Goal: Transaction & Acquisition: Purchase product/service

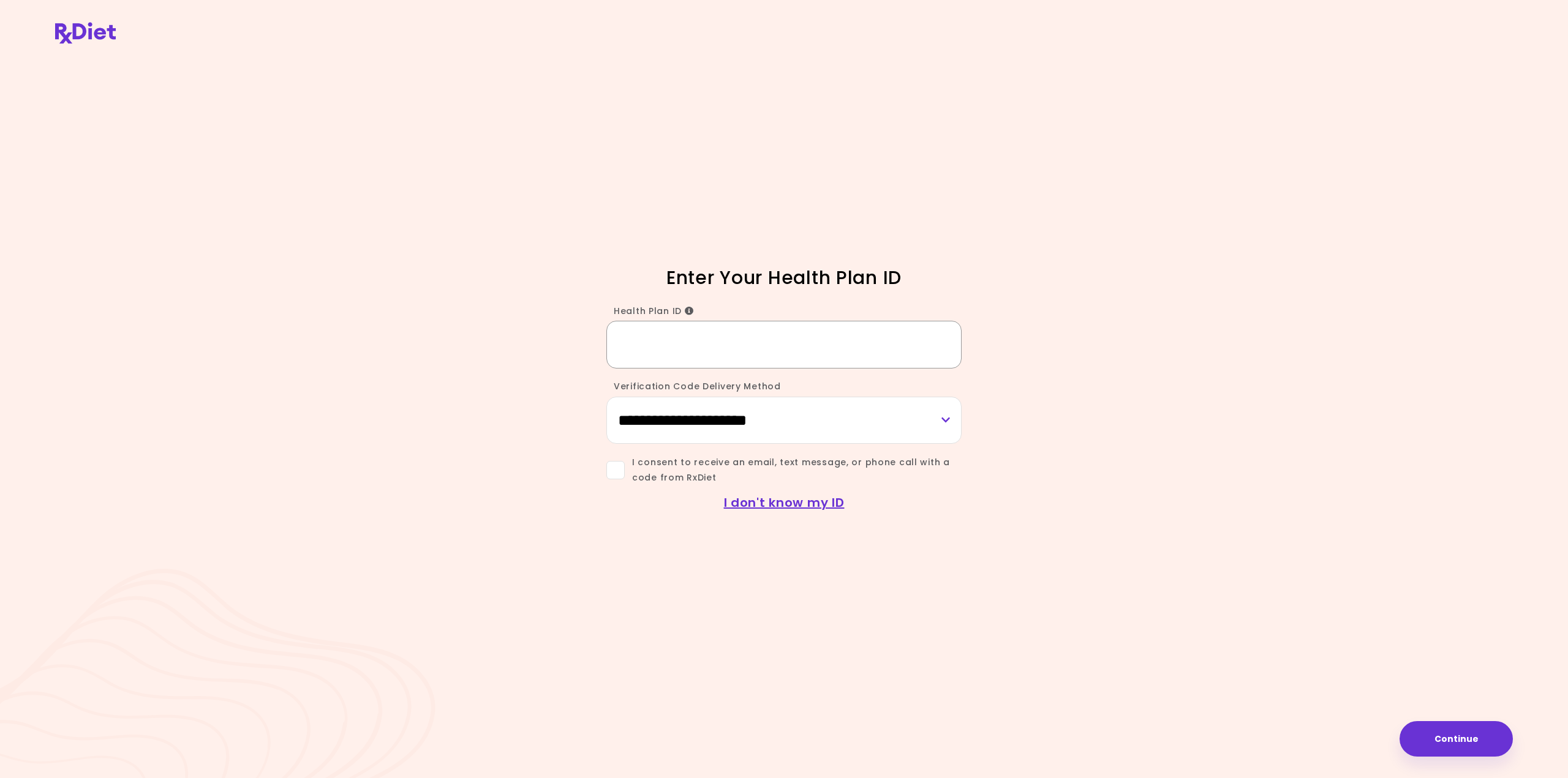
click at [663, 332] on input "Health Plan ID" at bounding box center [784, 344] width 355 height 47
paste input "*********"
type input "*********"
click at [678, 414] on select "**********" at bounding box center [784, 420] width 355 height 47
click at [538, 419] on div "**********" at bounding box center [784, 406] width 588 height 75
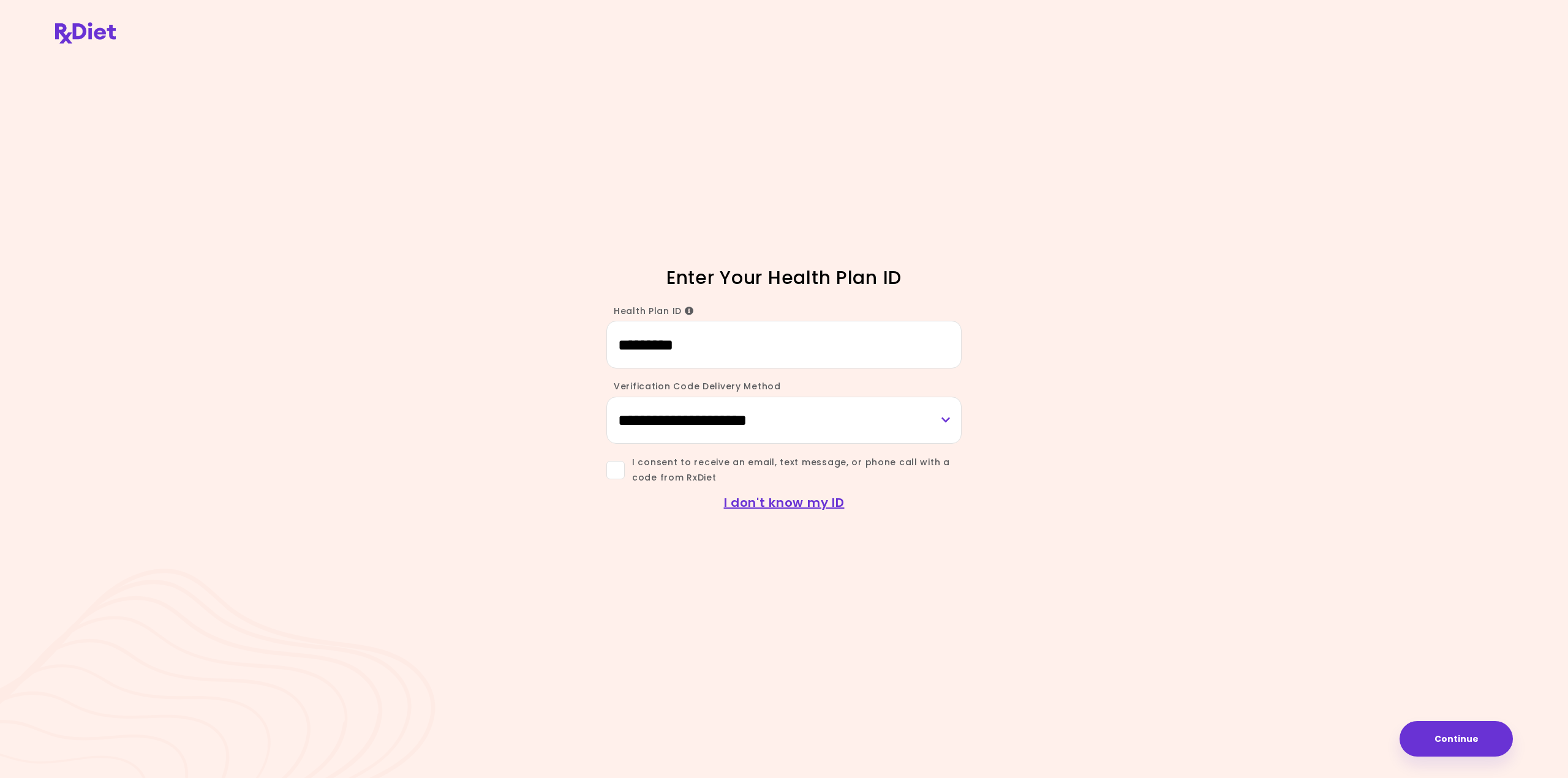
click at [612, 470] on span at bounding box center [615, 470] width 18 height 18
drag, startPoint x: 722, startPoint y: 419, endPoint x: 714, endPoint y: 427, distance: 11.3
click at [722, 419] on select "**********" at bounding box center [784, 420] width 355 height 47
select select "***"
click at [606, 397] on select "**********" at bounding box center [784, 420] width 355 height 47
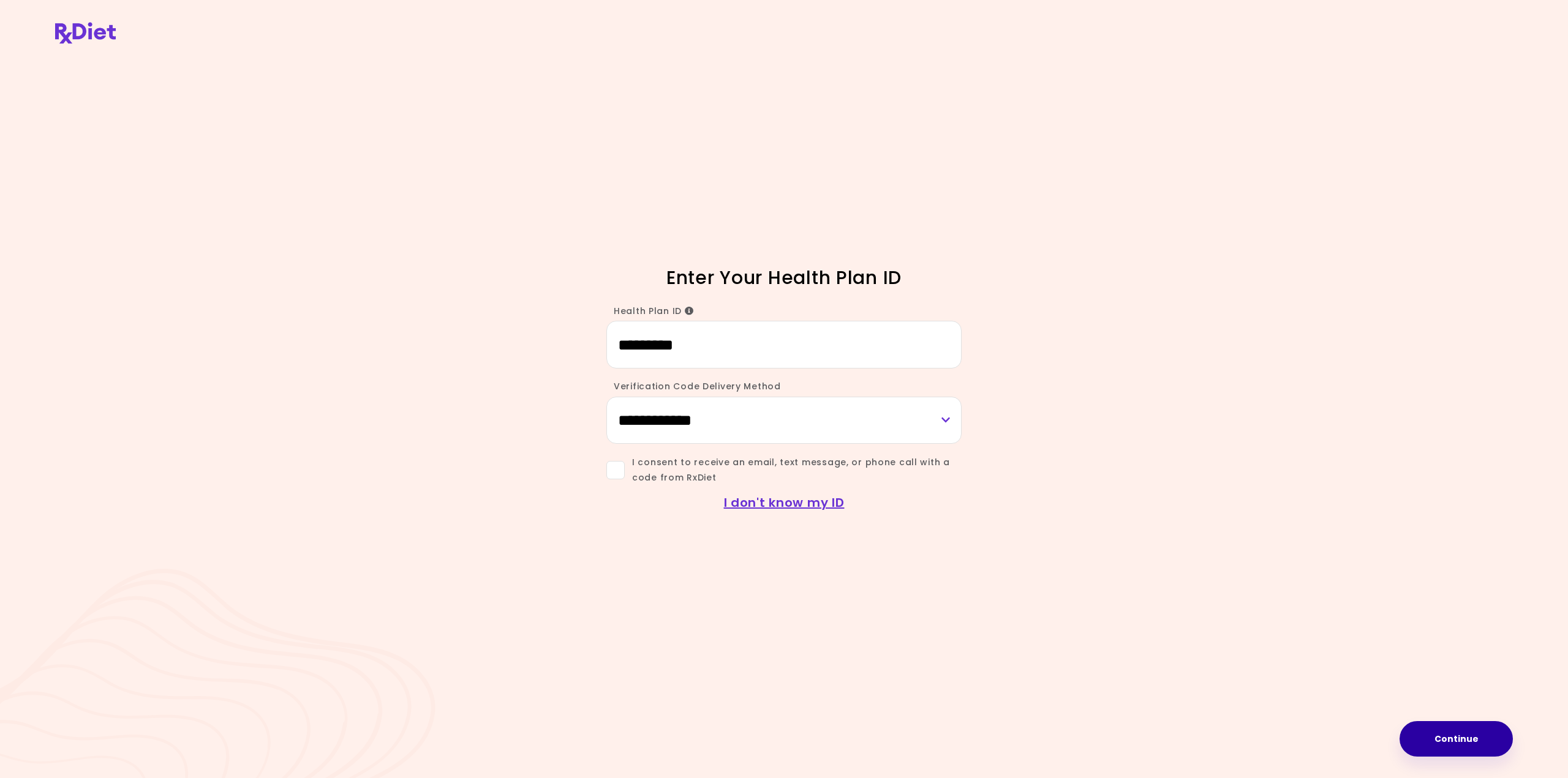
click at [1444, 738] on button "Continue" at bounding box center [1456, 739] width 114 height 35
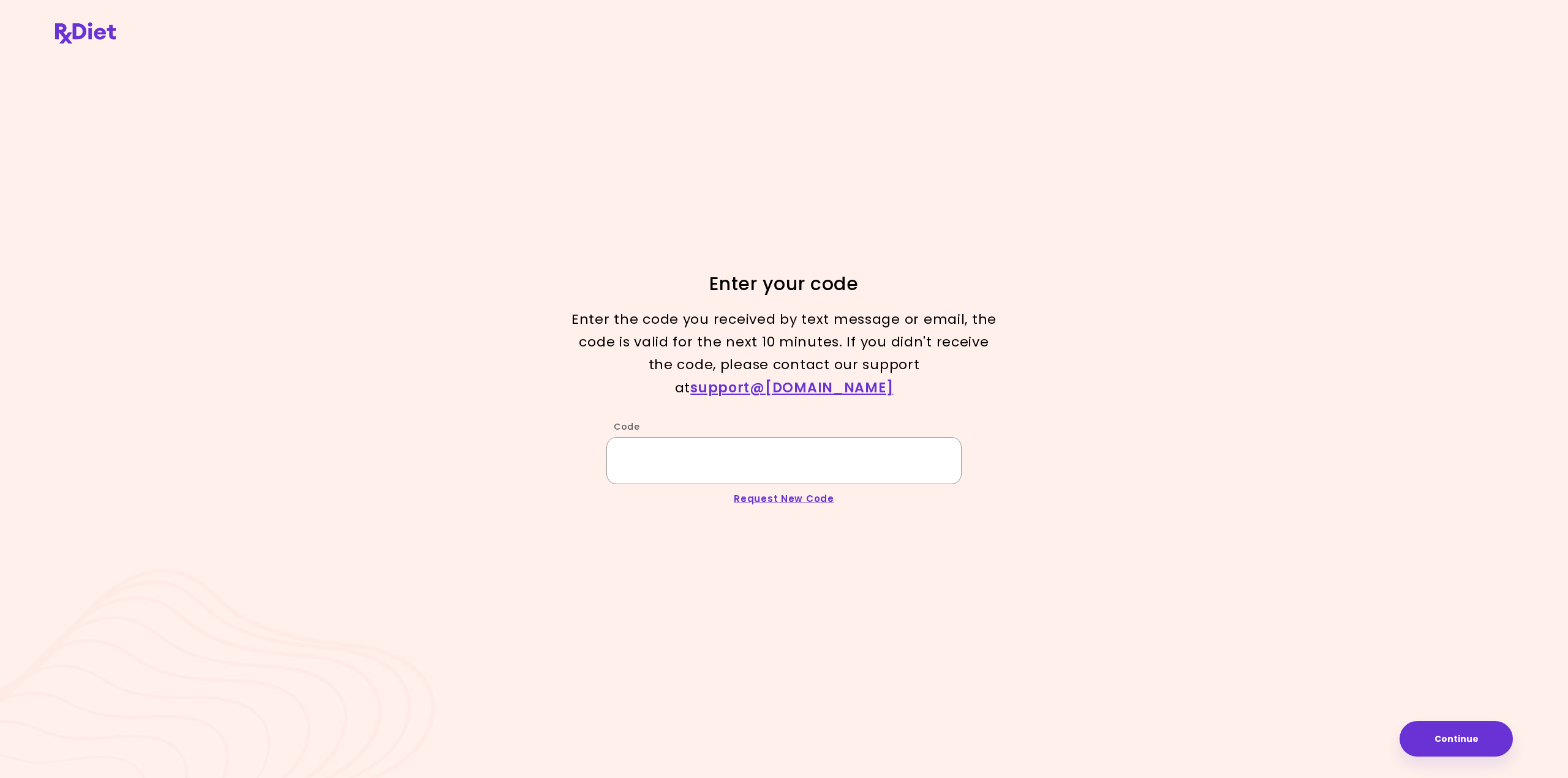
click at [711, 450] on input "Code" at bounding box center [784, 460] width 355 height 47
type input "******"
click at [1459, 745] on button "Continue" at bounding box center [1456, 739] width 114 height 35
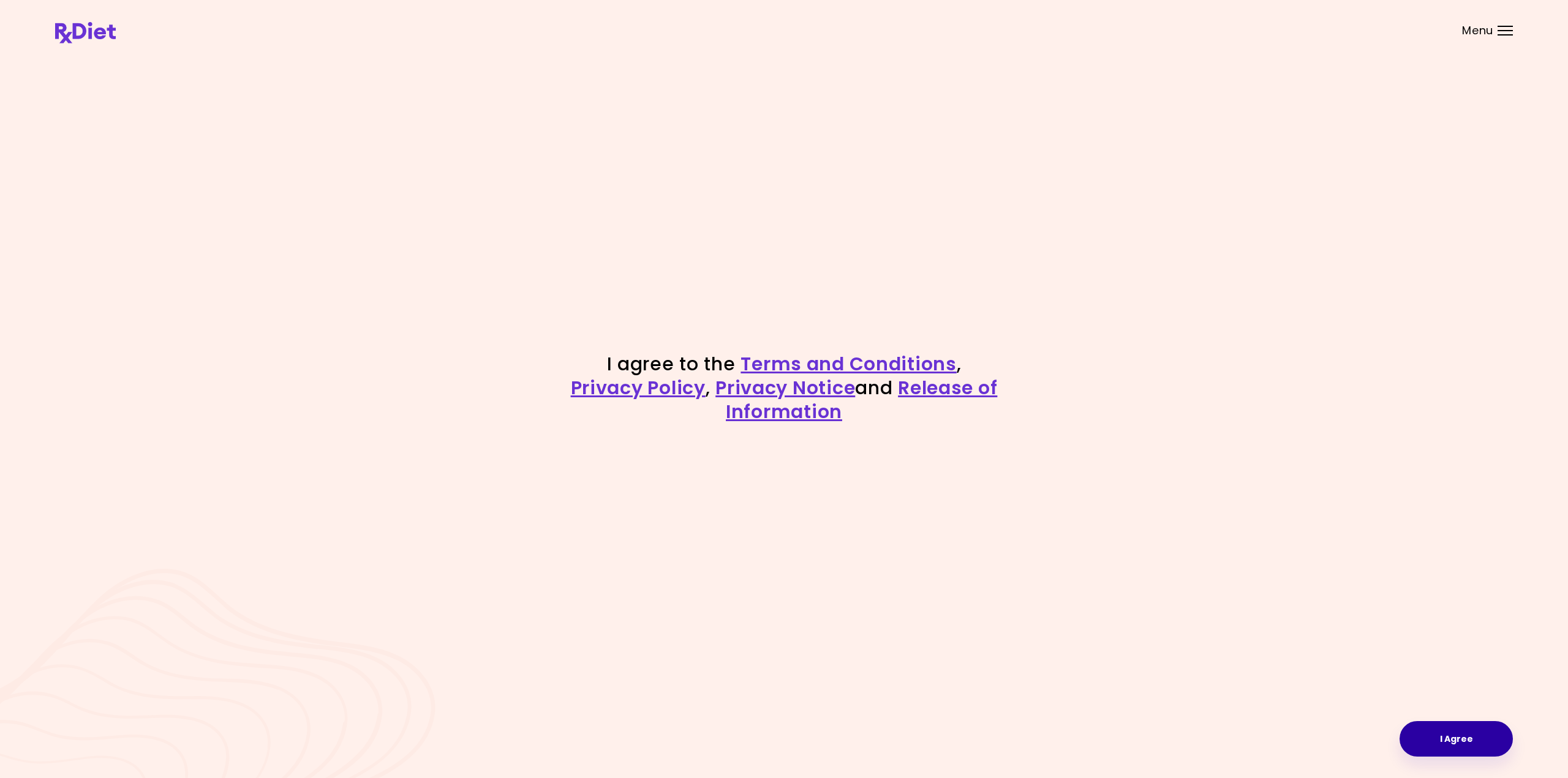
click at [1471, 731] on button "I Agree" at bounding box center [1456, 739] width 114 height 35
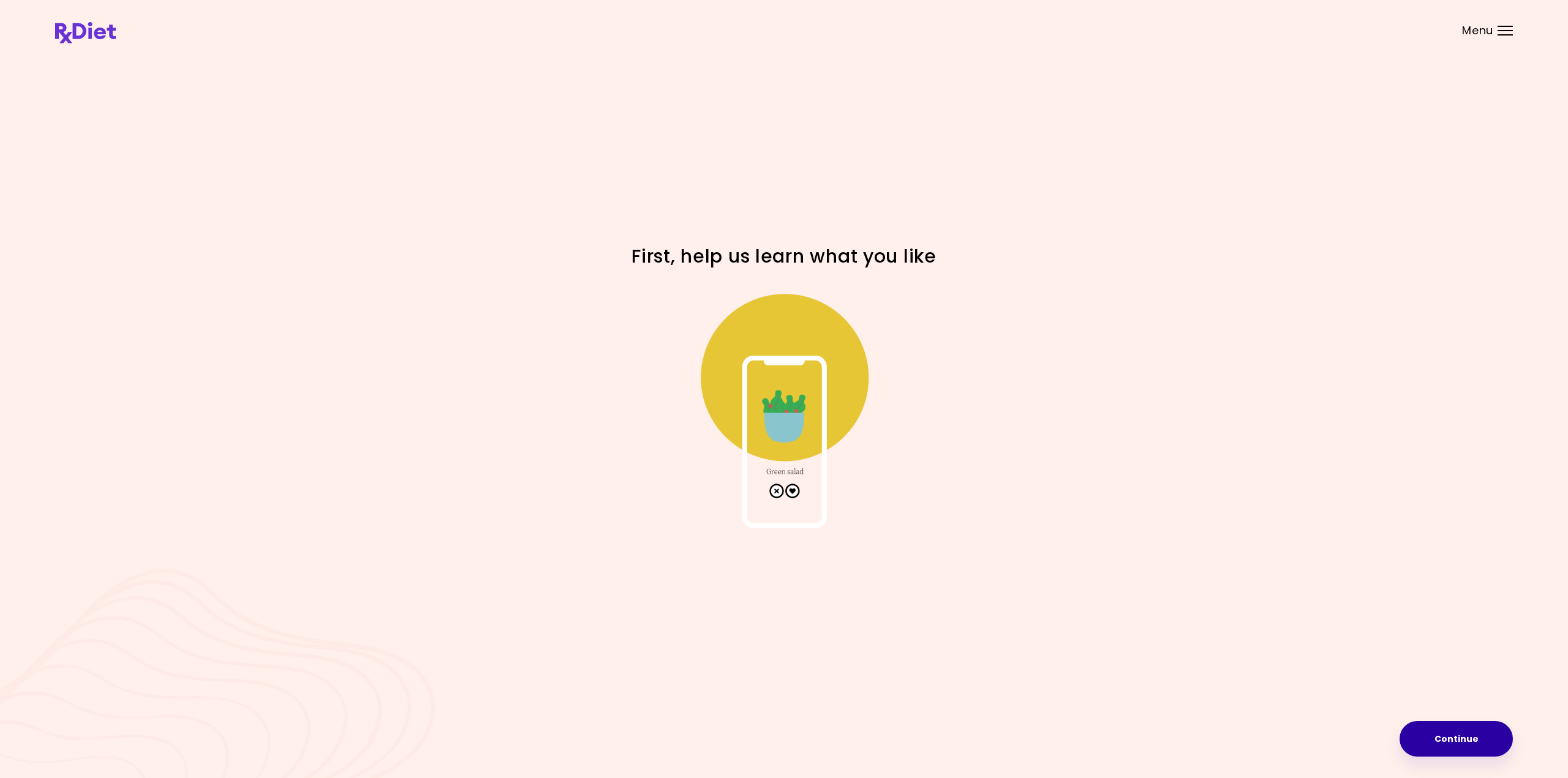
click at [1476, 747] on button "Continue" at bounding box center [1456, 739] width 114 height 35
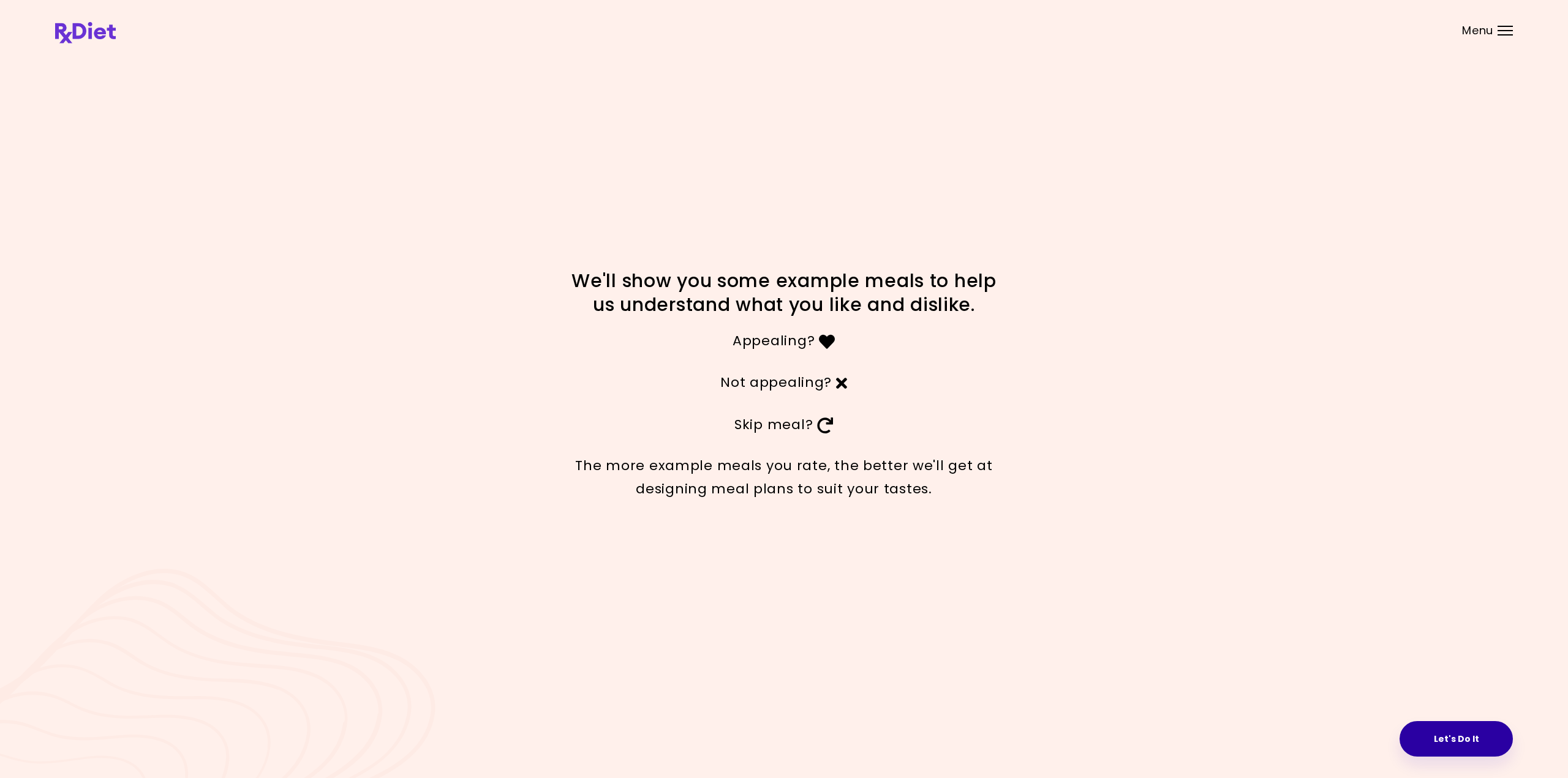
click at [1428, 735] on button "Let's Do It" at bounding box center [1456, 739] width 114 height 35
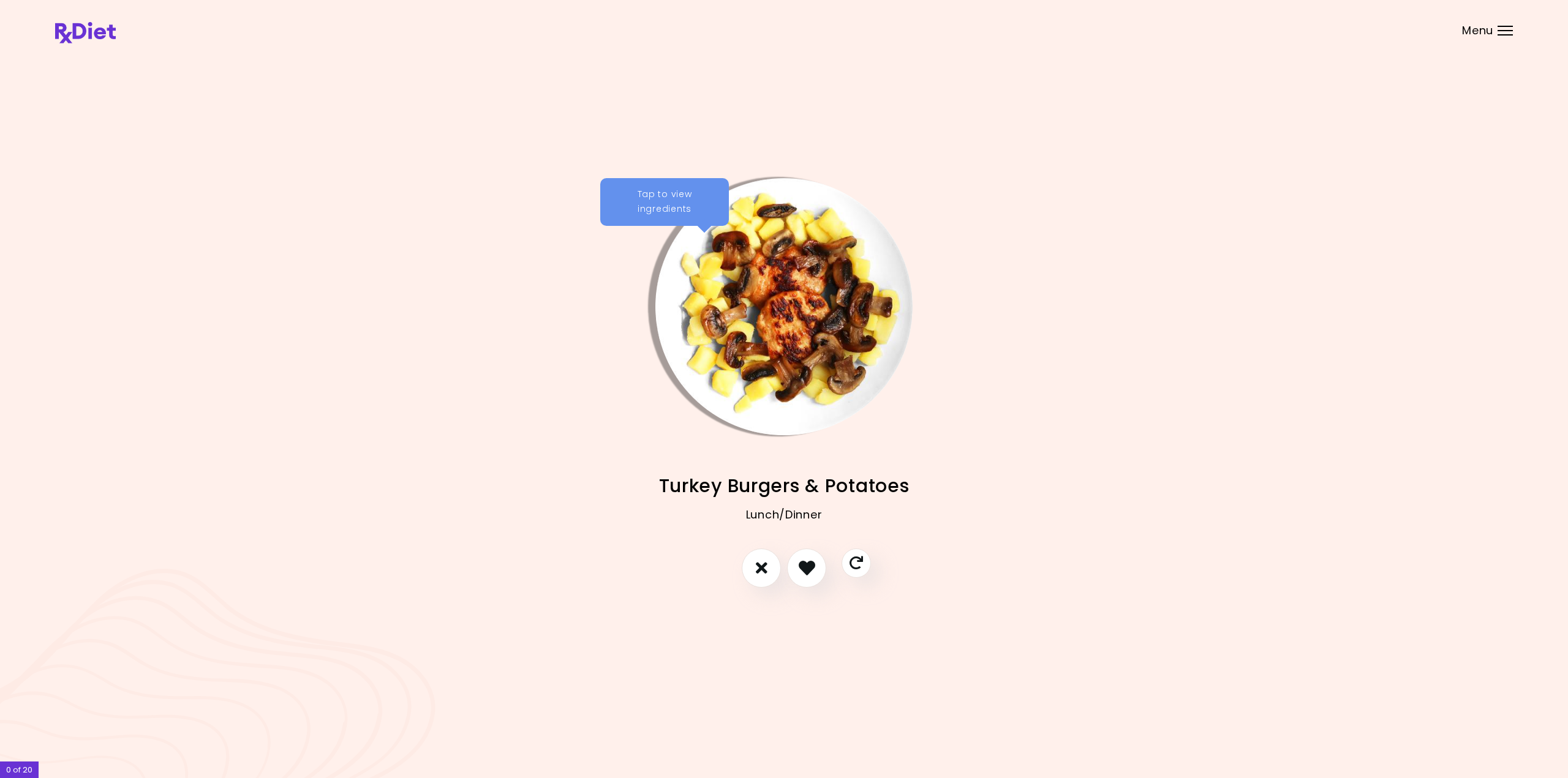
click at [641, 200] on div "Tap to view ingredients" at bounding box center [664, 202] width 128 height 48
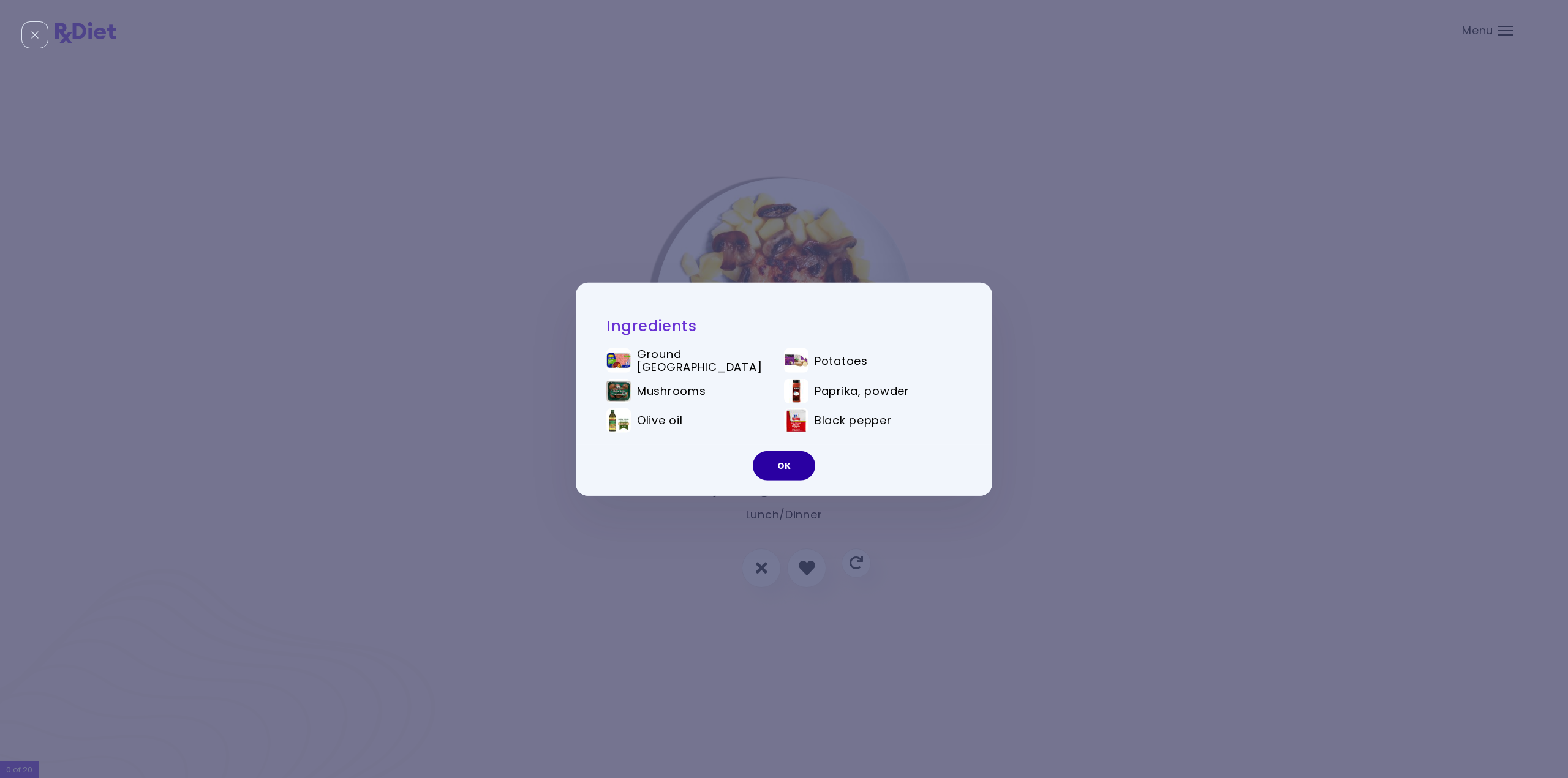
click at [776, 470] on button "OK" at bounding box center [784, 465] width 63 height 29
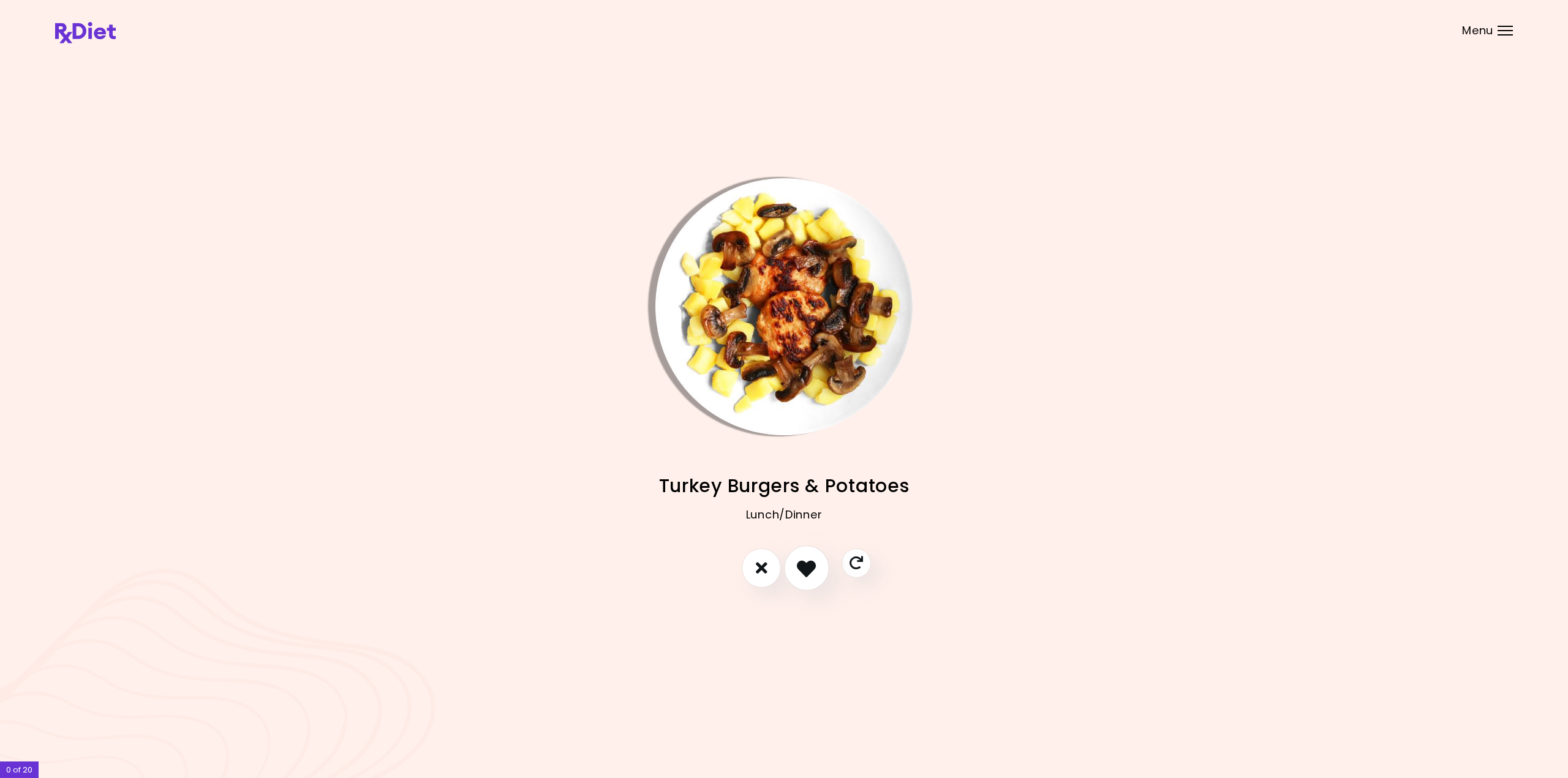
click at [809, 576] on icon "I like this recipe" at bounding box center [806, 568] width 19 height 19
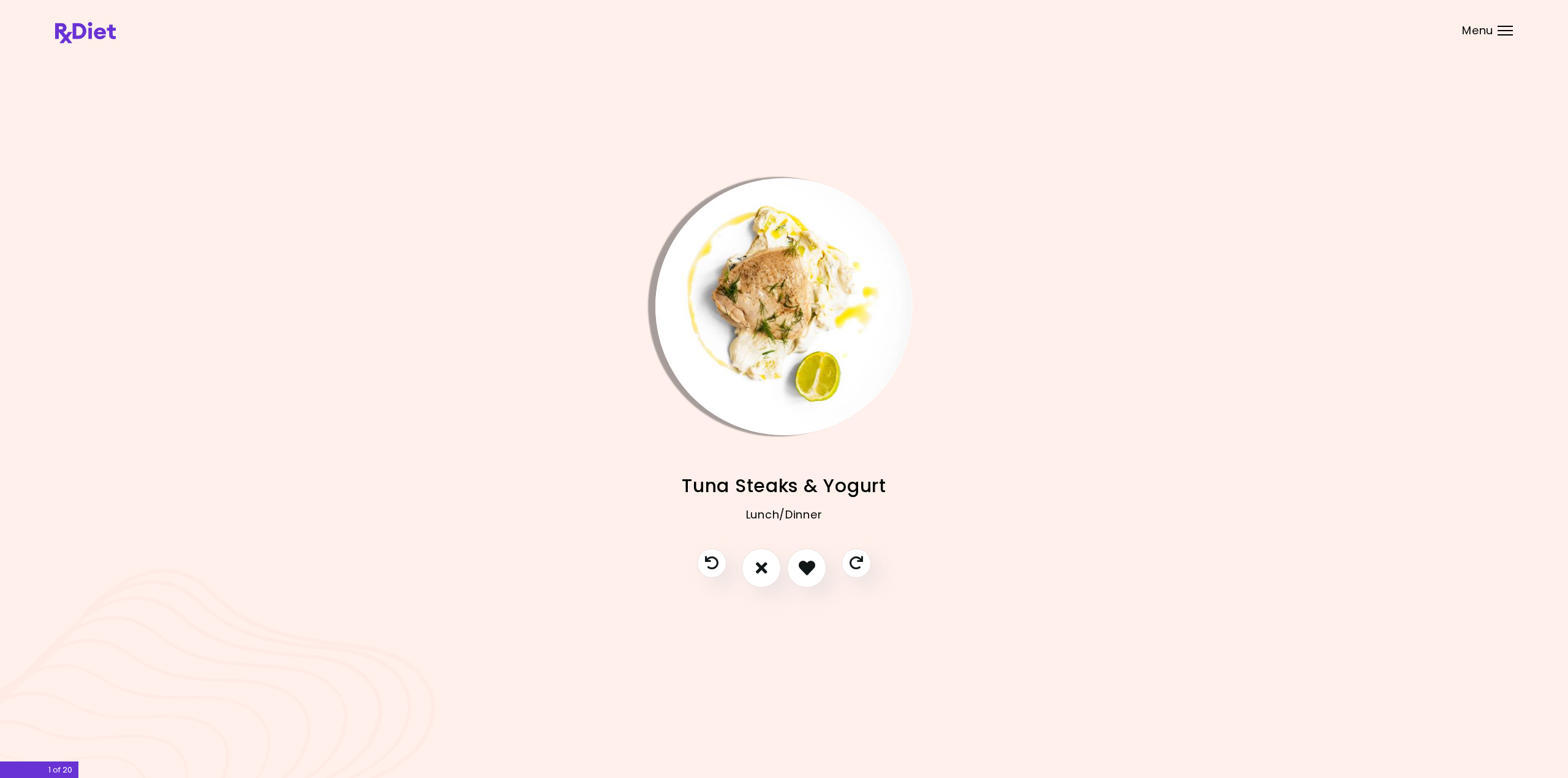
click at [765, 282] on img "Info - Tuna Steaks & Yogurt" at bounding box center [784, 306] width 257 height 257
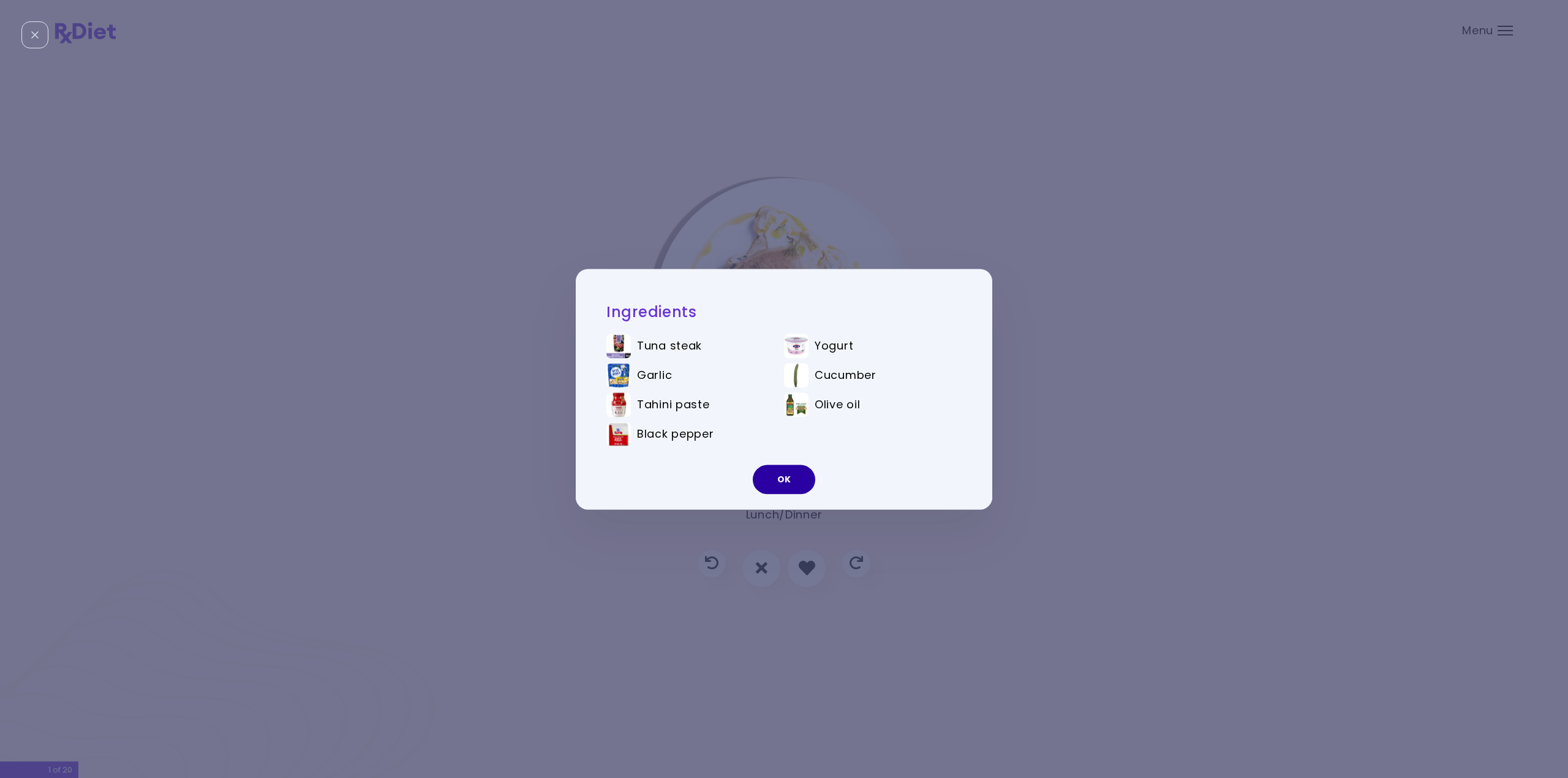
click at [794, 473] on button "OK" at bounding box center [784, 479] width 63 height 29
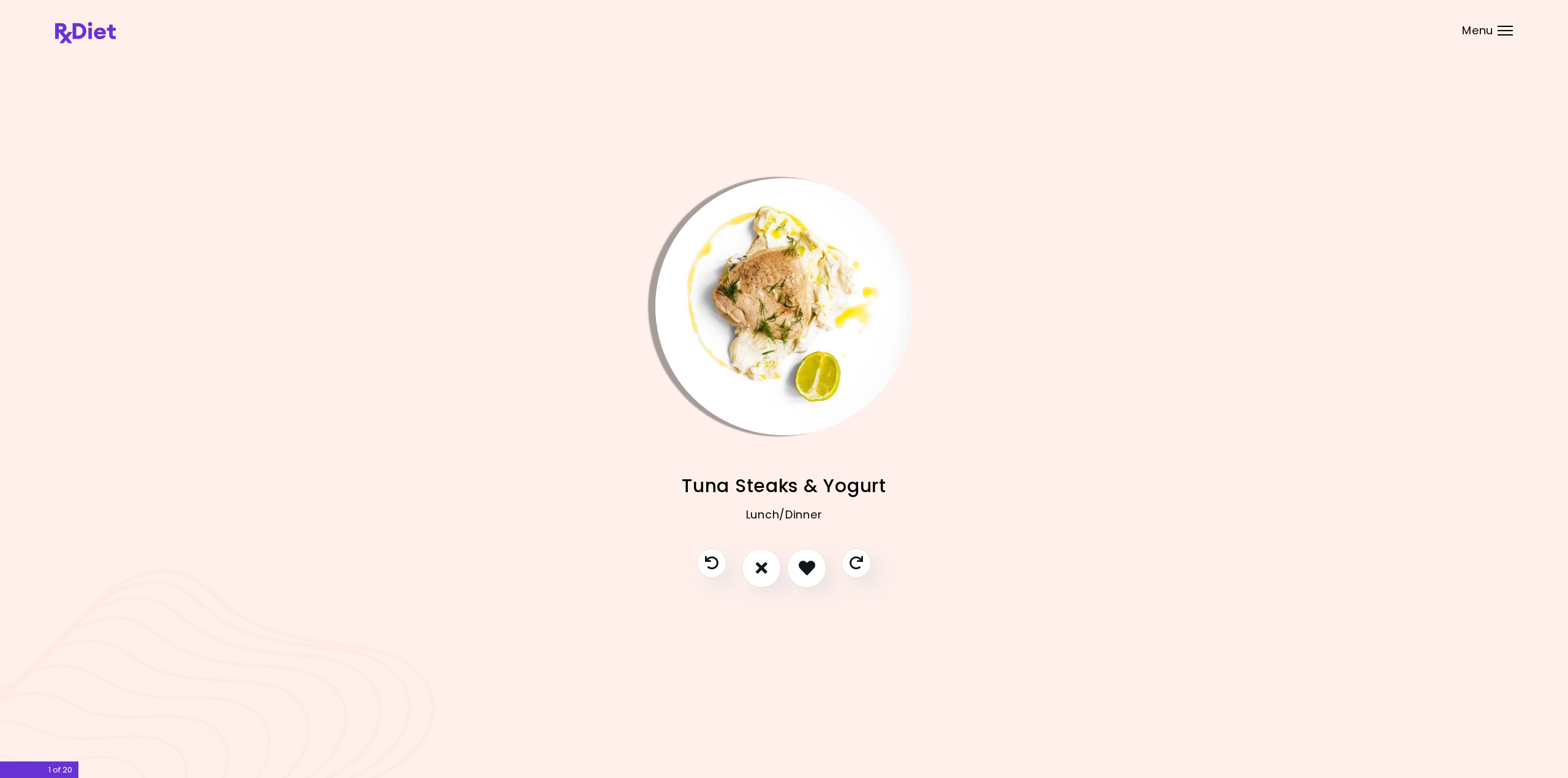
click at [771, 324] on img "Info - Tuna Steaks & Yogurt" at bounding box center [784, 306] width 257 height 257
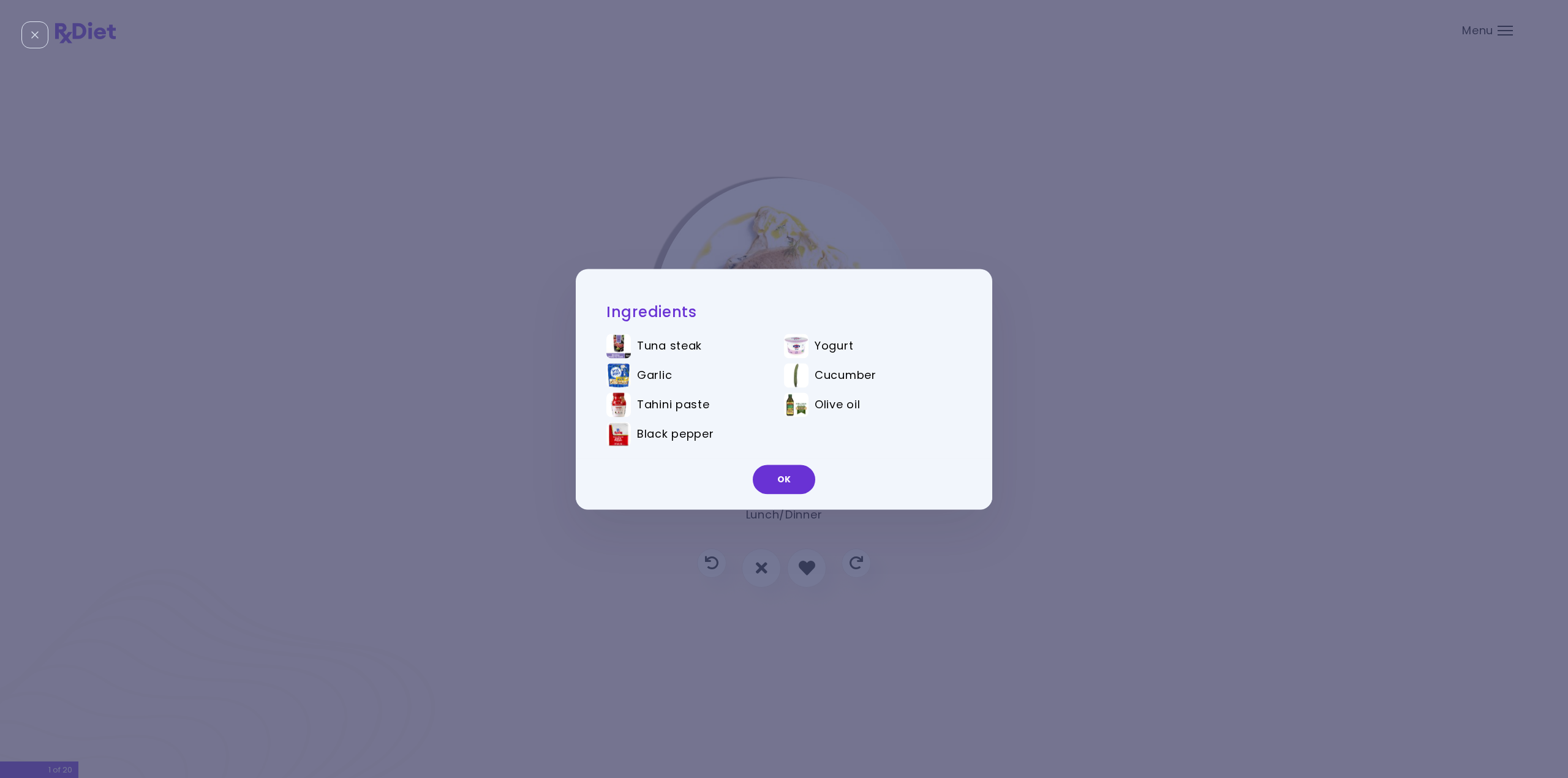
click at [616, 347] on img at bounding box center [619, 346] width 24 height 24
click at [778, 472] on button "OK" at bounding box center [784, 479] width 63 height 29
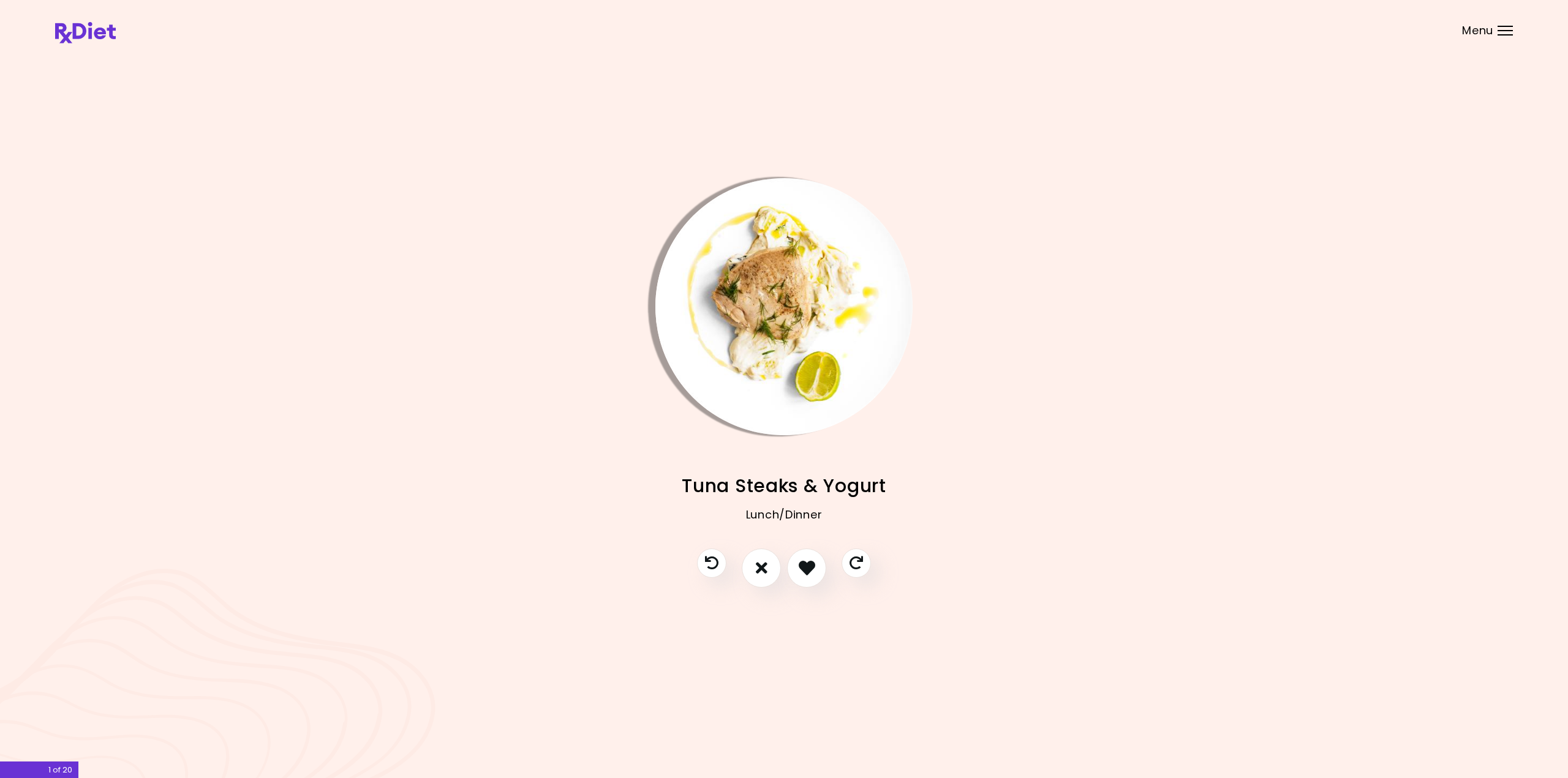
click at [787, 323] on img "Info - Tuna Steaks & Yogurt" at bounding box center [784, 306] width 257 height 257
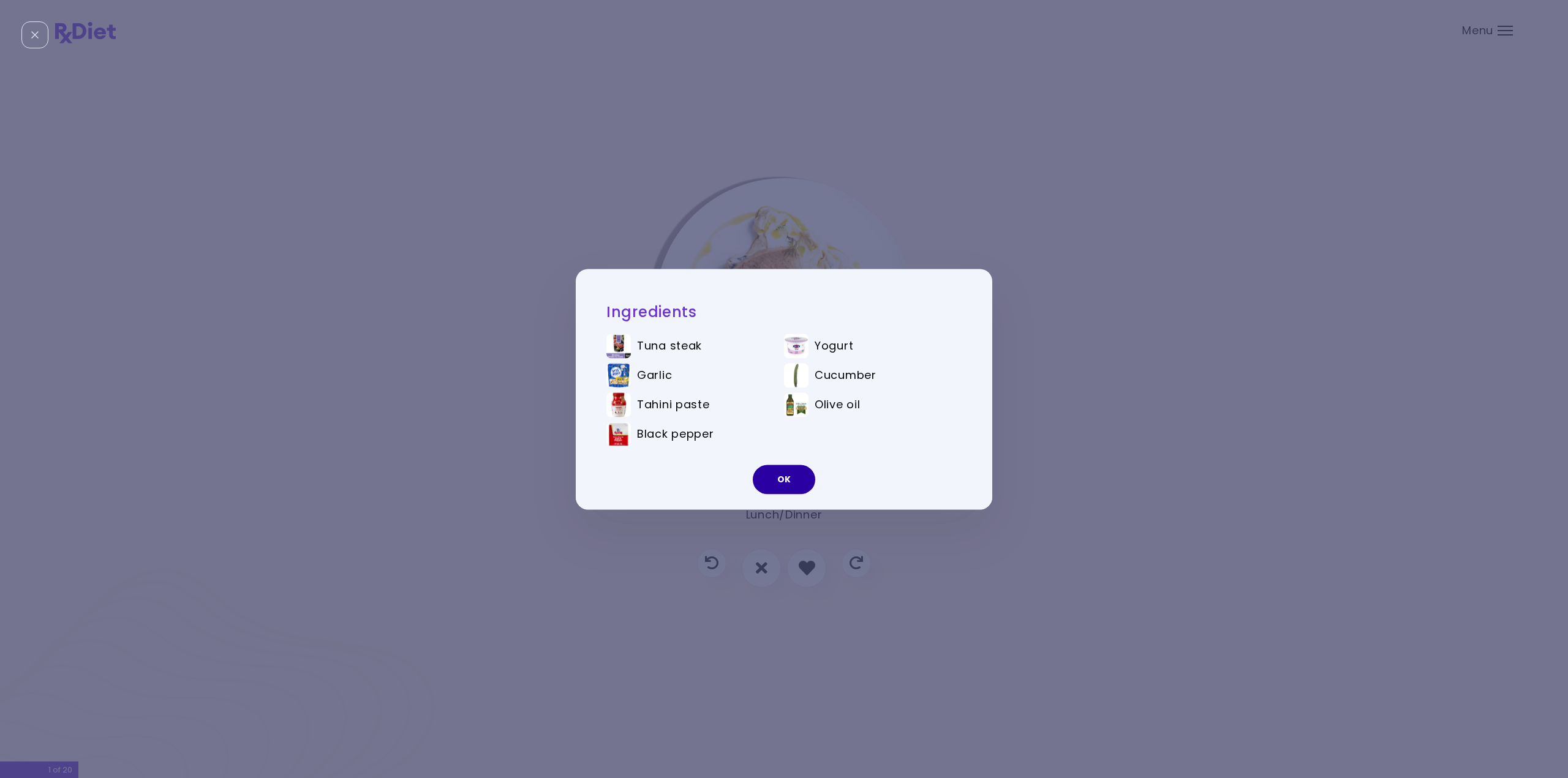
click at [799, 470] on button "OK" at bounding box center [784, 479] width 63 height 29
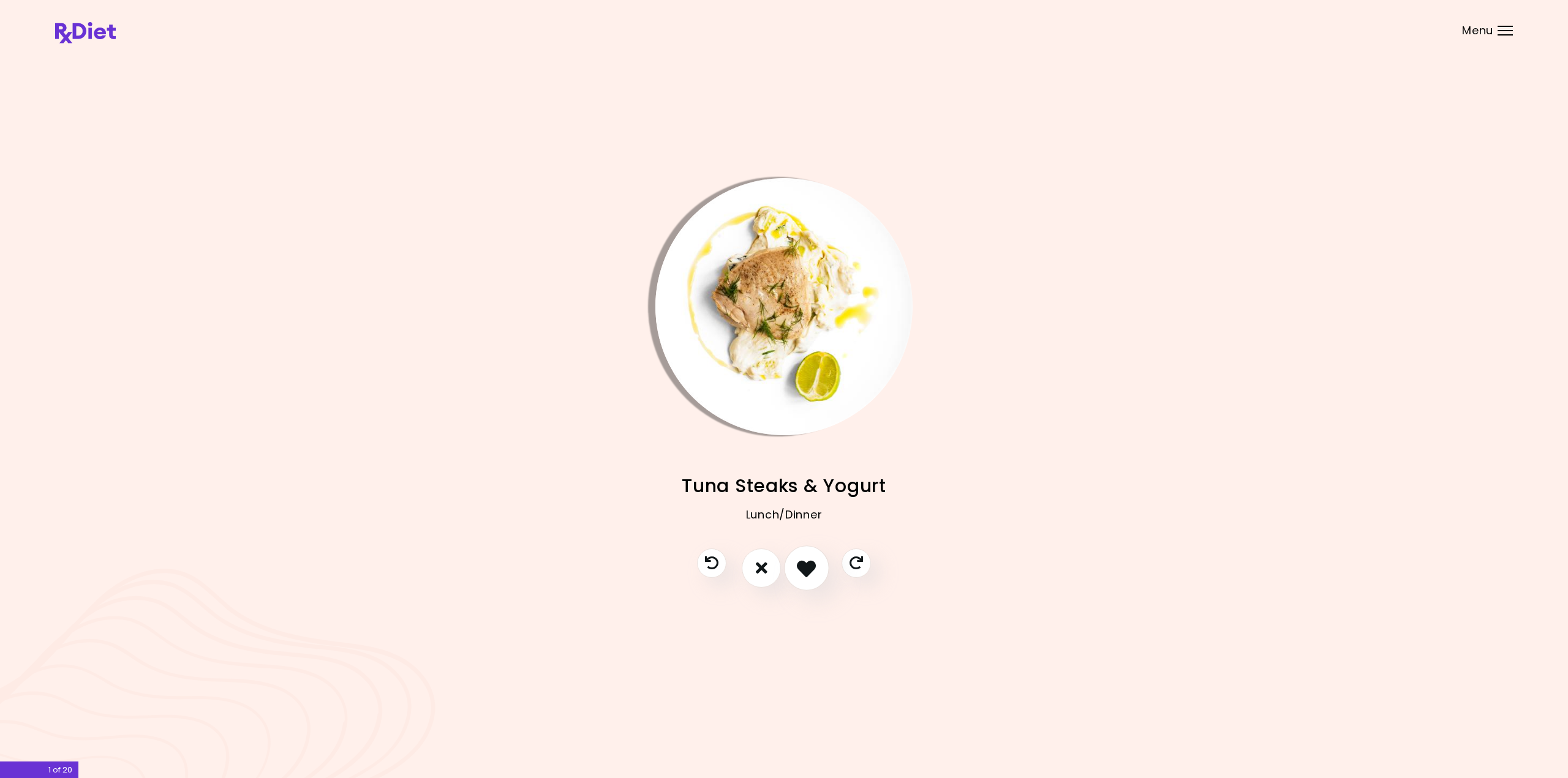
click at [801, 567] on icon "I like this recipe" at bounding box center [806, 568] width 19 height 19
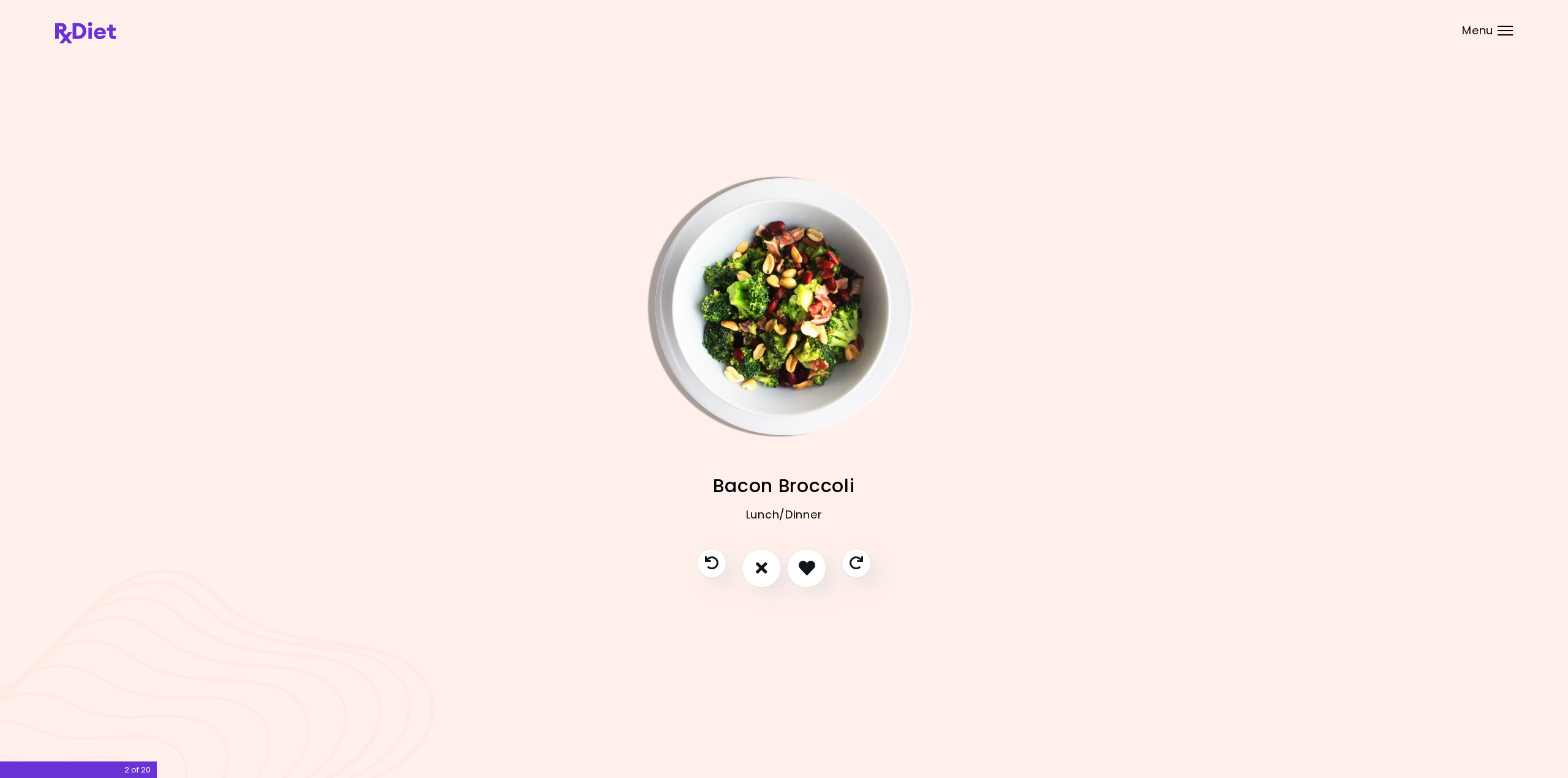
click at [778, 318] on img "Info - Bacon Broccoli" at bounding box center [784, 306] width 257 height 257
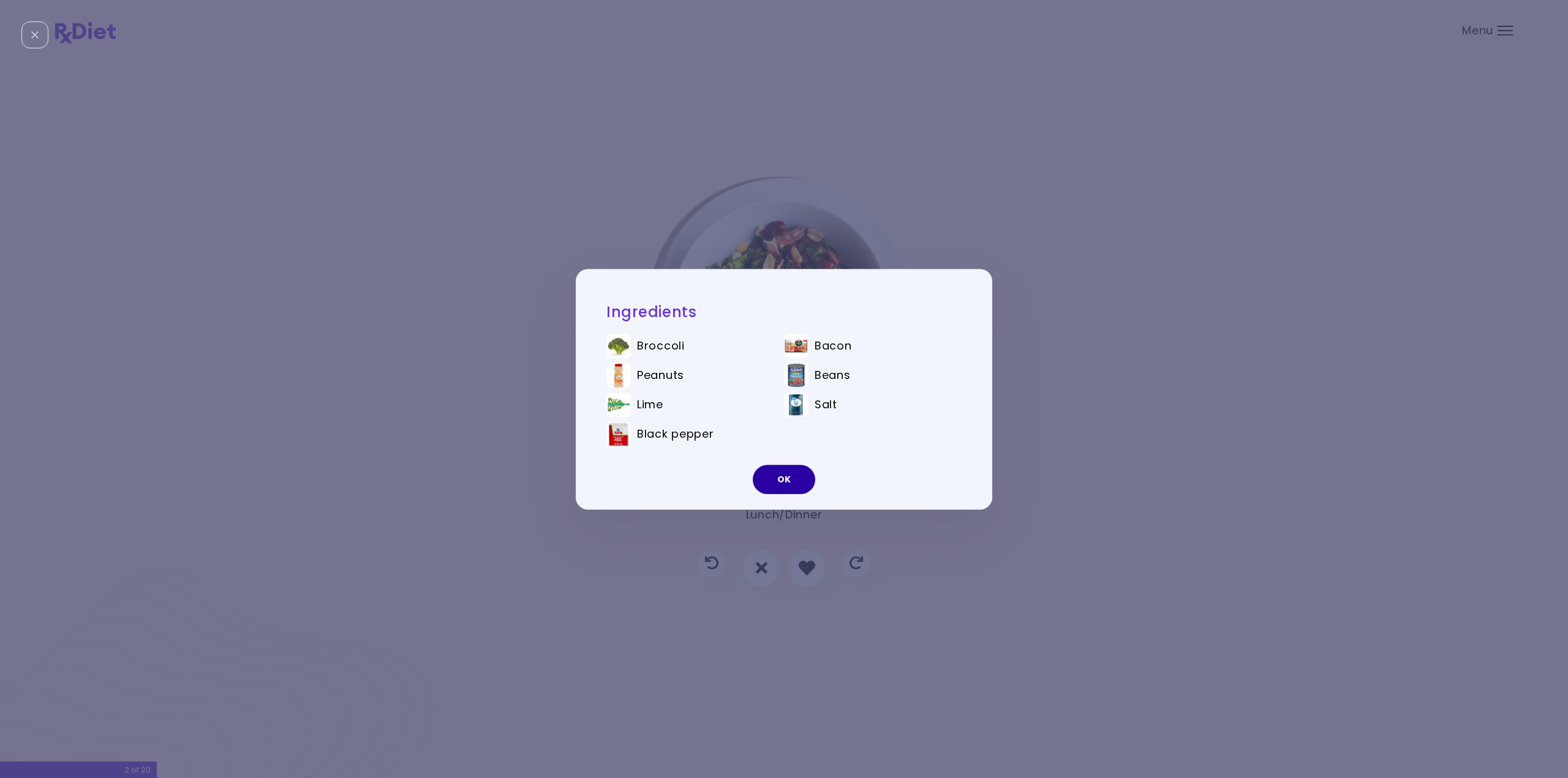
click at [793, 478] on button "OK" at bounding box center [784, 479] width 63 height 29
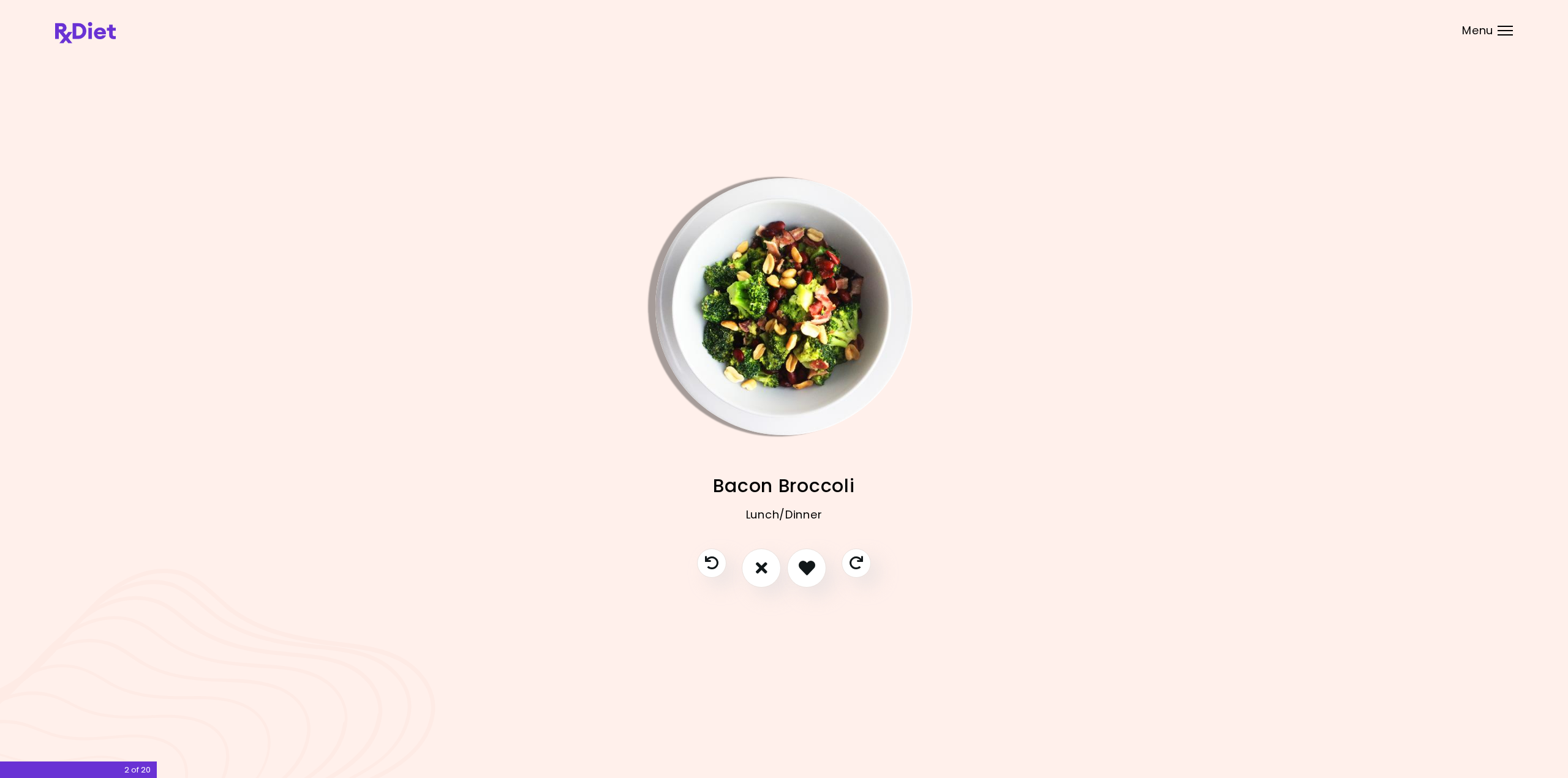
click at [780, 275] on img "Info - Bacon Broccoli" at bounding box center [784, 306] width 257 height 257
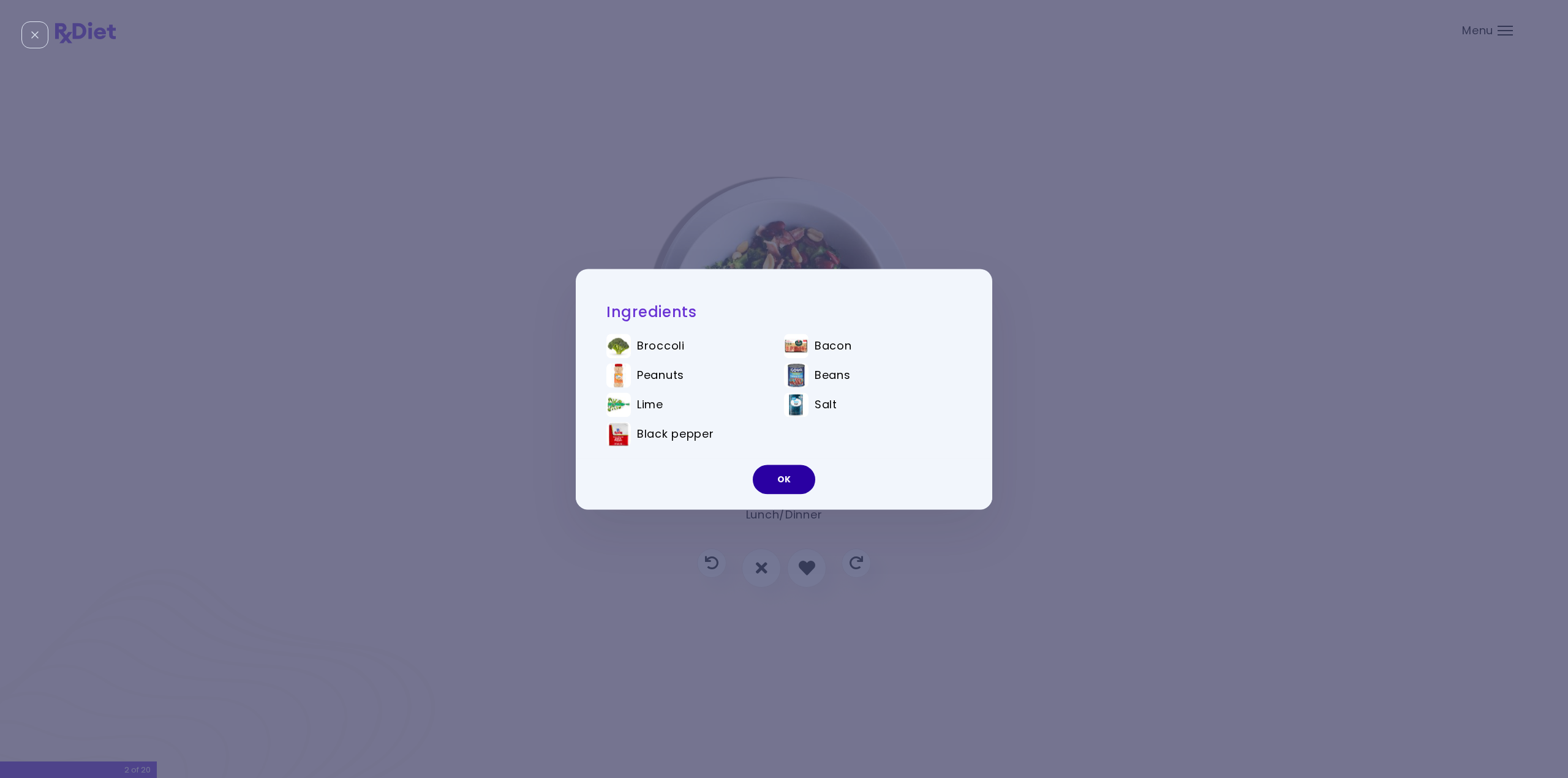
click at [790, 480] on button "OK" at bounding box center [784, 479] width 63 height 29
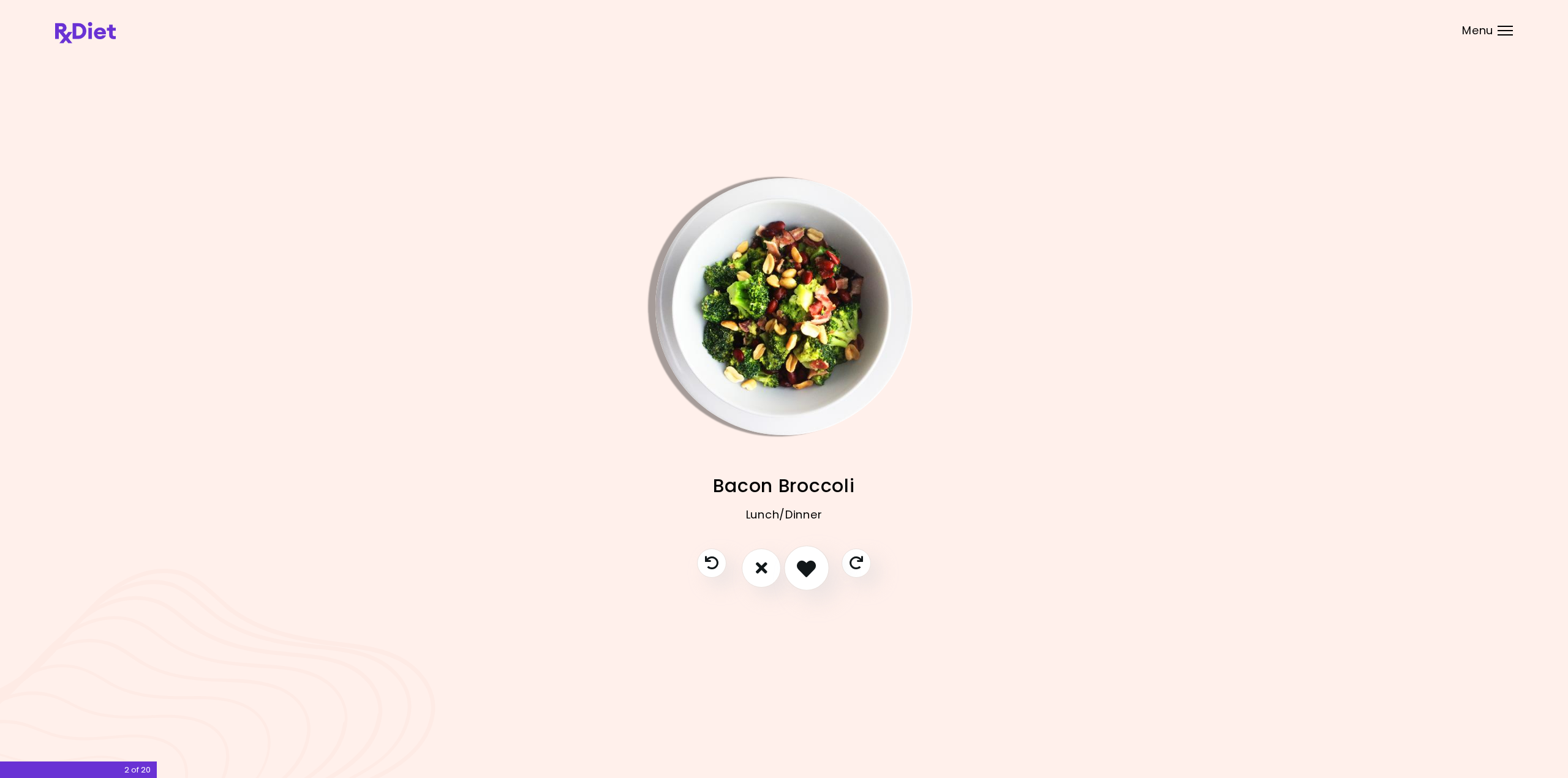
click at [814, 571] on icon "I like this recipe" at bounding box center [806, 568] width 19 height 19
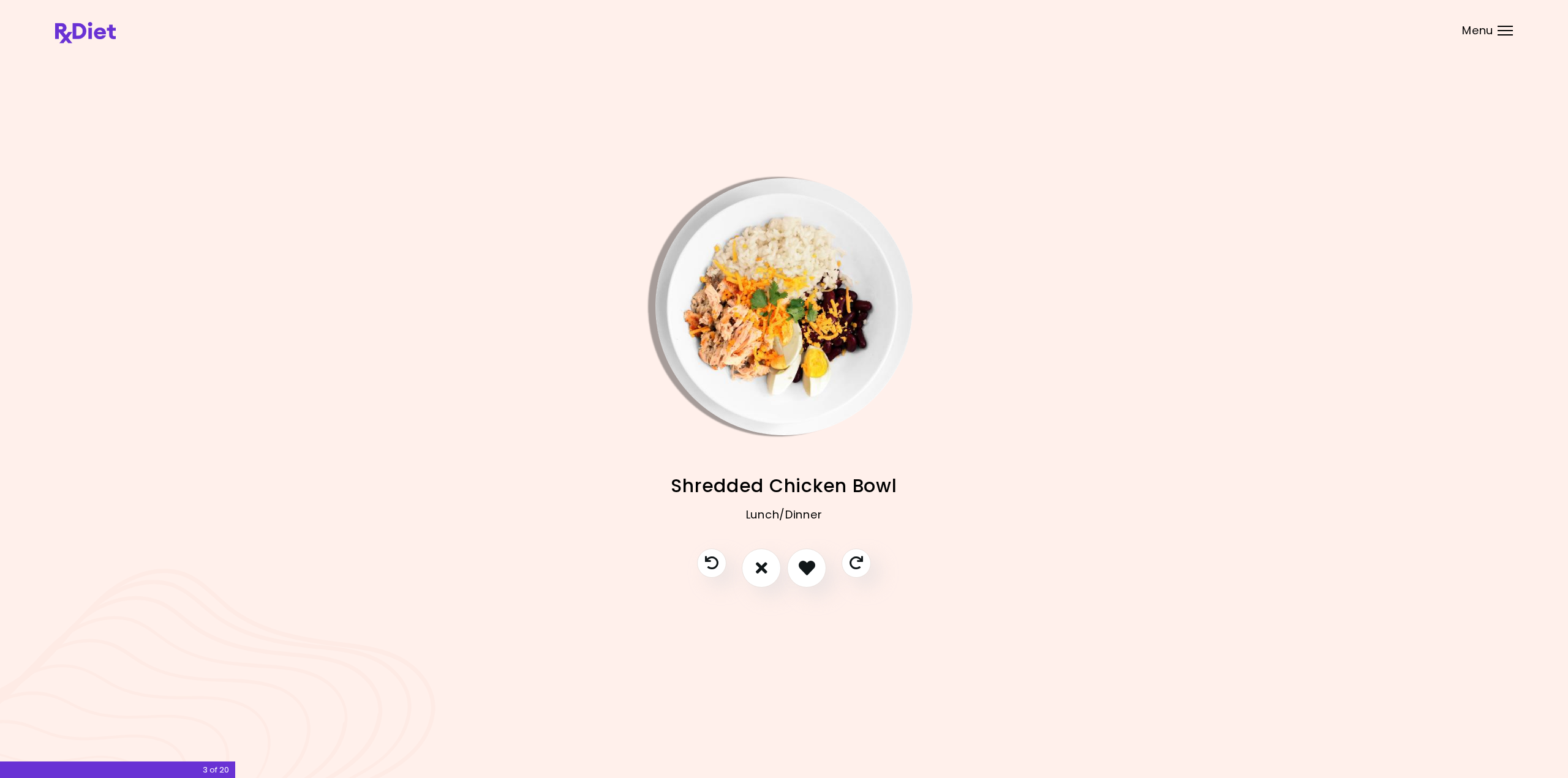
click at [790, 298] on img "Info - Shredded Chicken Bowl" at bounding box center [784, 306] width 257 height 257
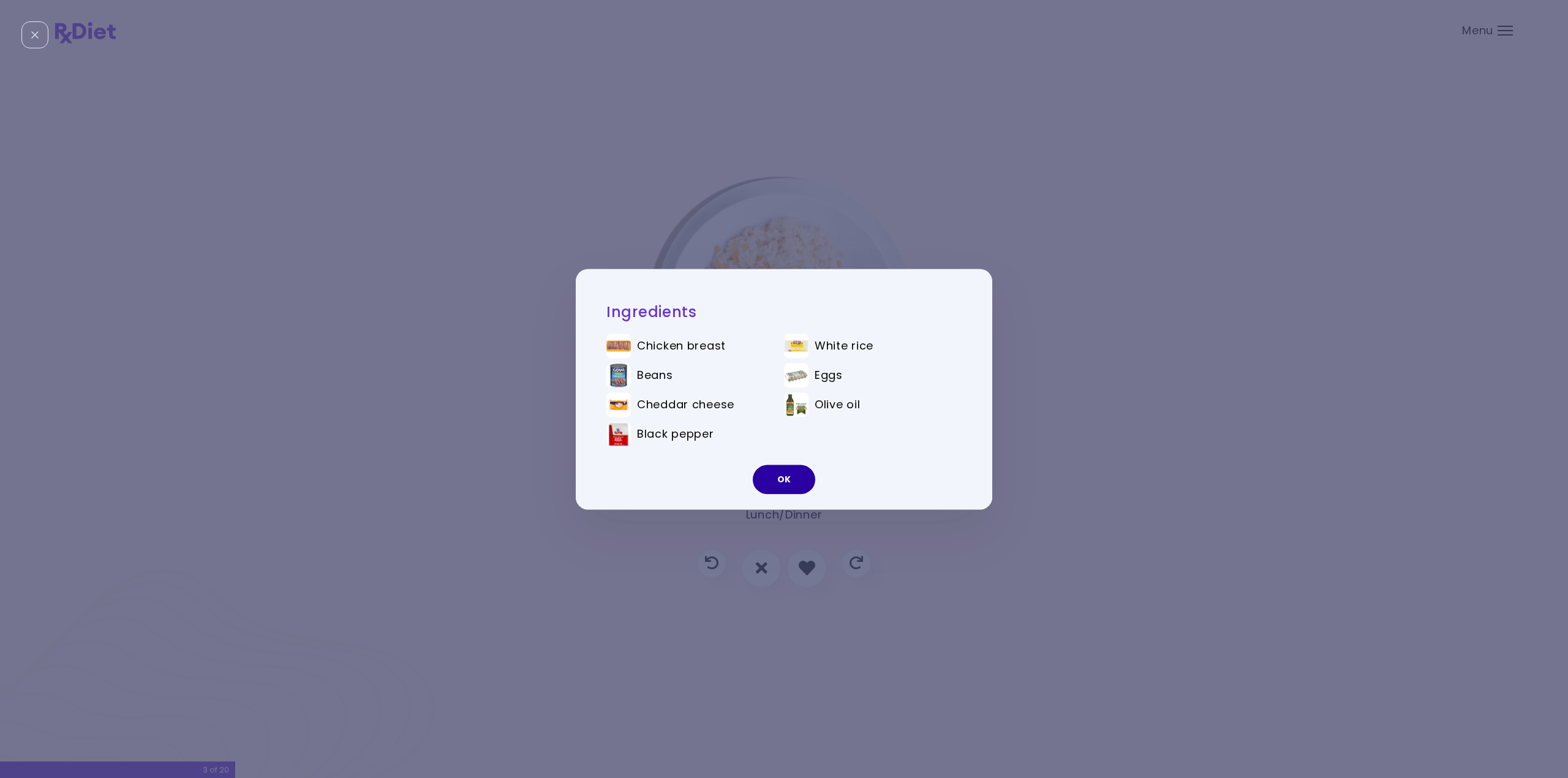
click at [777, 480] on button "OK" at bounding box center [784, 479] width 63 height 29
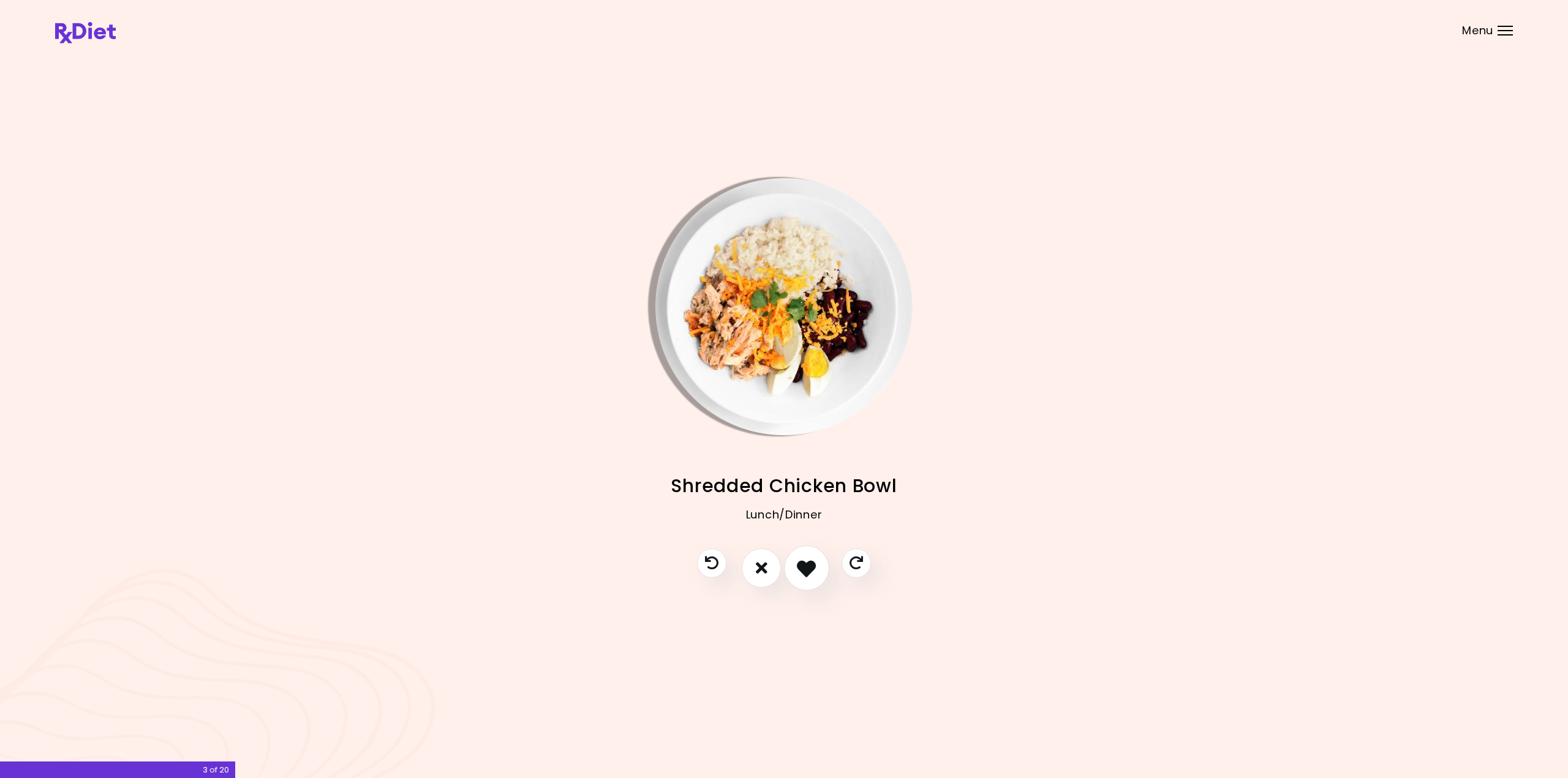
click at [809, 576] on icon "I like this recipe" at bounding box center [806, 568] width 19 height 19
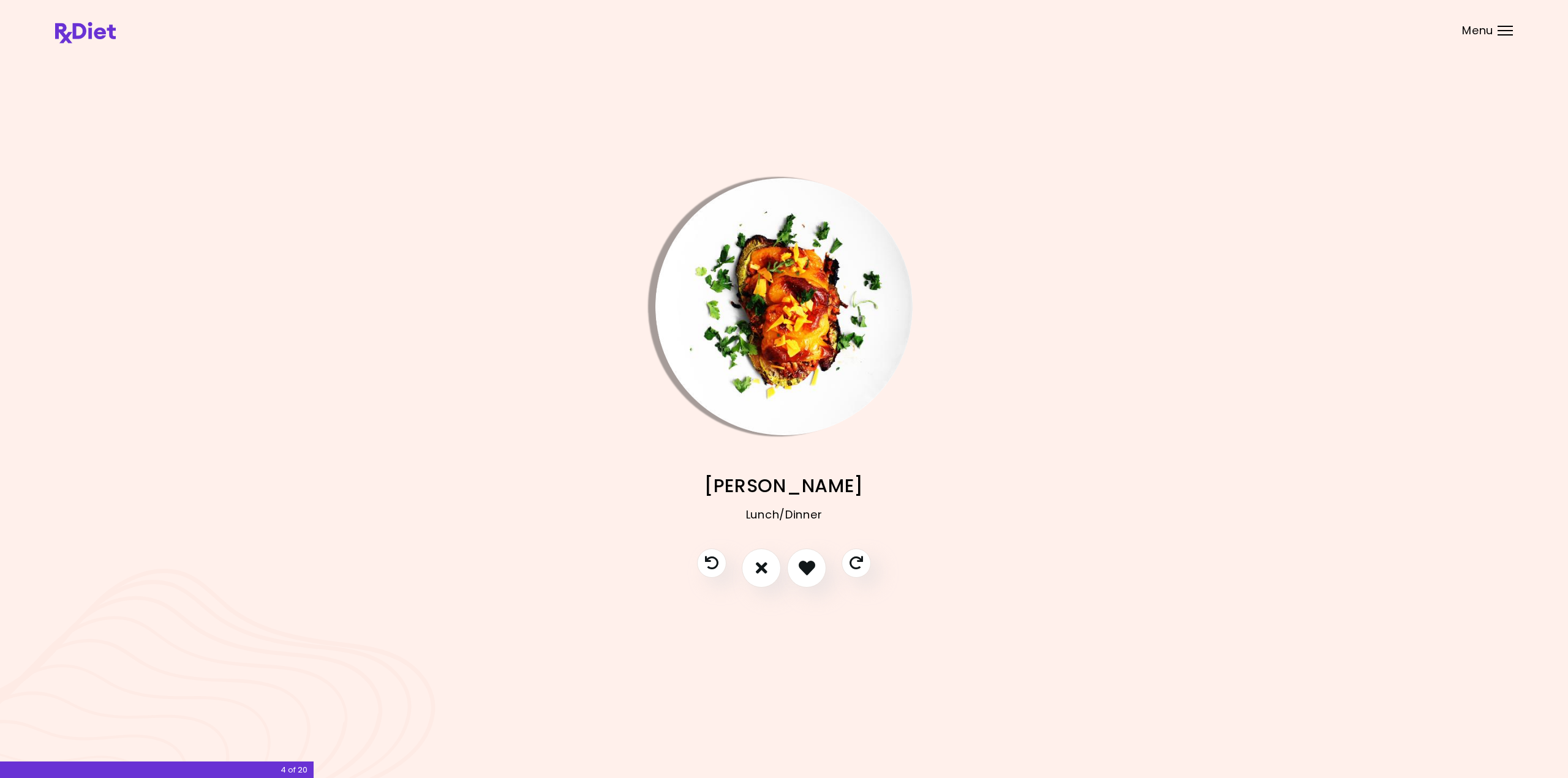
click at [815, 299] on img "Info - Zucchini Lasagna" at bounding box center [784, 306] width 257 height 257
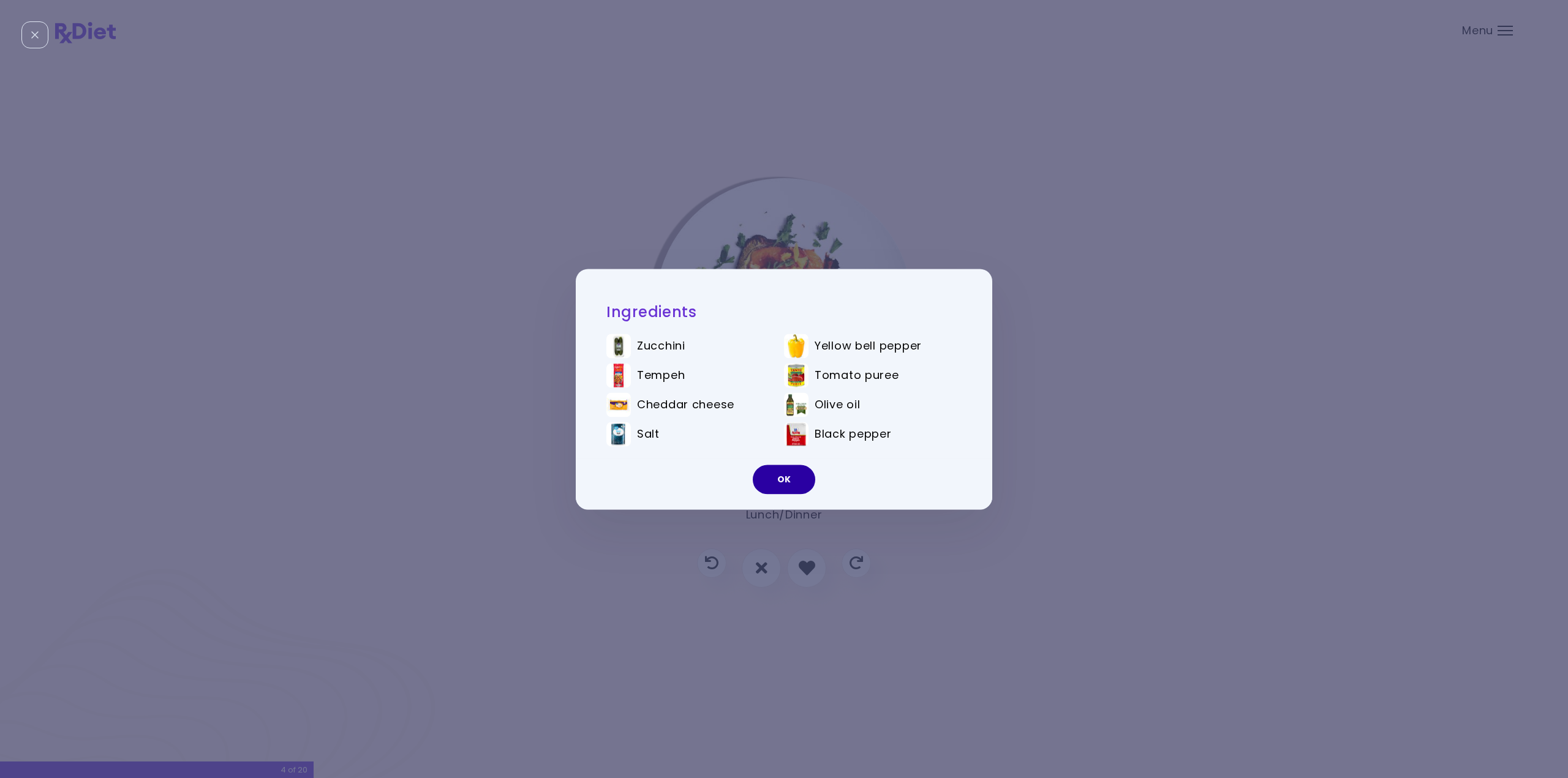
click at [792, 476] on button "OK" at bounding box center [784, 479] width 63 height 29
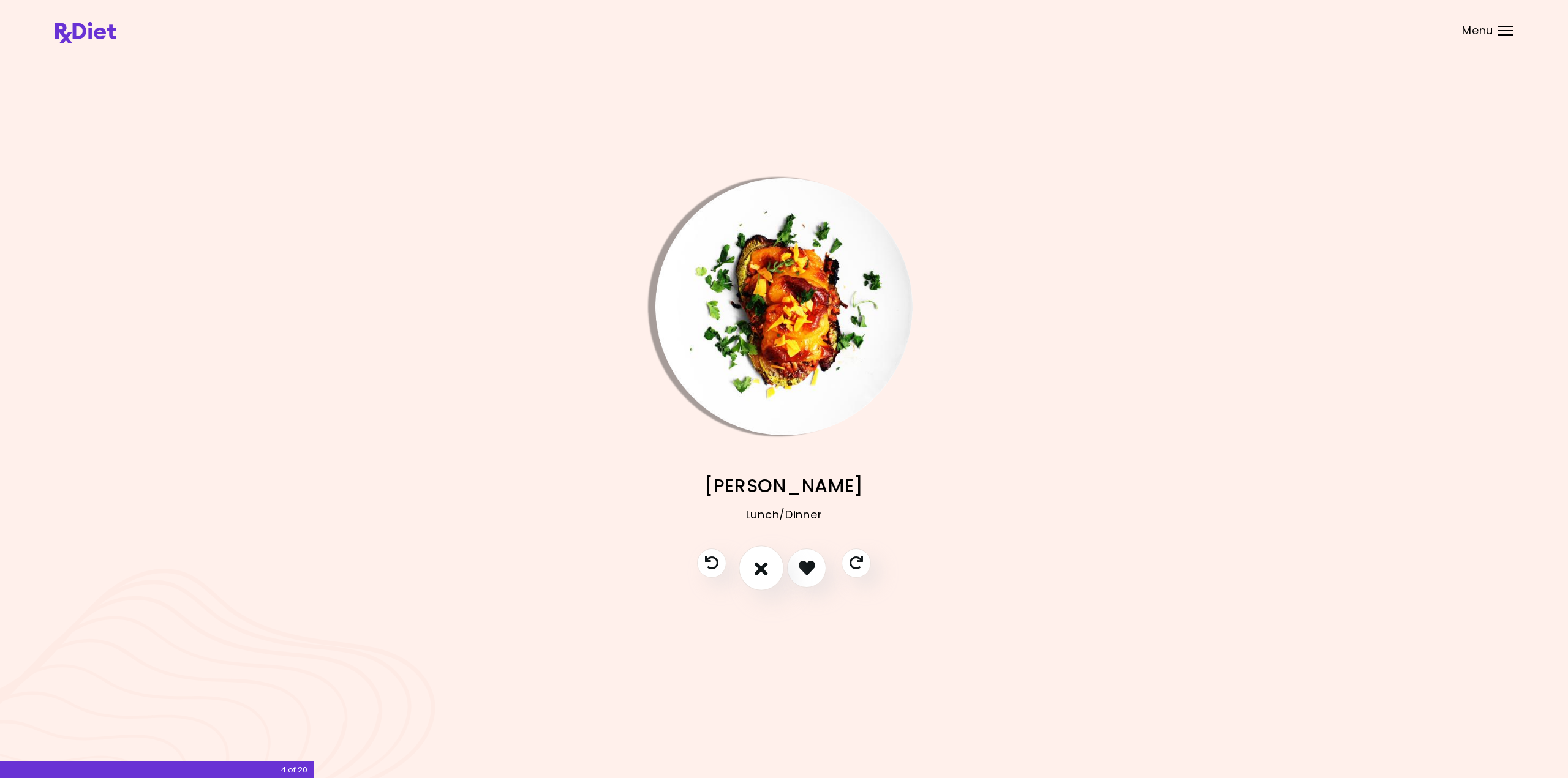
click at [758, 573] on icon "I don't like this recipe" at bounding box center [761, 568] width 14 height 19
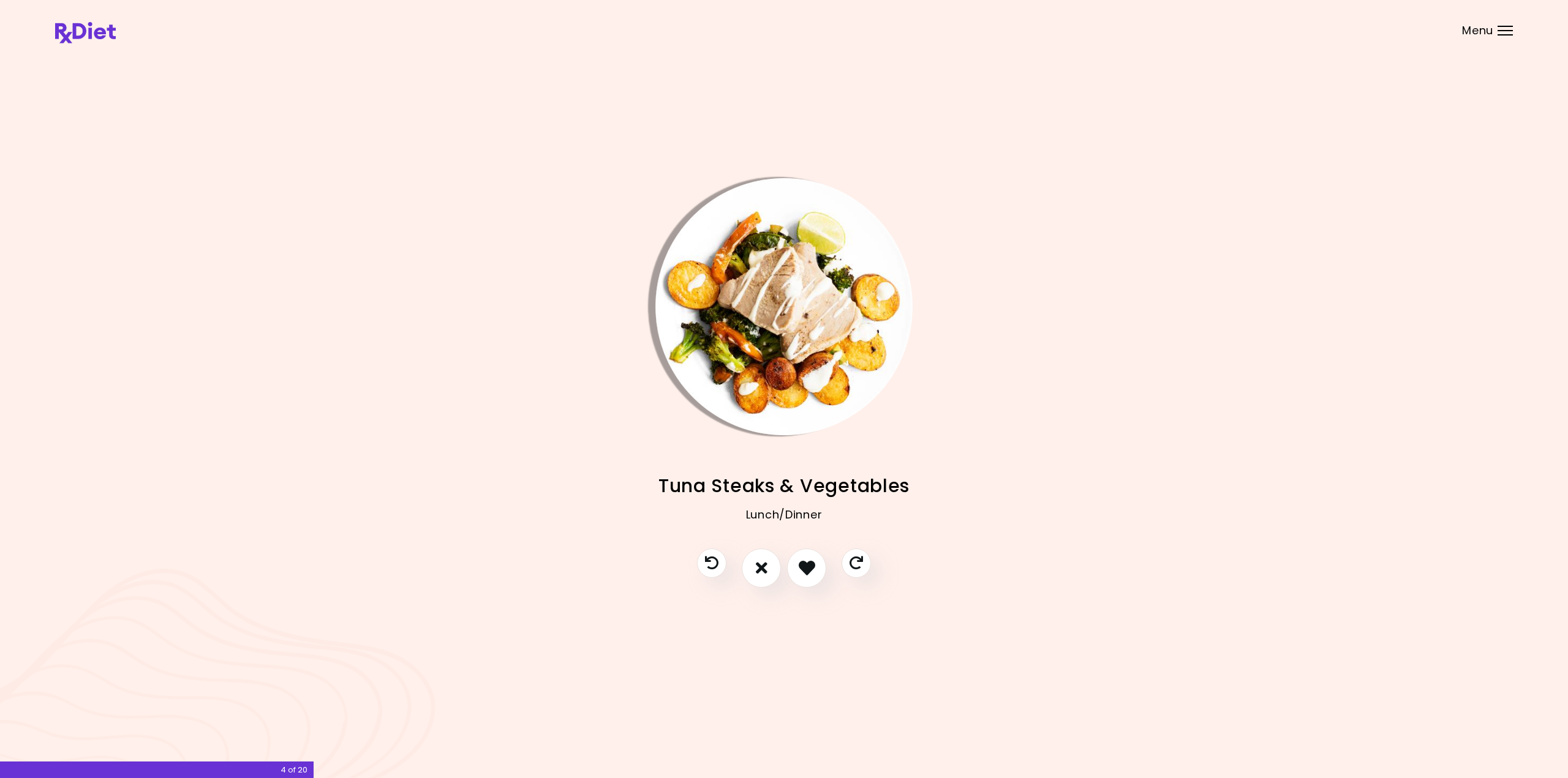
click at [744, 334] on img "Info - Tuna Steaks & Vegetables" at bounding box center [784, 306] width 257 height 257
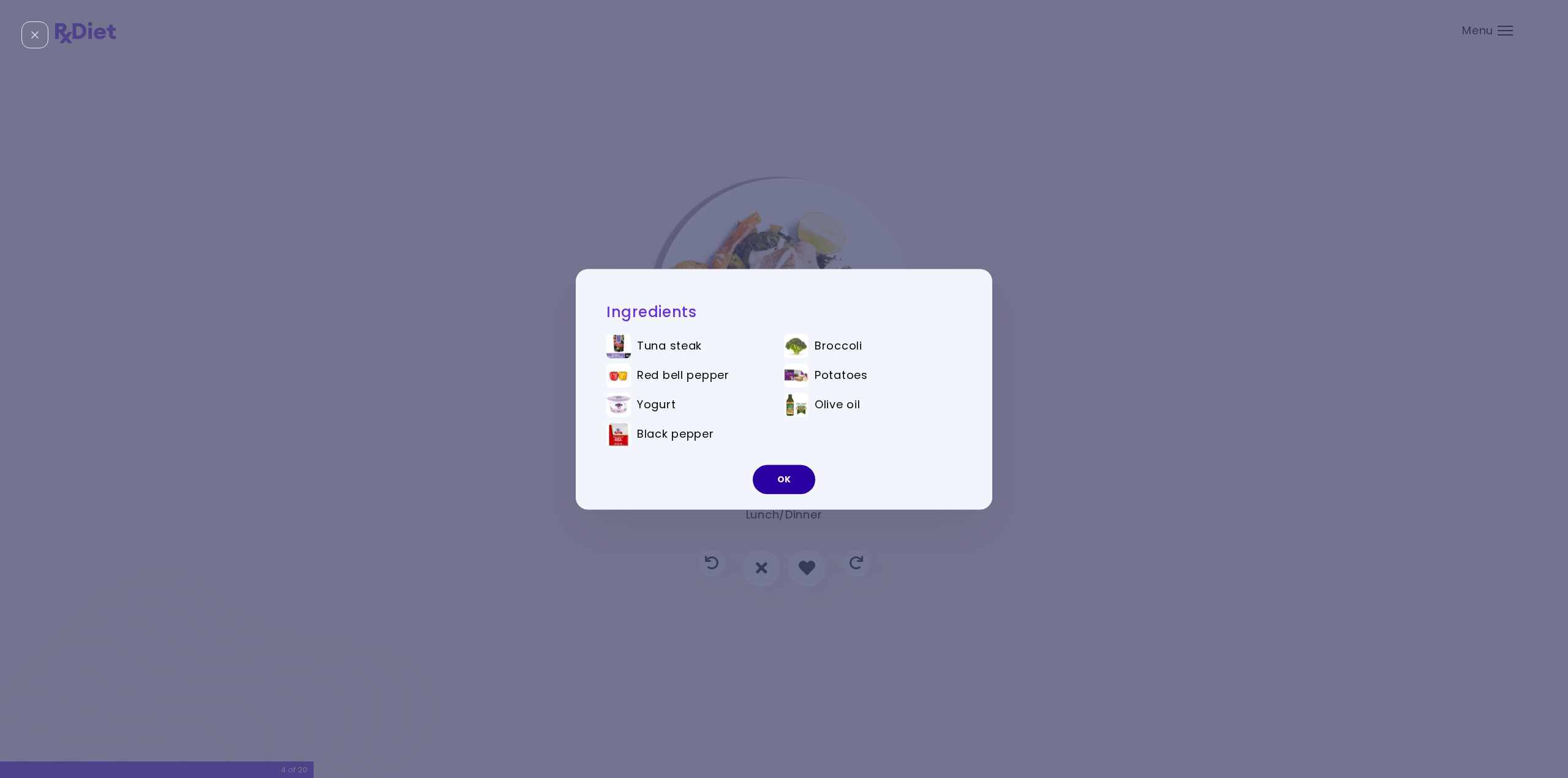
click at [789, 478] on button "OK" at bounding box center [784, 479] width 63 height 29
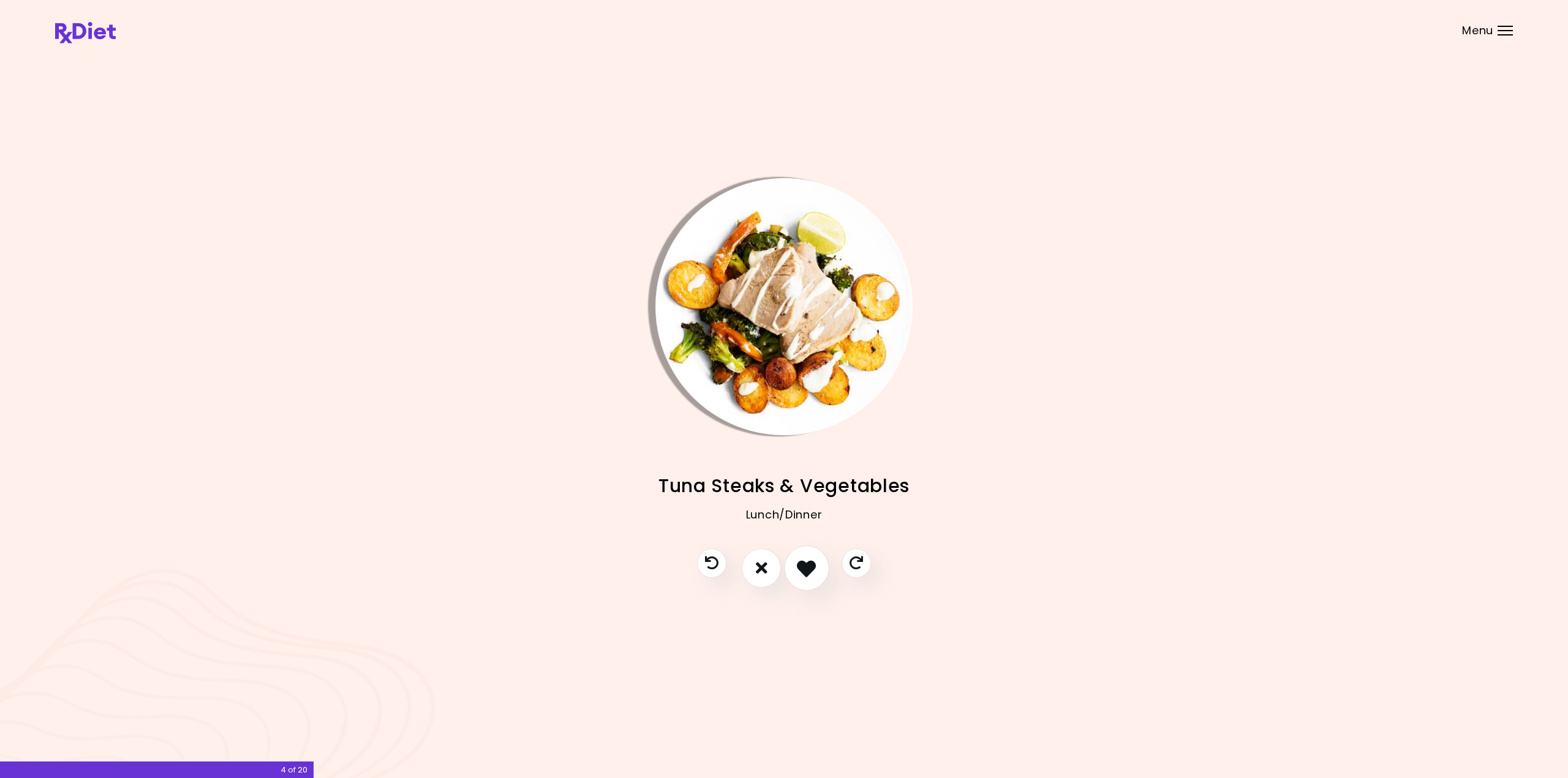
click at [804, 561] on icon "I like this recipe" at bounding box center [806, 568] width 19 height 19
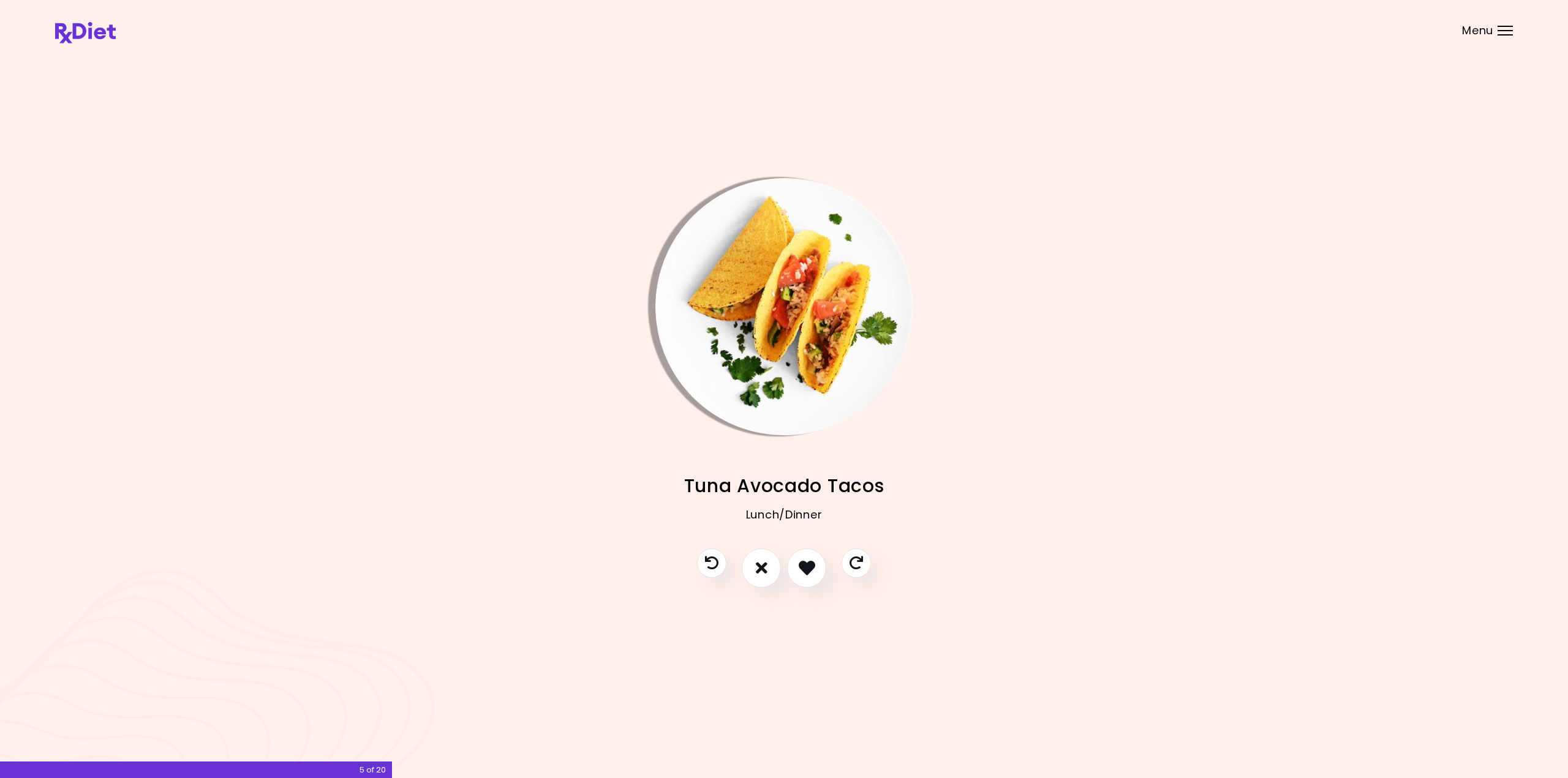
click at [776, 289] on img "Info - Tuna Avocado Tacos" at bounding box center [784, 306] width 257 height 257
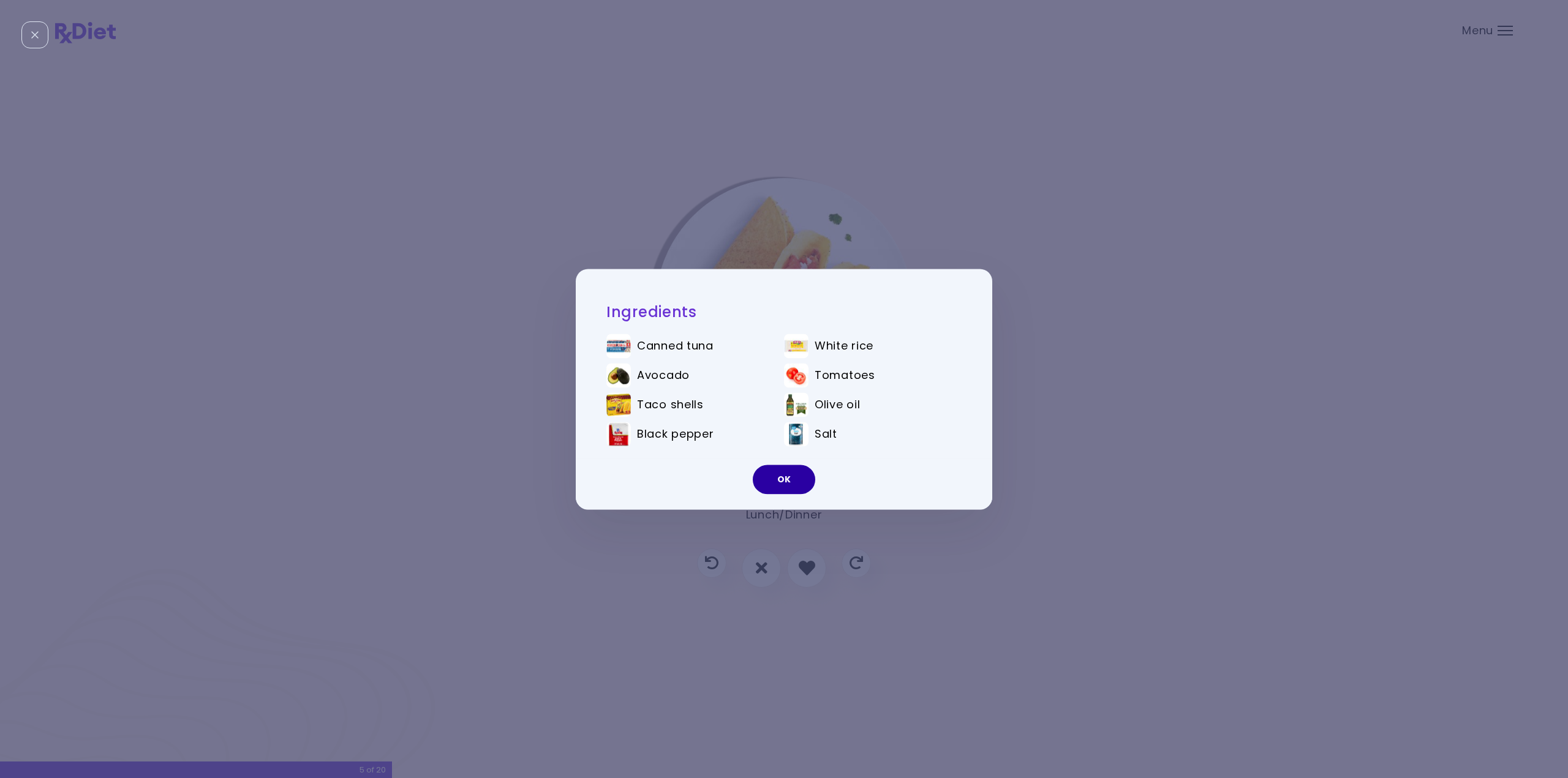
click at [778, 476] on button "OK" at bounding box center [784, 479] width 63 height 29
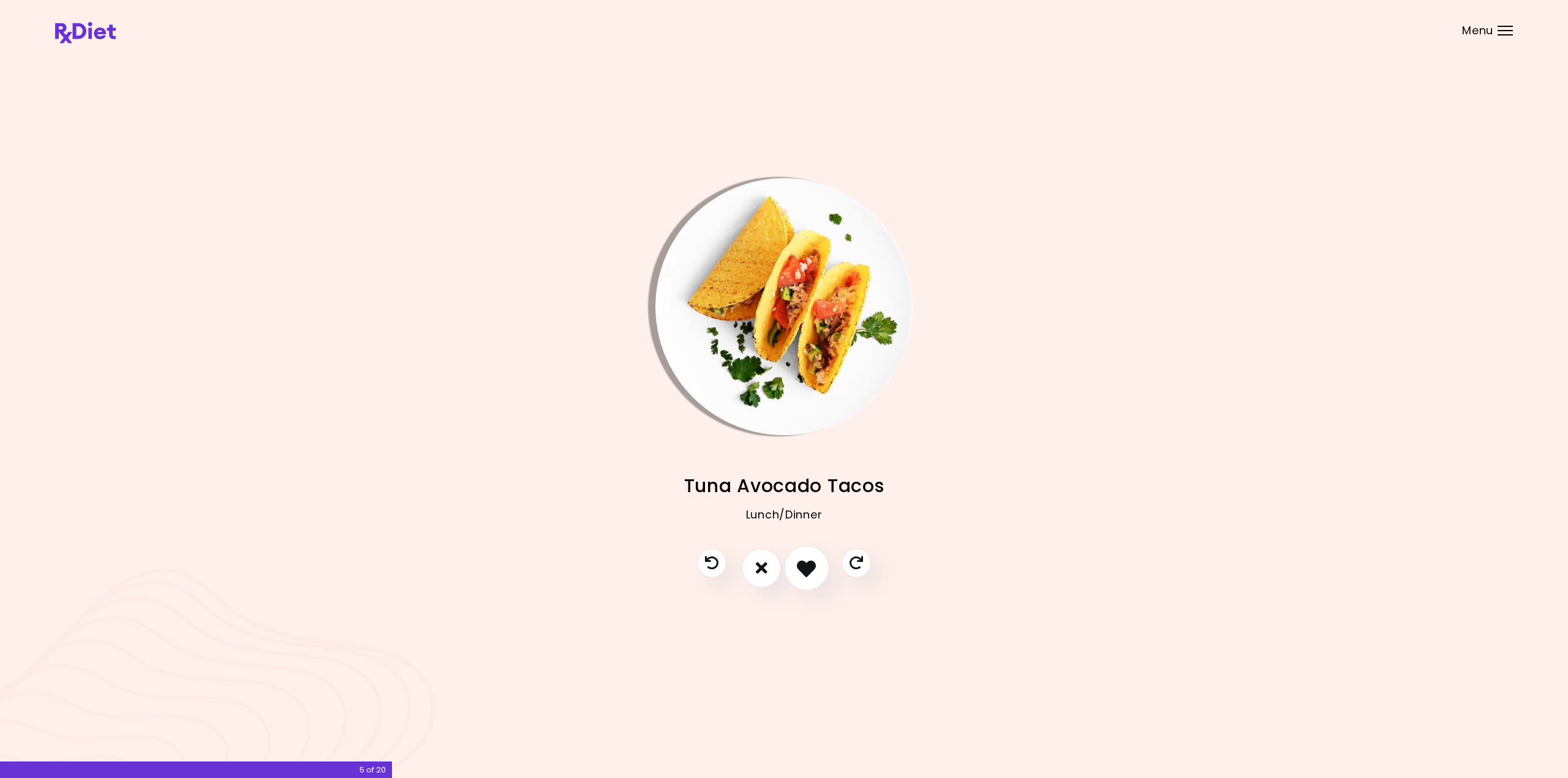
click at [809, 565] on icon "I like this recipe" at bounding box center [806, 568] width 19 height 19
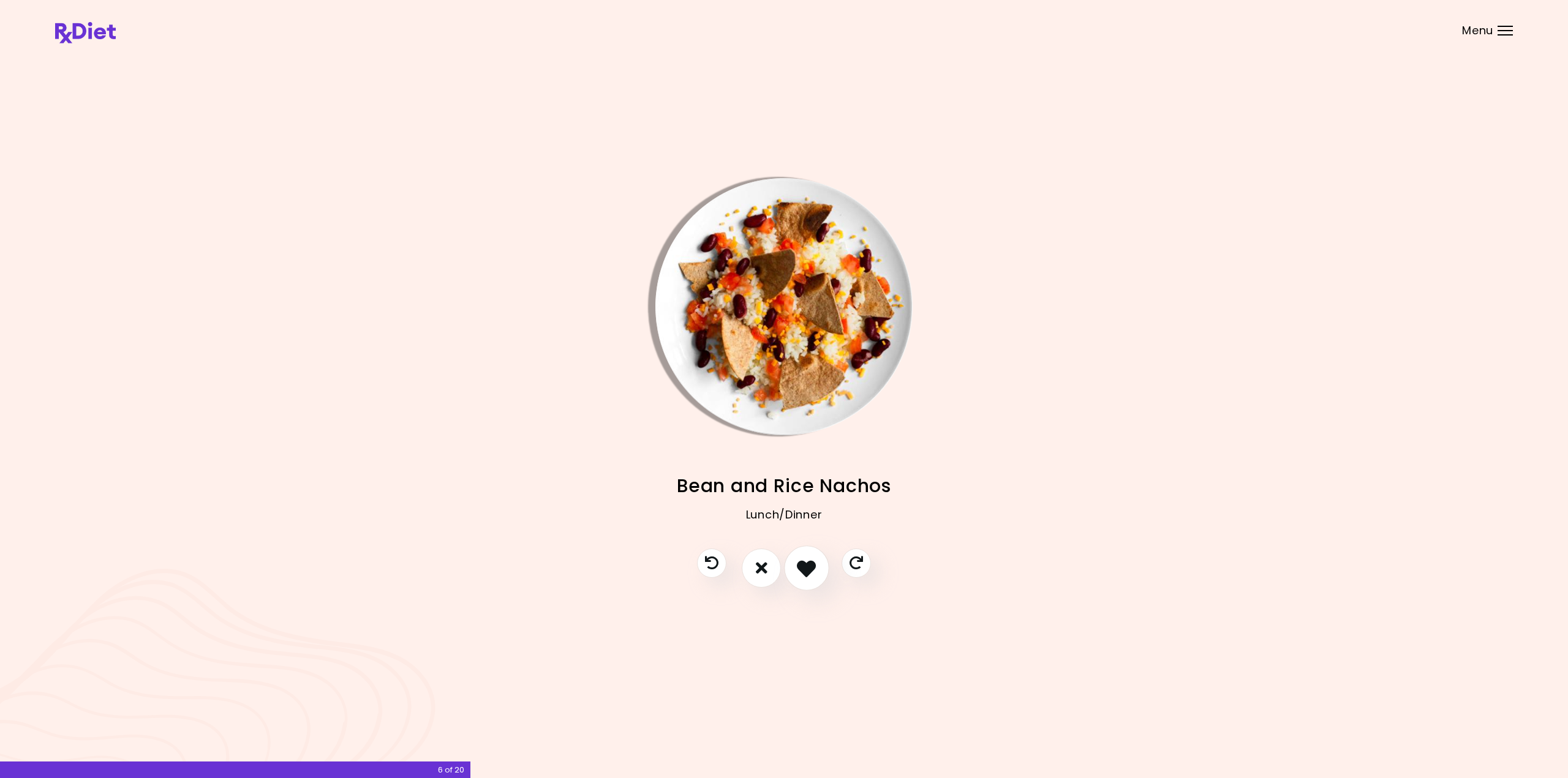
click at [802, 563] on icon "I like this recipe" at bounding box center [806, 568] width 19 height 19
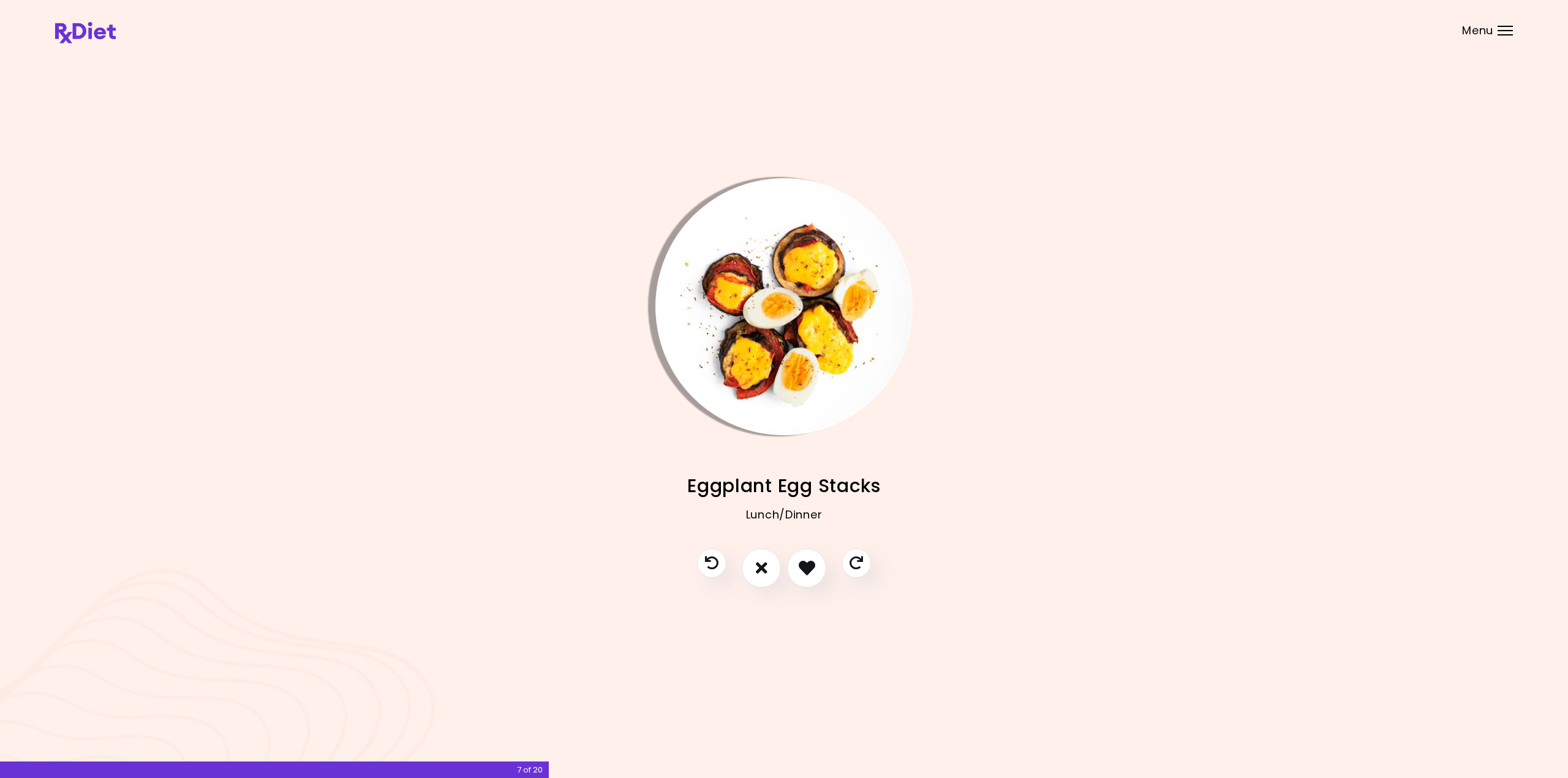
click at [794, 297] on img "Info - Eggplant Egg Stacks" at bounding box center [784, 306] width 257 height 257
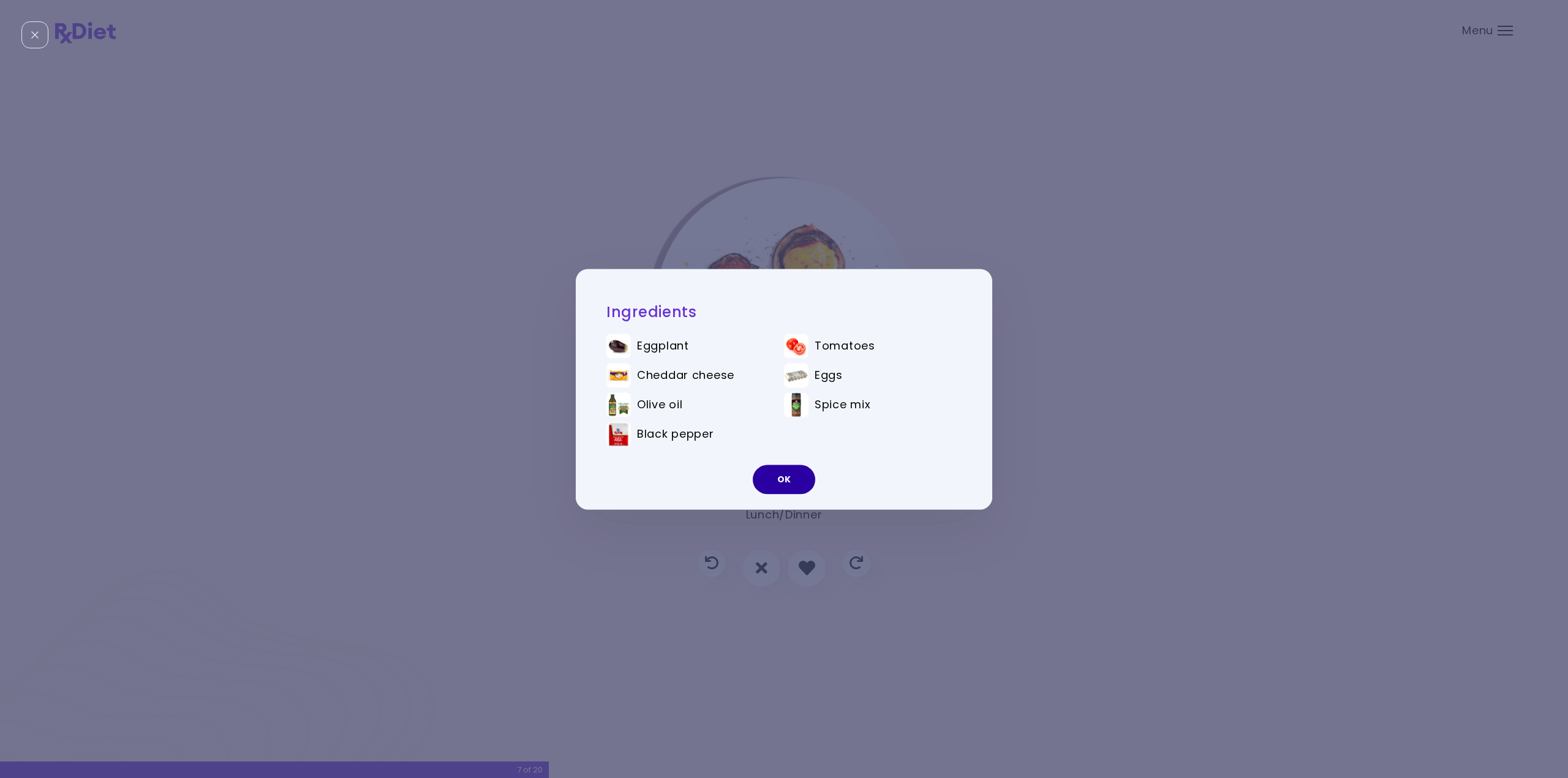
click at [767, 477] on button "OK" at bounding box center [784, 479] width 63 height 29
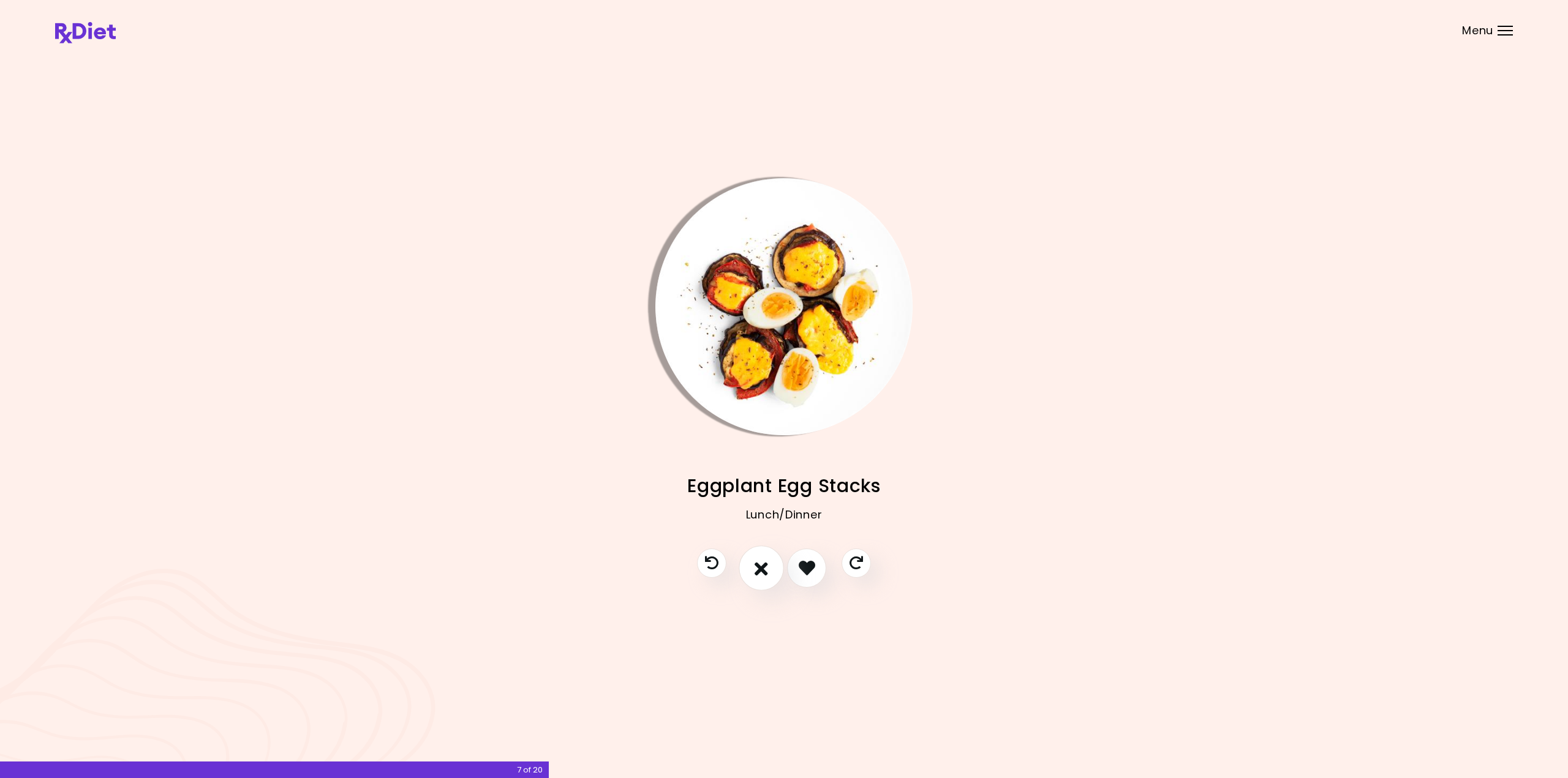
click at [764, 561] on icon "I don't like this recipe" at bounding box center [761, 568] width 14 height 19
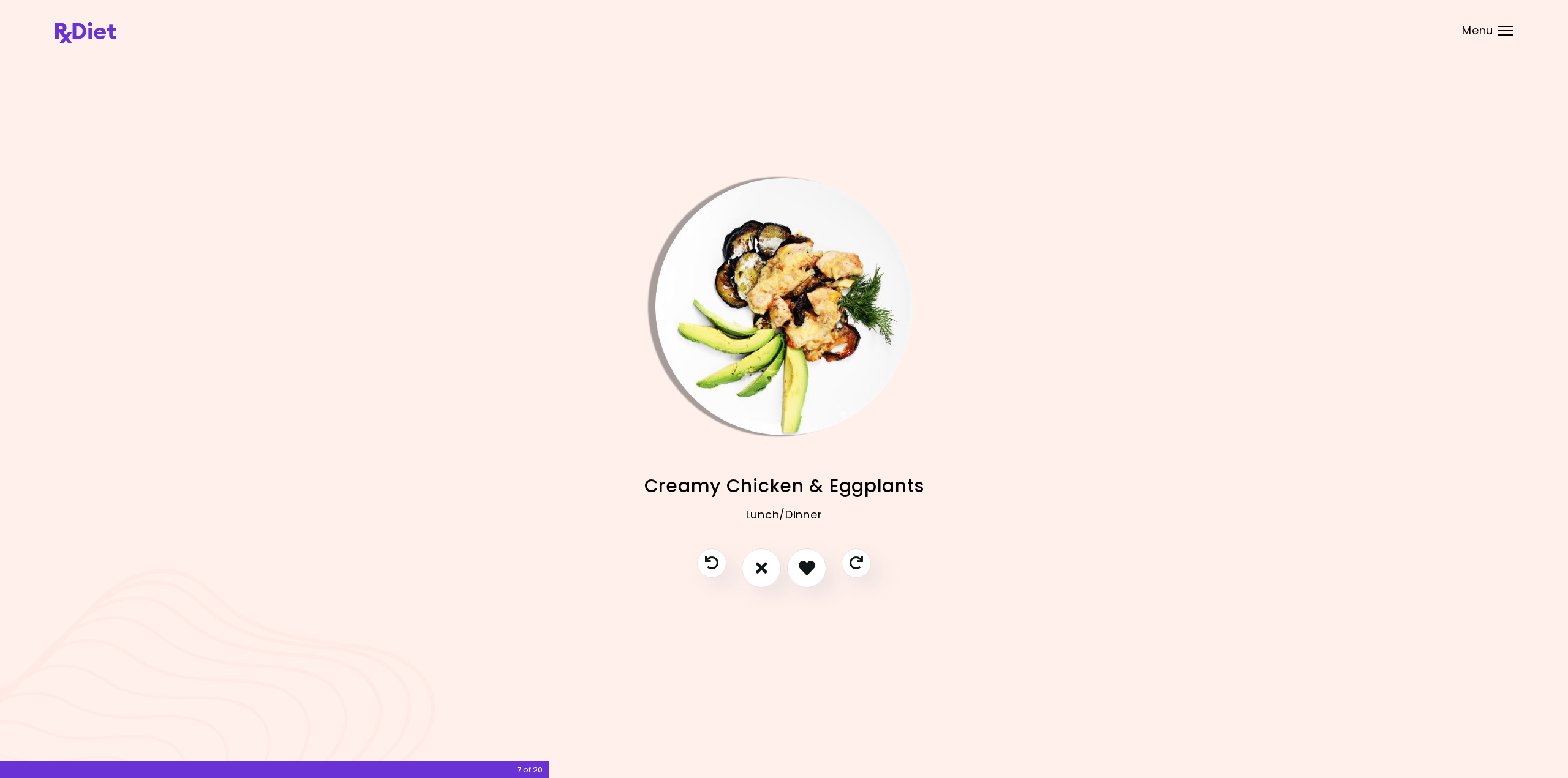
click at [820, 329] on img "Info - Creamy Chicken & Eggplants" at bounding box center [784, 306] width 257 height 257
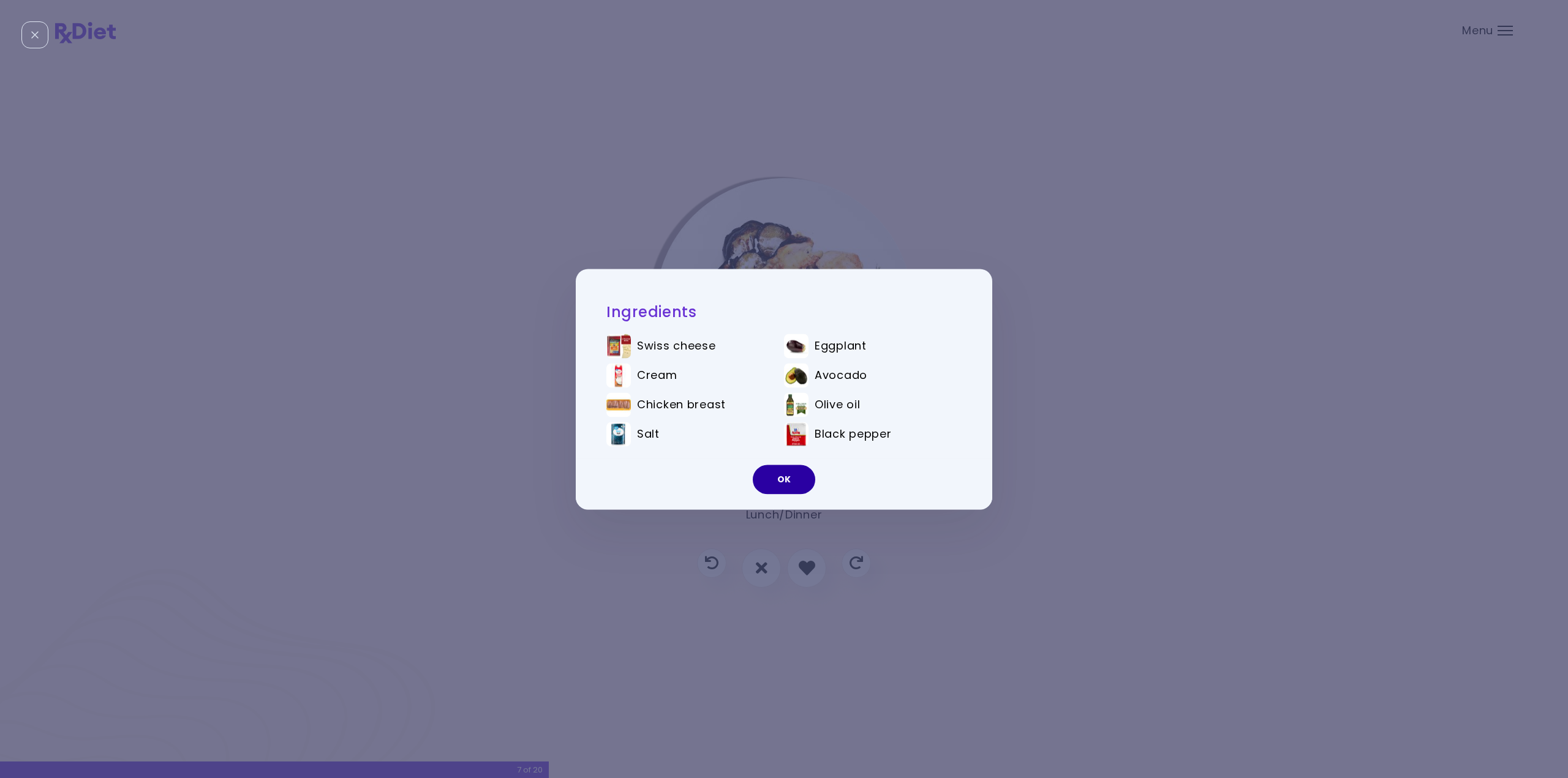
click at [766, 478] on button "OK" at bounding box center [784, 479] width 63 height 29
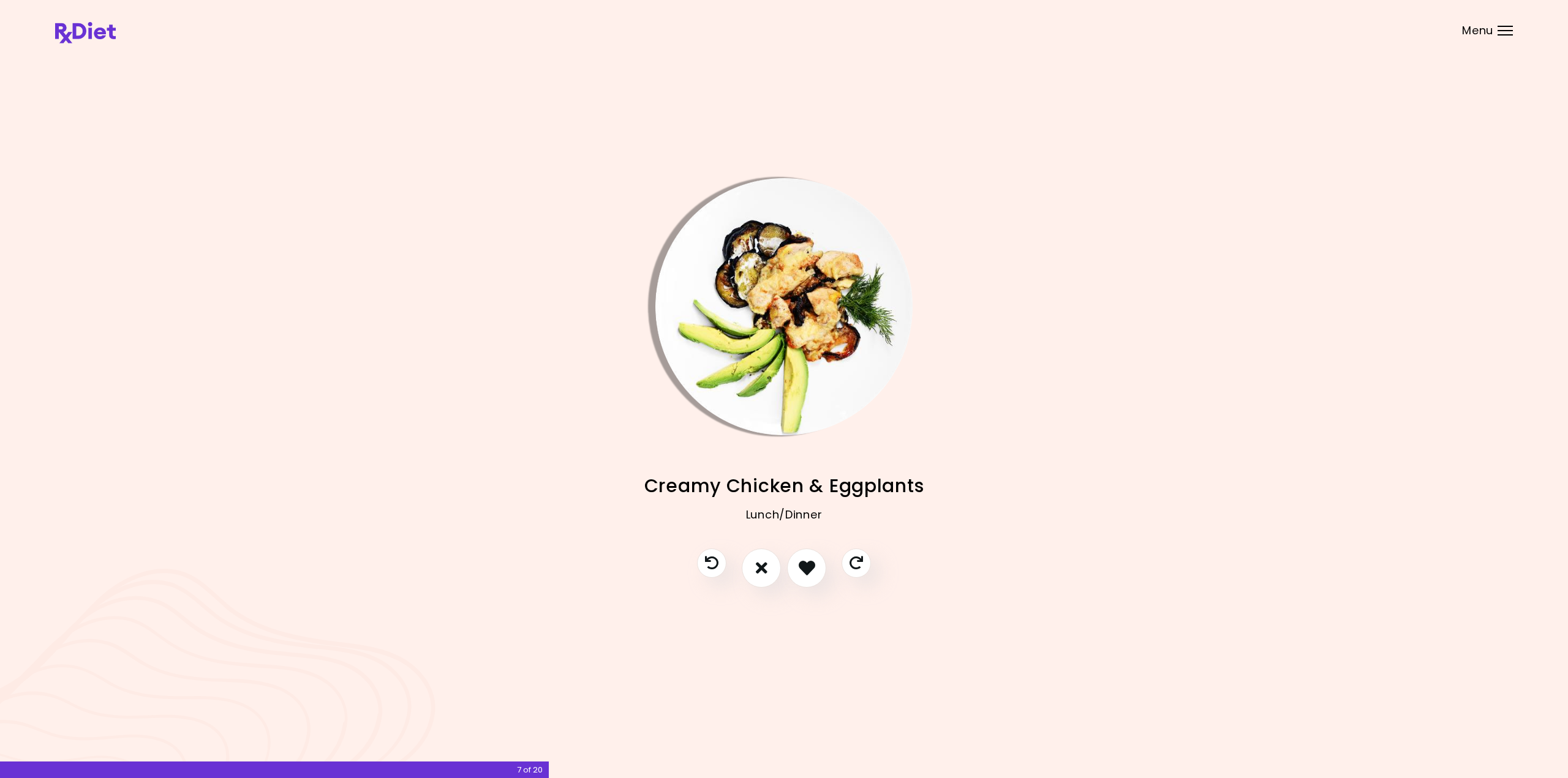
click at [786, 336] on img "Info - Creamy Chicken & Eggplants" at bounding box center [784, 306] width 257 height 257
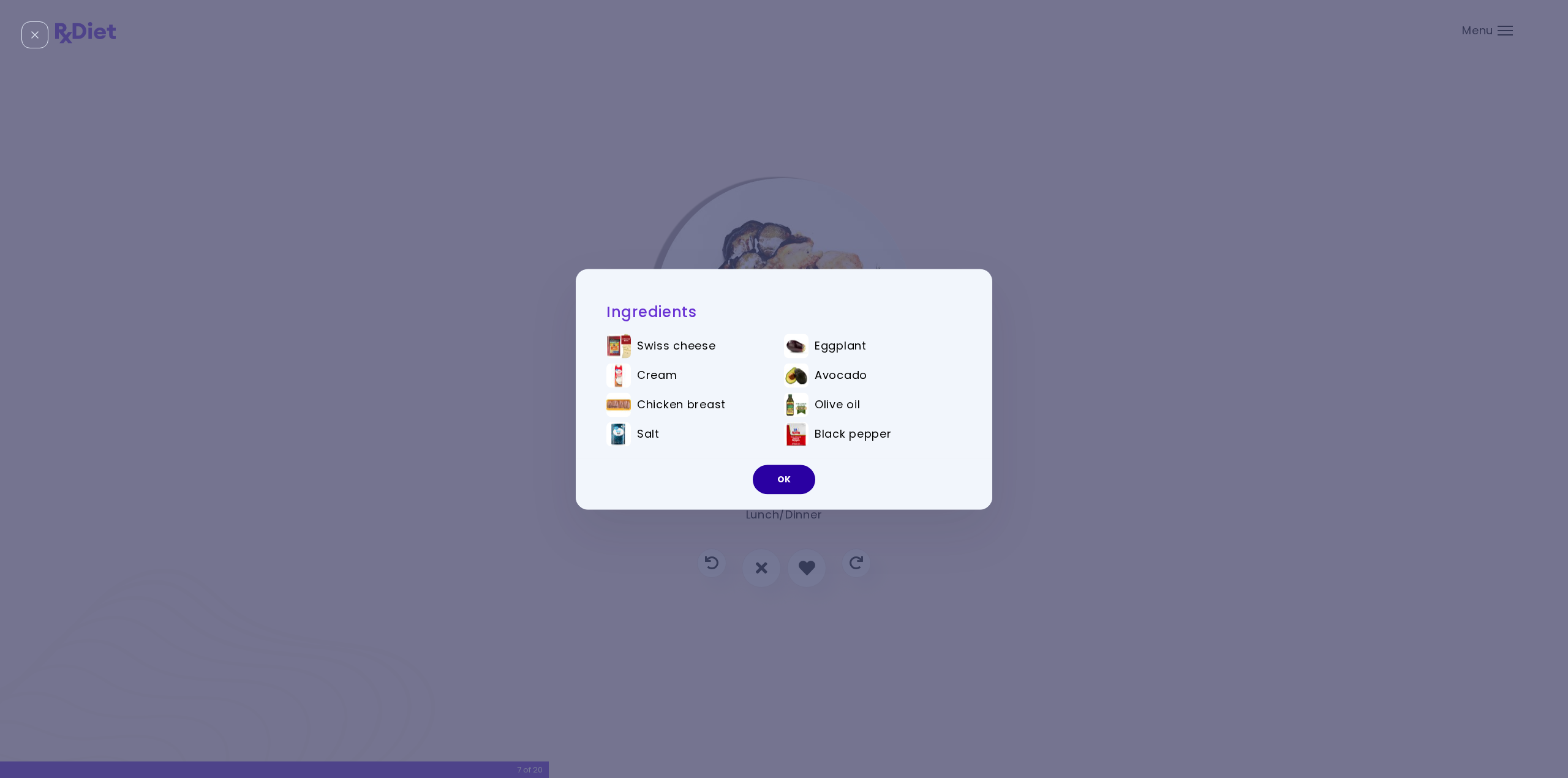
click at [784, 474] on button "OK" at bounding box center [784, 479] width 63 height 29
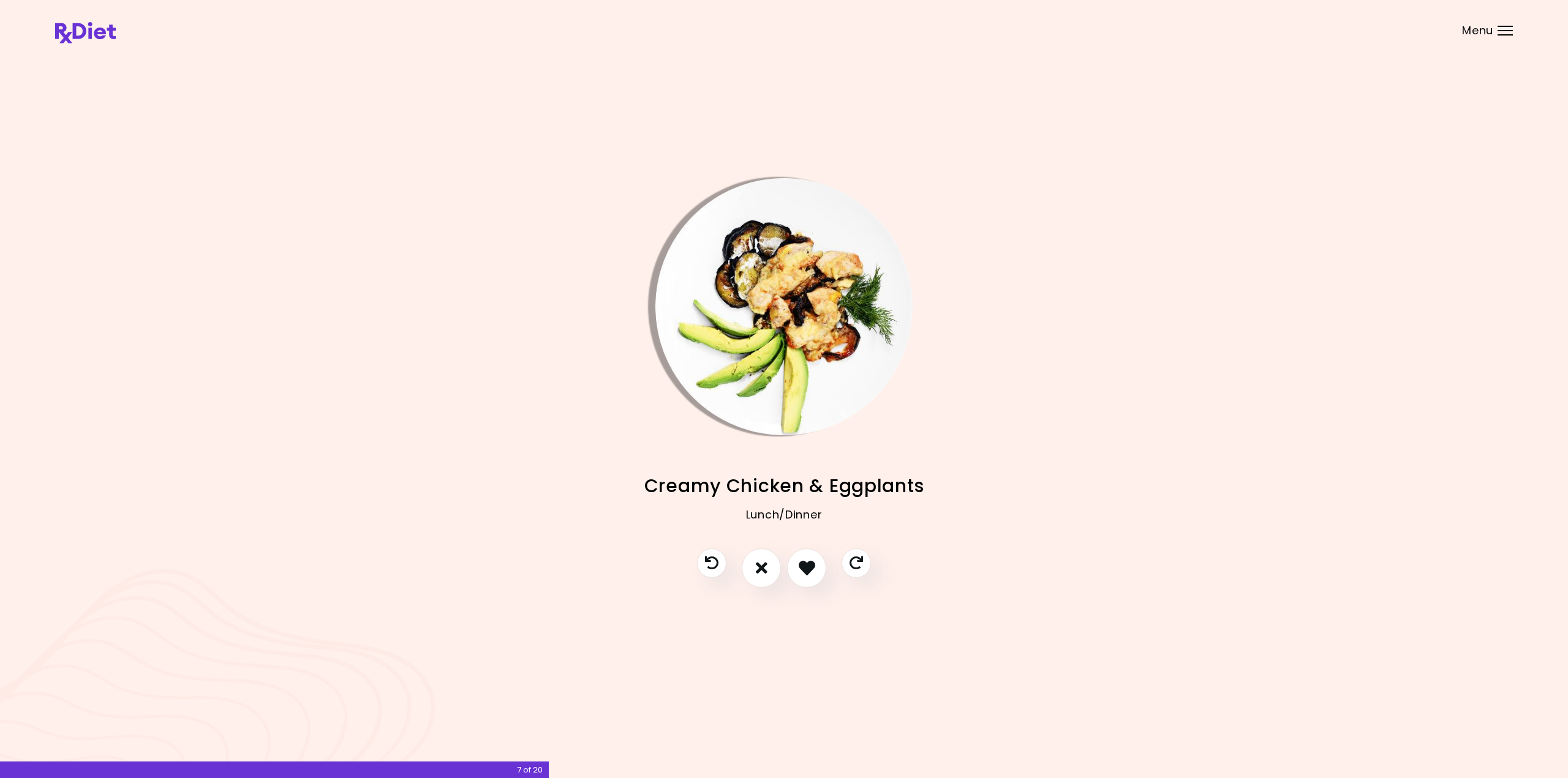
click at [764, 317] on img "Info - Creamy Chicken & Eggplants" at bounding box center [784, 306] width 257 height 257
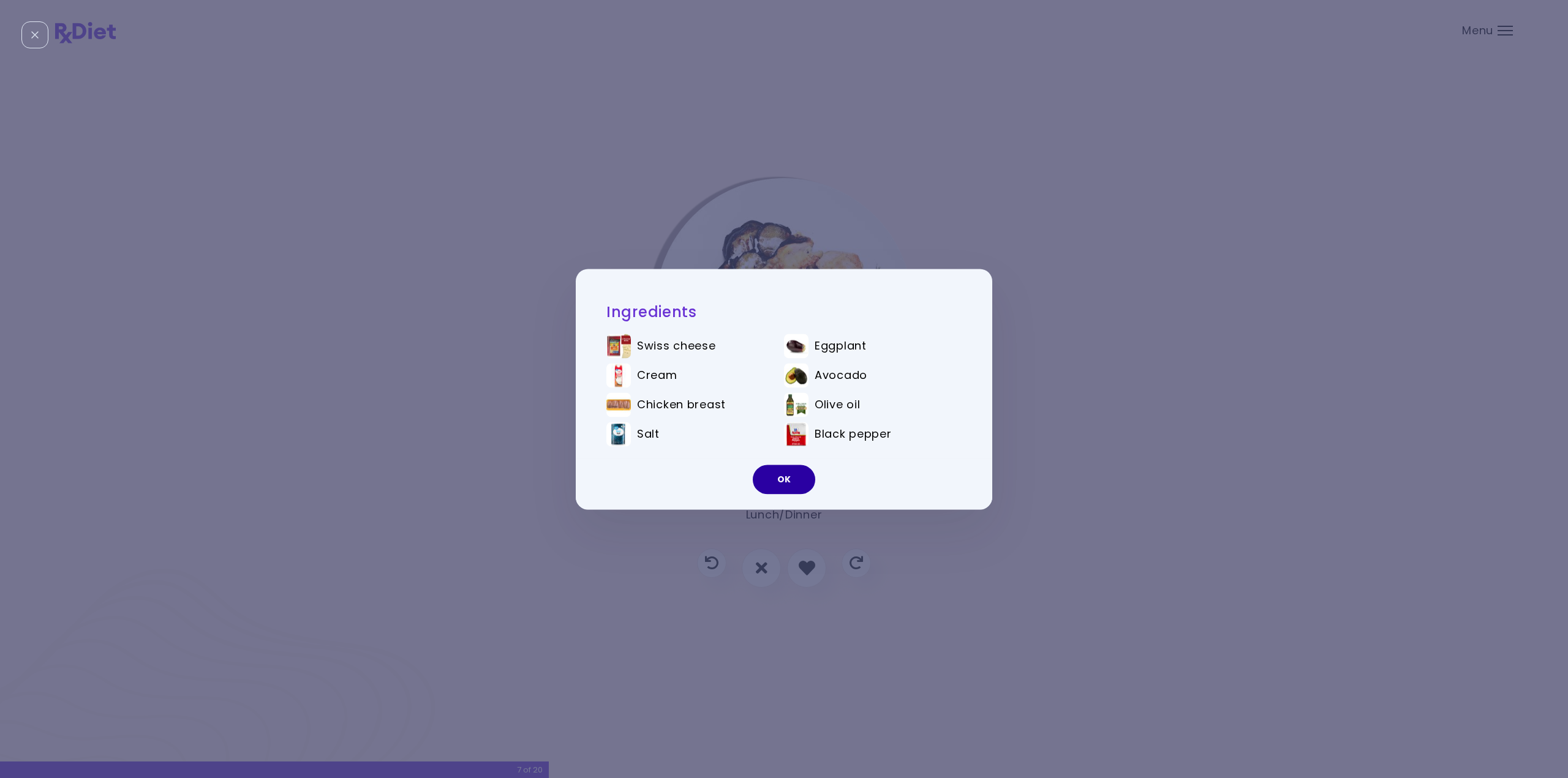
click at [789, 479] on button "OK" at bounding box center [784, 479] width 63 height 29
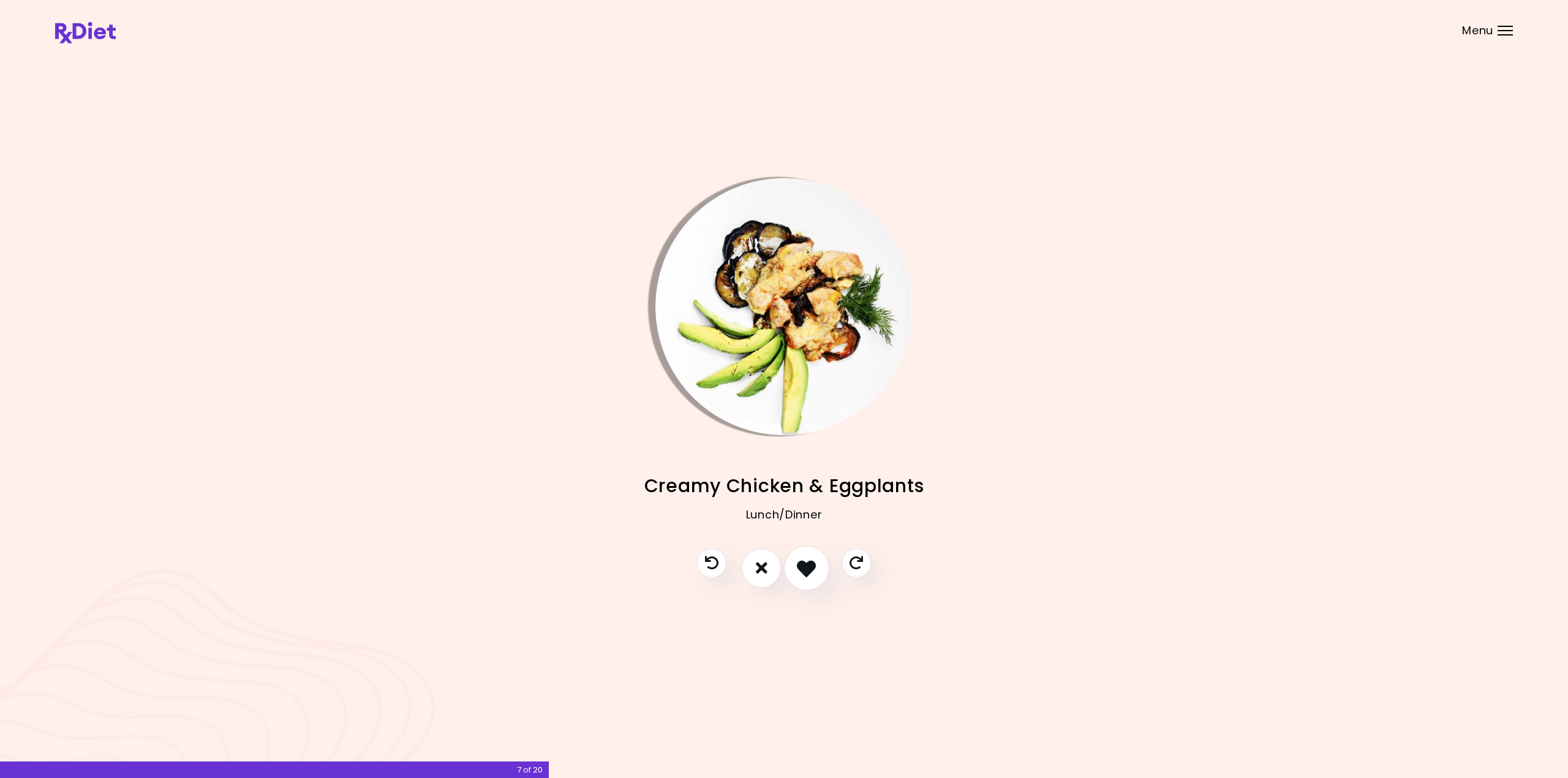
click at [802, 570] on icon "I like this recipe" at bounding box center [806, 568] width 19 height 19
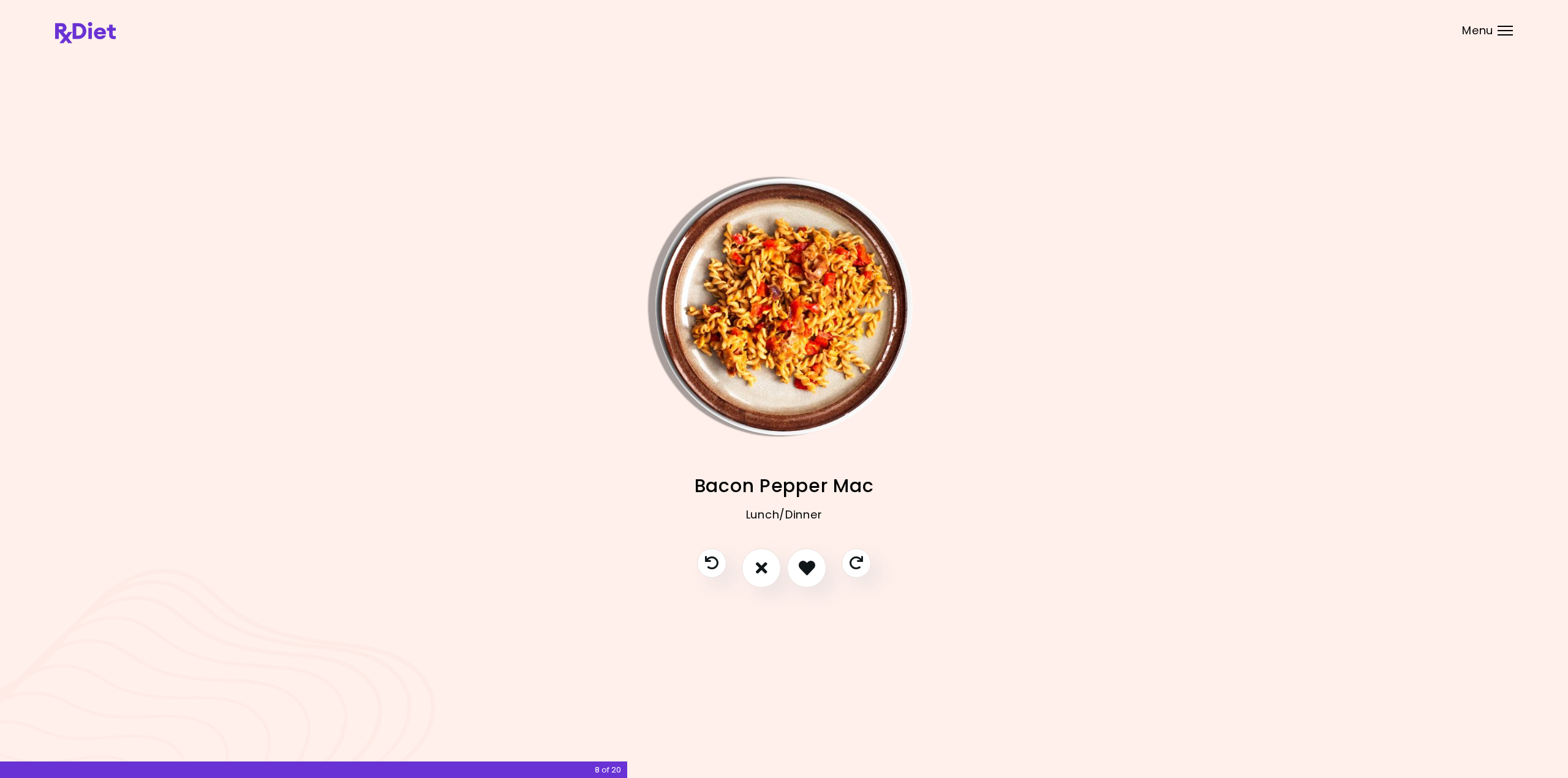
click at [820, 367] on img "Info - Bacon Pepper Mac" at bounding box center [784, 306] width 257 height 257
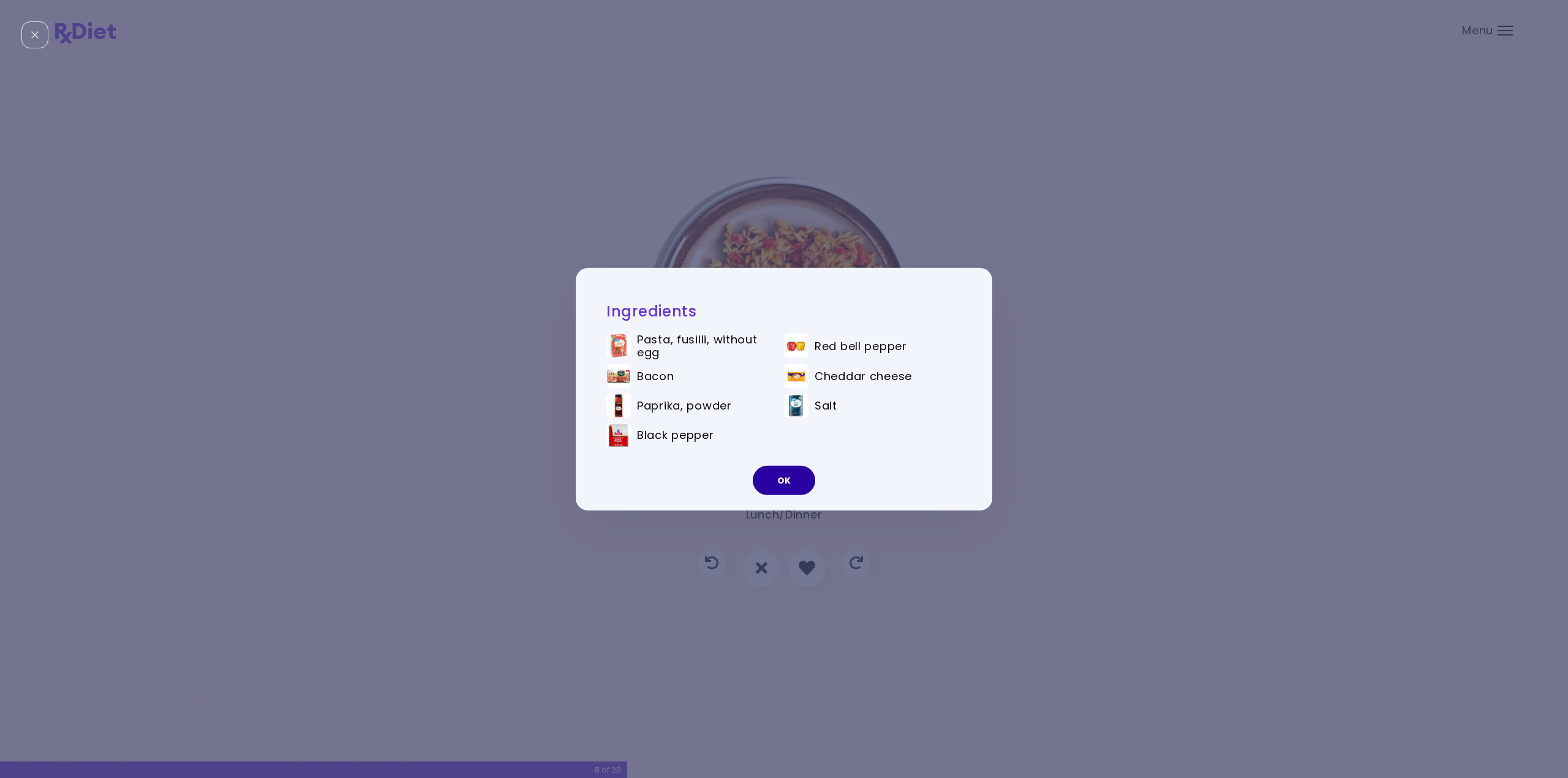
click at [789, 487] on button "OK" at bounding box center [784, 480] width 63 height 29
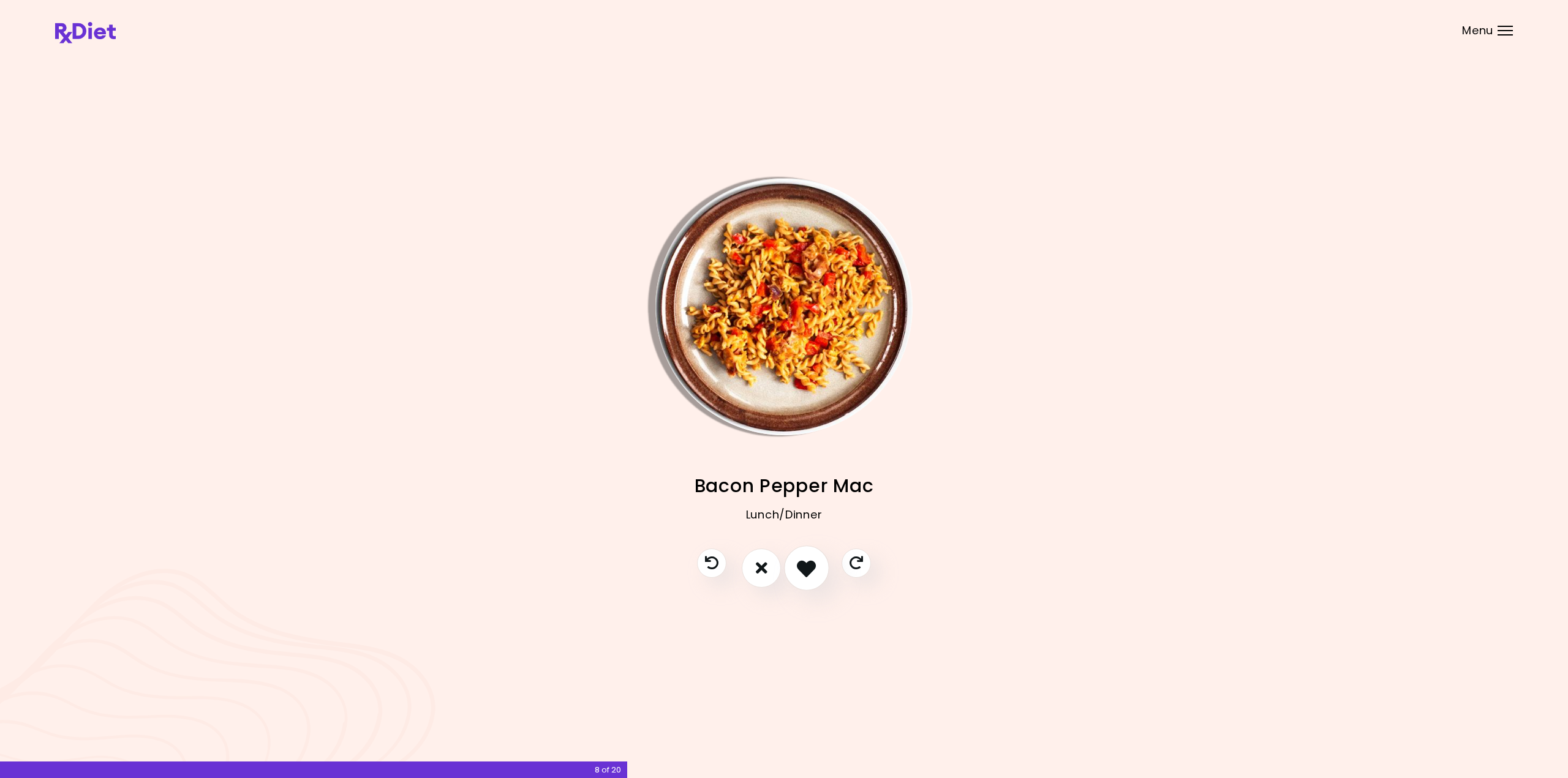
click at [802, 562] on icon "I like this recipe" at bounding box center [806, 568] width 19 height 19
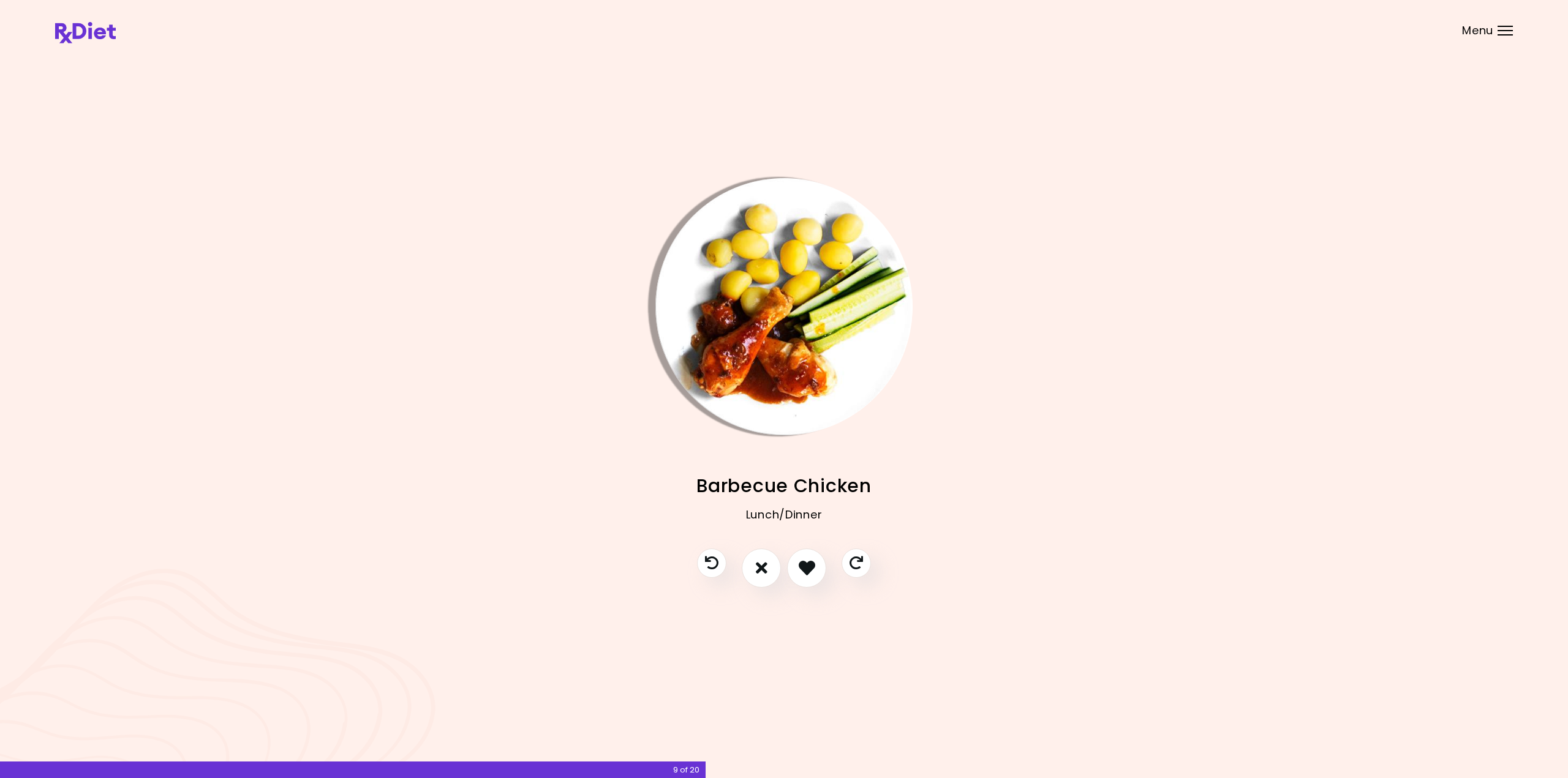
click at [753, 315] on img "Info - Barbecue Chicken" at bounding box center [784, 306] width 257 height 257
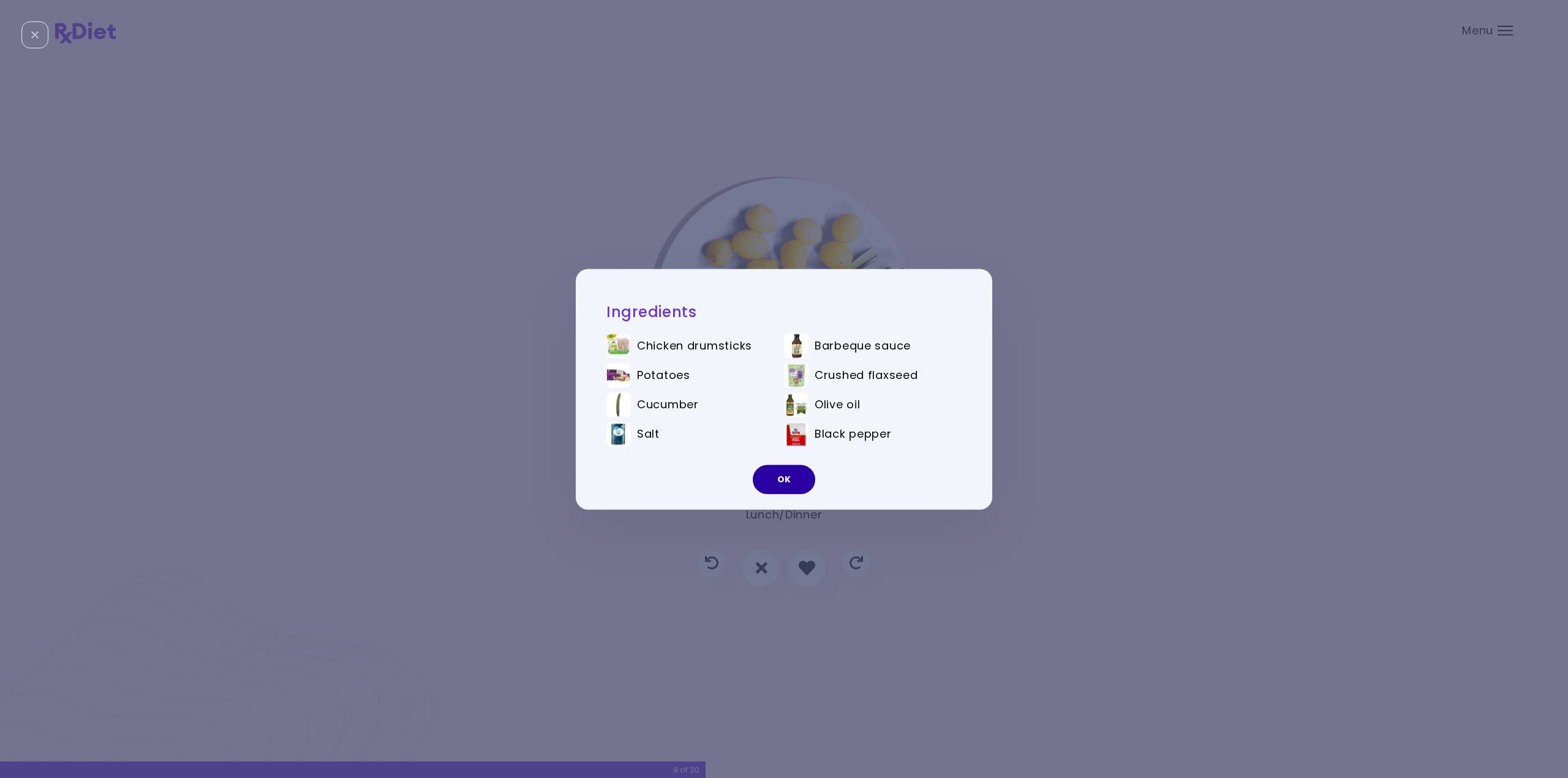
click at [795, 484] on button "OK" at bounding box center [784, 479] width 63 height 29
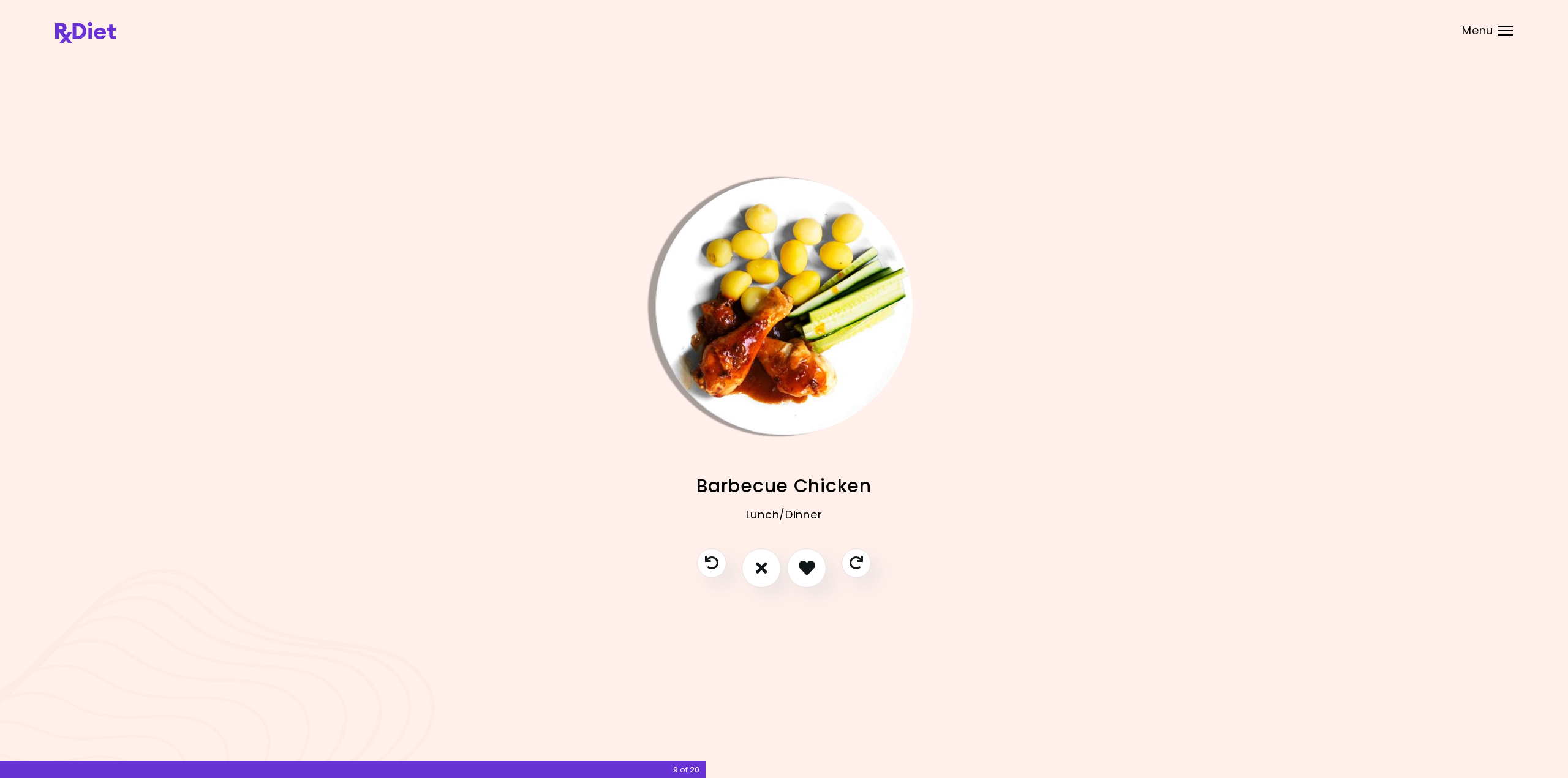
click at [765, 339] on img "Info - Barbecue Chicken" at bounding box center [784, 306] width 257 height 257
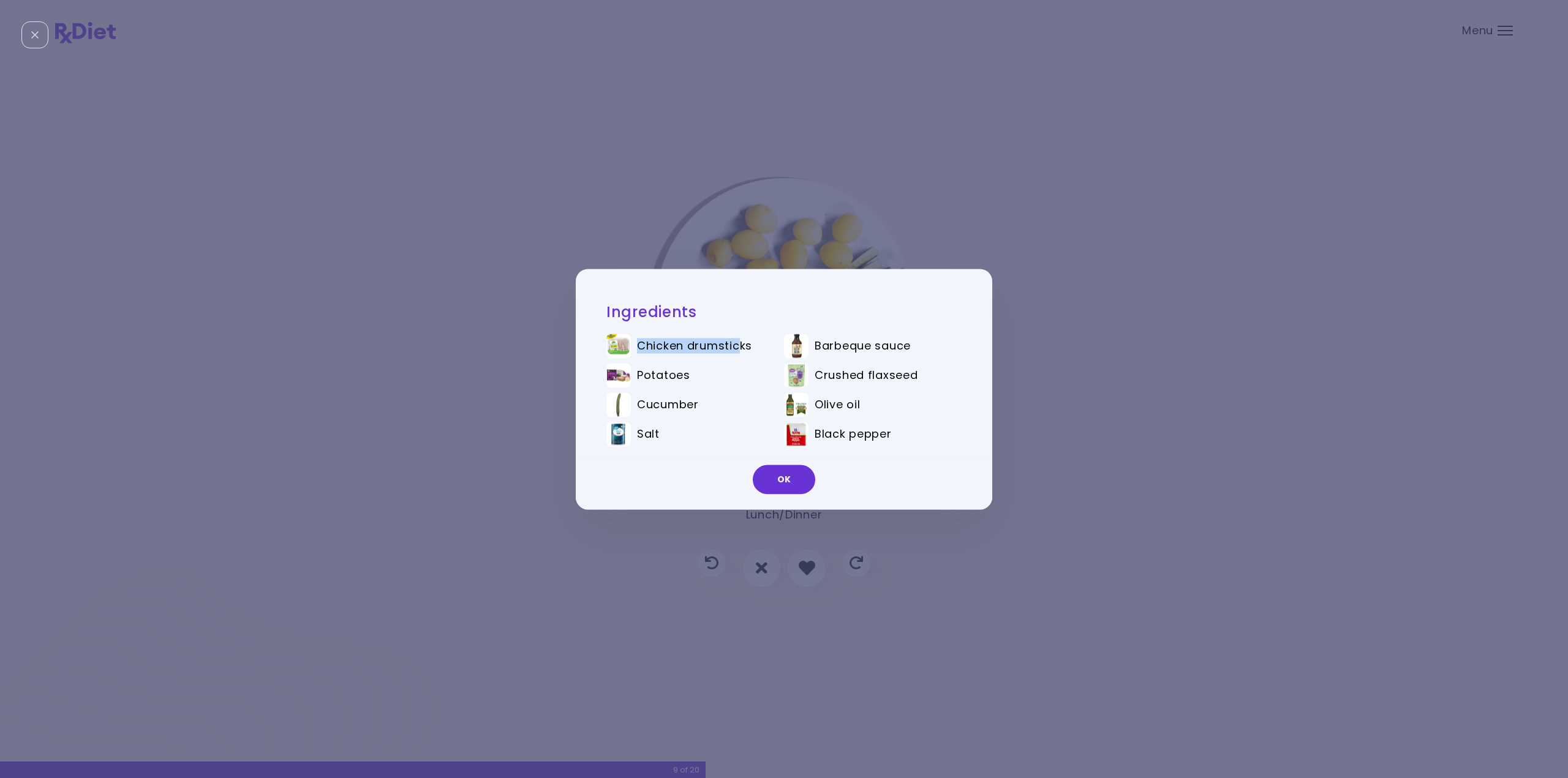
drag, startPoint x: 672, startPoint y: 341, endPoint x: 739, endPoint y: 343, distance: 67.0
click at [739, 343] on span "Chicken drumsticks" at bounding box center [694, 346] width 115 height 14
click at [739, 343] on span "Chicken drumsticks" at bounding box center [694, 346] width 115 height 14
click at [776, 477] on button "OK" at bounding box center [784, 479] width 63 height 29
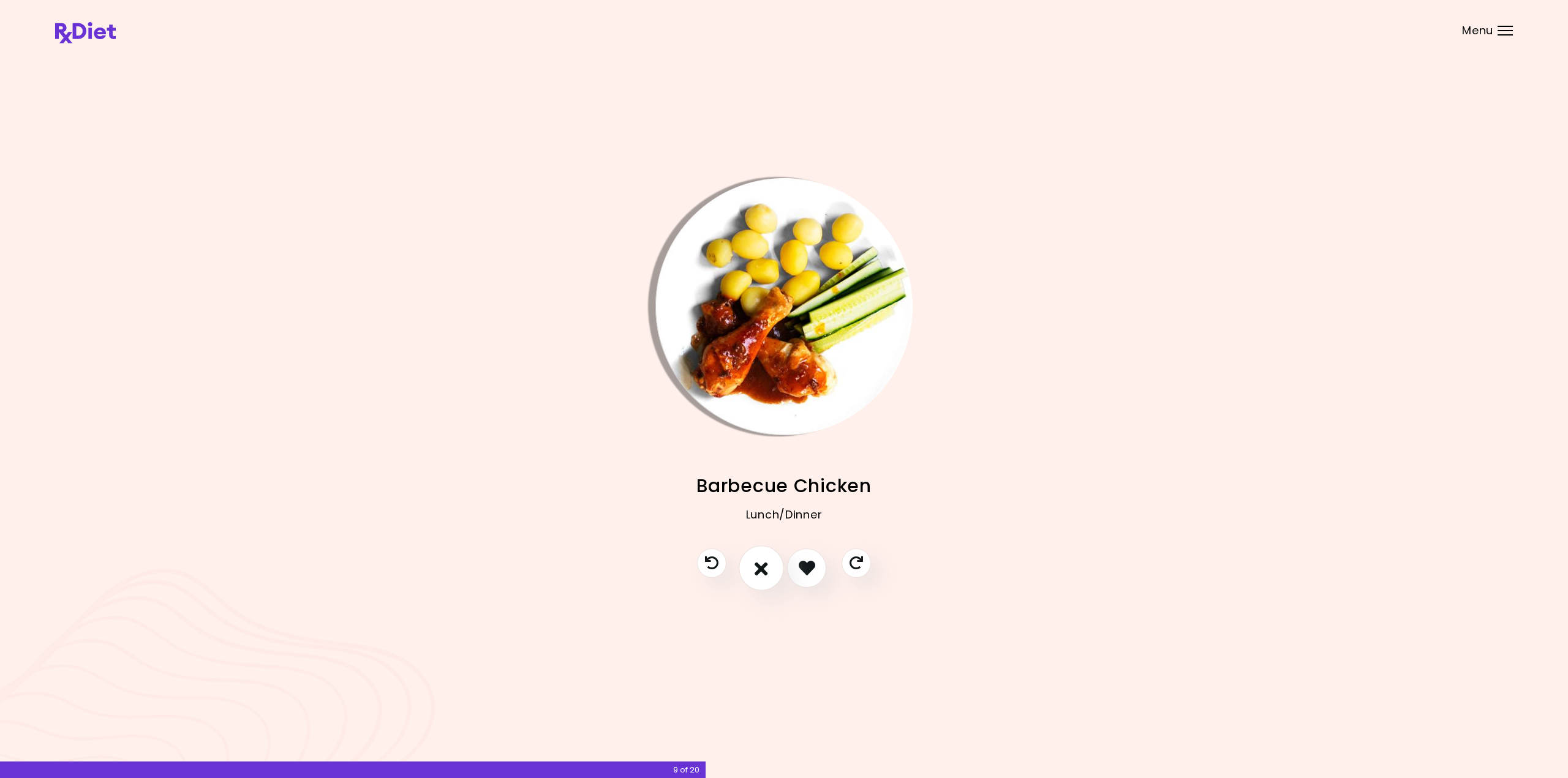
click at [763, 574] on icon "I don't like this recipe" at bounding box center [761, 568] width 14 height 19
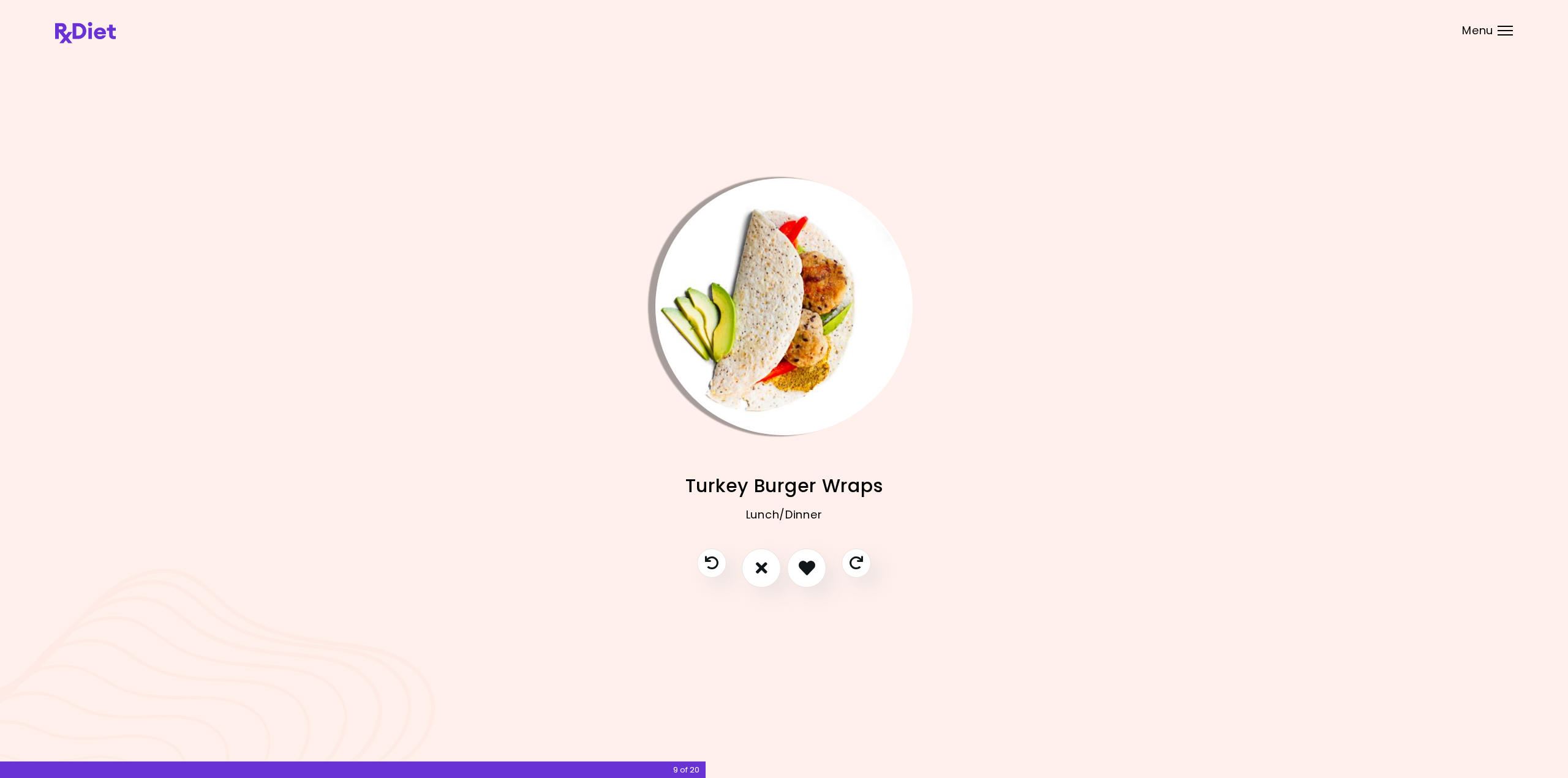
click at [803, 312] on img "Info - Turkey Burger Wraps" at bounding box center [784, 306] width 257 height 257
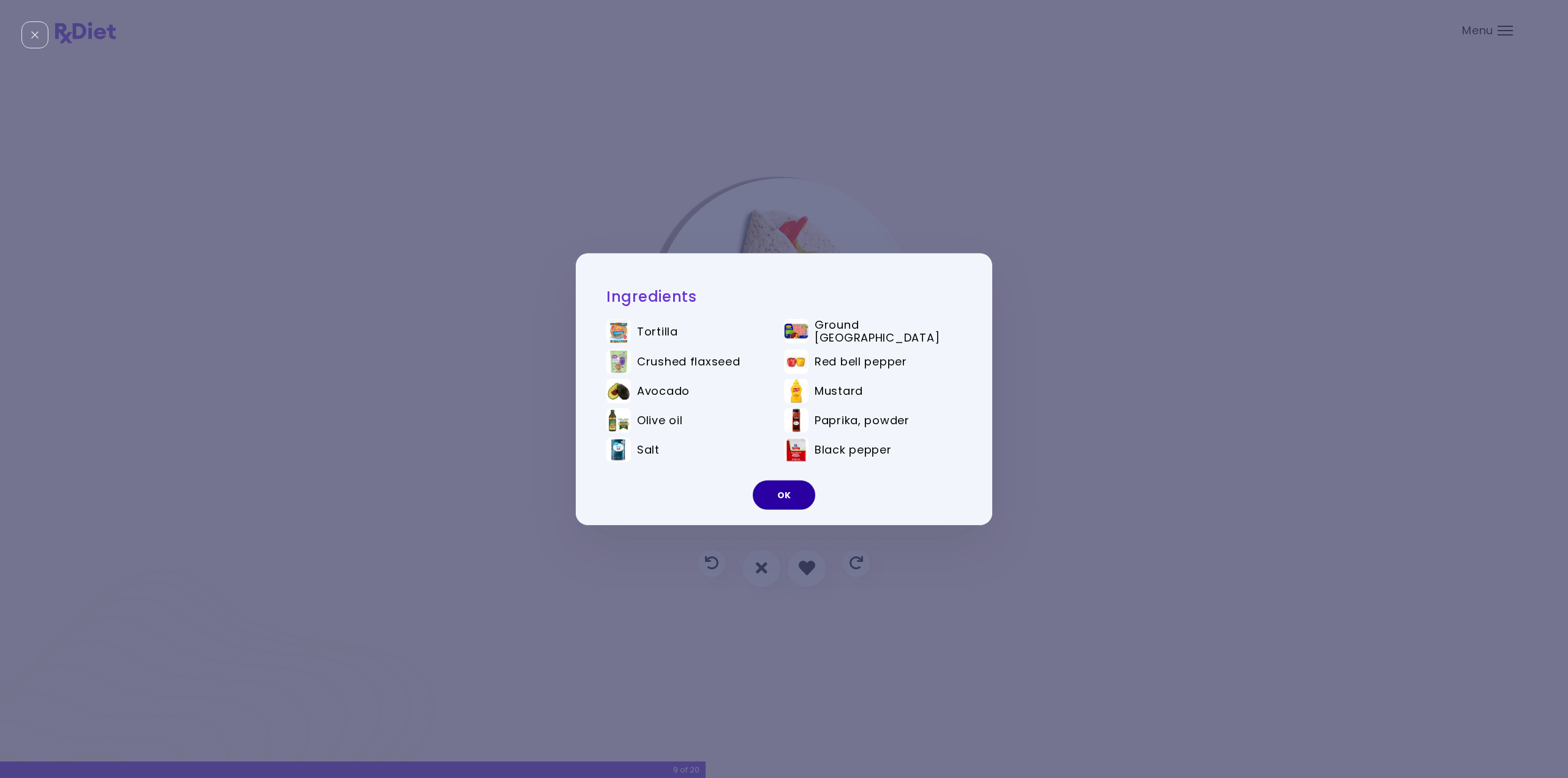
click at [797, 494] on button "OK" at bounding box center [784, 495] width 63 height 29
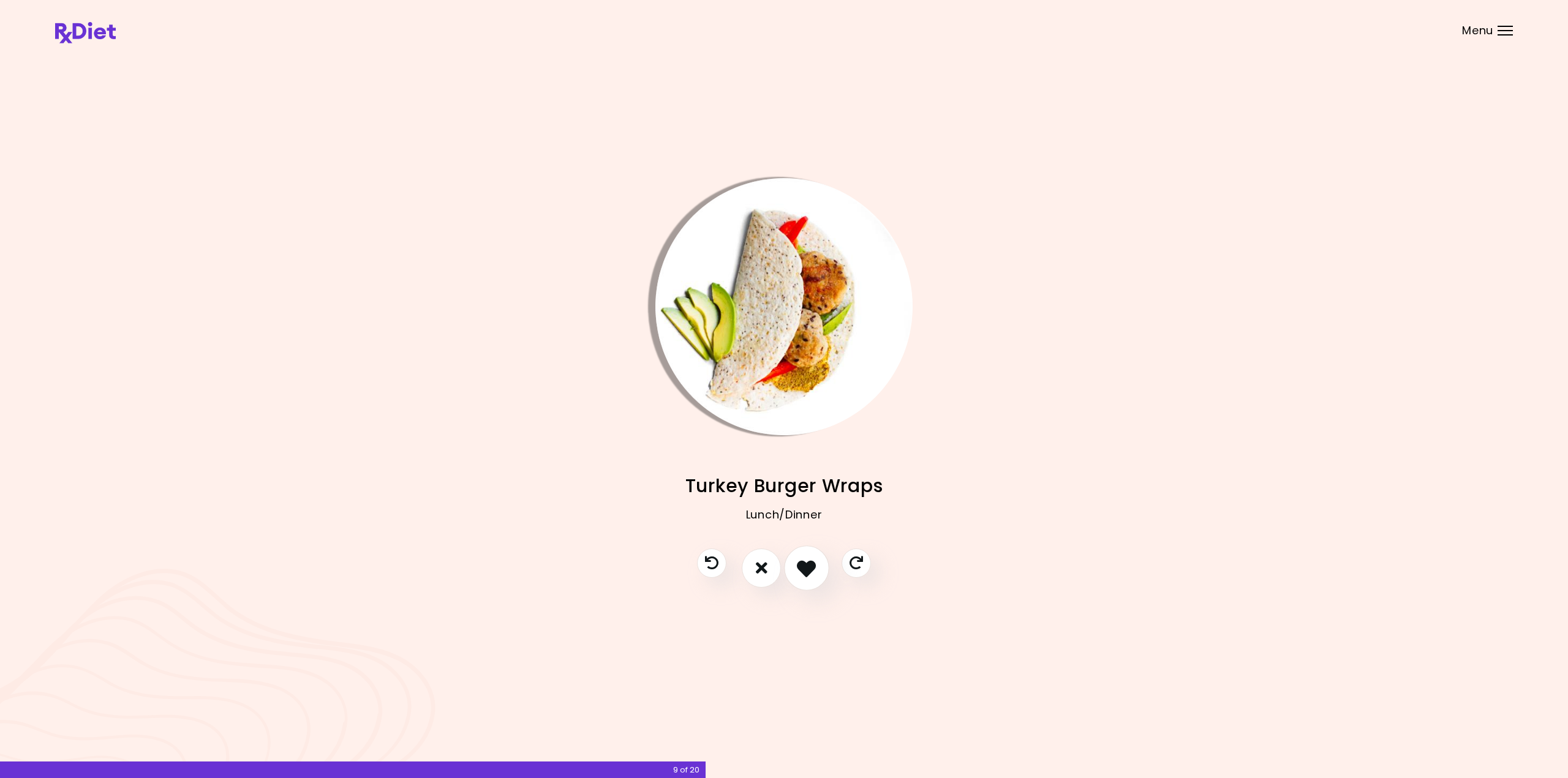
click at [816, 569] on icon "I like this recipe" at bounding box center [806, 568] width 19 height 19
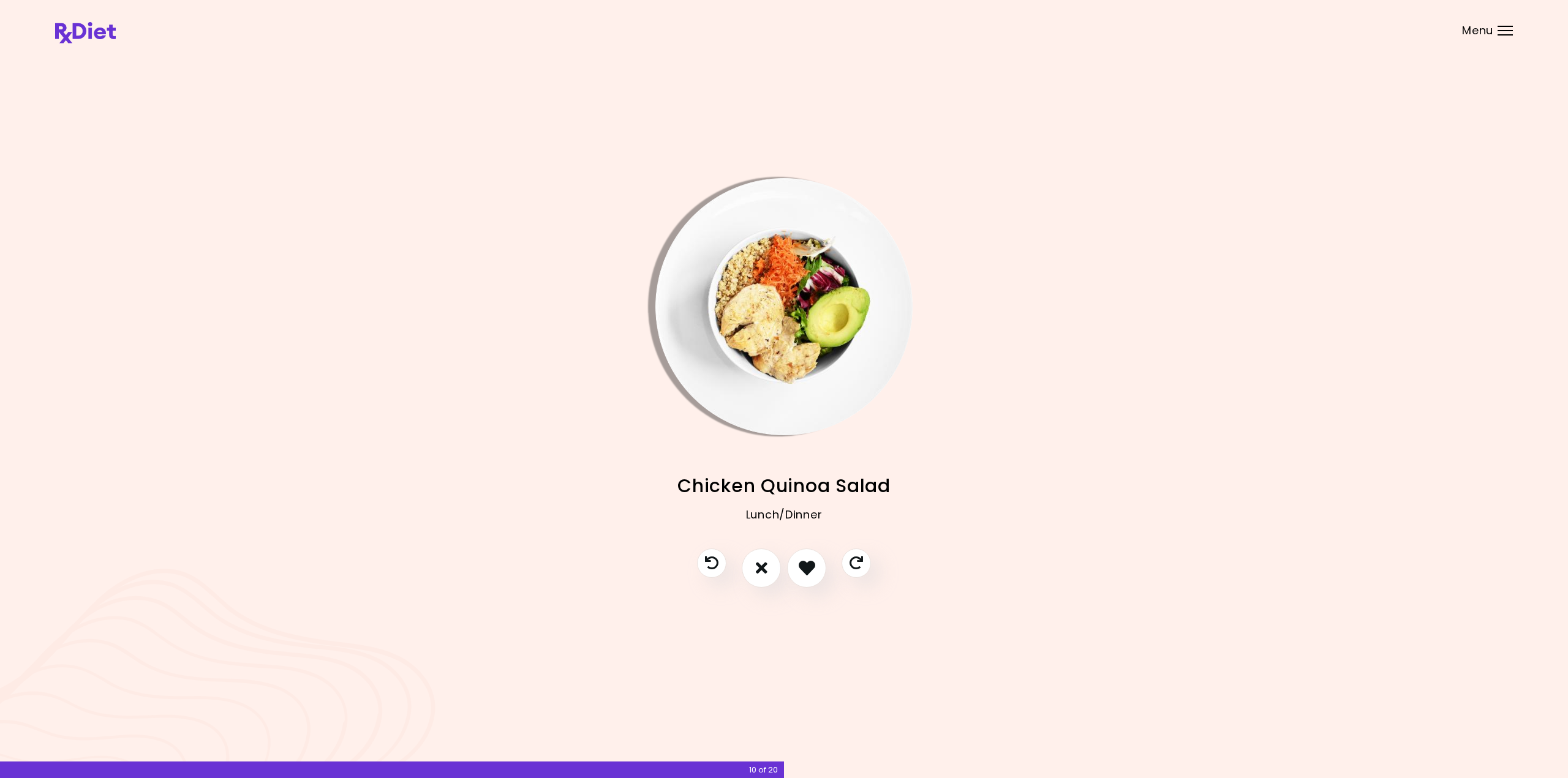
click at [738, 292] on img "Info - Chicken Quinoa Salad" at bounding box center [784, 306] width 257 height 257
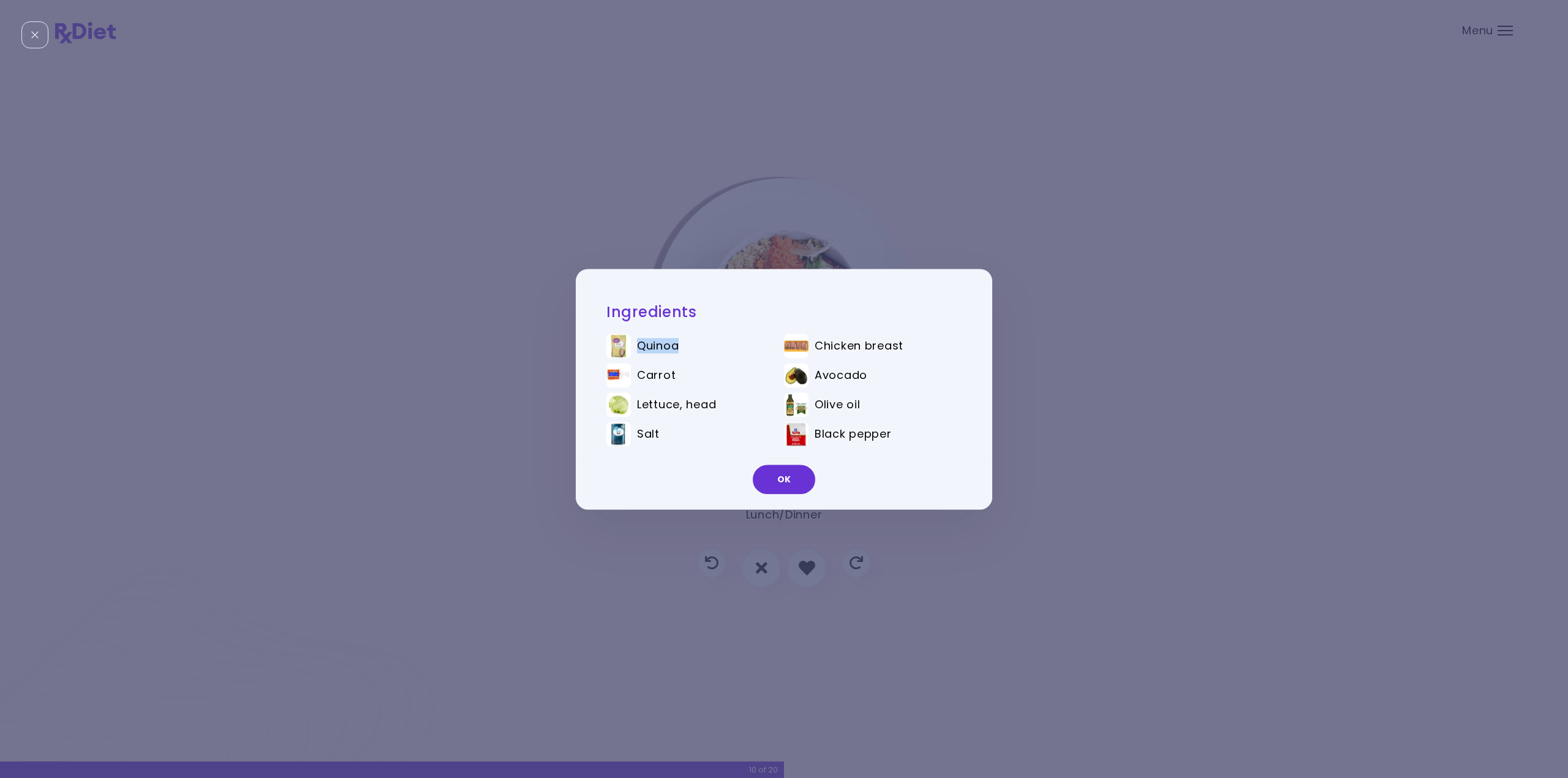
drag, startPoint x: 639, startPoint y: 347, endPoint x: 680, endPoint y: 347, distance: 41.0
click at [680, 347] on div "Quinoa" at bounding box center [701, 346] width 129 height 14
click at [769, 477] on button "OK" at bounding box center [784, 479] width 63 height 29
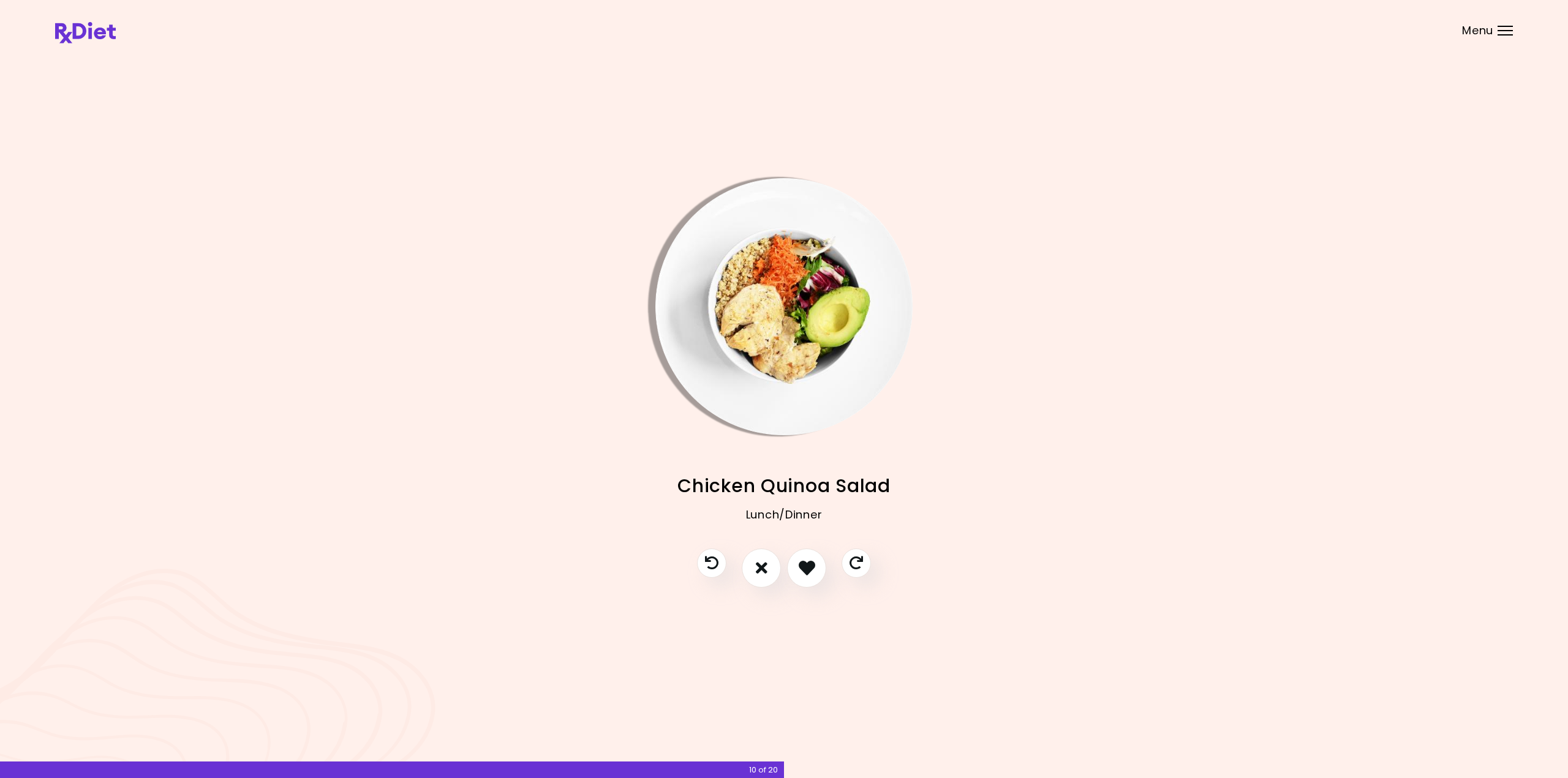
click at [771, 279] on img "Info - Chicken Quinoa Salad" at bounding box center [784, 306] width 257 height 257
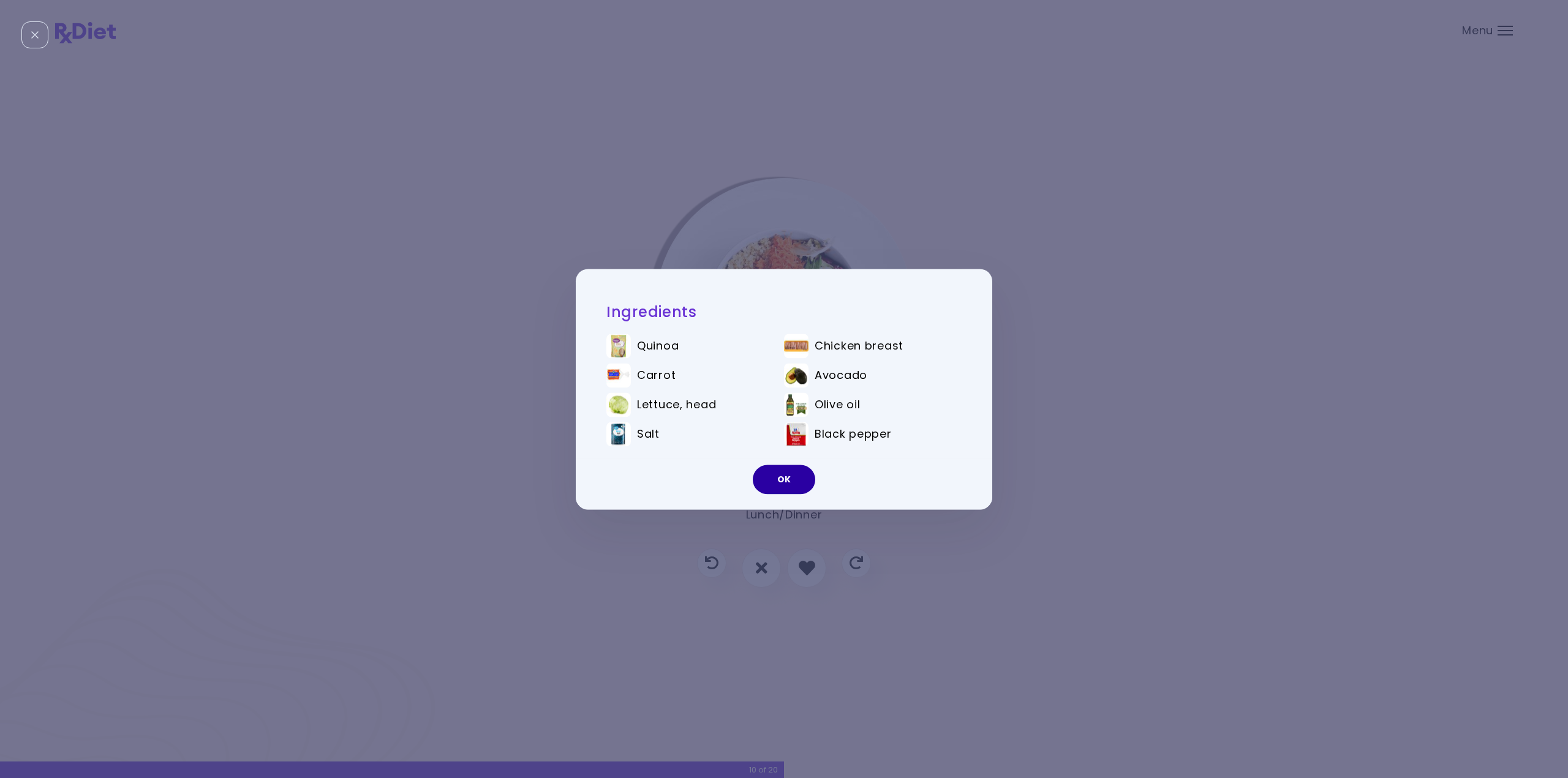
click at [790, 474] on button "OK" at bounding box center [784, 479] width 63 height 29
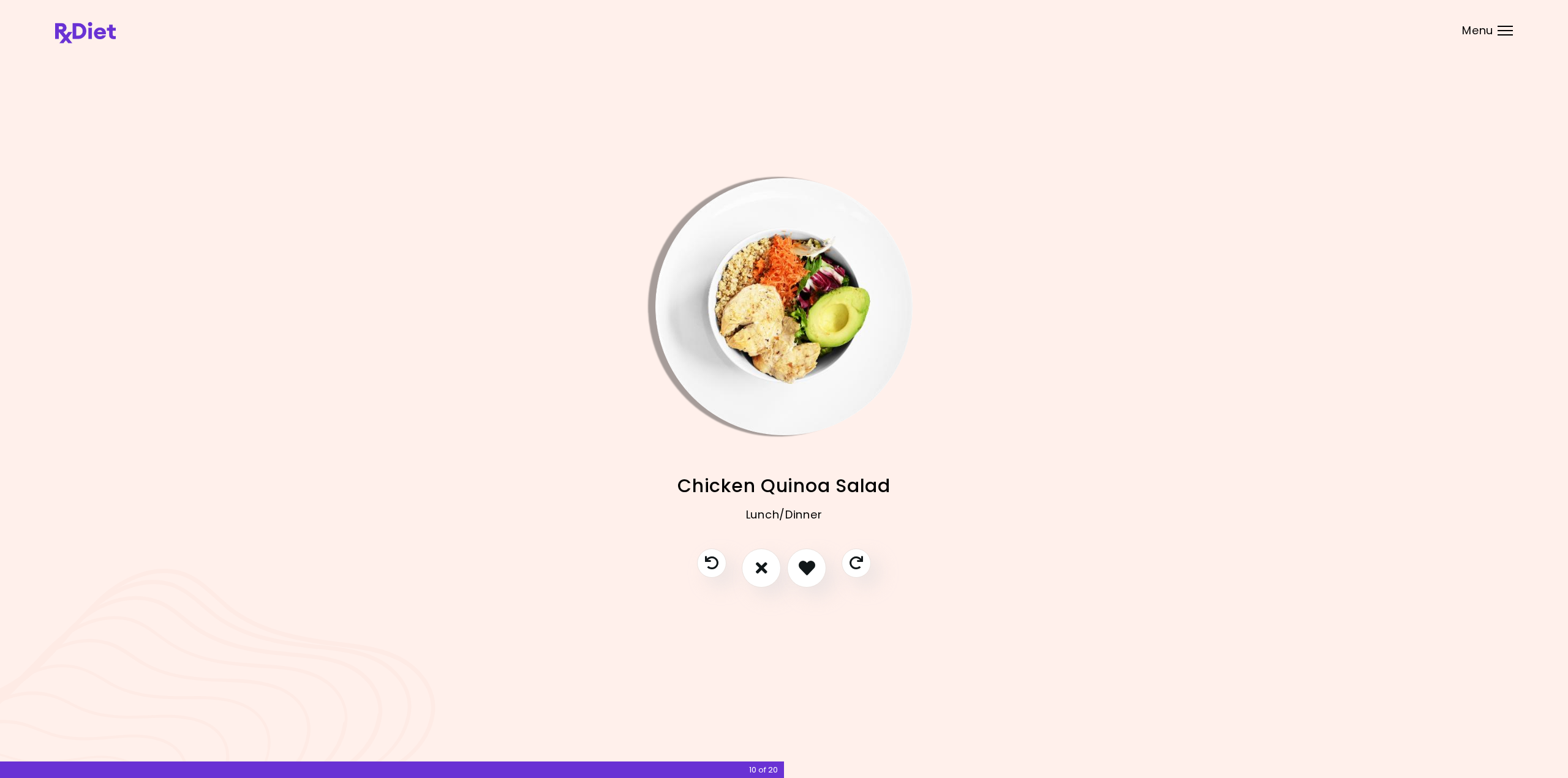
click at [737, 271] on img "Info - Chicken Quinoa Salad" at bounding box center [784, 306] width 257 height 257
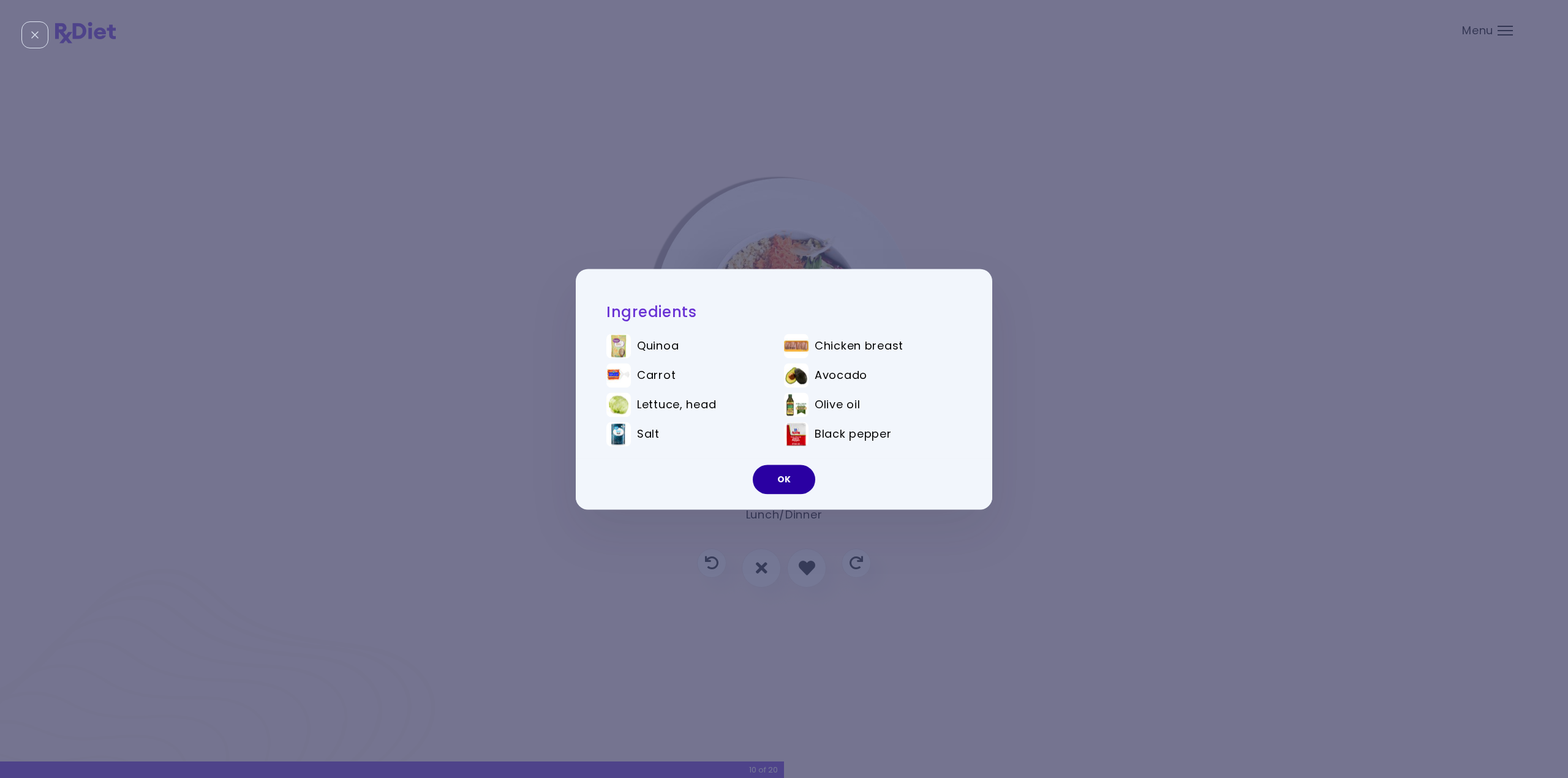
click at [771, 474] on button "OK" at bounding box center [784, 479] width 63 height 29
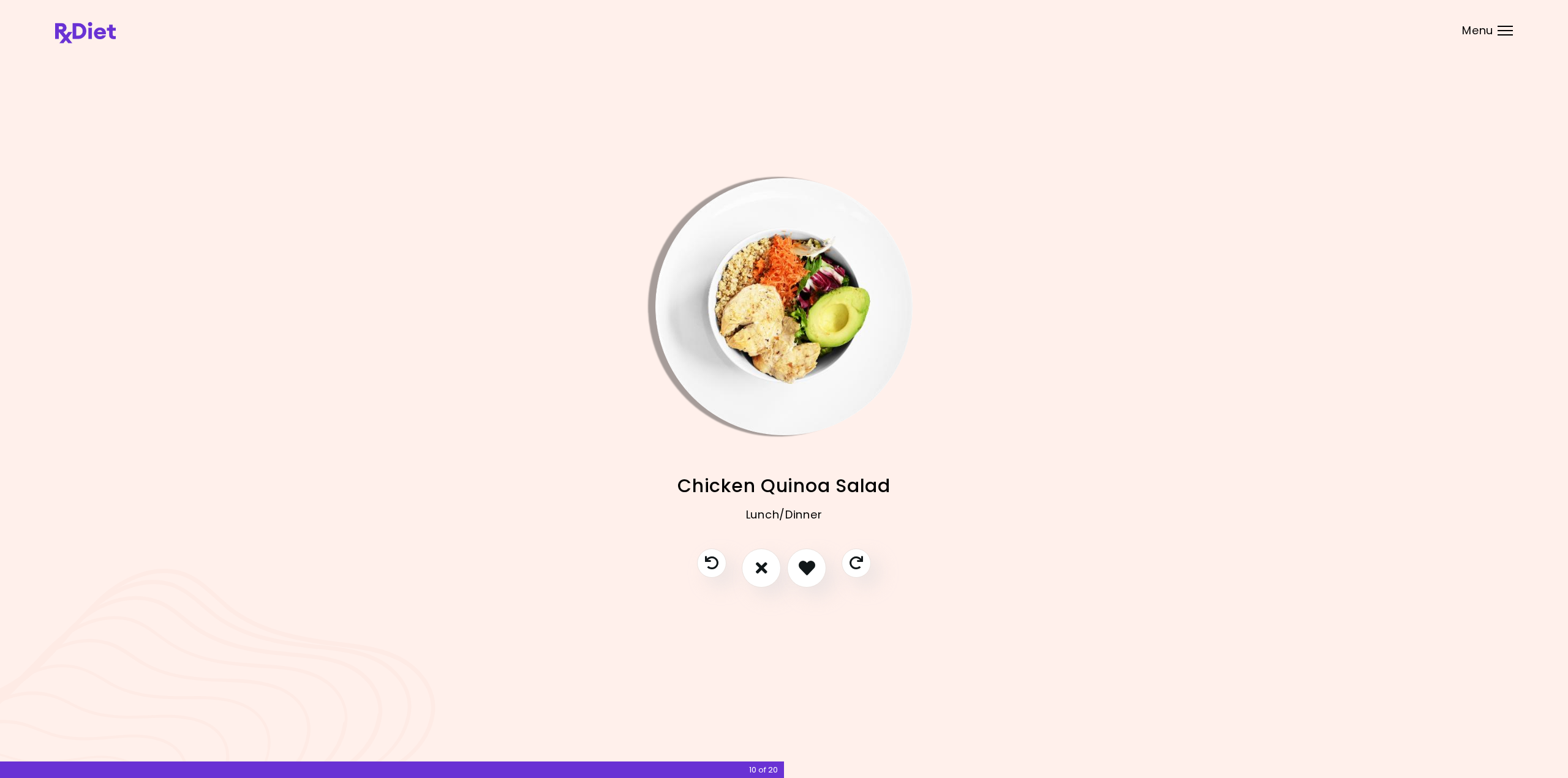
click at [772, 332] on img "Info - Chicken Quinoa Salad" at bounding box center [784, 306] width 257 height 257
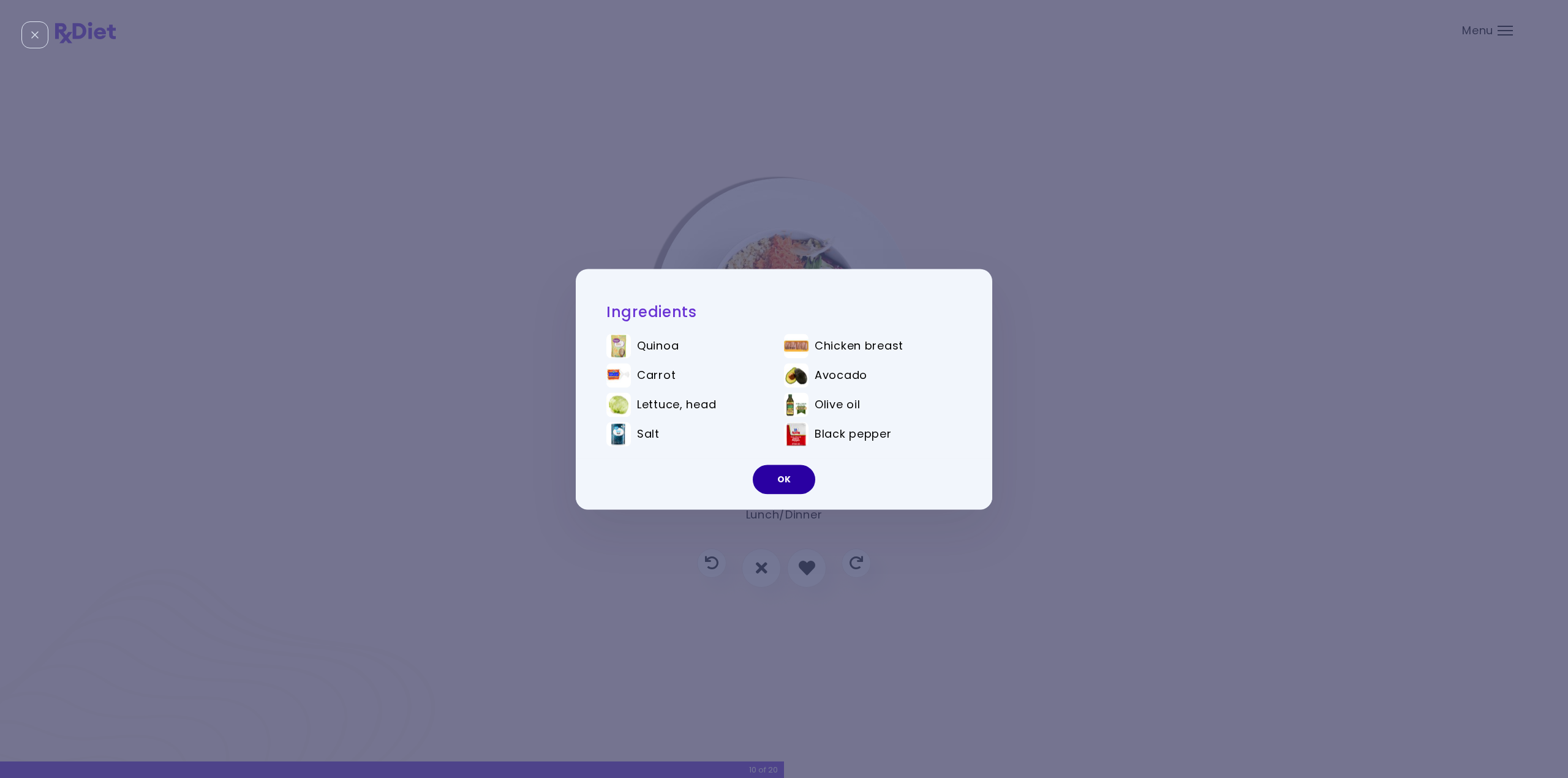
click at [792, 481] on button "OK" at bounding box center [784, 479] width 63 height 29
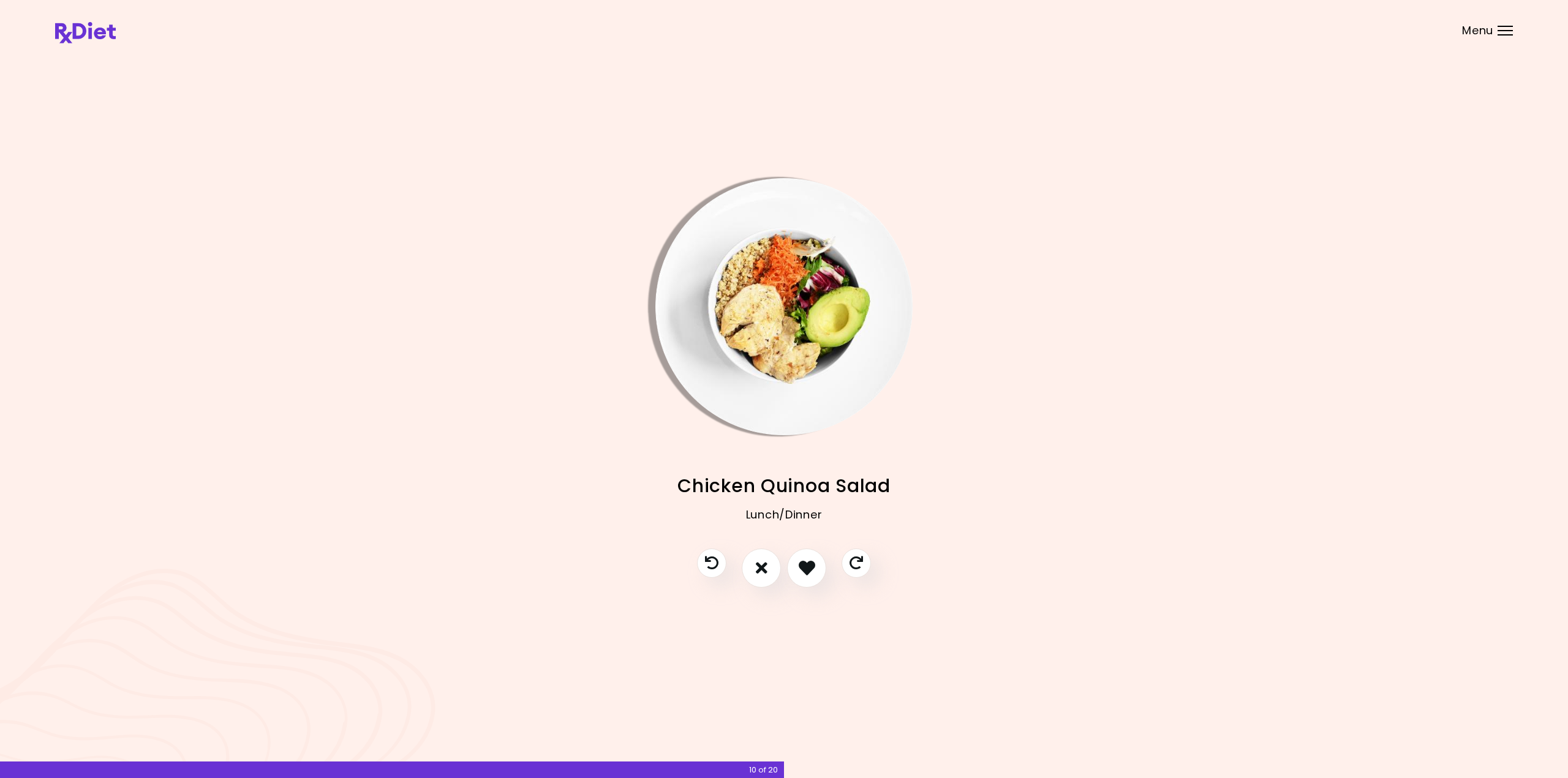
click at [802, 303] on img "Info - Chicken Quinoa Salad" at bounding box center [784, 306] width 257 height 257
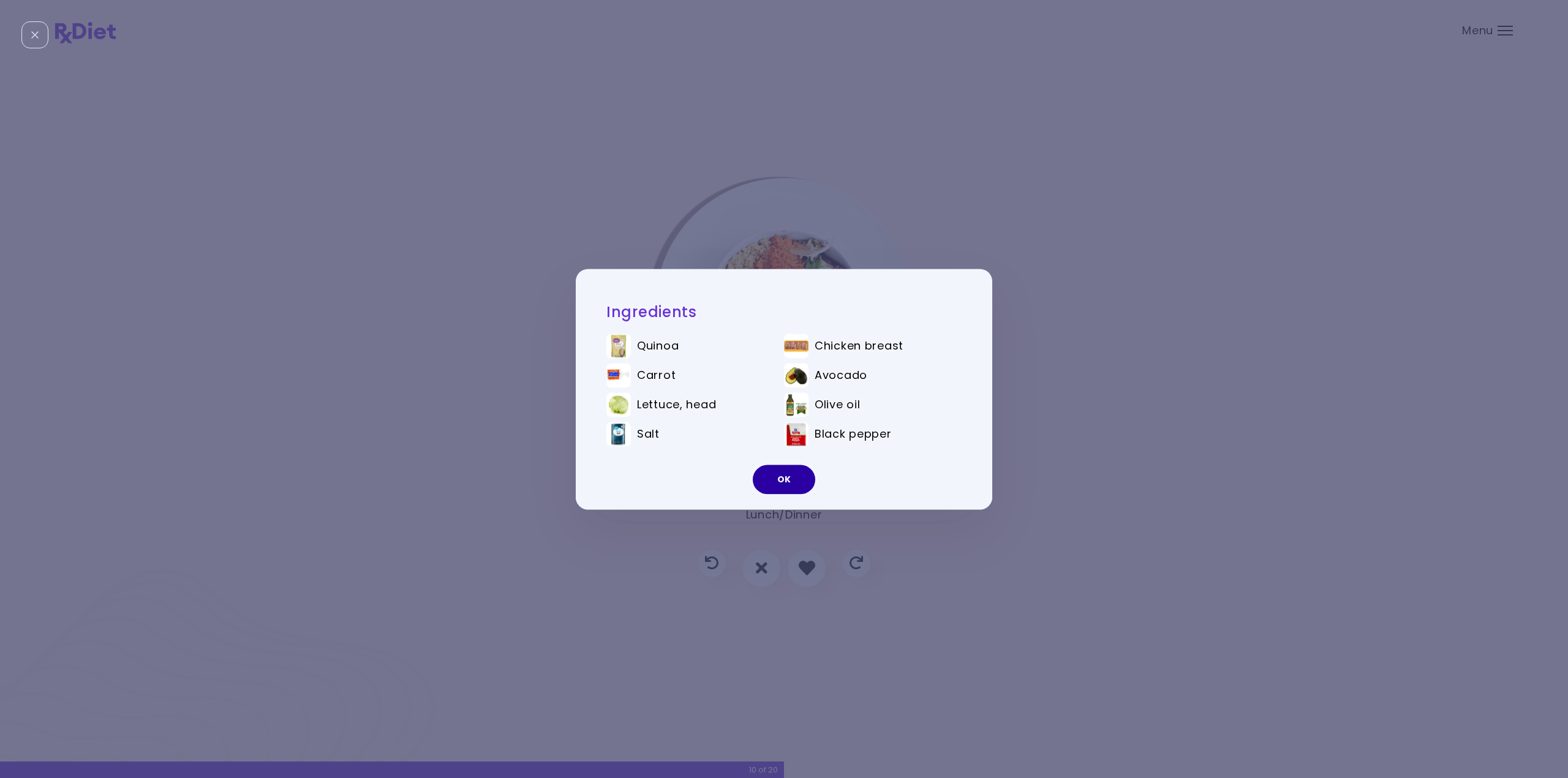
click at [780, 492] on button "OK" at bounding box center [784, 479] width 63 height 29
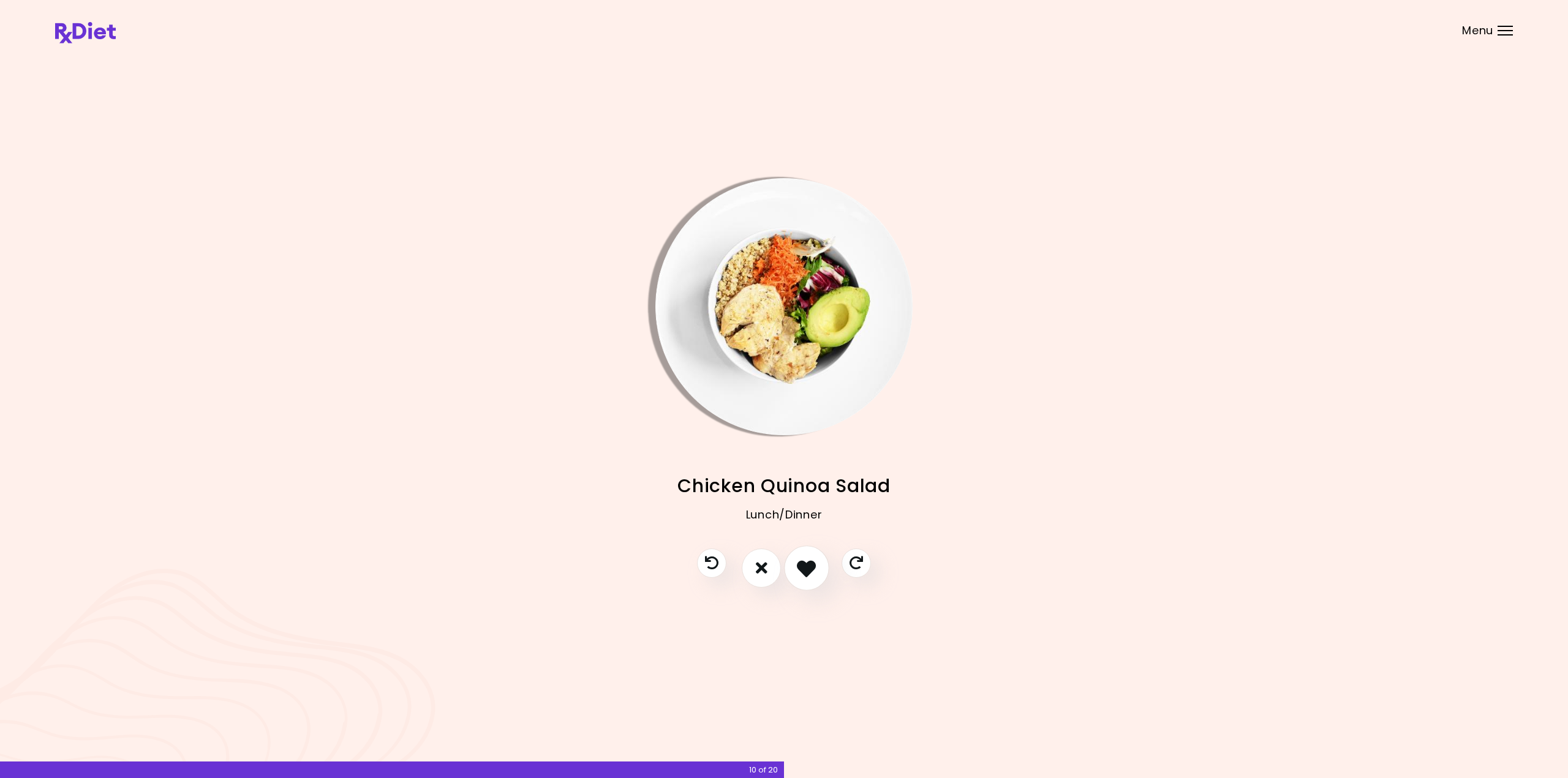
click at [803, 571] on icon "I like this recipe" at bounding box center [806, 568] width 19 height 19
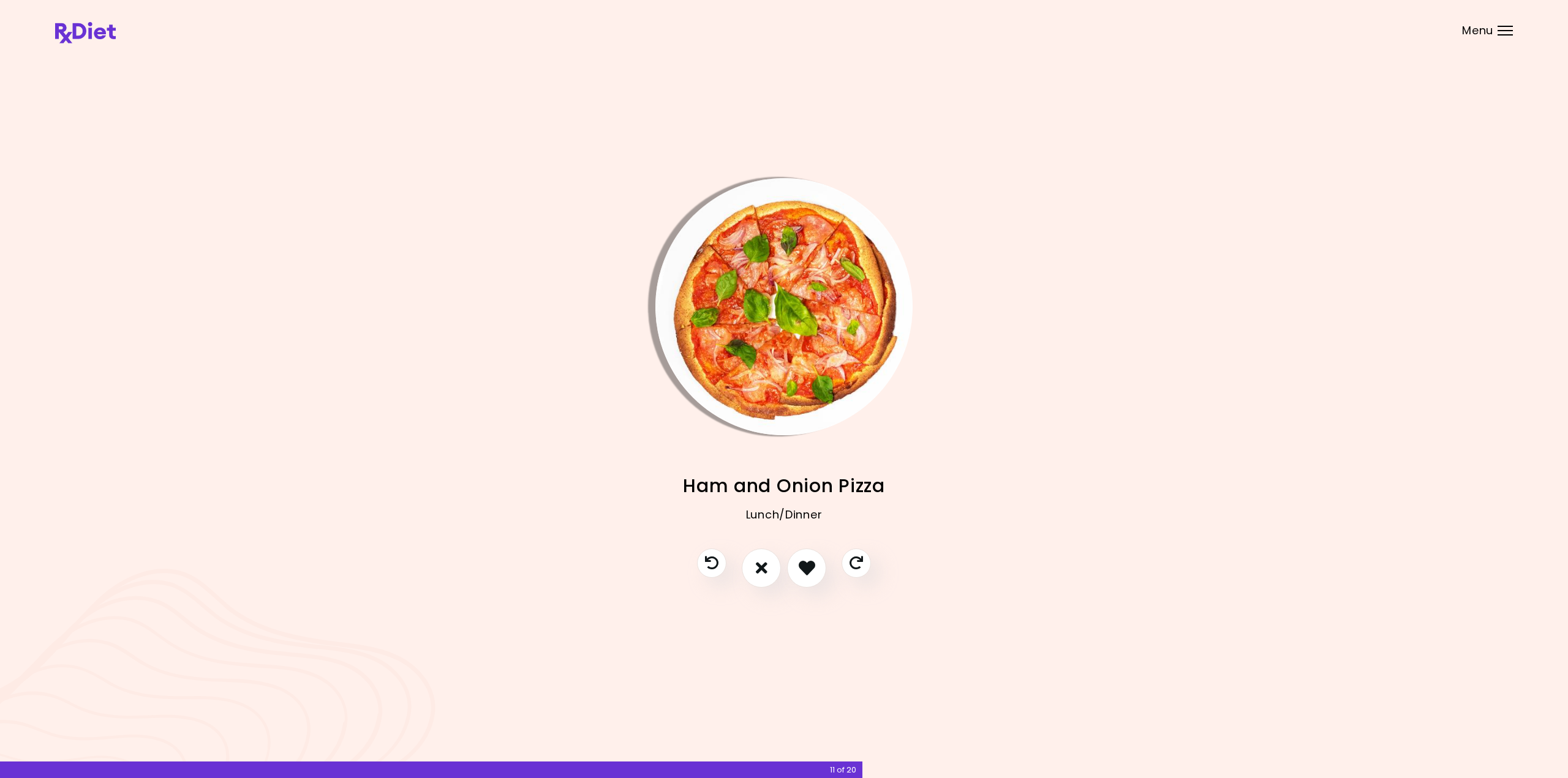
click at [797, 294] on img "Info - Ham and Onion Pizza" at bounding box center [784, 306] width 257 height 257
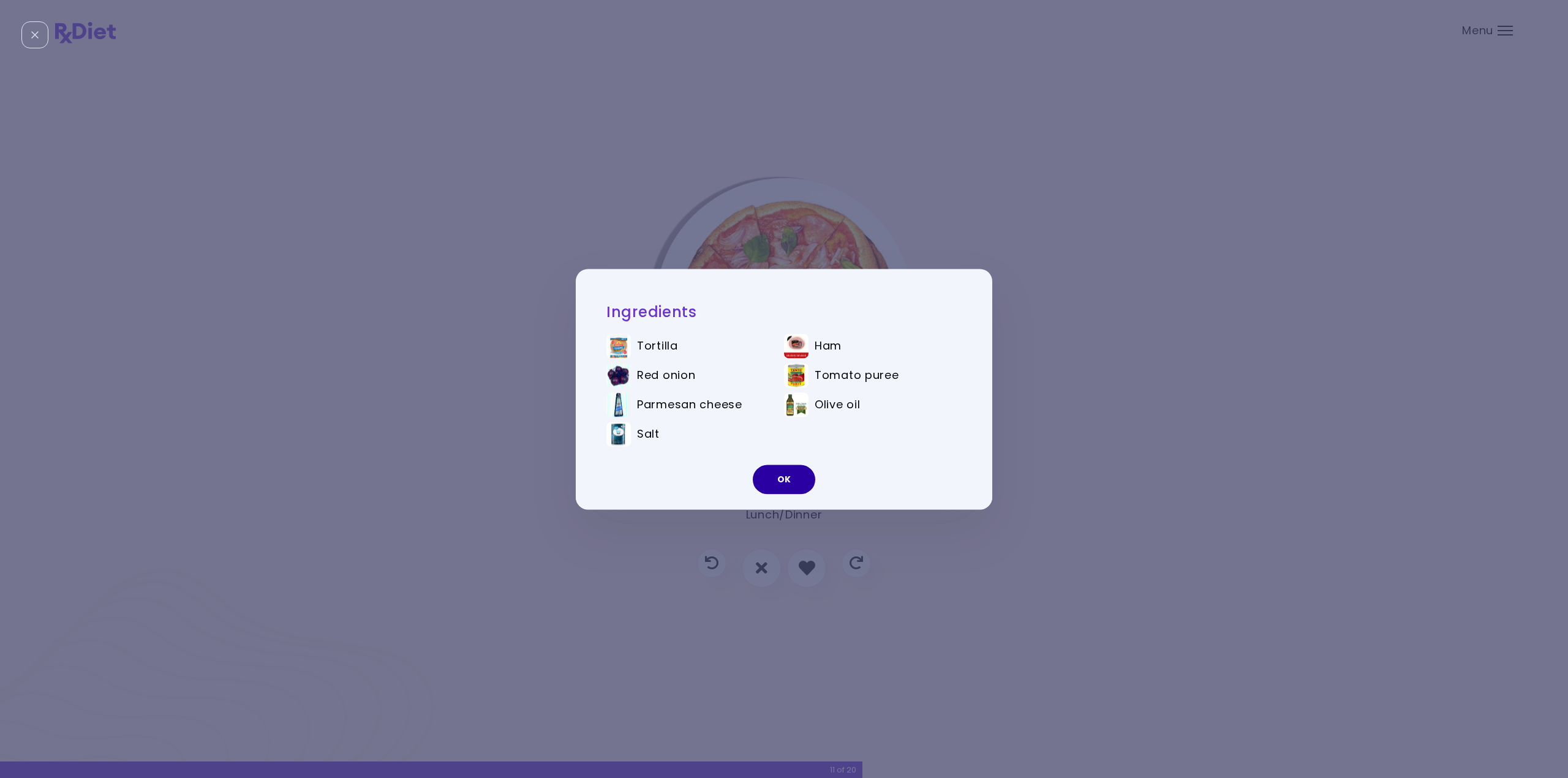
click at [797, 480] on button "OK" at bounding box center [784, 479] width 63 height 29
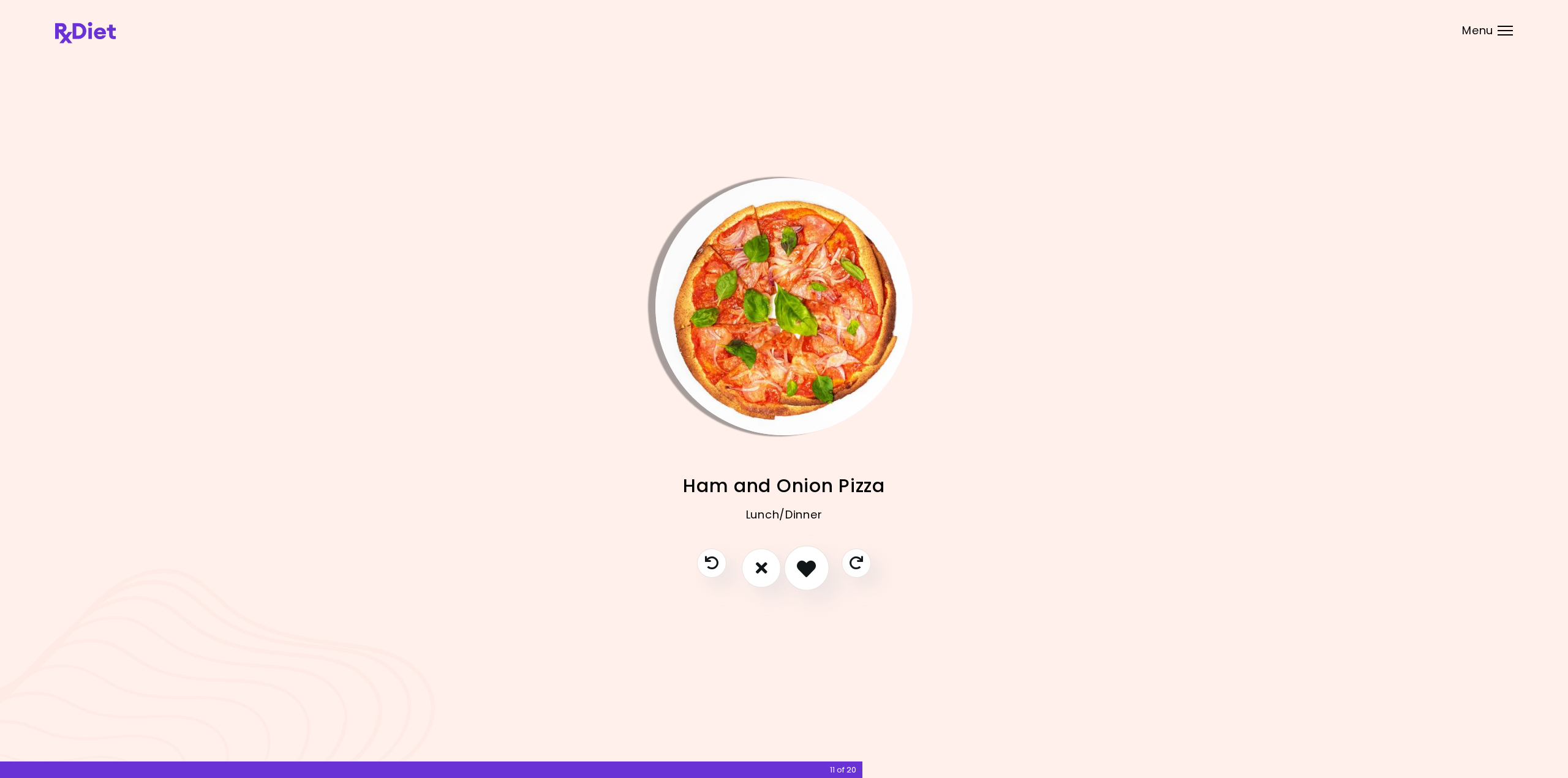
click at [817, 573] on button "I like this recipe" at bounding box center [807, 568] width 46 height 46
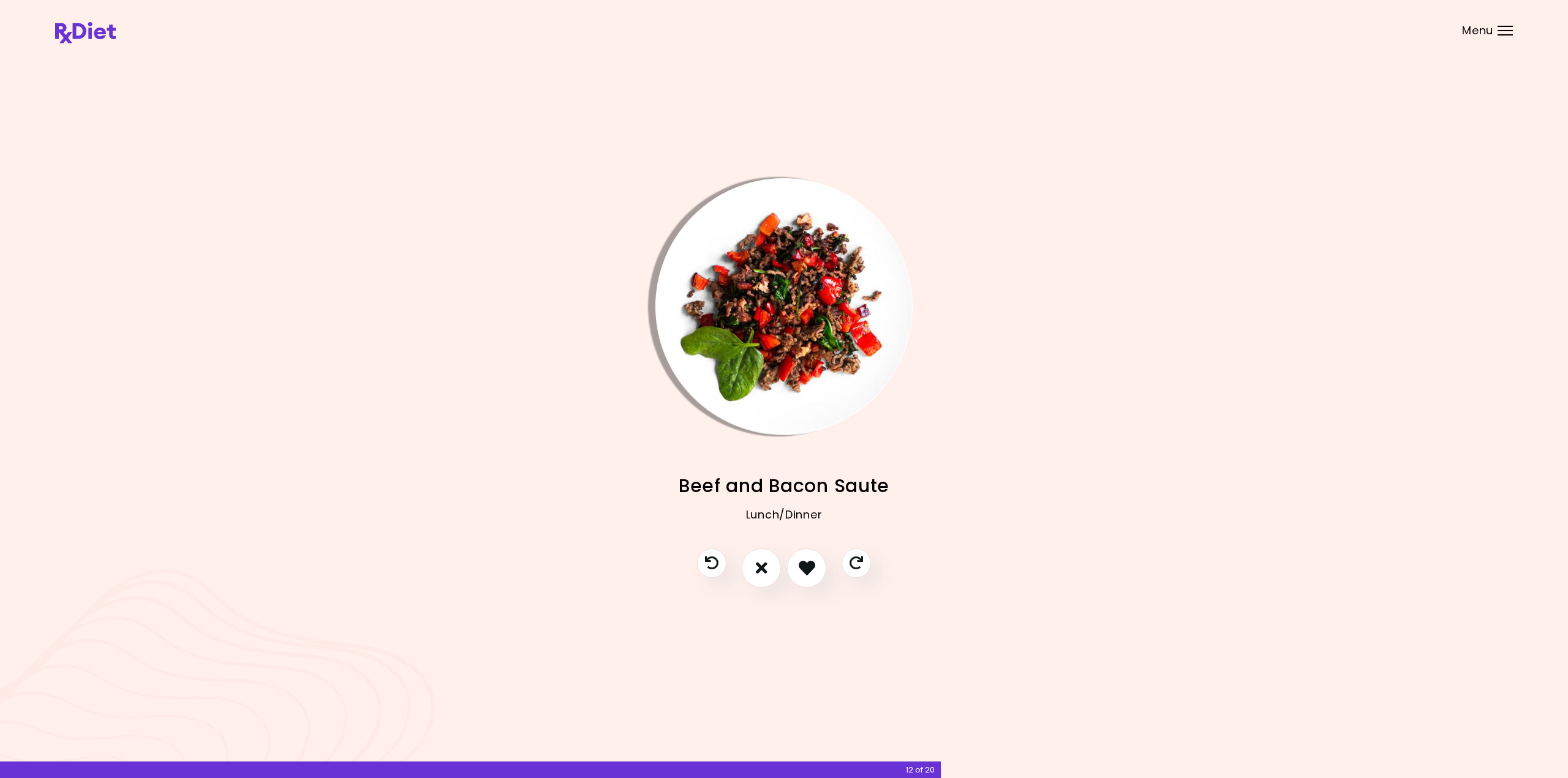
click at [805, 329] on img "Info - Beef and Bacon Saute" at bounding box center [784, 306] width 257 height 257
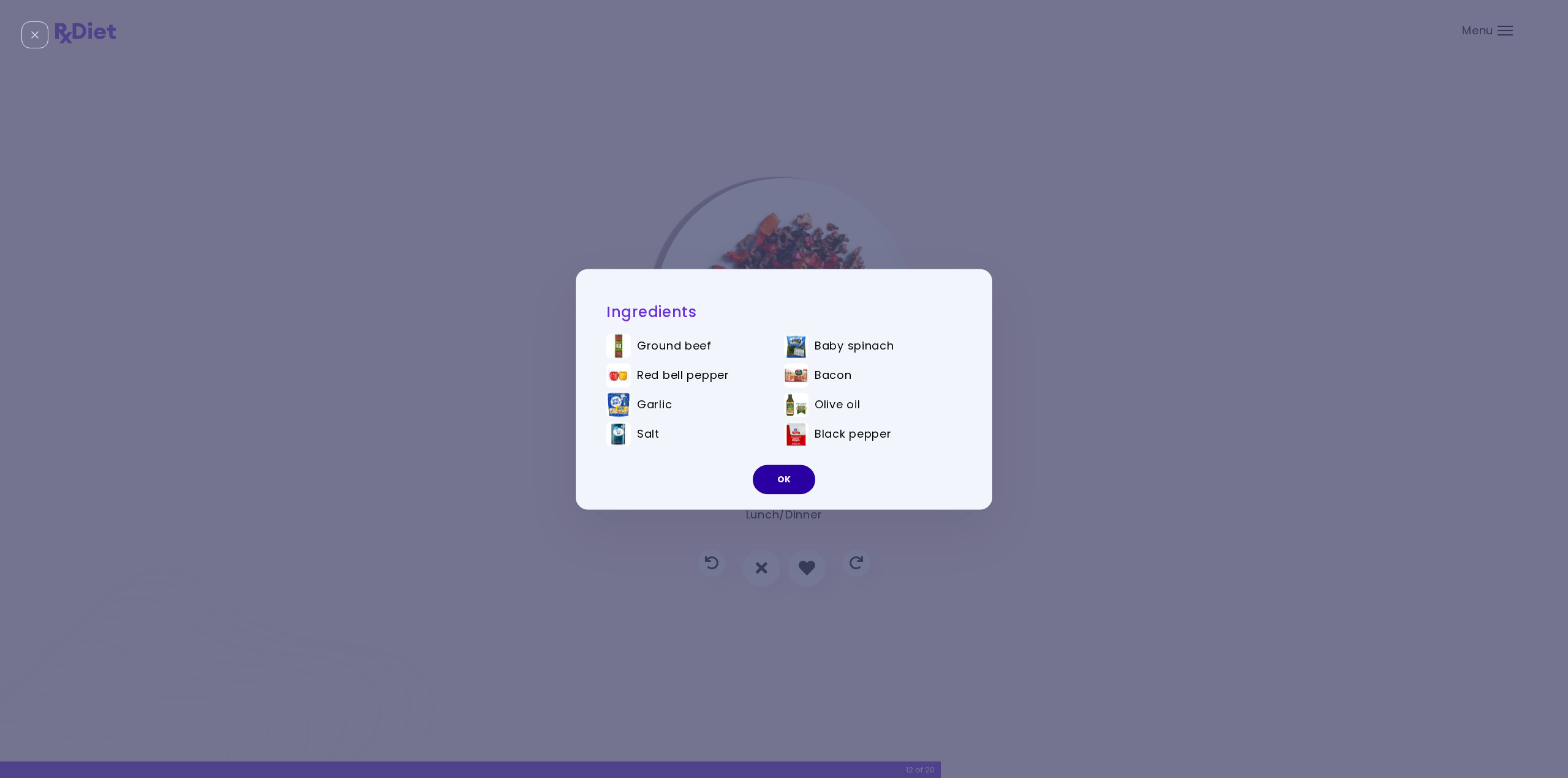
click at [780, 474] on button "OK" at bounding box center [784, 479] width 63 height 29
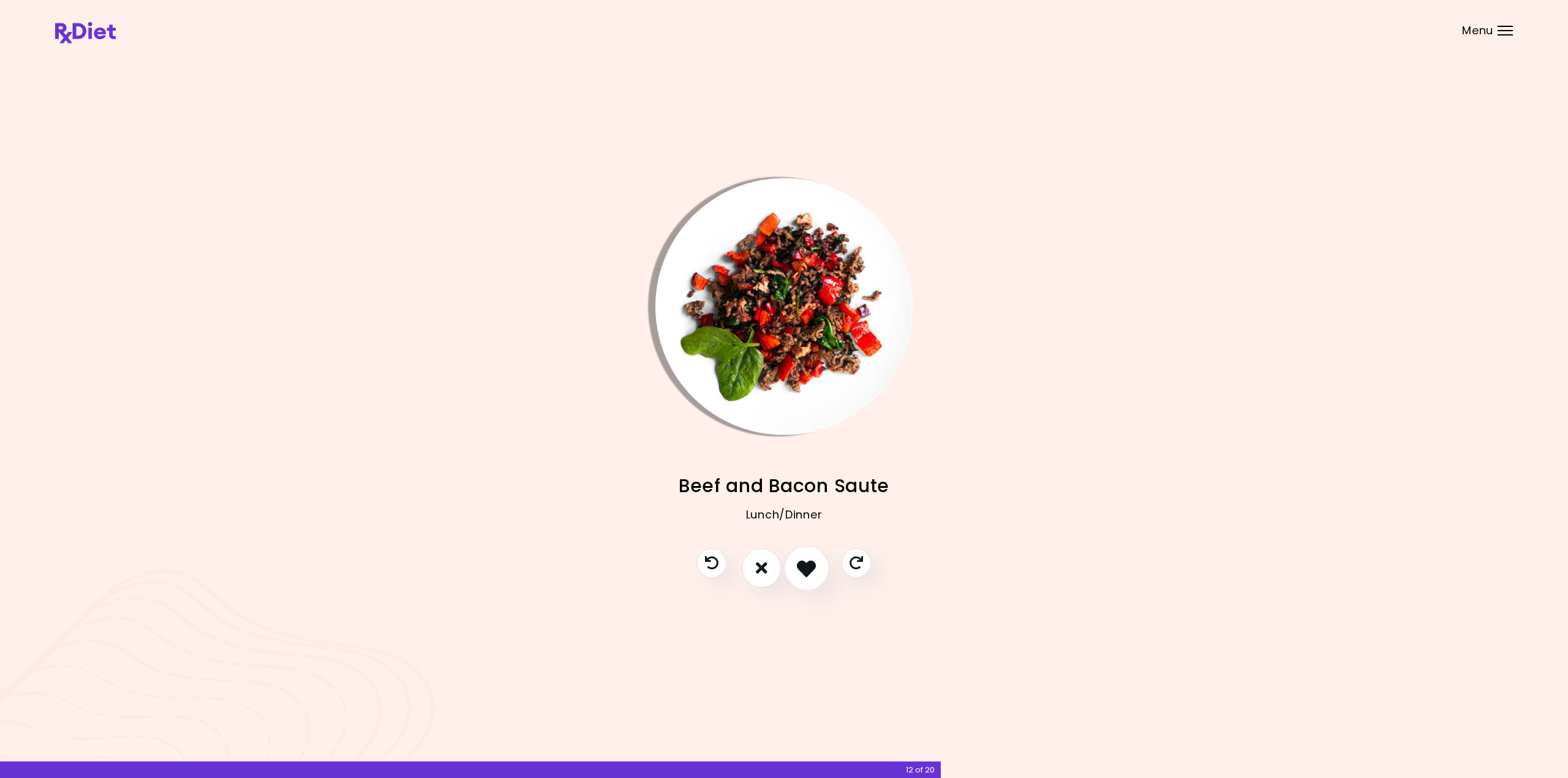
click at [807, 578] on button "I like this recipe" at bounding box center [807, 568] width 46 height 46
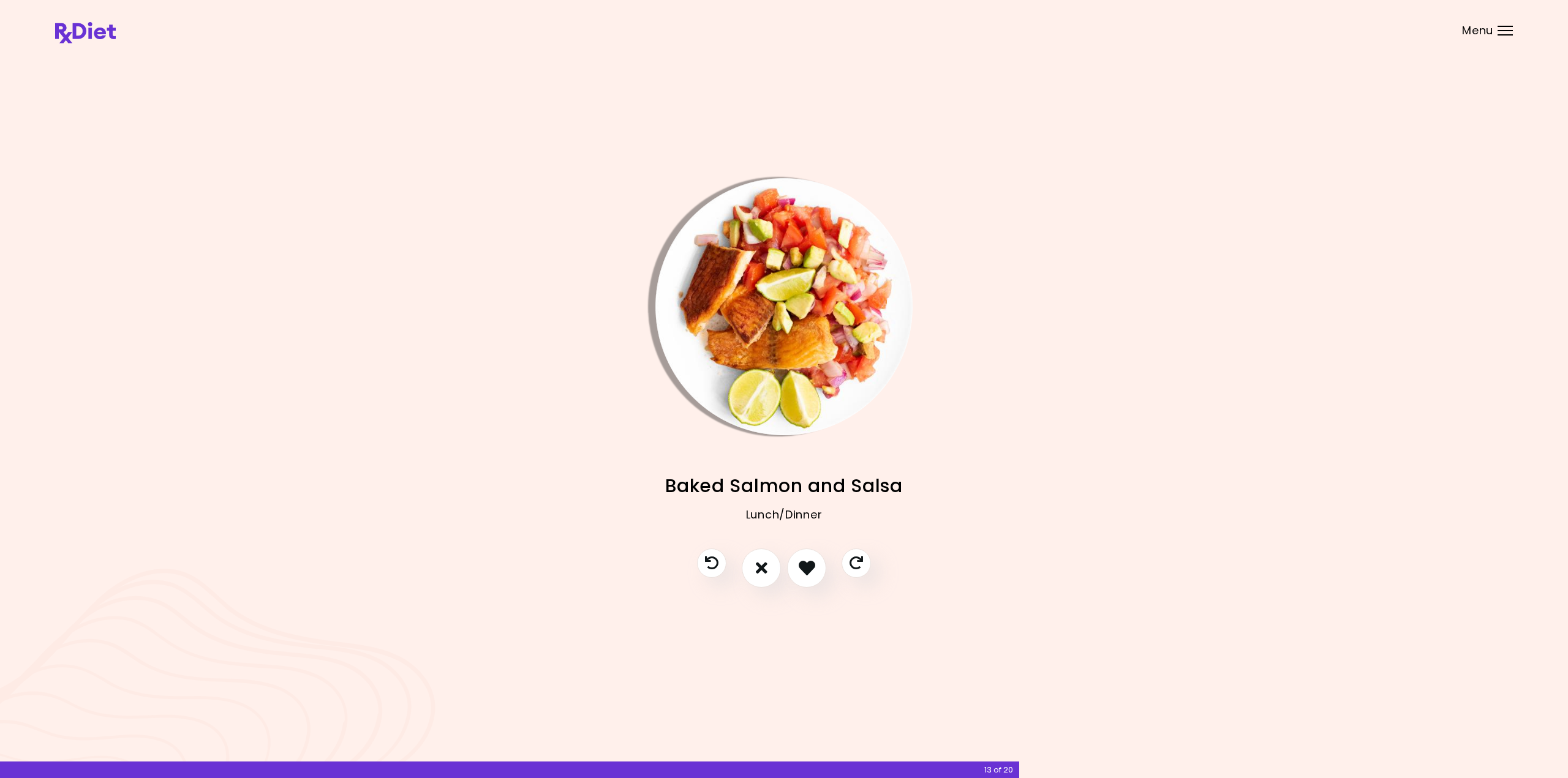
click at [778, 299] on img "Info - Baked Salmon and Salsa" at bounding box center [784, 306] width 257 height 257
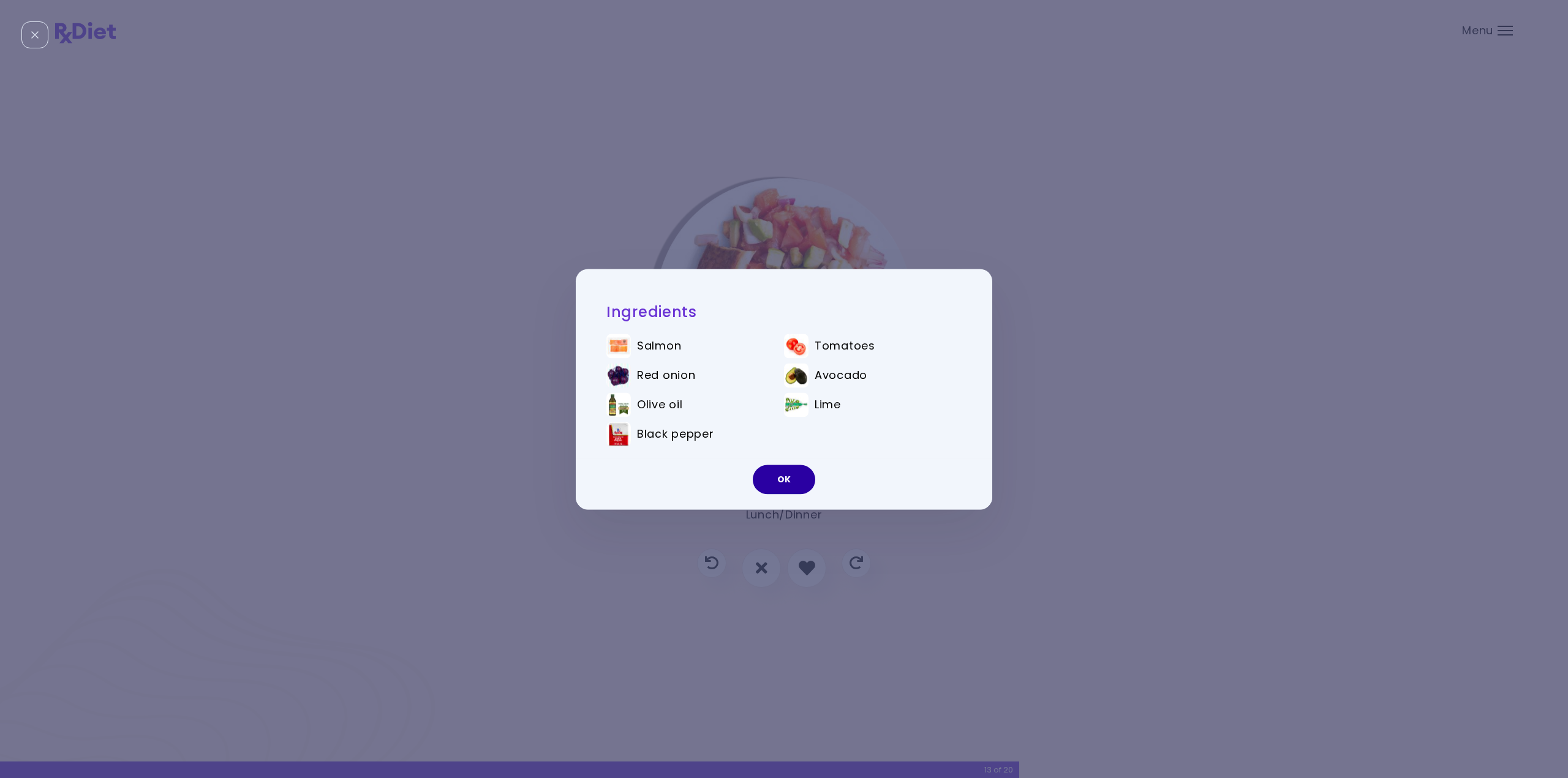
click at [797, 480] on button "OK" at bounding box center [784, 479] width 63 height 29
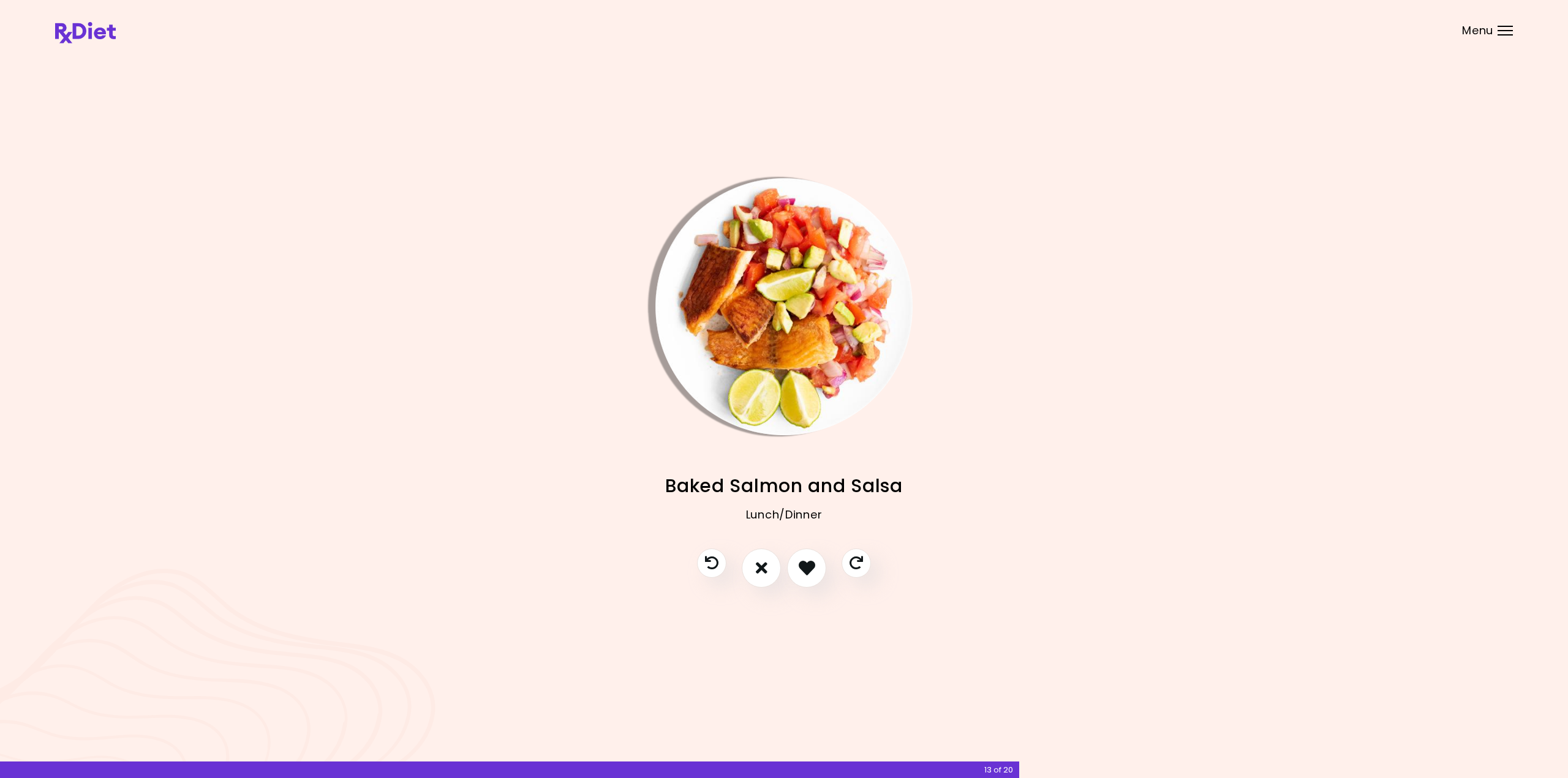
click at [757, 322] on img "Info - Baked Salmon and Salsa" at bounding box center [784, 306] width 257 height 257
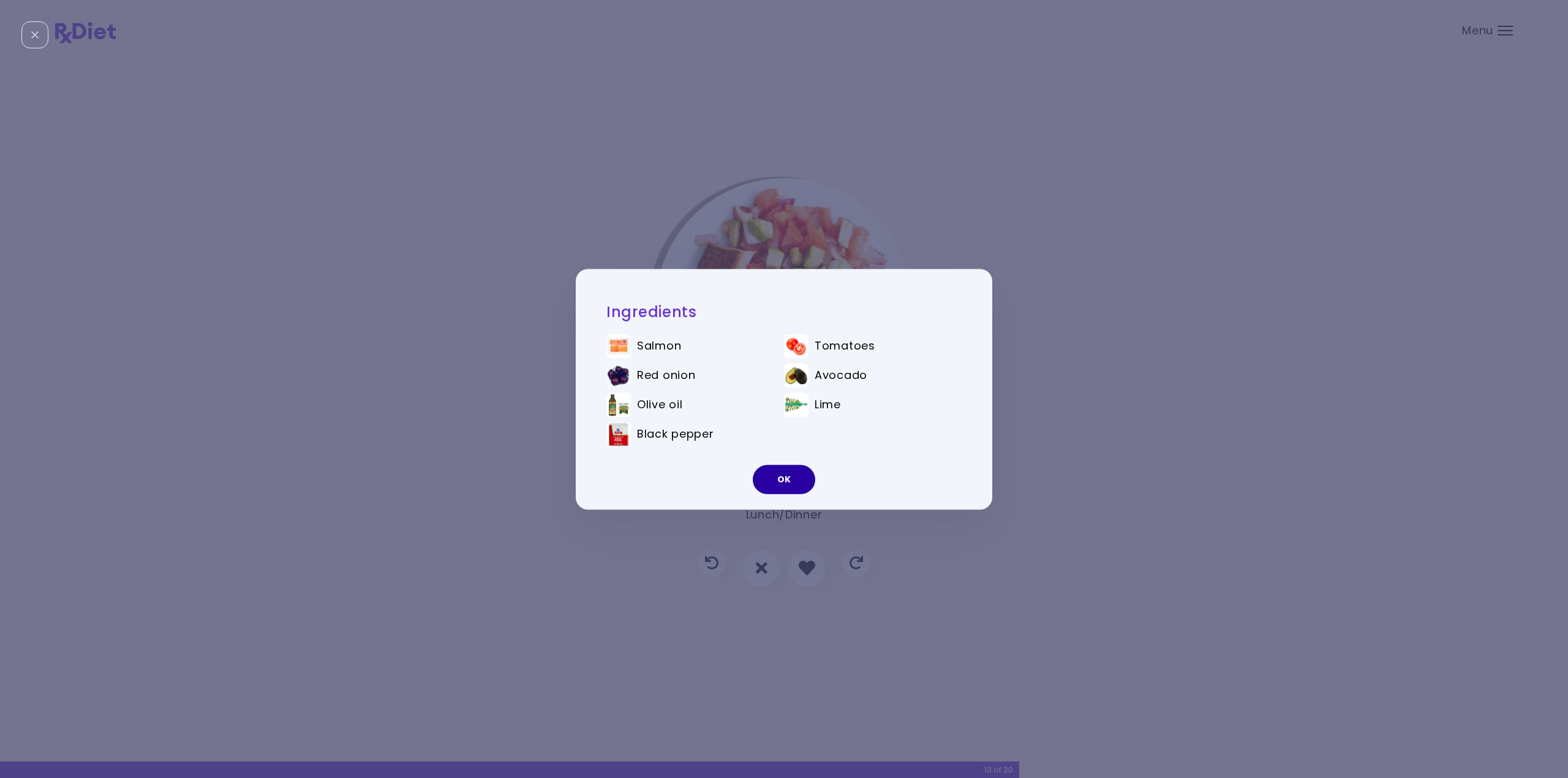
click at [786, 482] on button "OK" at bounding box center [784, 479] width 63 height 29
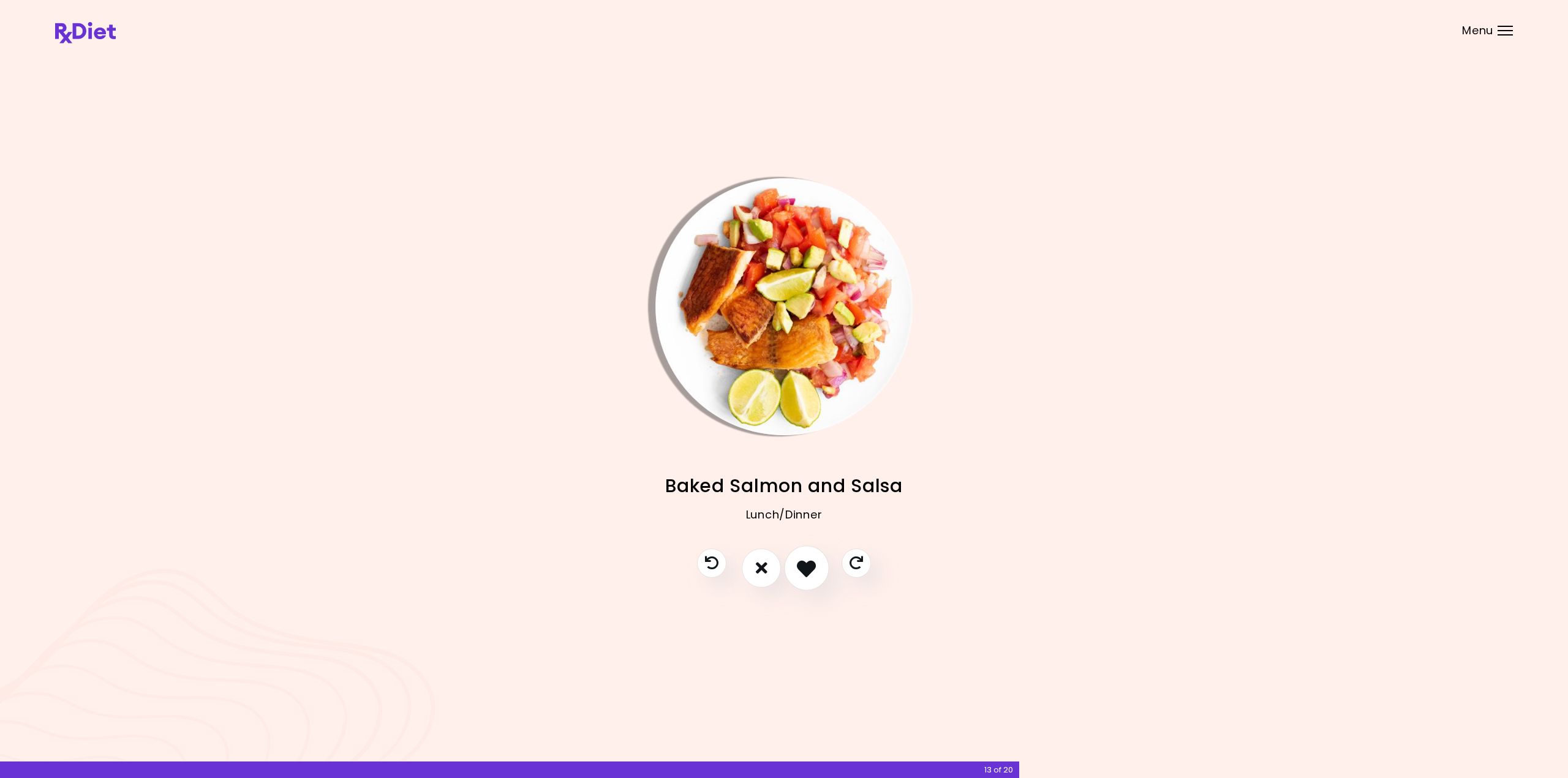
click at [811, 577] on icon "I like this recipe" at bounding box center [806, 568] width 19 height 19
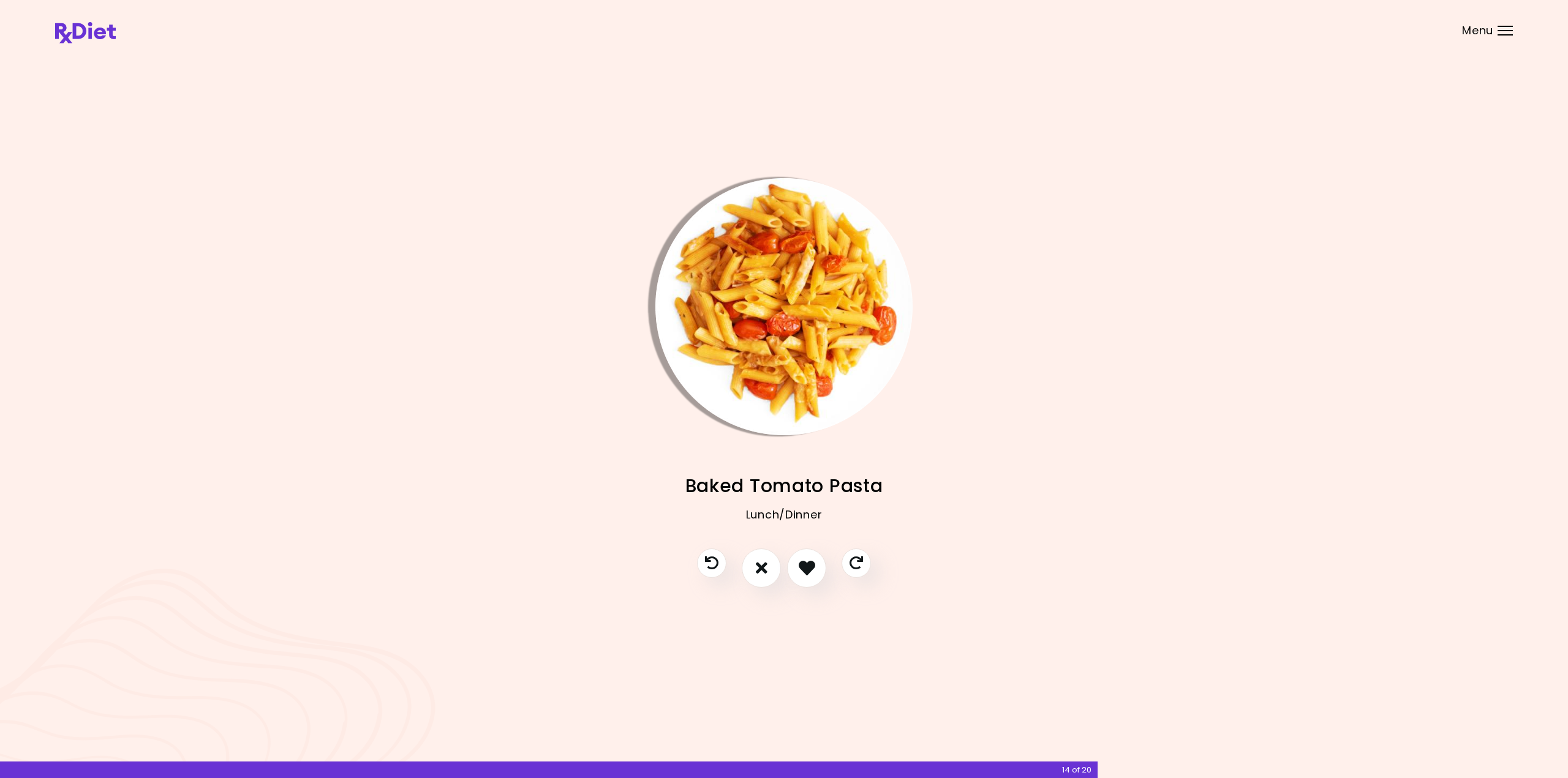
click at [754, 288] on img "Info - Baked Tomato Pasta" at bounding box center [784, 306] width 257 height 257
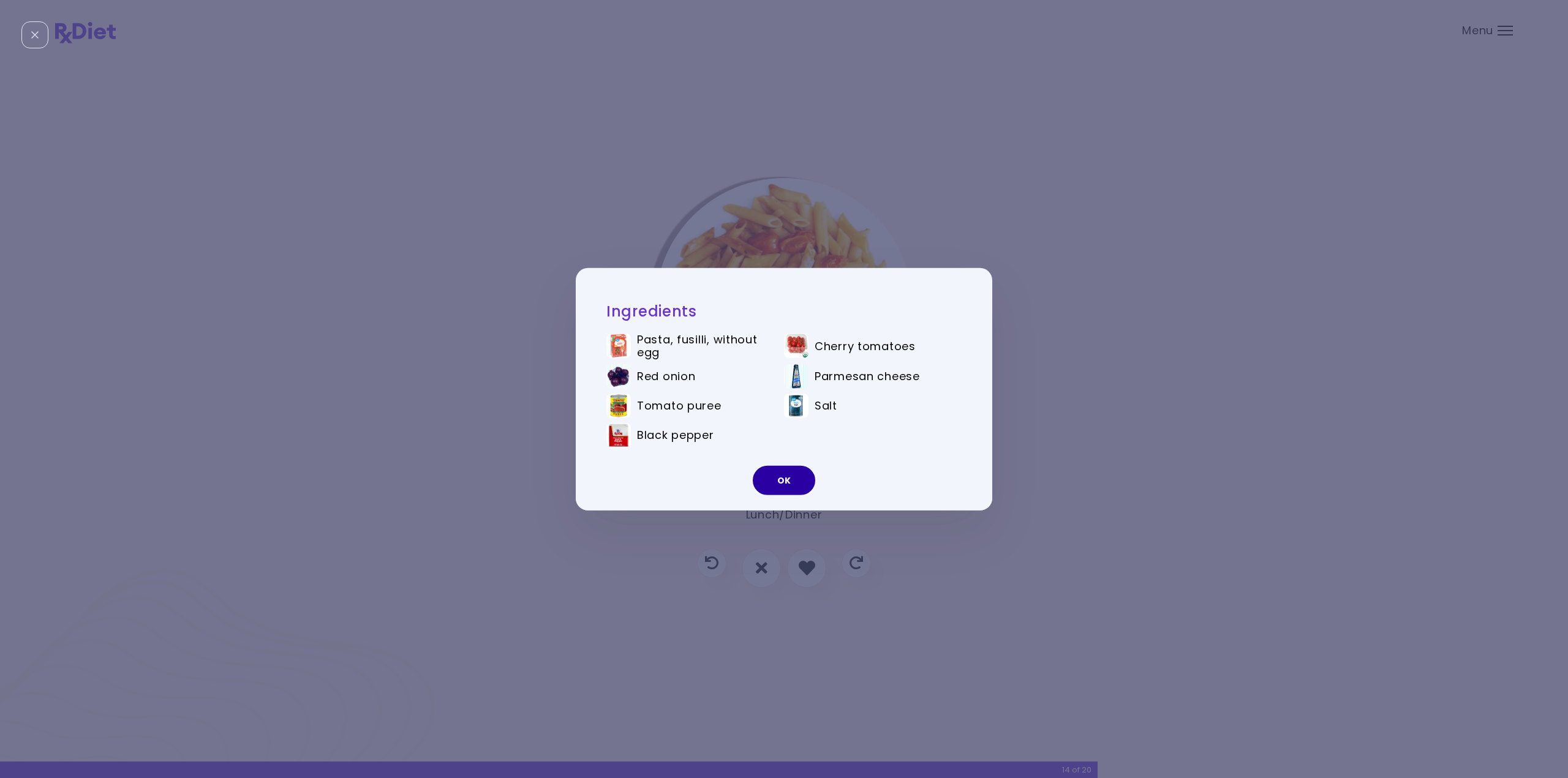
click at [781, 480] on button "OK" at bounding box center [784, 480] width 63 height 29
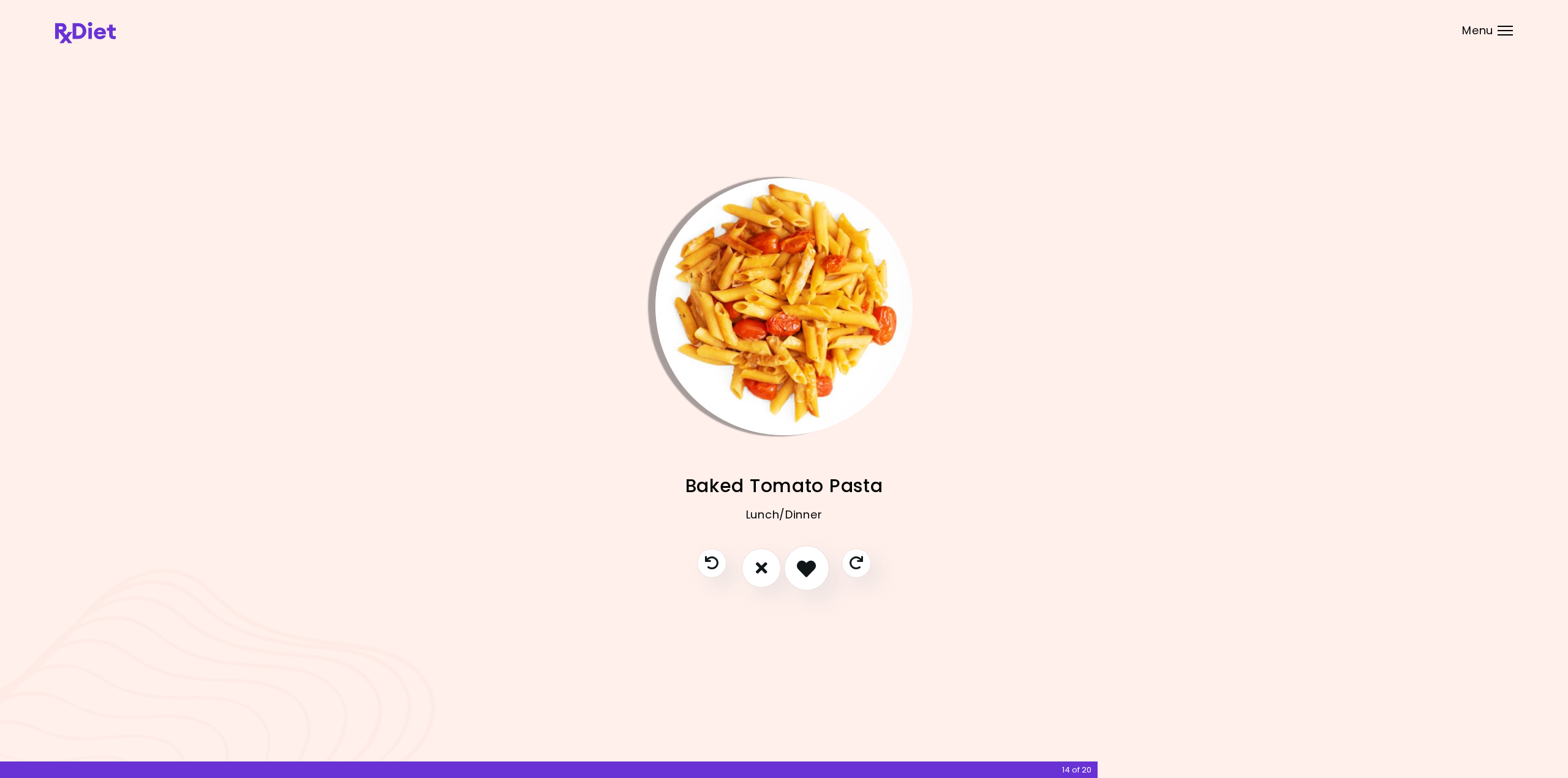
click at [807, 565] on icon "I like this recipe" at bounding box center [806, 568] width 19 height 19
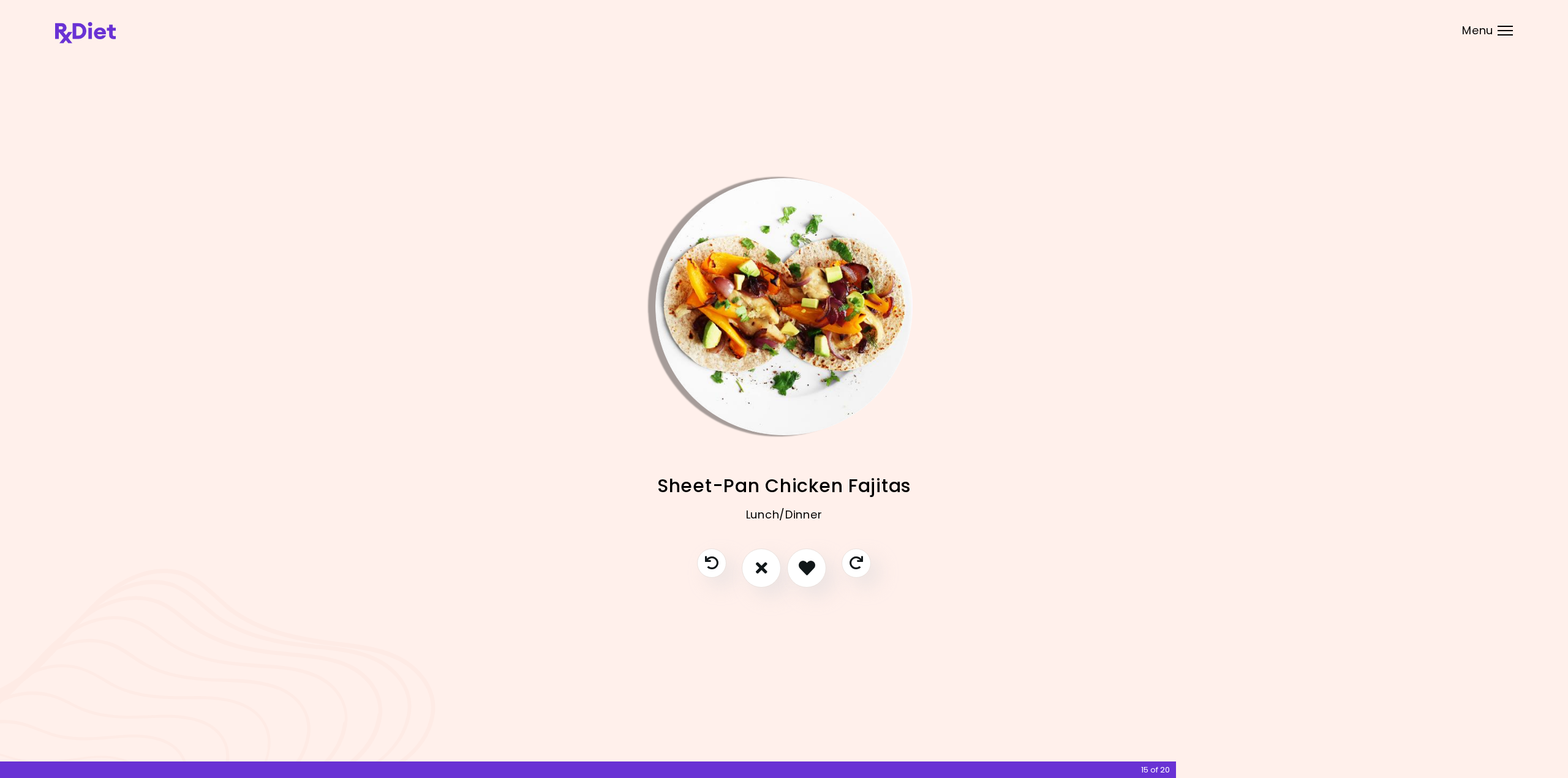
click at [782, 341] on img "Info - Sheet-Pan Chicken Fajitas" at bounding box center [784, 306] width 257 height 257
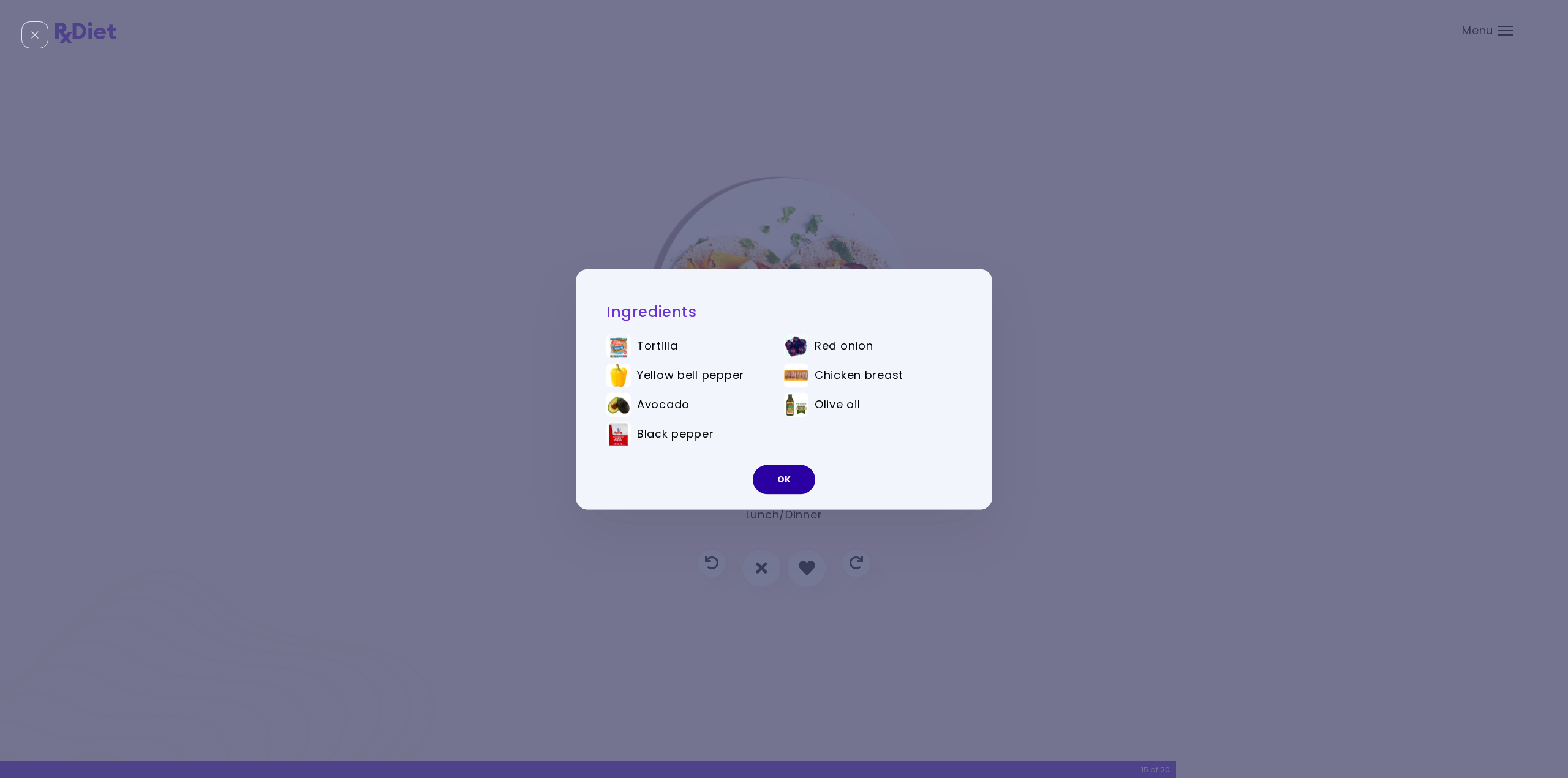
click at [797, 476] on button "OK" at bounding box center [784, 479] width 63 height 29
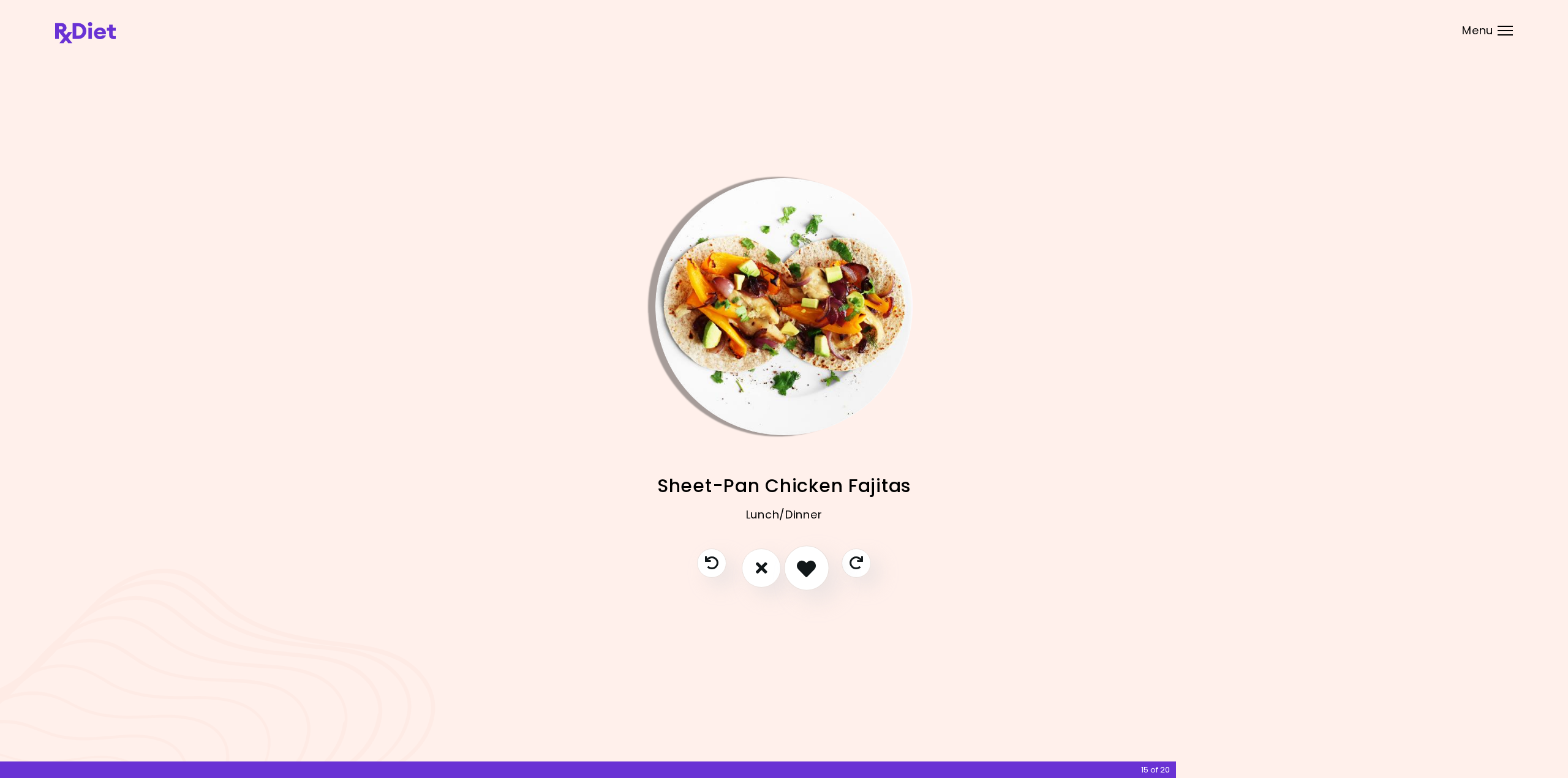
click at [812, 567] on icon "I like this recipe" at bounding box center [806, 568] width 19 height 19
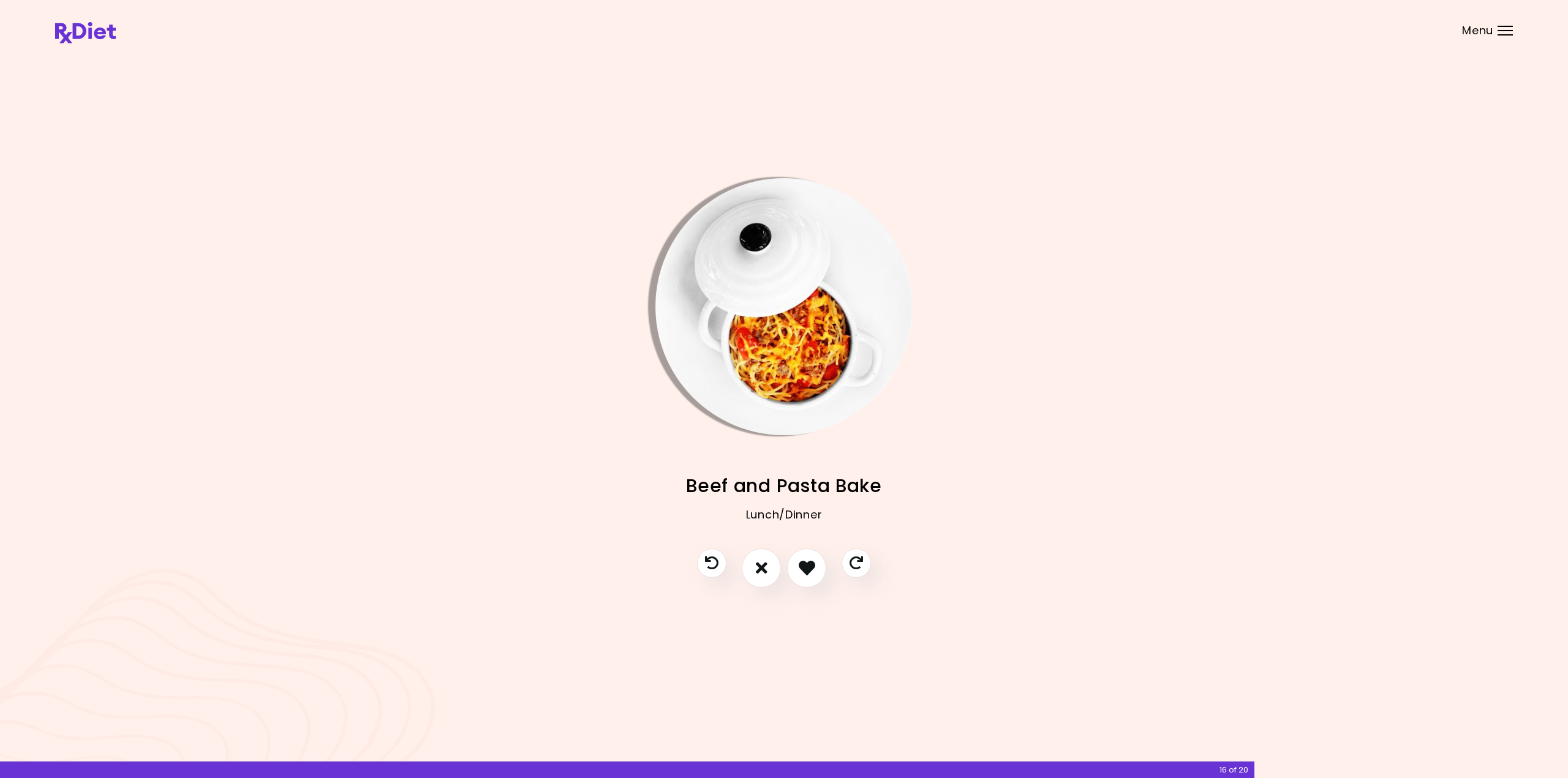
click at [807, 381] on img "Info - Beef and Pasta Bake" at bounding box center [784, 306] width 257 height 257
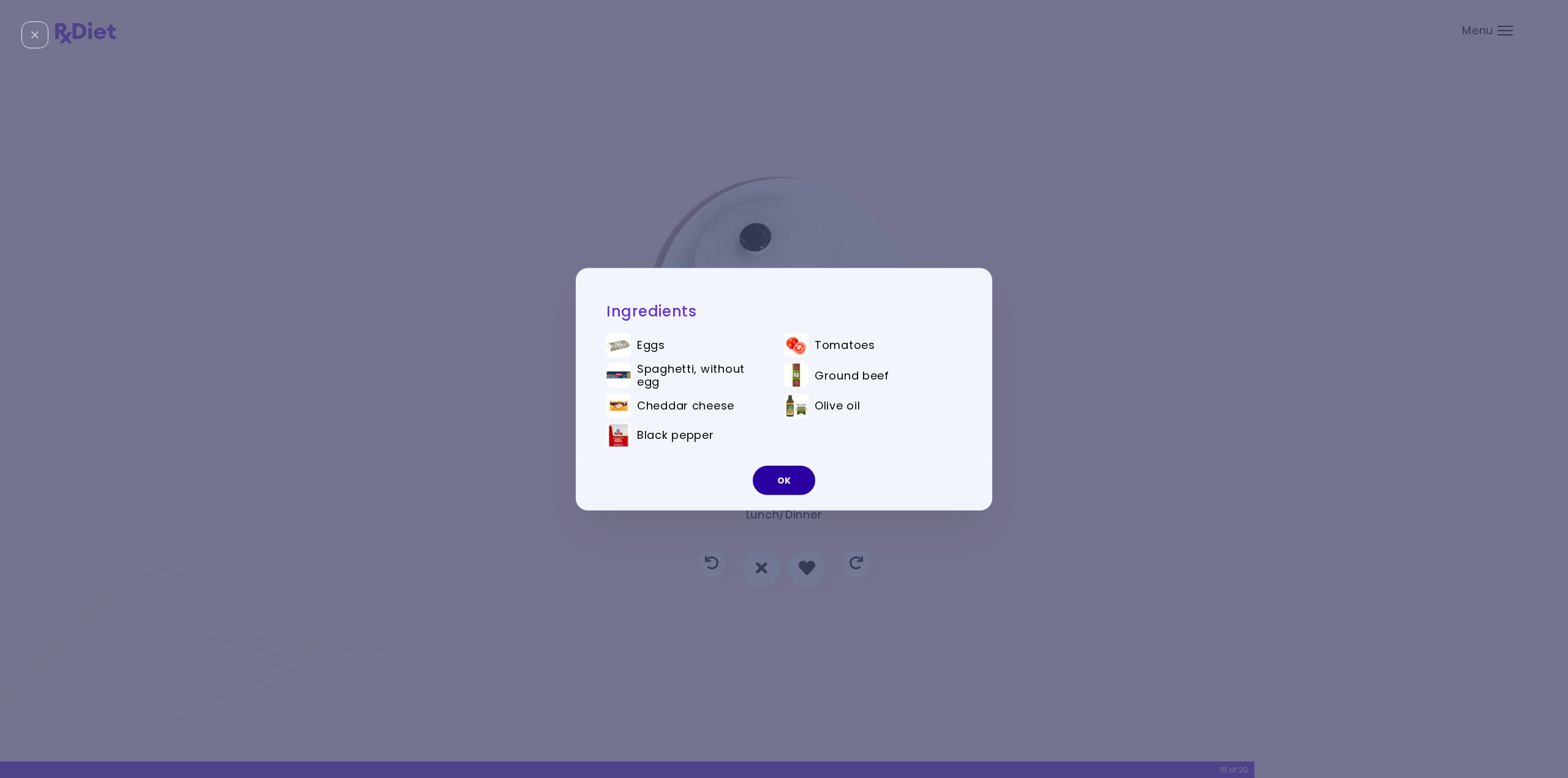
click at [778, 478] on button "OK" at bounding box center [784, 480] width 63 height 29
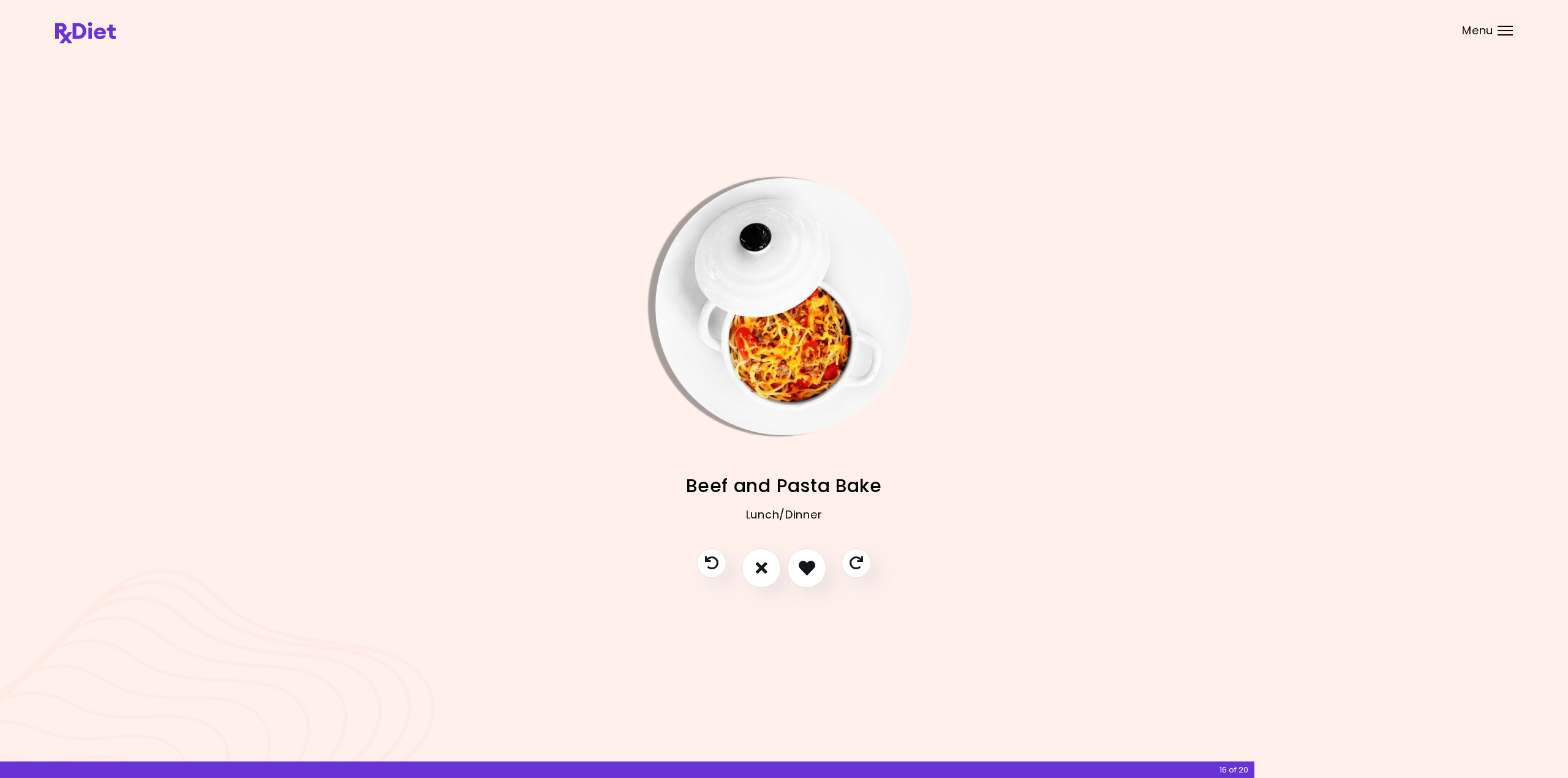
click at [811, 335] on img "Info - Beef and Pasta Bake" at bounding box center [784, 306] width 257 height 257
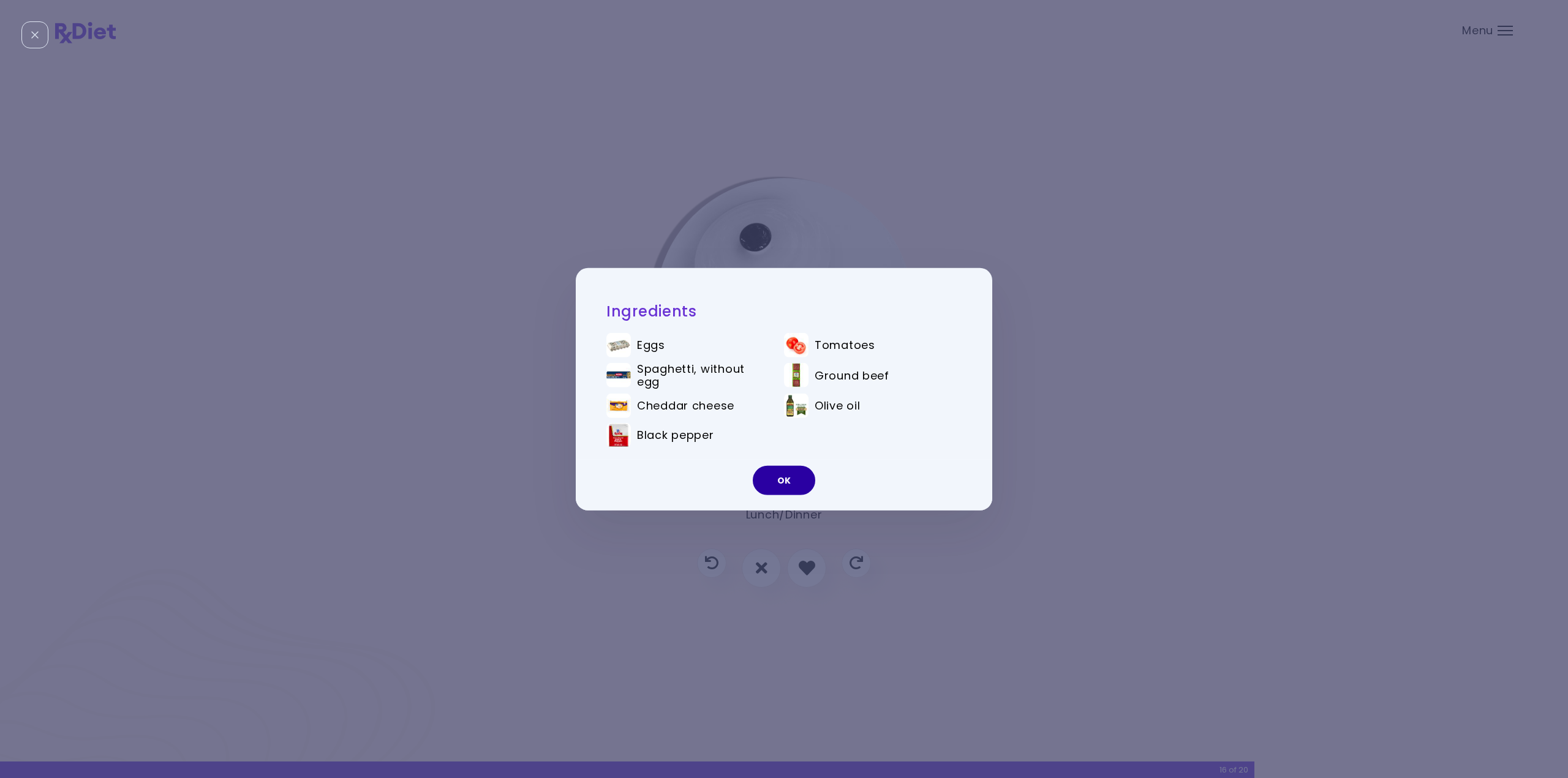
click at [795, 472] on button "OK" at bounding box center [784, 480] width 63 height 29
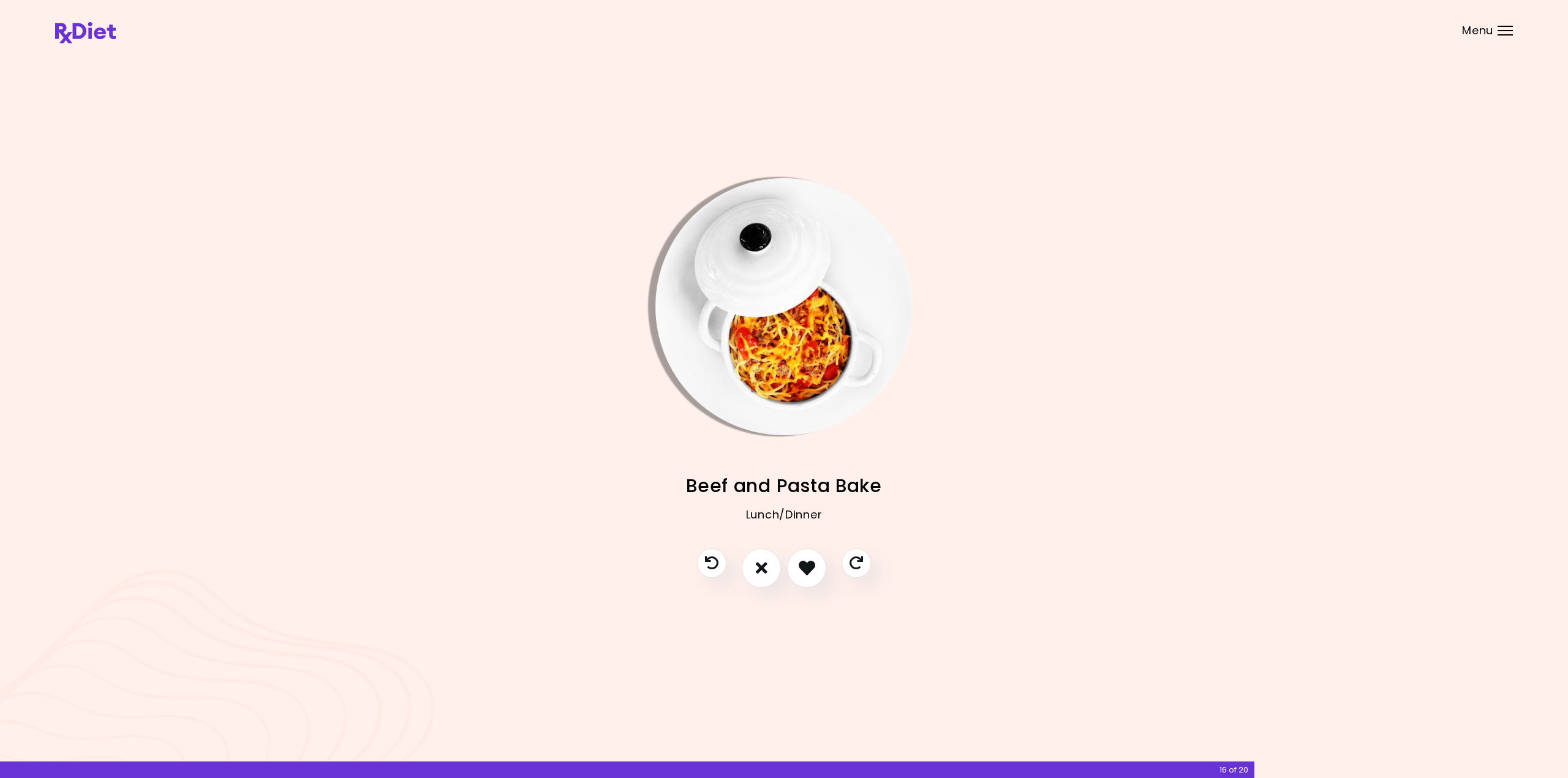
click at [787, 376] on img "Info - Beef and Pasta Bake" at bounding box center [784, 306] width 257 height 257
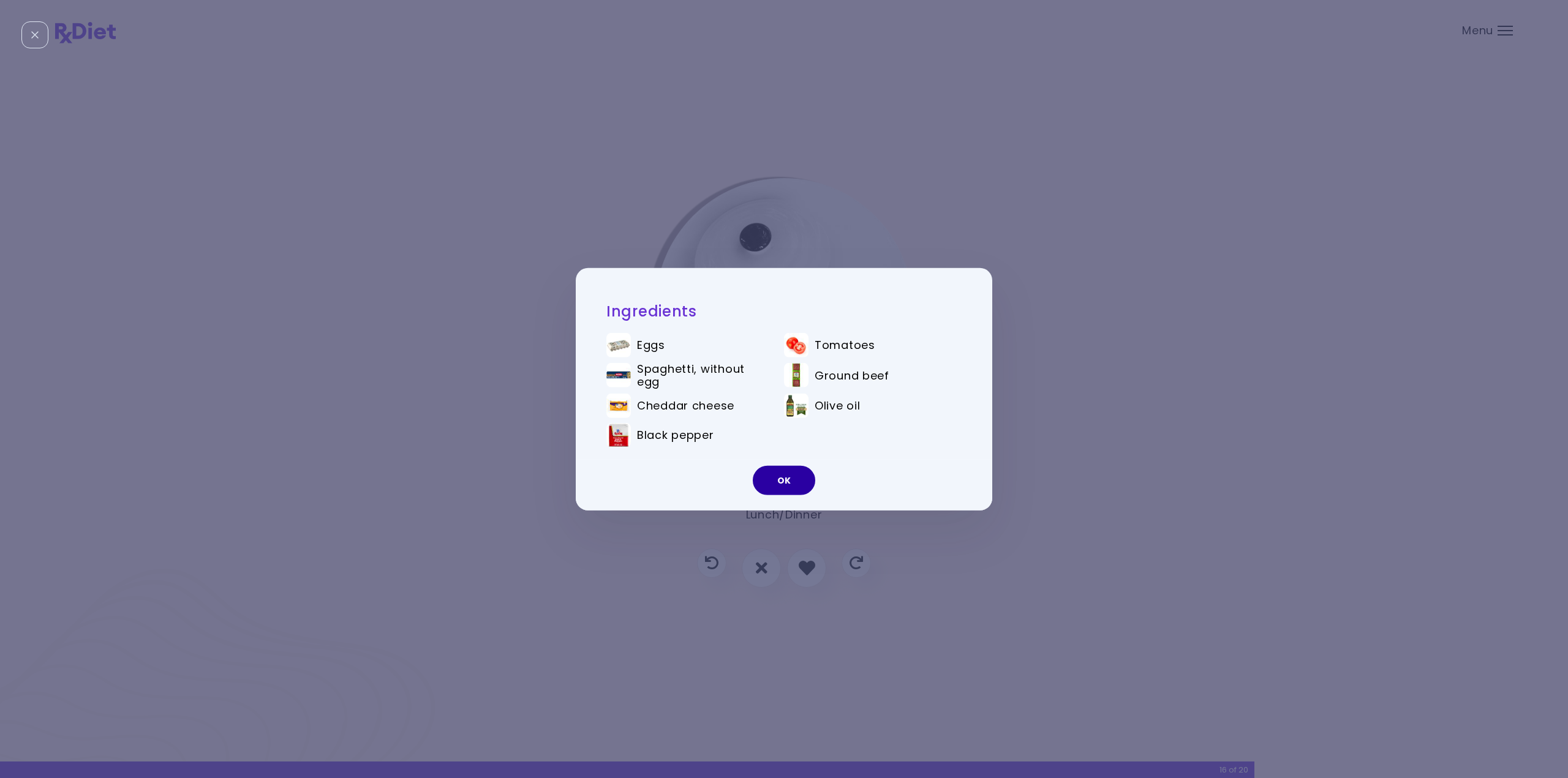
click at [788, 480] on button "OK" at bounding box center [784, 480] width 63 height 29
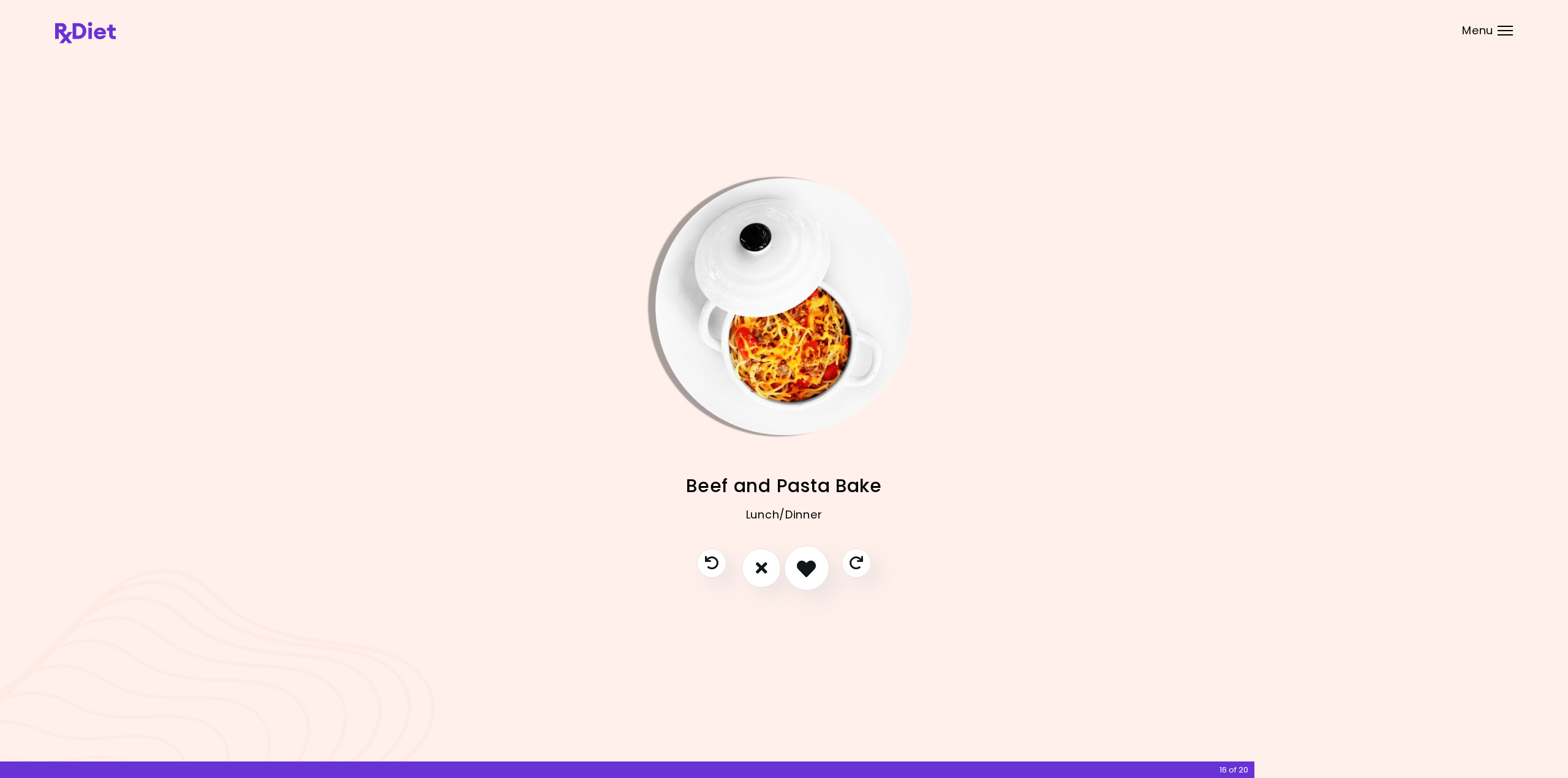
click at [815, 567] on icon "I like this recipe" at bounding box center [806, 568] width 19 height 19
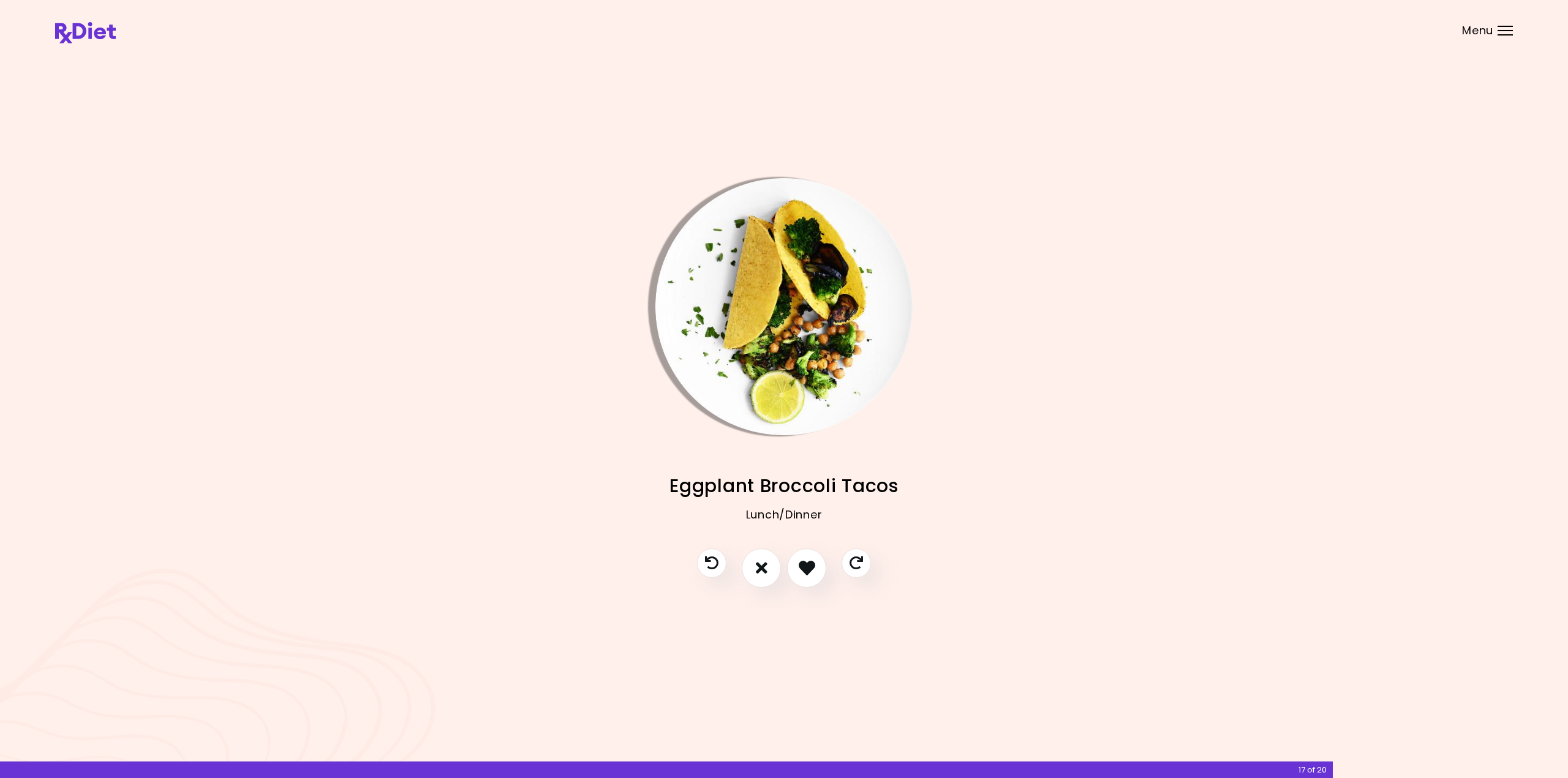
click at [765, 326] on img "Info - Eggplant Broccoli Tacos" at bounding box center [784, 306] width 257 height 257
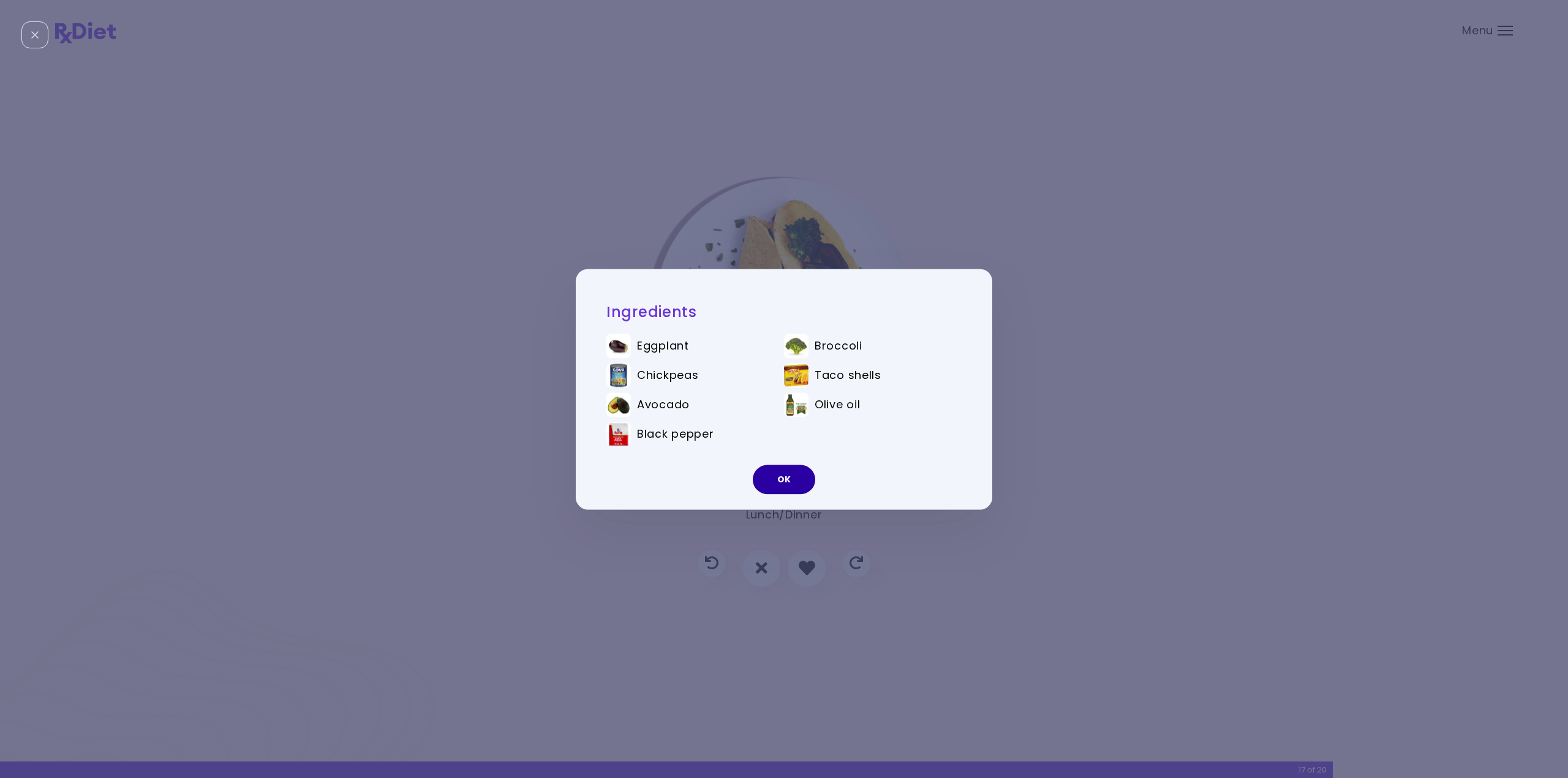
click at [799, 487] on button "OK" at bounding box center [784, 479] width 63 height 29
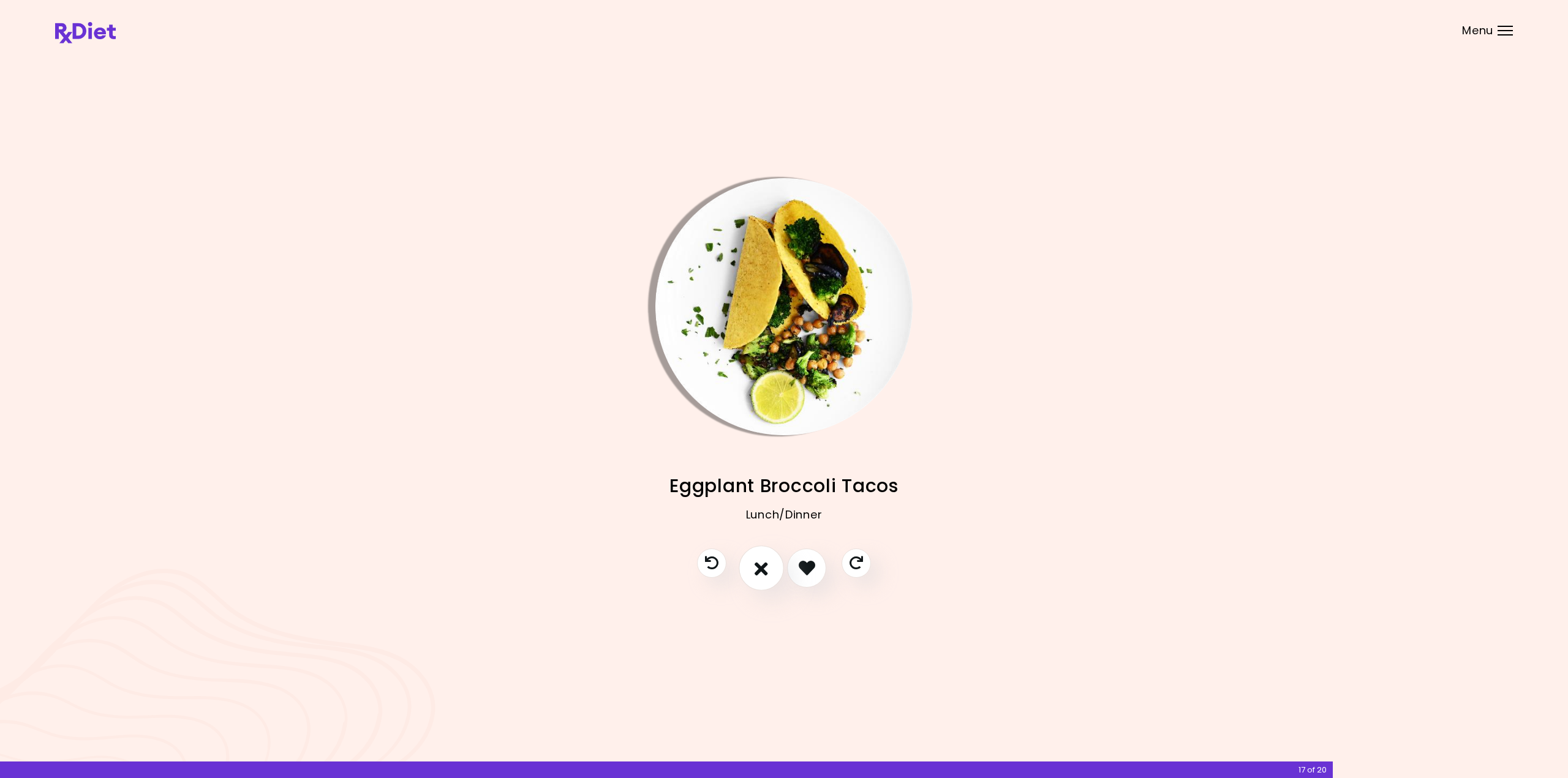
click at [763, 571] on icon "I don't like this recipe" at bounding box center [761, 568] width 14 height 19
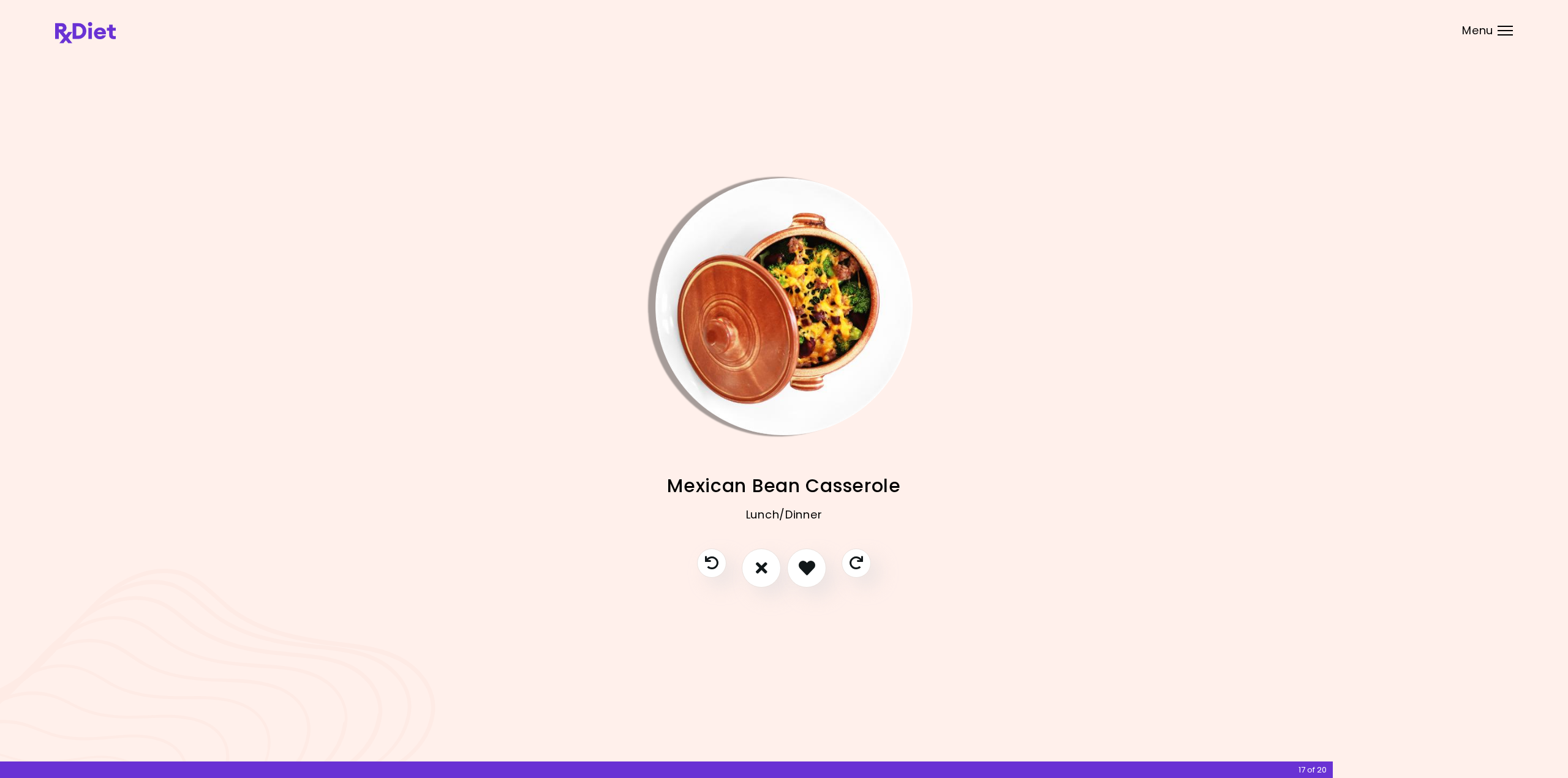
click at [795, 329] on img "Info - Mexican Bean Casserole" at bounding box center [784, 306] width 257 height 257
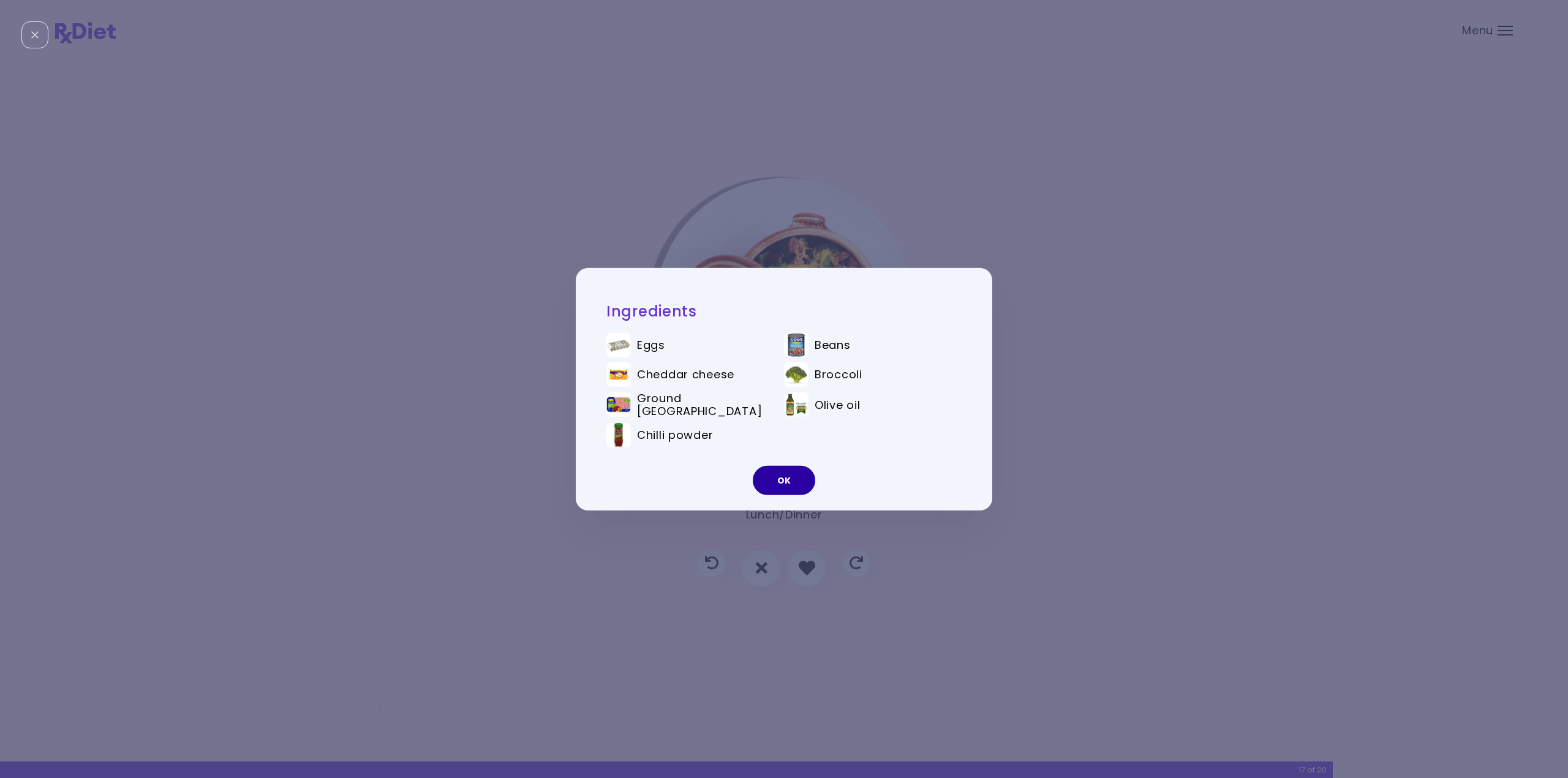
click at [776, 472] on button "OK" at bounding box center [784, 480] width 63 height 29
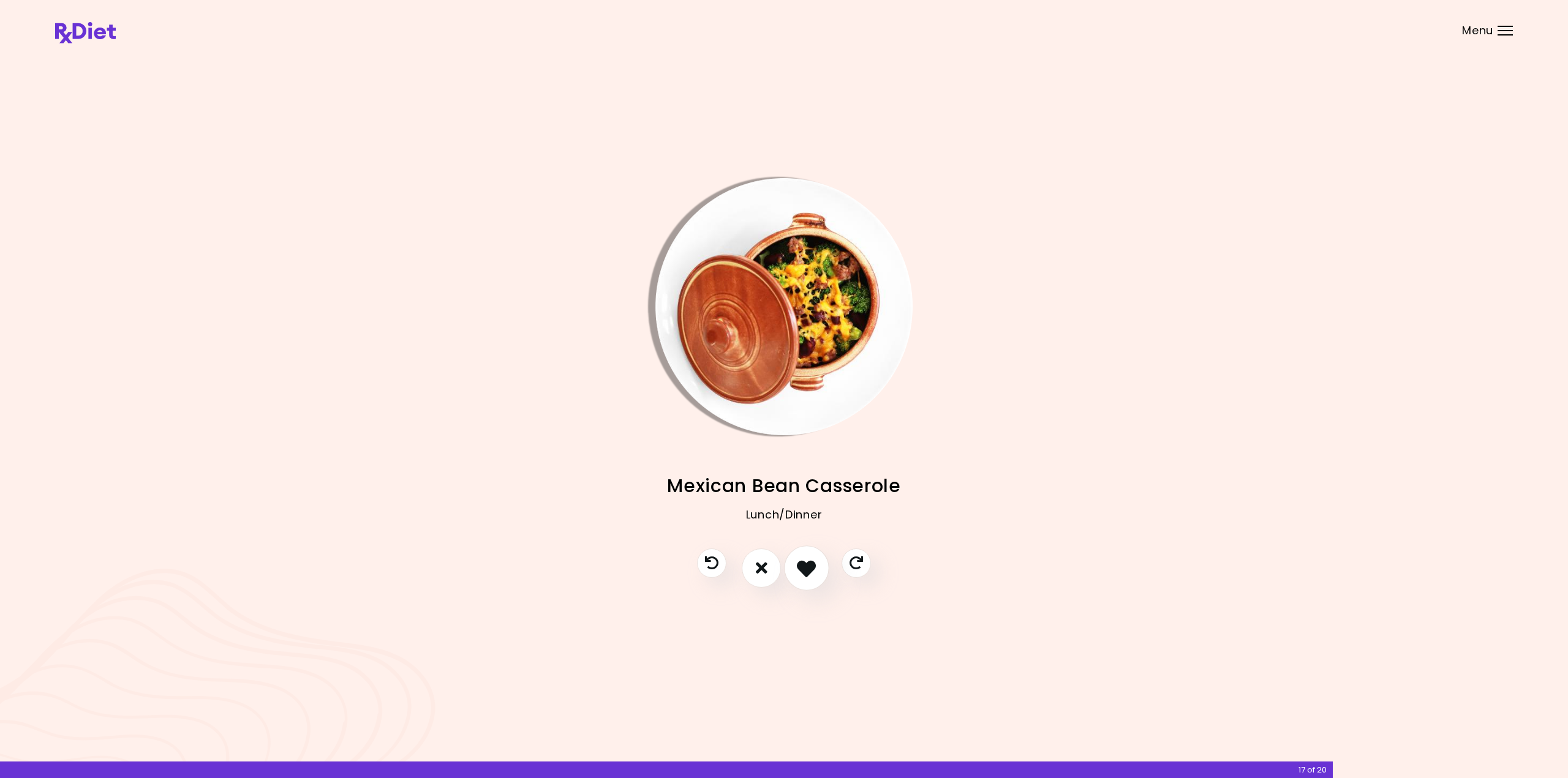
click at [801, 573] on icon "I like this recipe" at bounding box center [806, 568] width 19 height 19
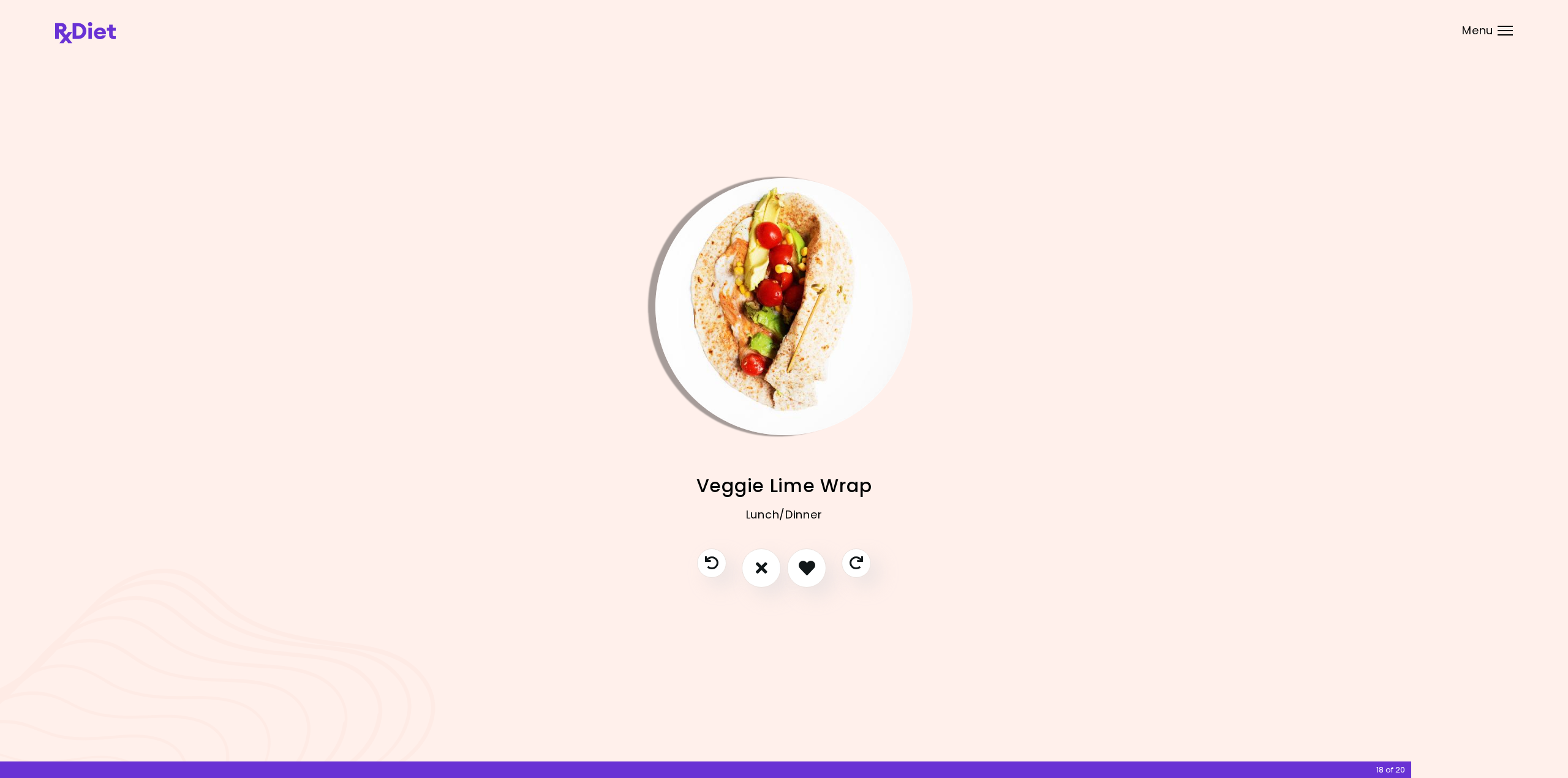
click at [746, 313] on img "Info - Veggie Lime Wrap" at bounding box center [784, 306] width 257 height 257
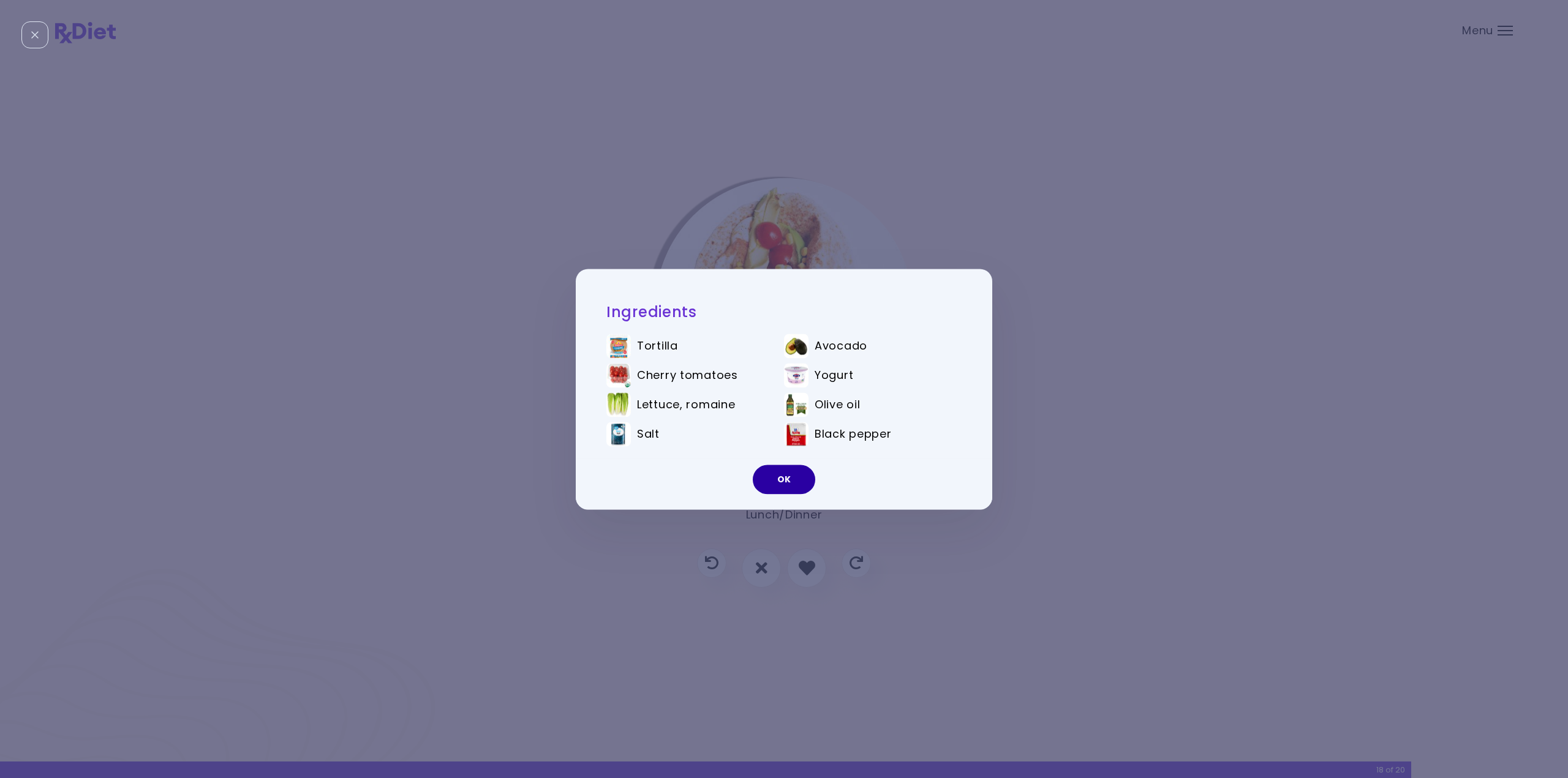
click at [778, 481] on button "OK" at bounding box center [784, 479] width 63 height 29
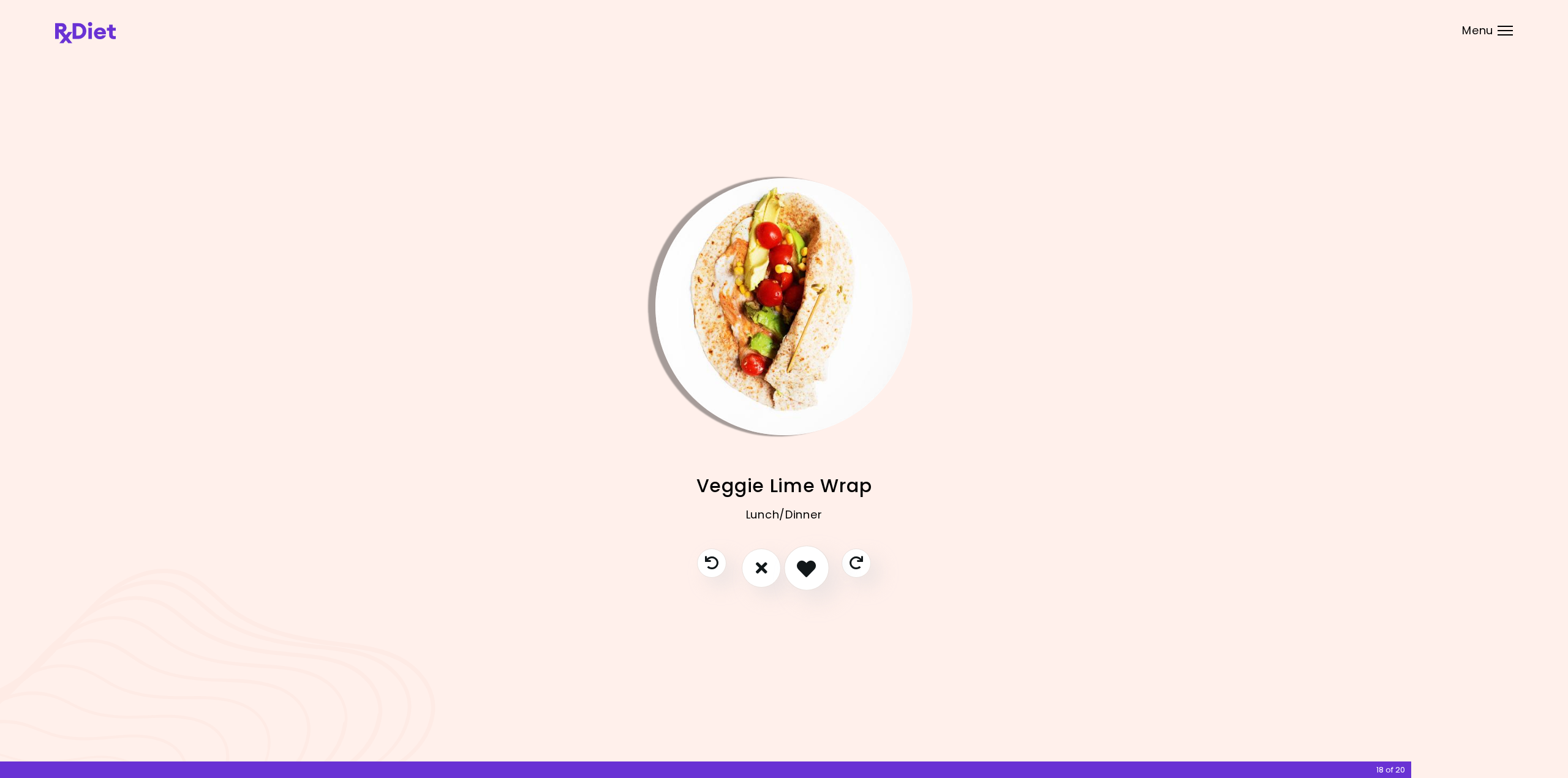
click at [816, 573] on icon "I like this recipe" at bounding box center [806, 568] width 19 height 19
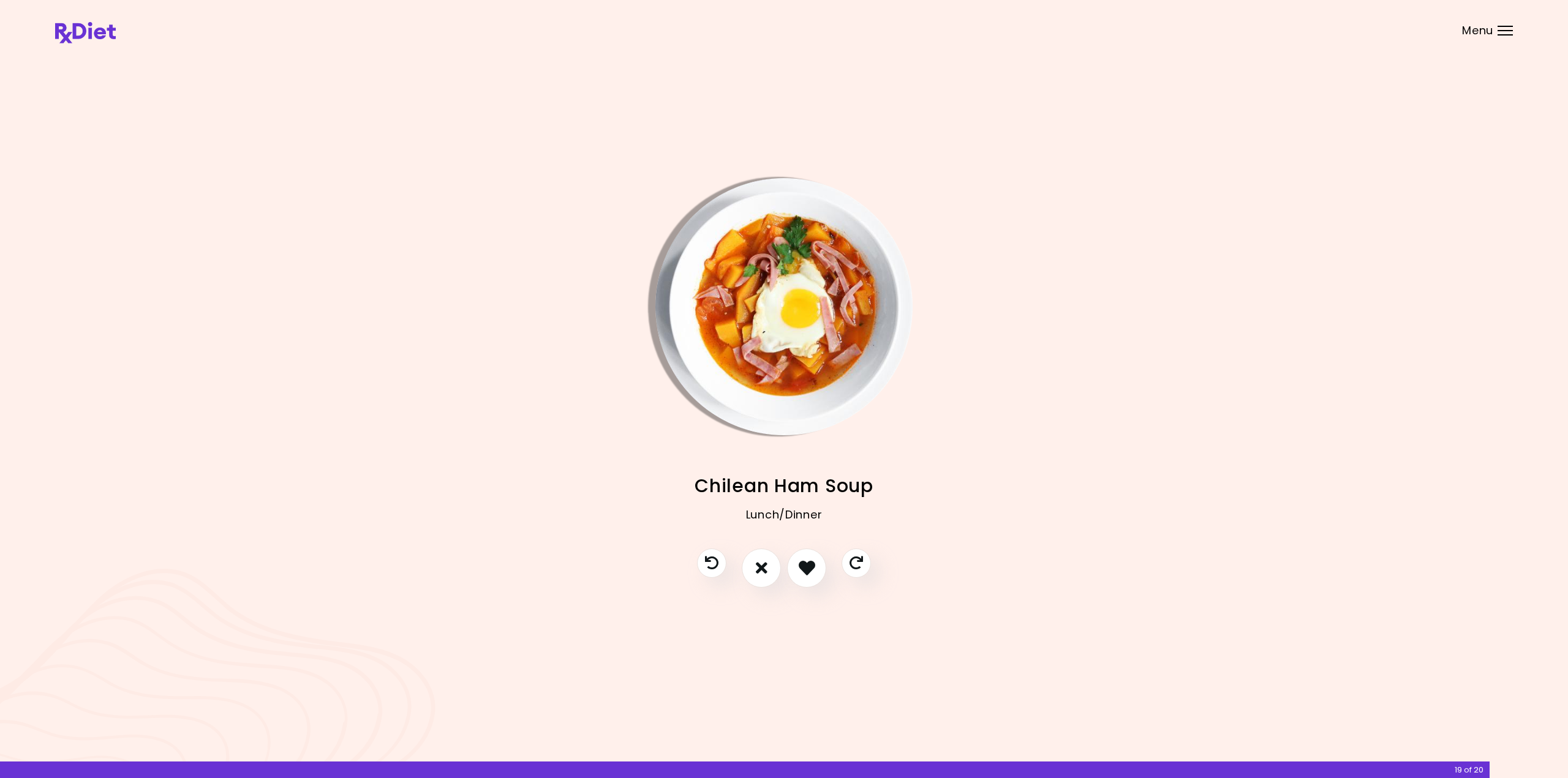
click at [758, 300] on img "Info - Chilean Ham Soup" at bounding box center [784, 306] width 257 height 257
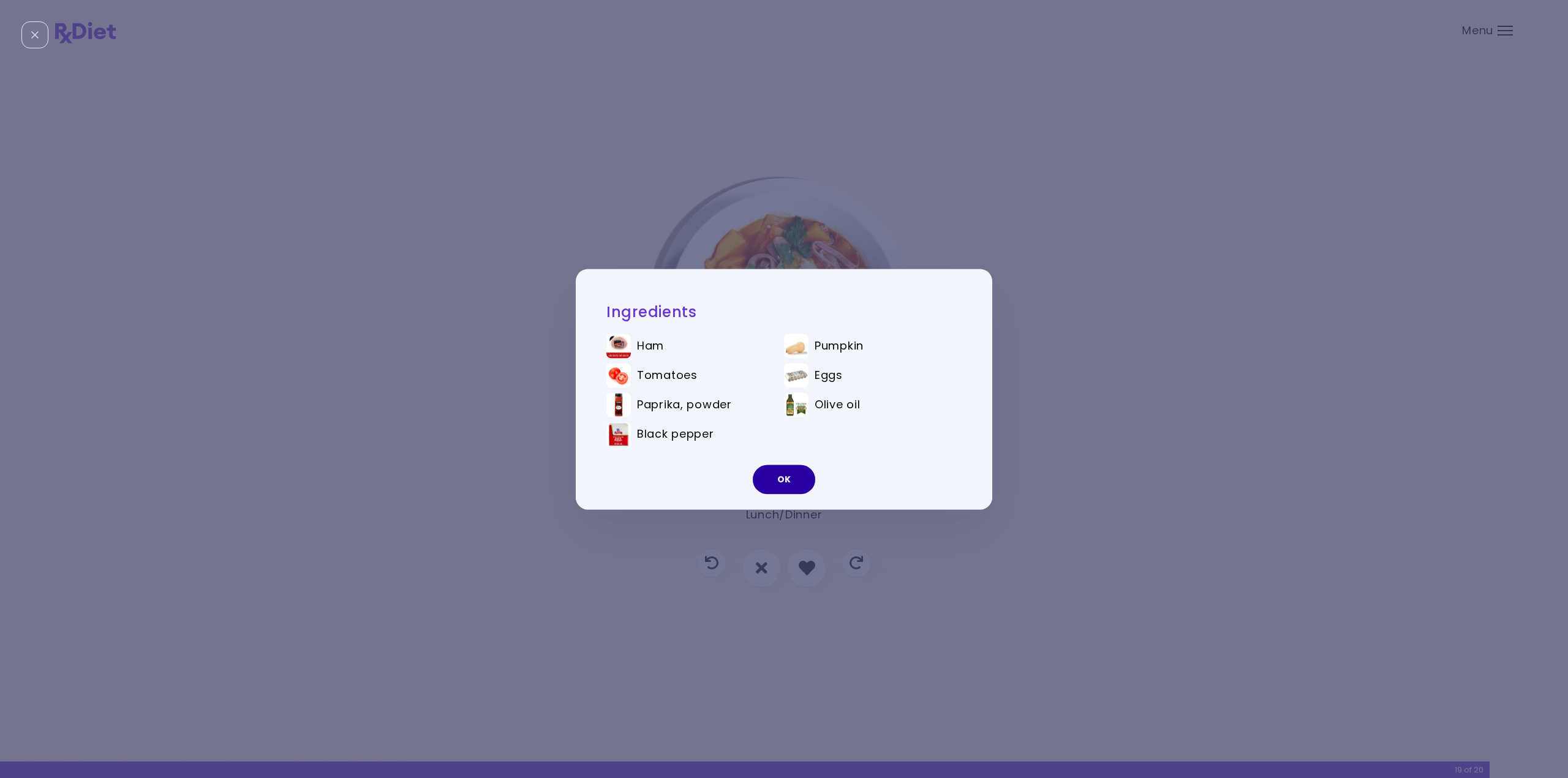
click at [769, 480] on button "OK" at bounding box center [784, 479] width 63 height 29
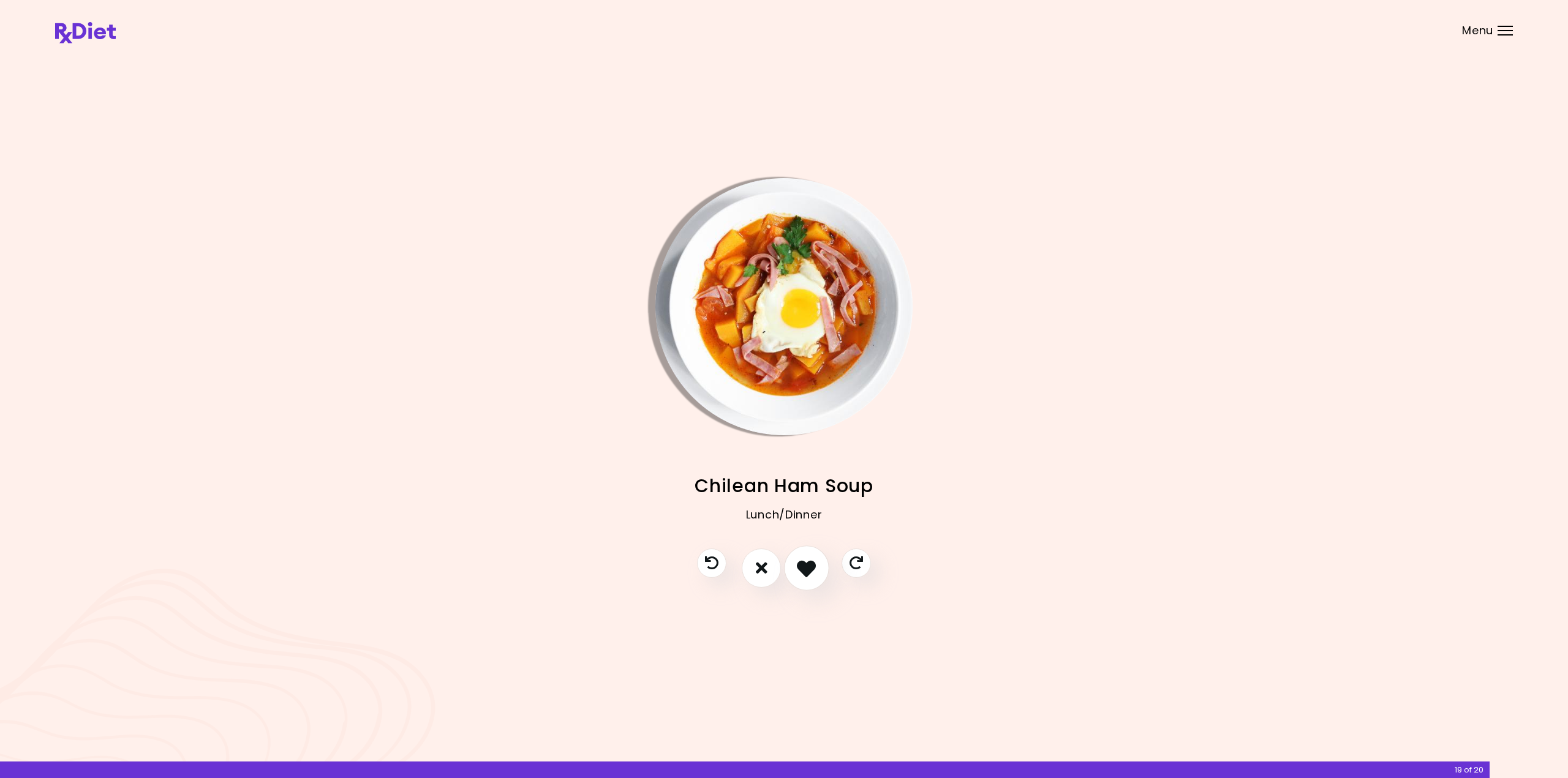
click at [809, 578] on icon "I like this recipe" at bounding box center [806, 568] width 19 height 19
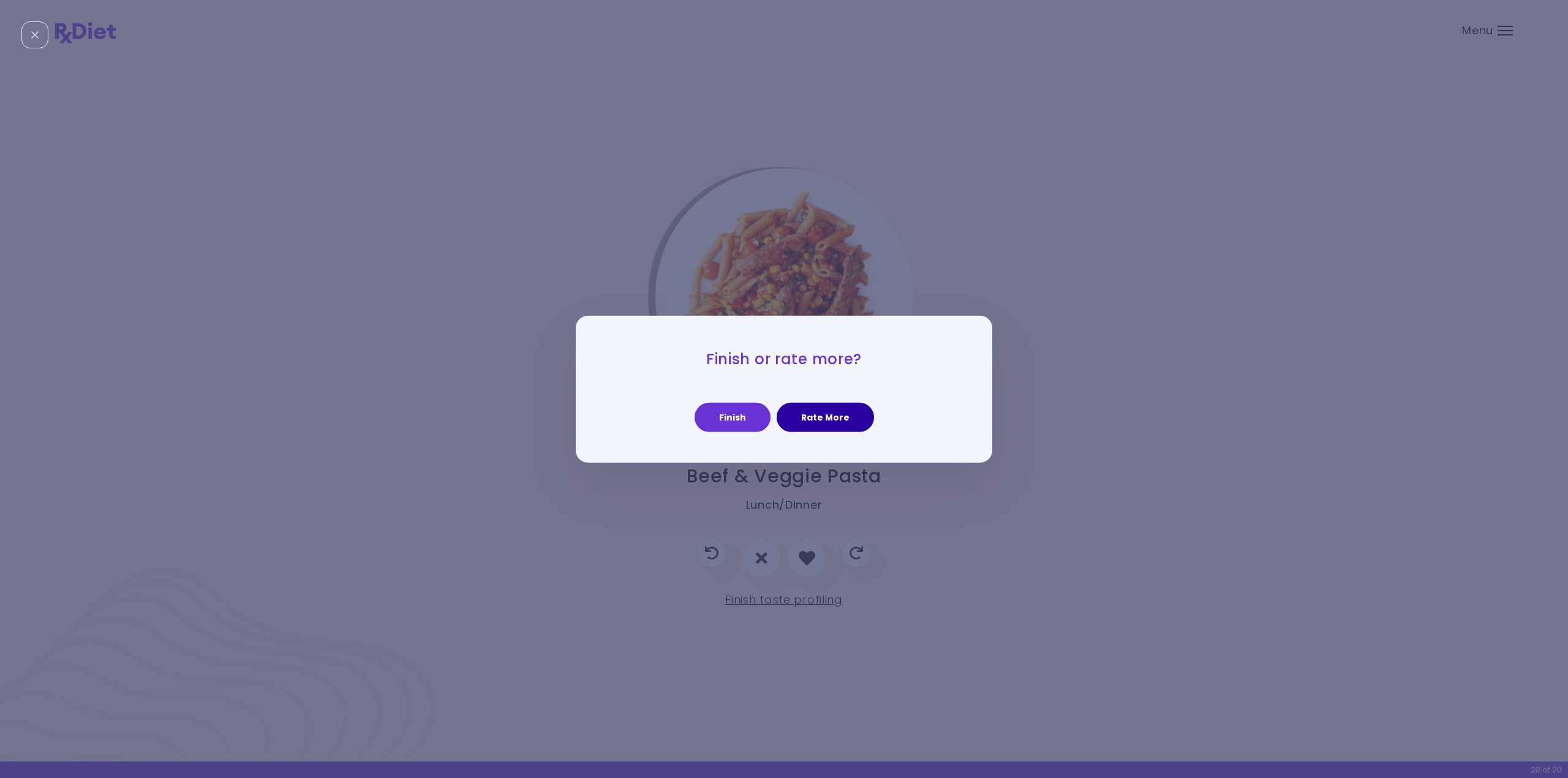
click at [835, 425] on button "Rate More" at bounding box center [825, 417] width 97 height 29
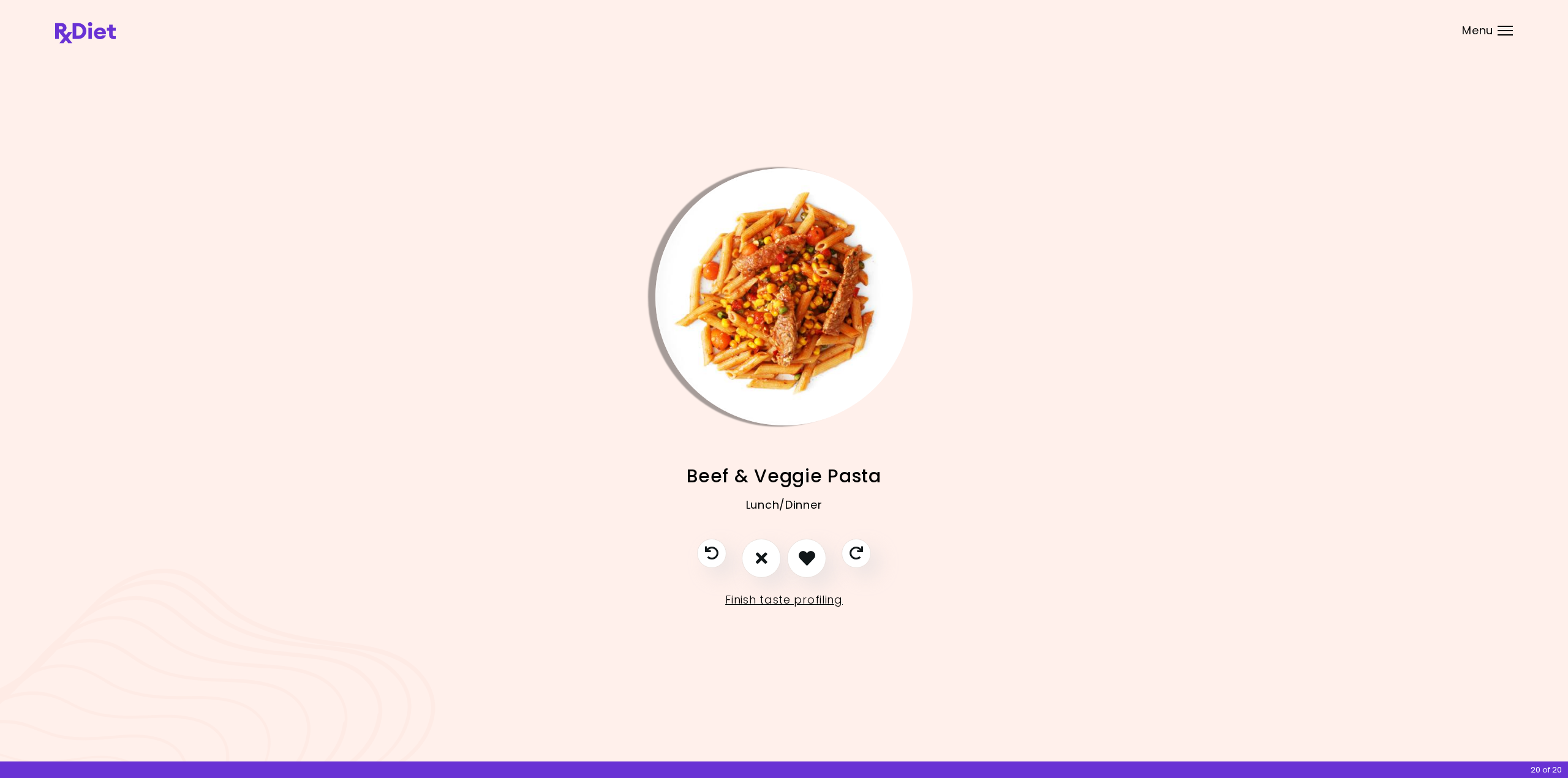
click at [782, 319] on img "Info - Beef & Veggie Pasta" at bounding box center [784, 297] width 257 height 257
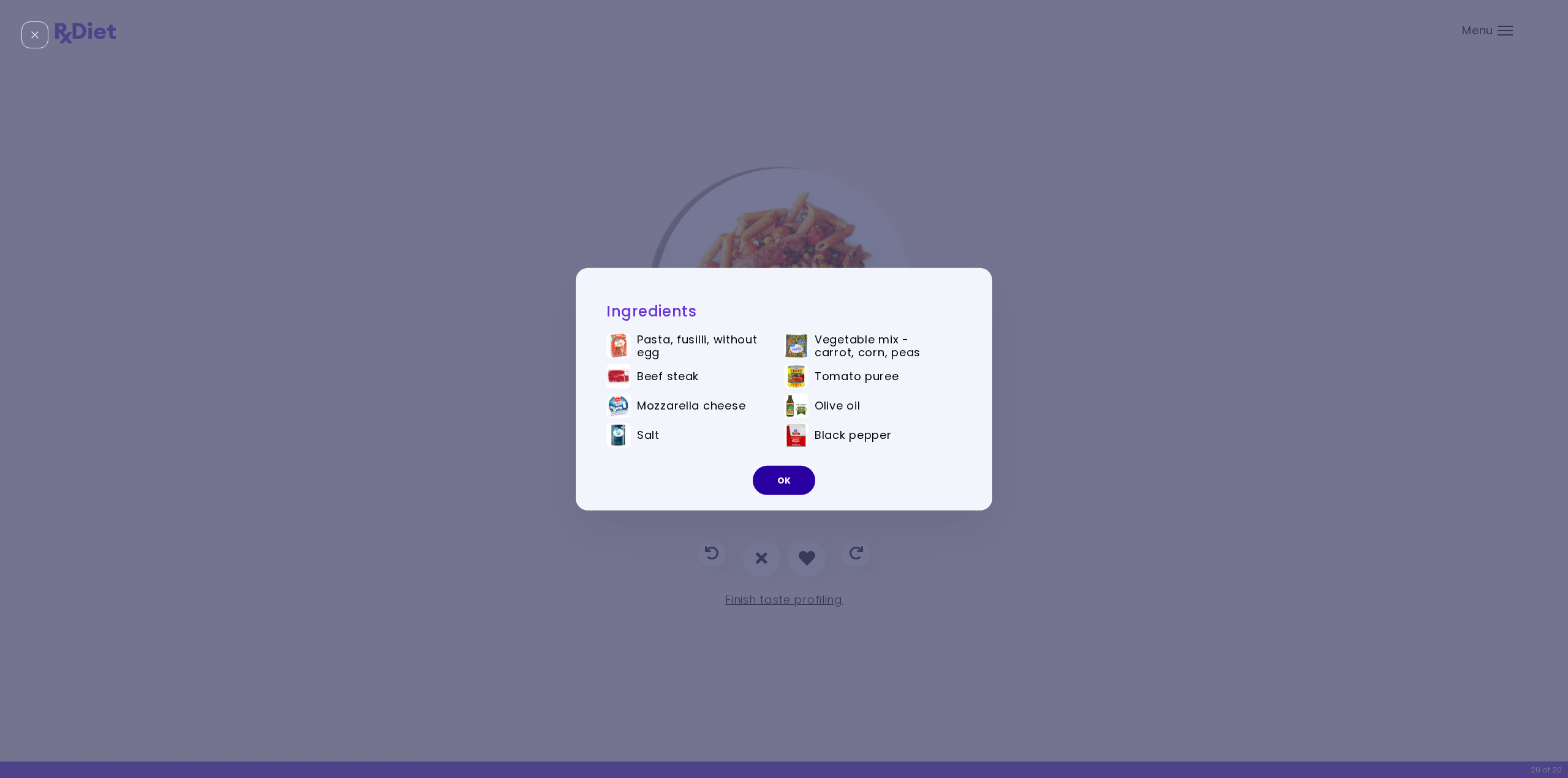
click at [774, 480] on button "OK" at bounding box center [784, 480] width 63 height 29
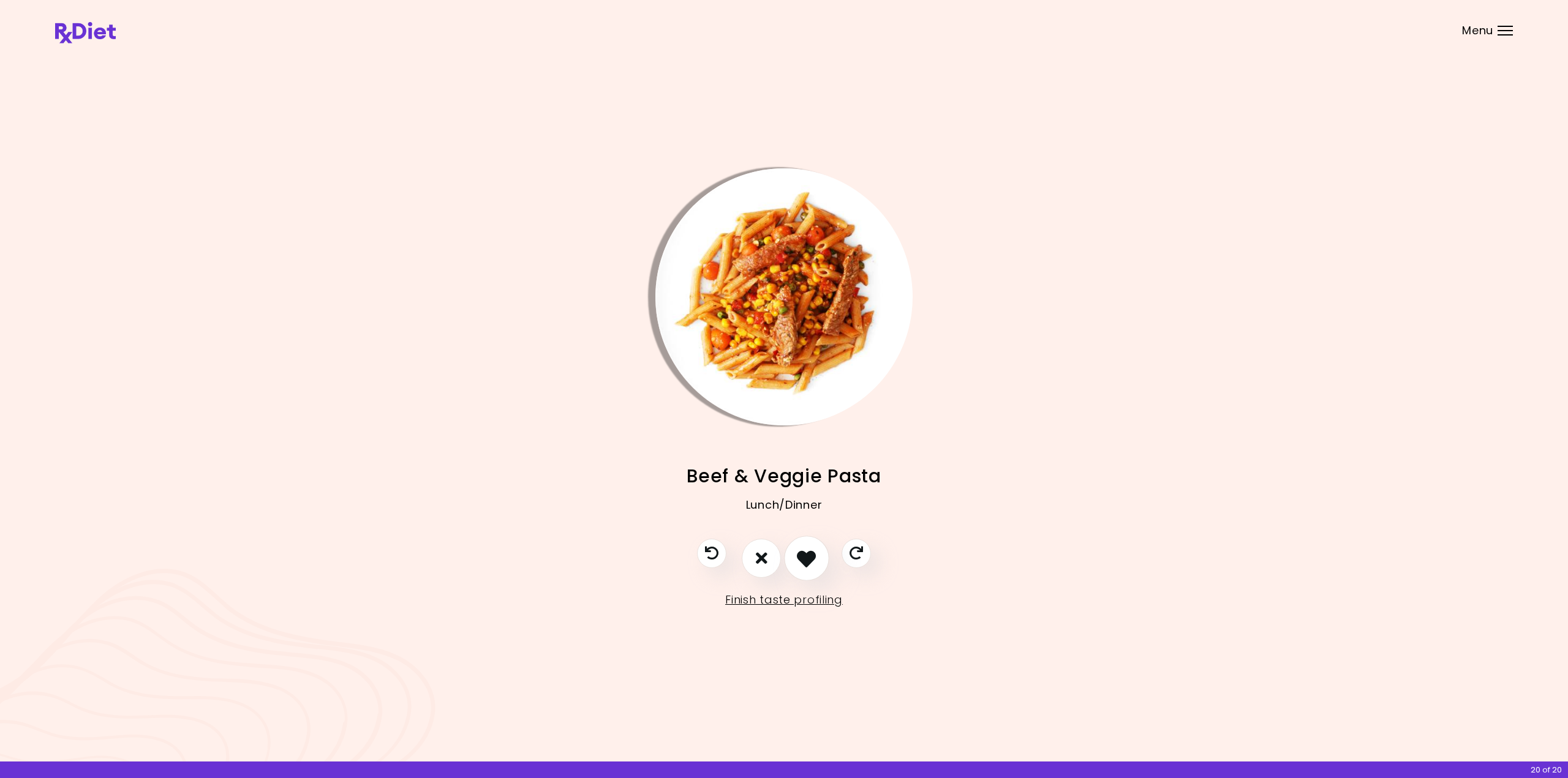
click at [807, 547] on button "I like this recipe" at bounding box center [807, 559] width 46 height 46
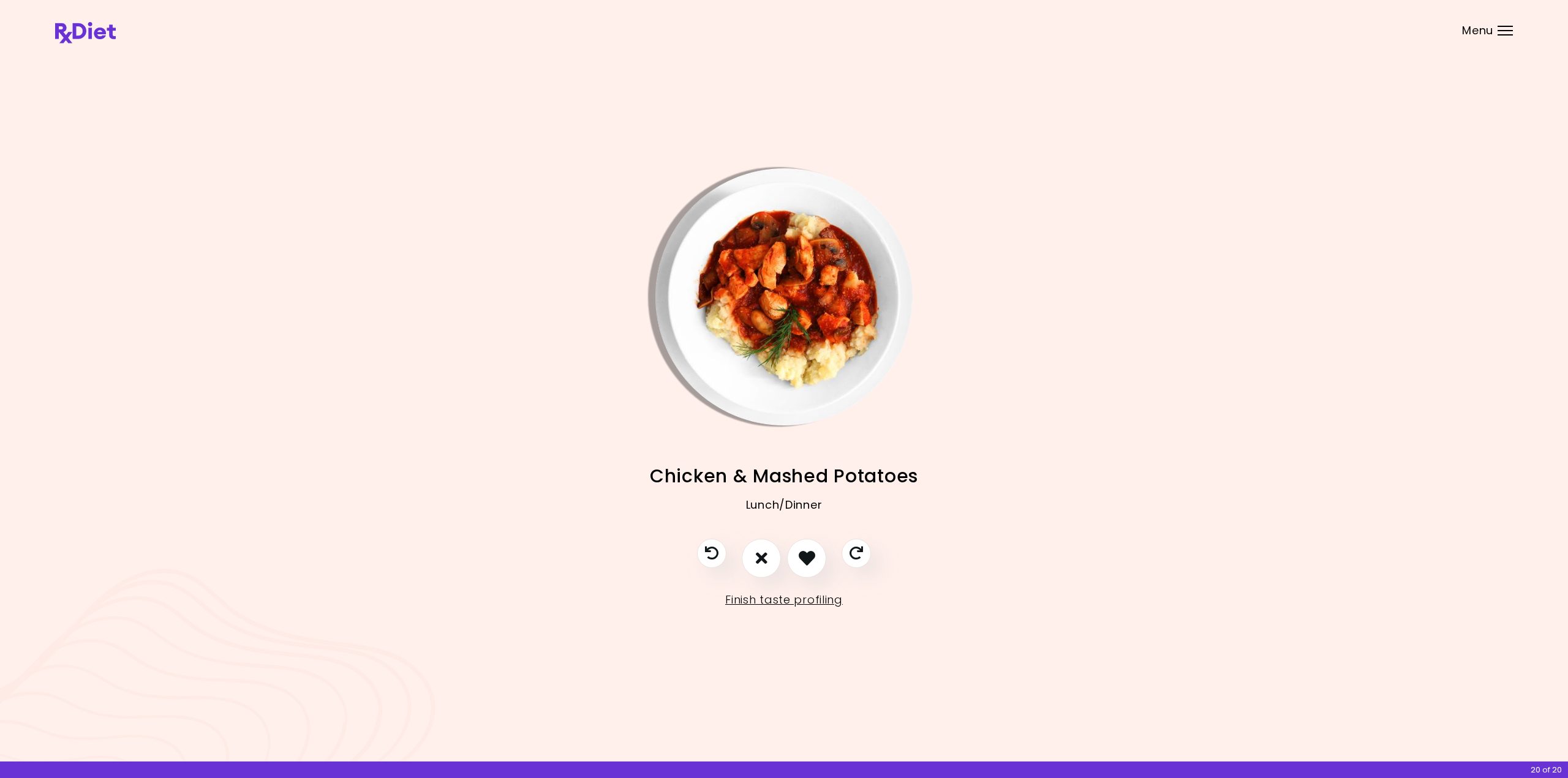
click at [826, 313] on img "Info - Chicken & Mashed Potatoes" at bounding box center [784, 297] width 257 height 257
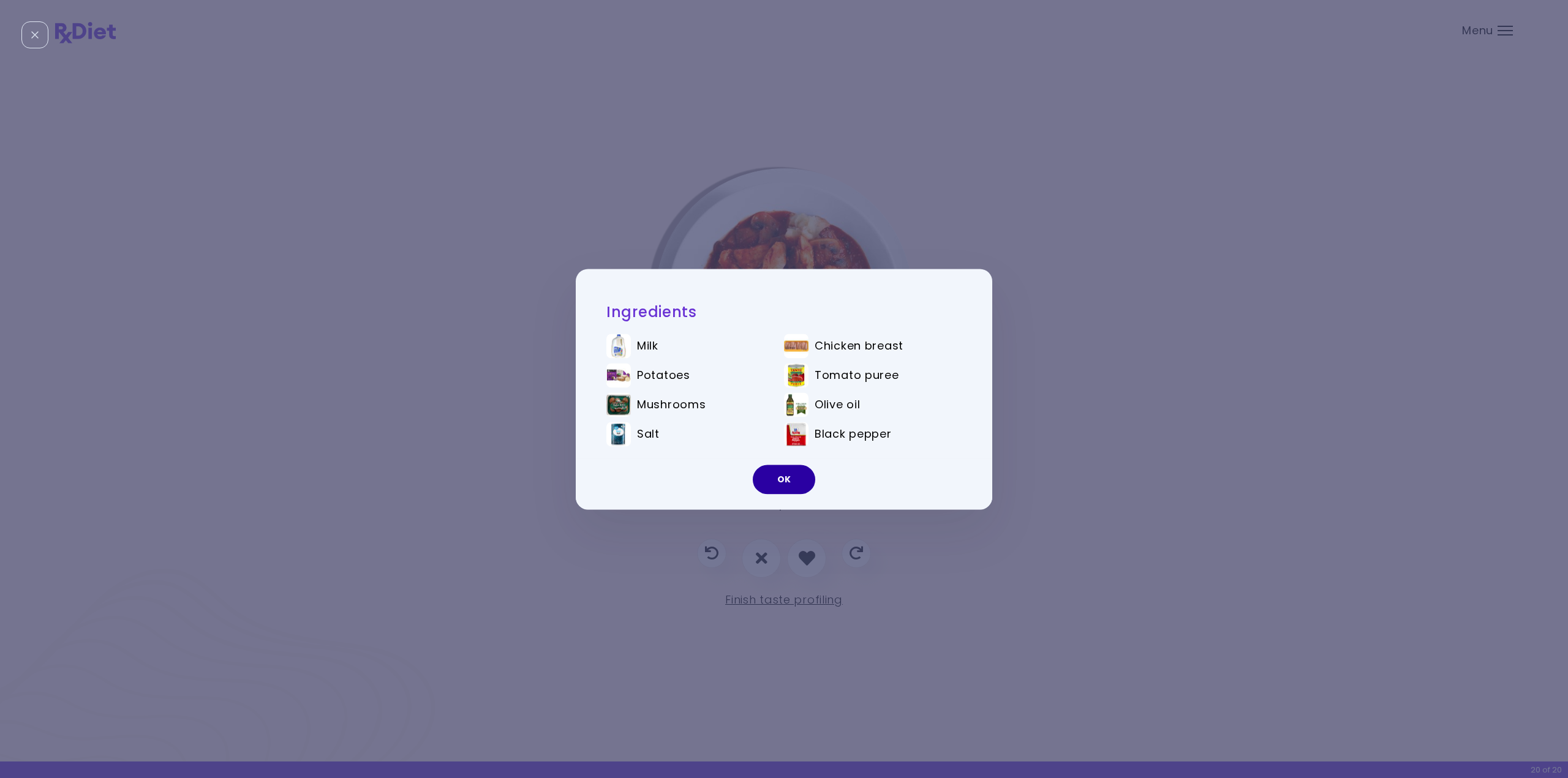
click at [791, 486] on button "OK" at bounding box center [784, 479] width 63 height 29
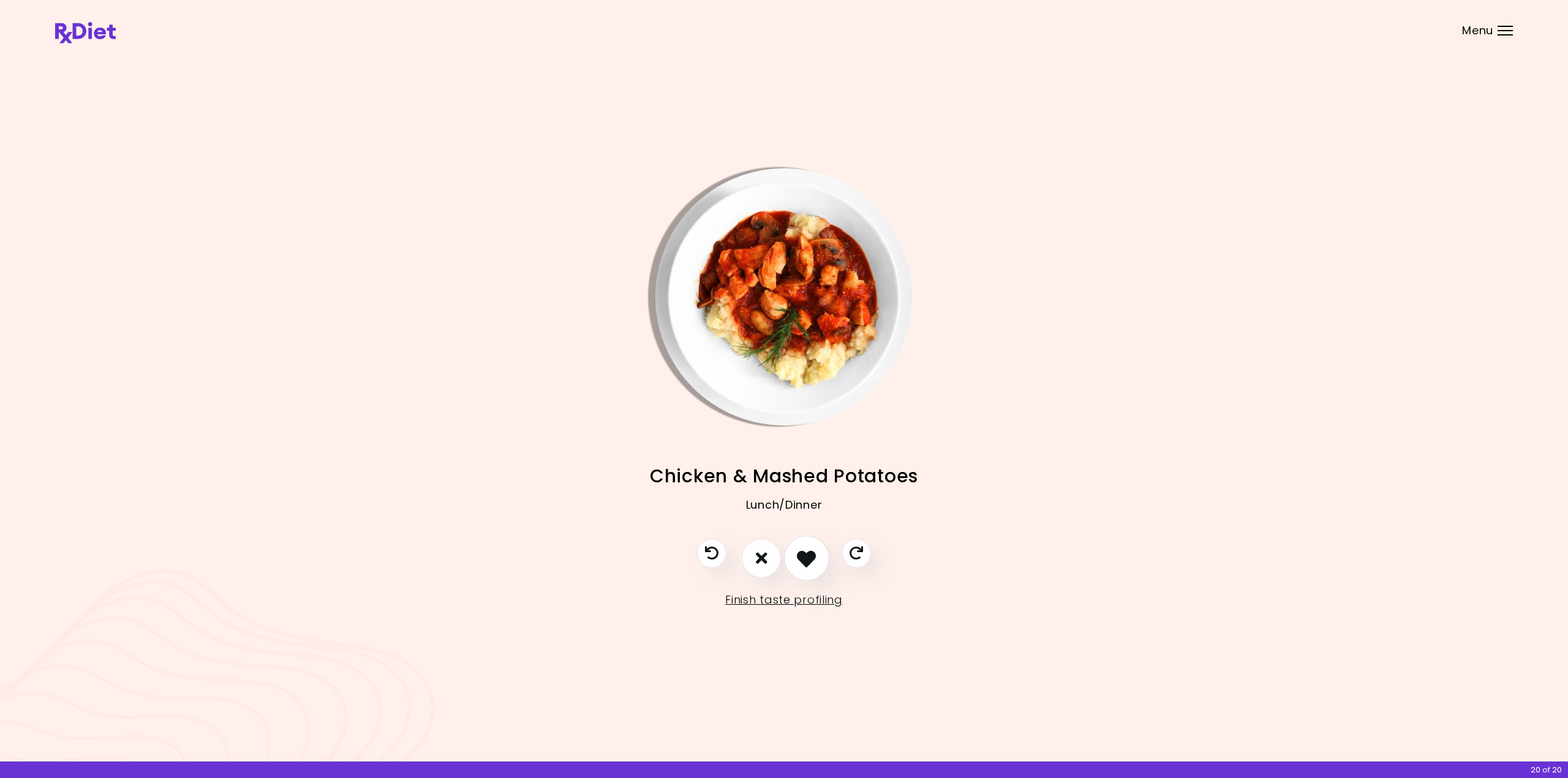
click at [812, 557] on icon "I like this recipe" at bounding box center [806, 558] width 19 height 19
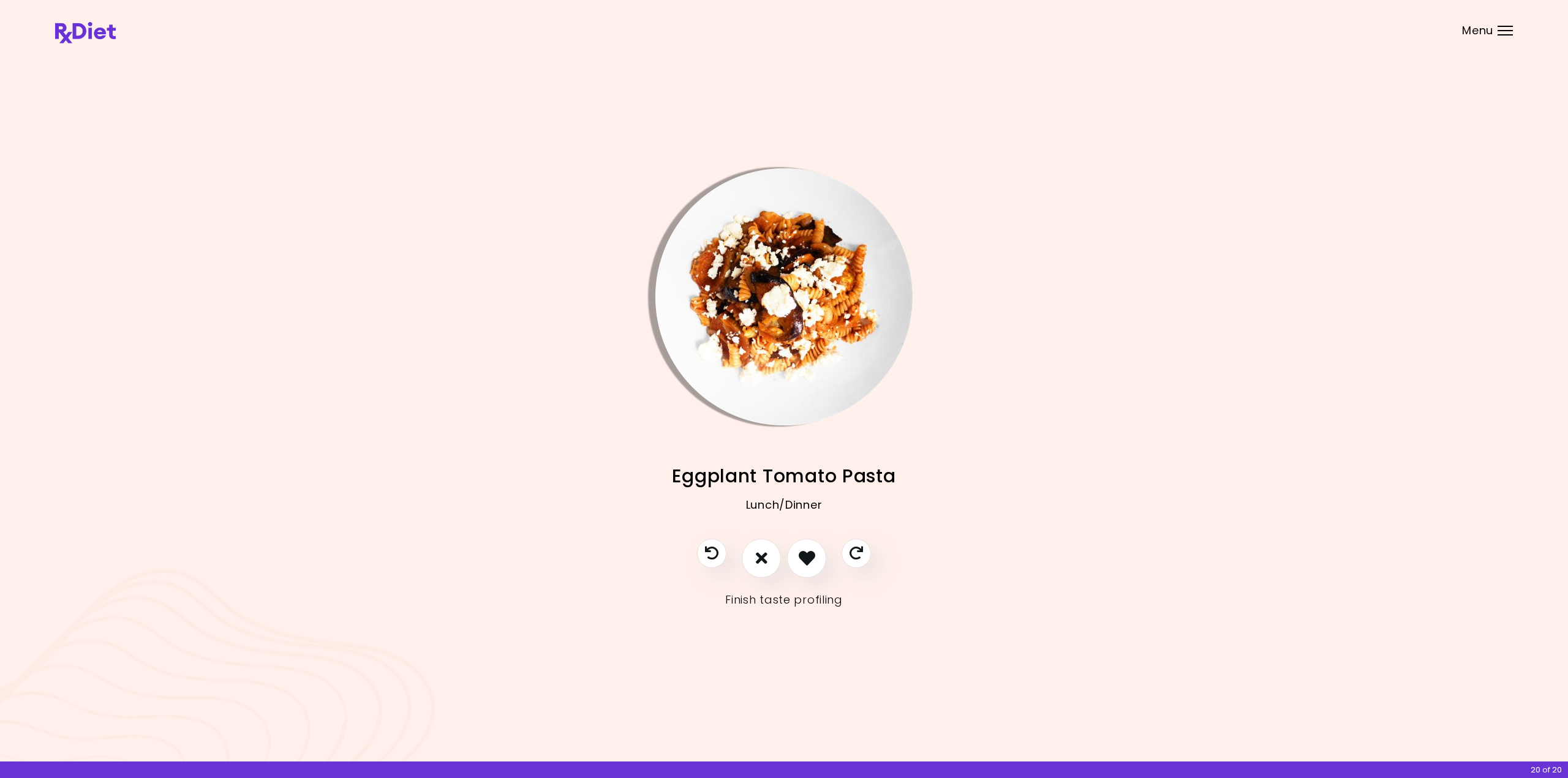
click at [816, 603] on link "Finish taste profiling" at bounding box center [784, 600] width 118 height 20
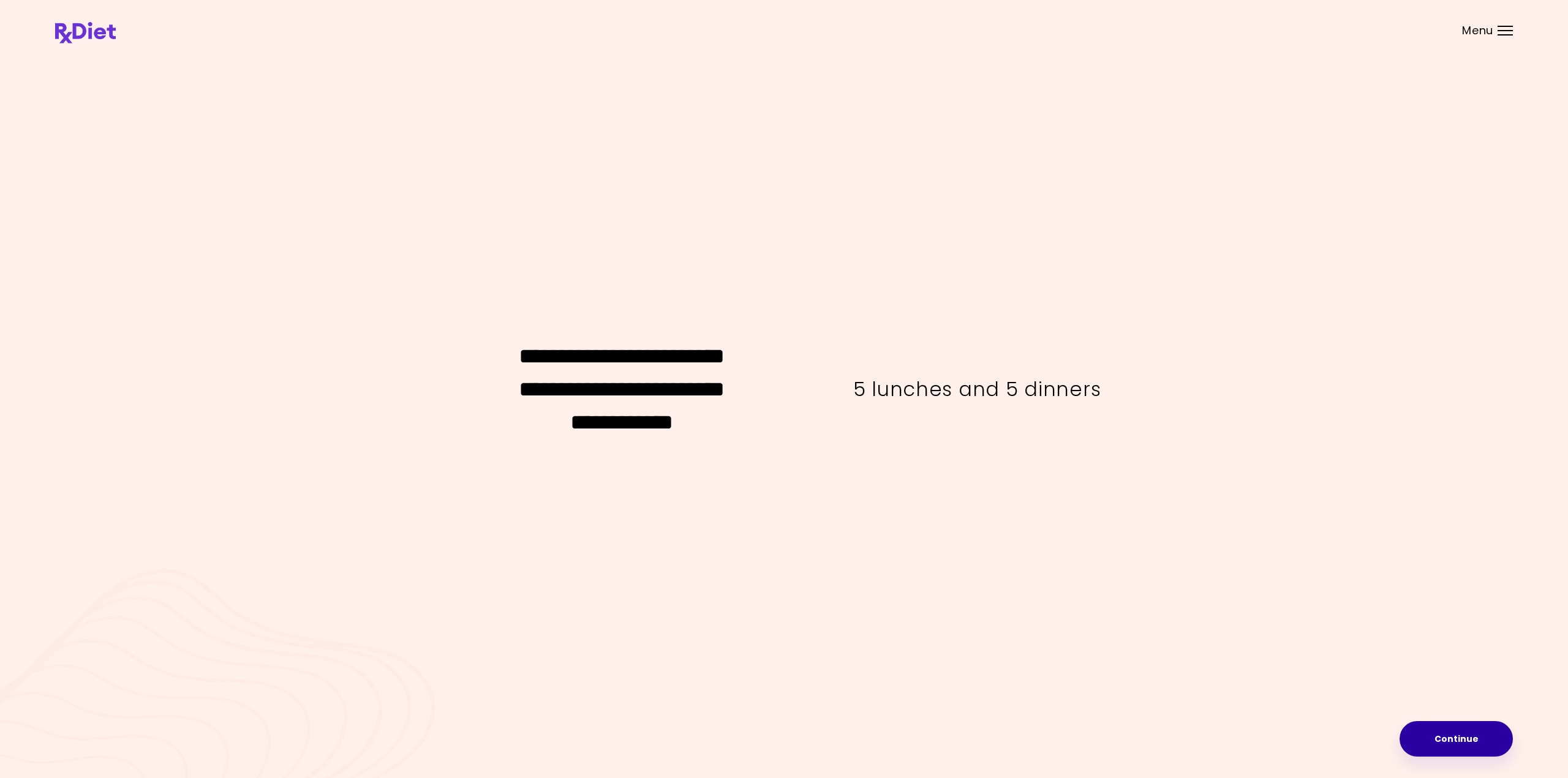
click at [1454, 745] on button "Continue" at bounding box center [1456, 739] width 114 height 35
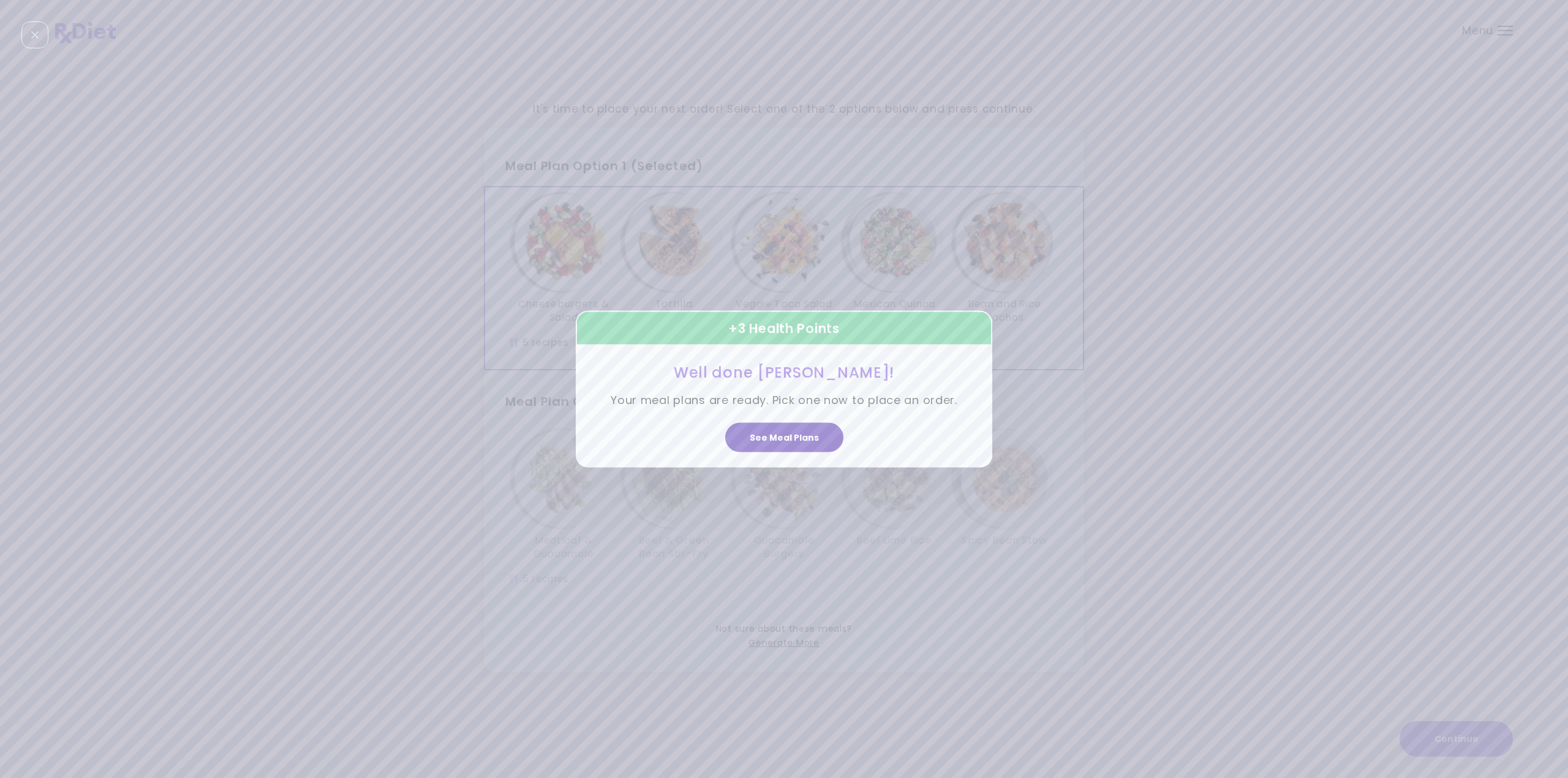
click at [778, 438] on button "See Meal Plans" at bounding box center [784, 438] width 118 height 29
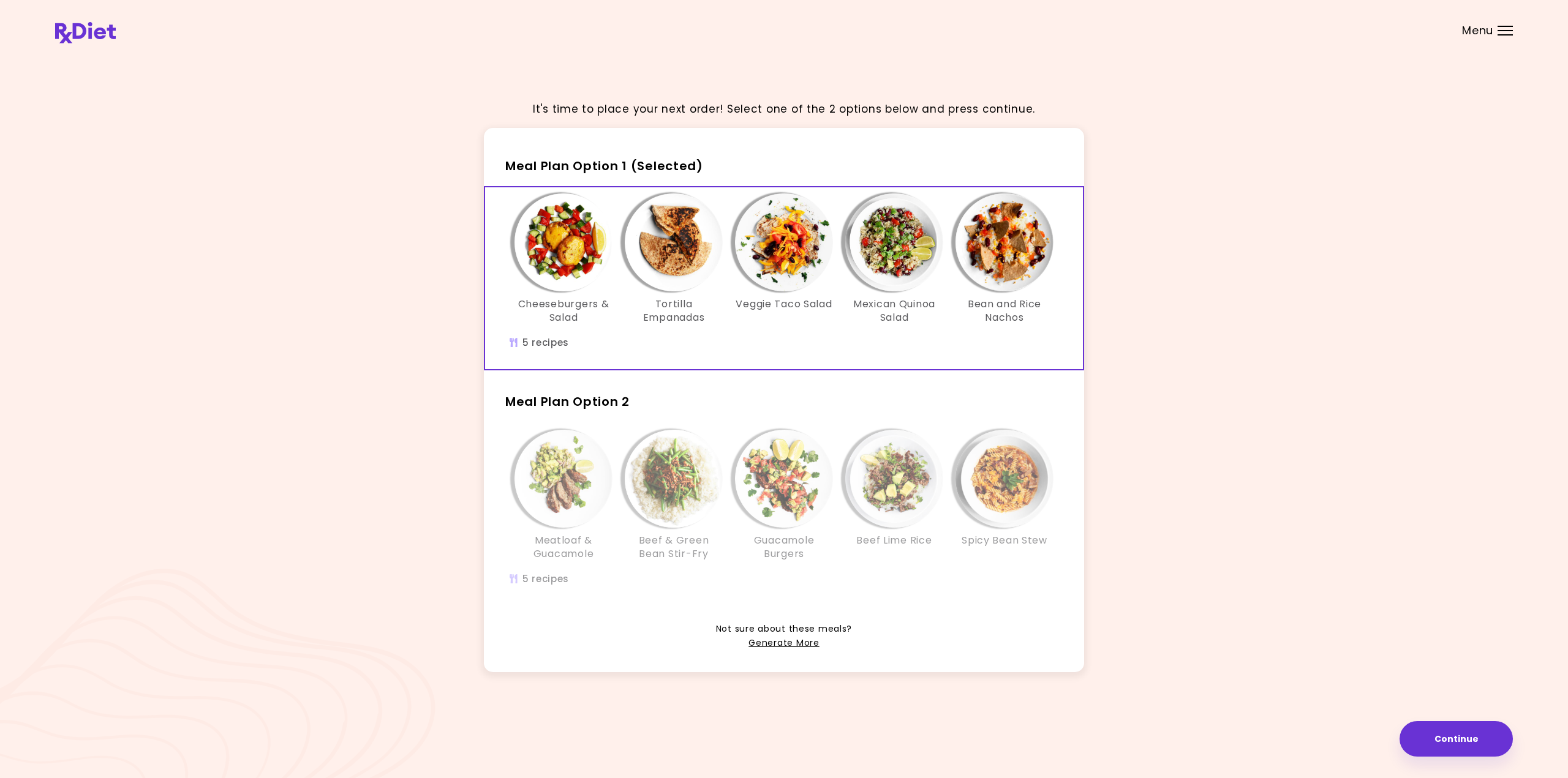
click at [562, 242] on img "Info - Cheeseburgers & Salad - Meal Plan Option 1 (Selected)" at bounding box center [563, 243] width 98 height 98
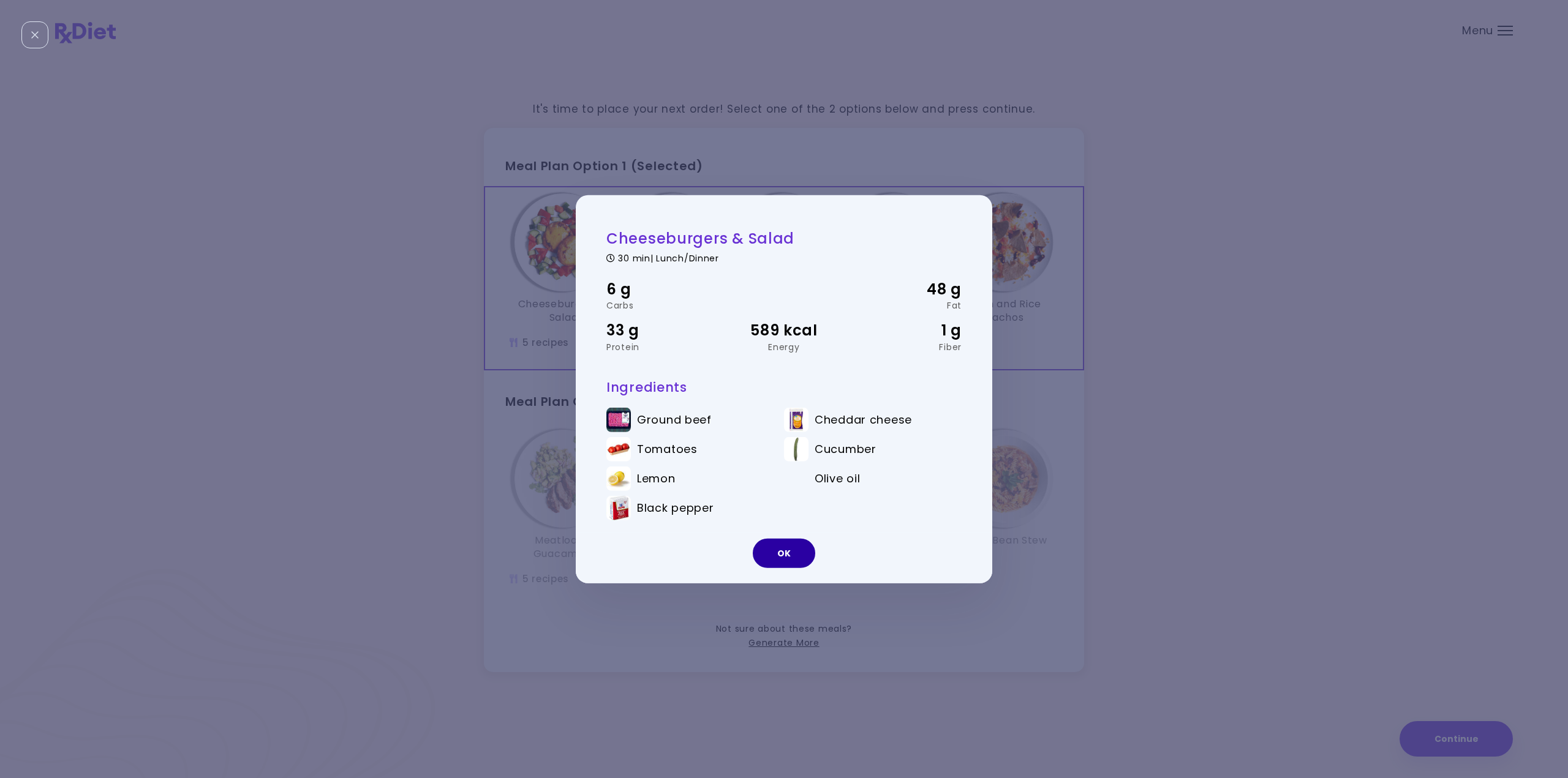
click at [782, 551] on button "OK" at bounding box center [784, 553] width 63 height 29
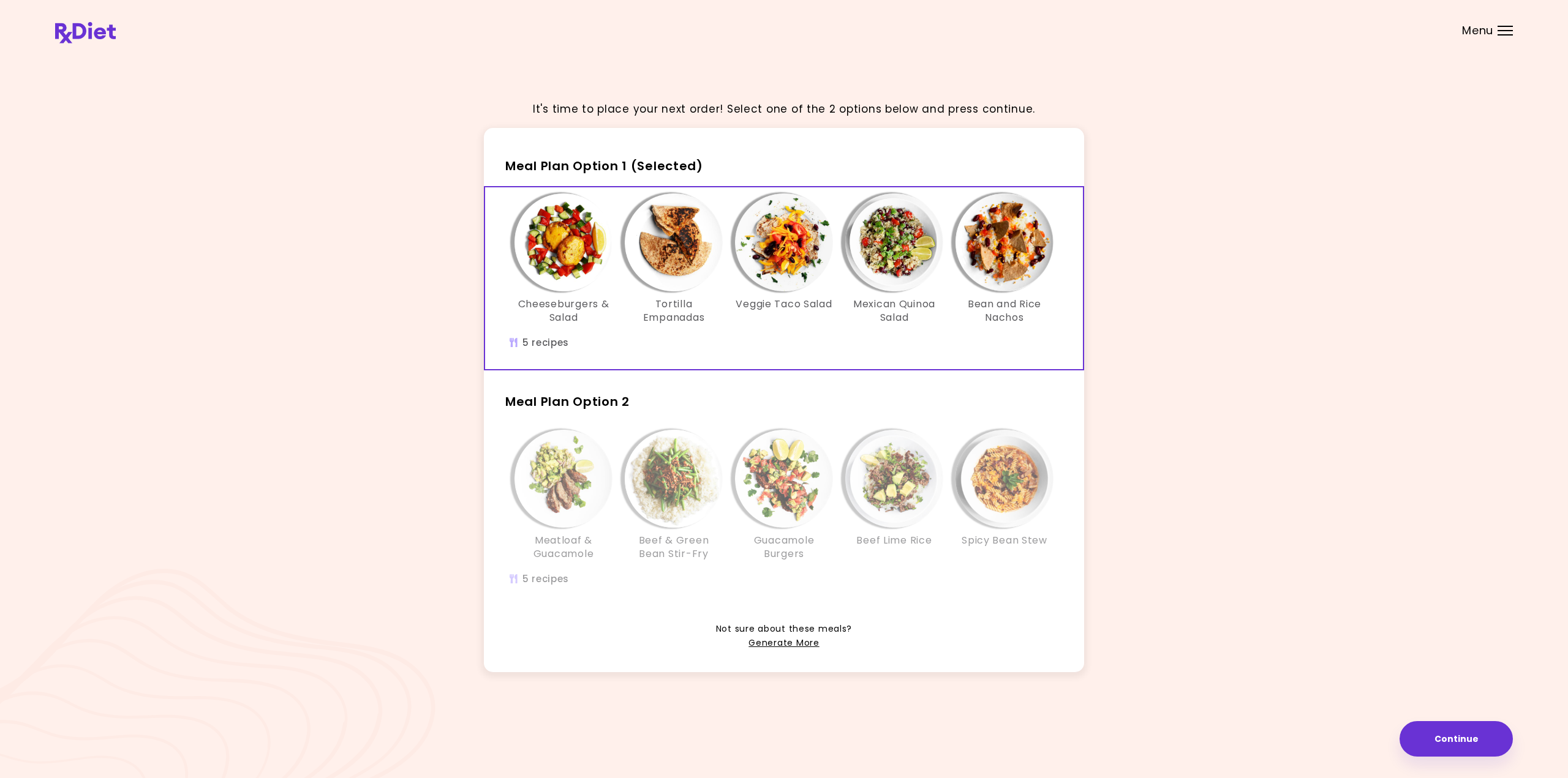
click at [562, 272] on img "Info - Cheeseburgers & Salad - Meal Plan Option 1 (Selected)" at bounding box center [563, 243] width 98 height 98
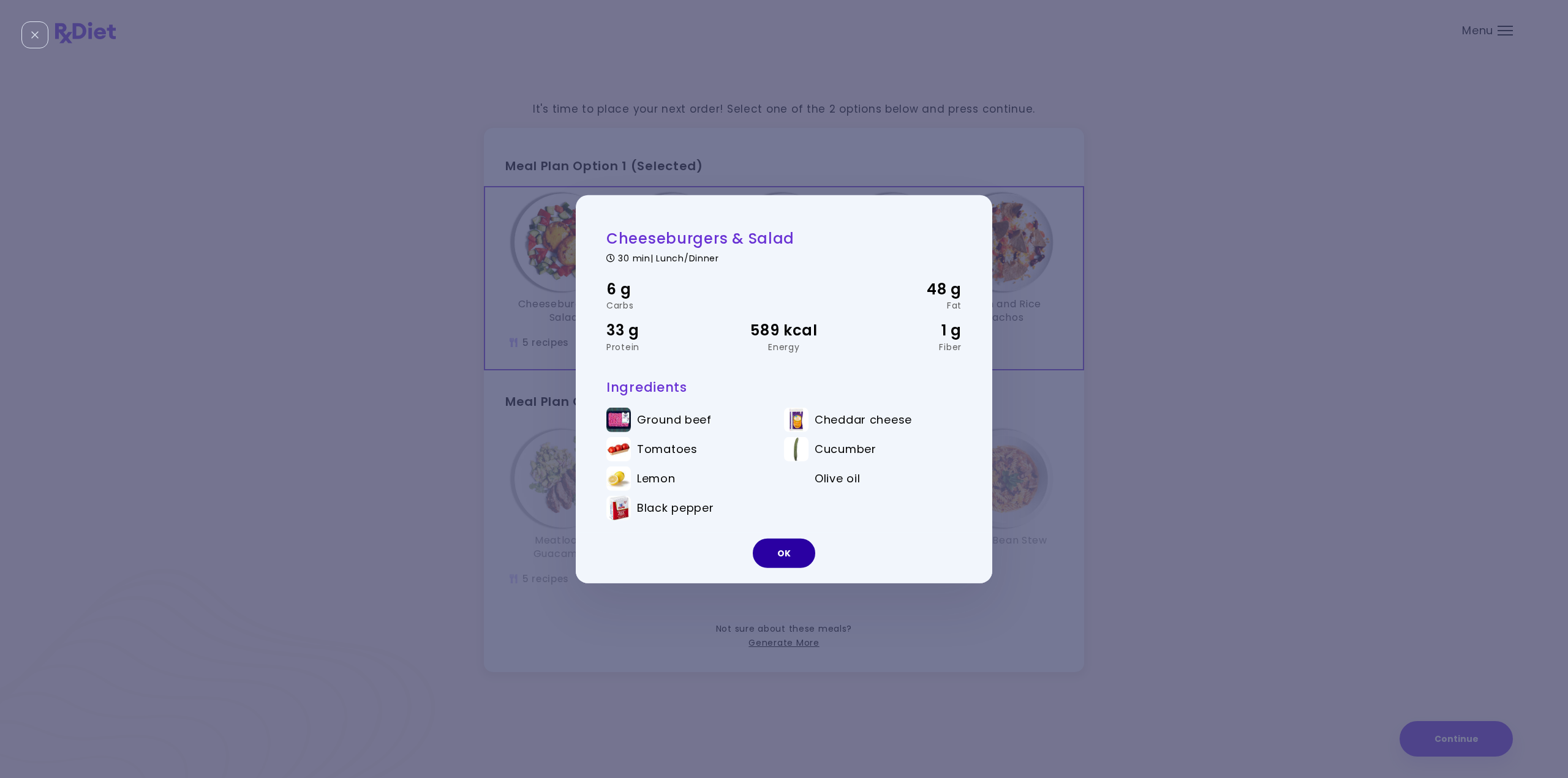
click at [779, 561] on button "OK" at bounding box center [784, 553] width 63 height 29
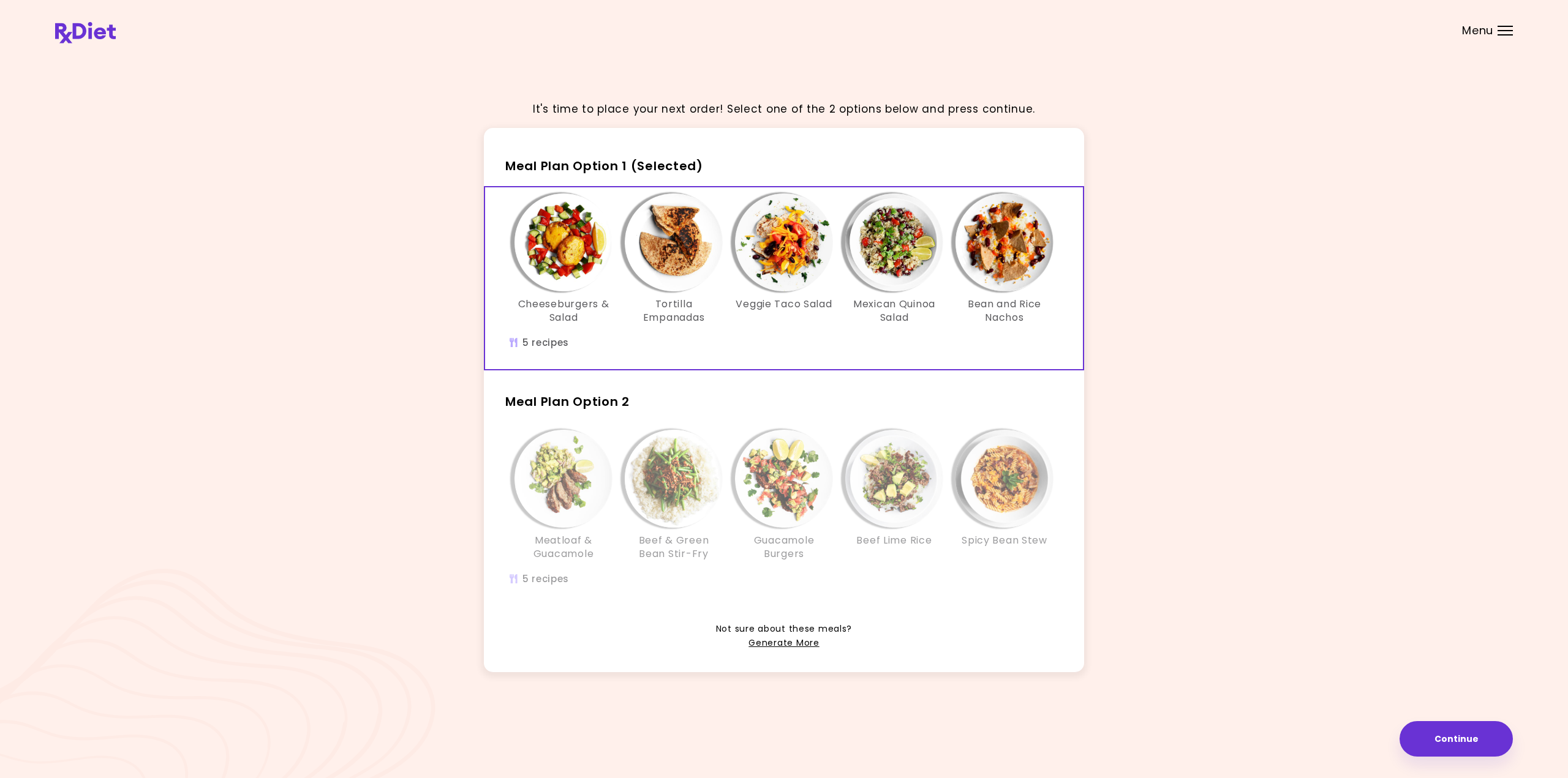
click at [667, 255] on img "Info - Tortilla Empanadas - Meal Plan Option 1 (Selected)" at bounding box center [674, 243] width 98 height 98
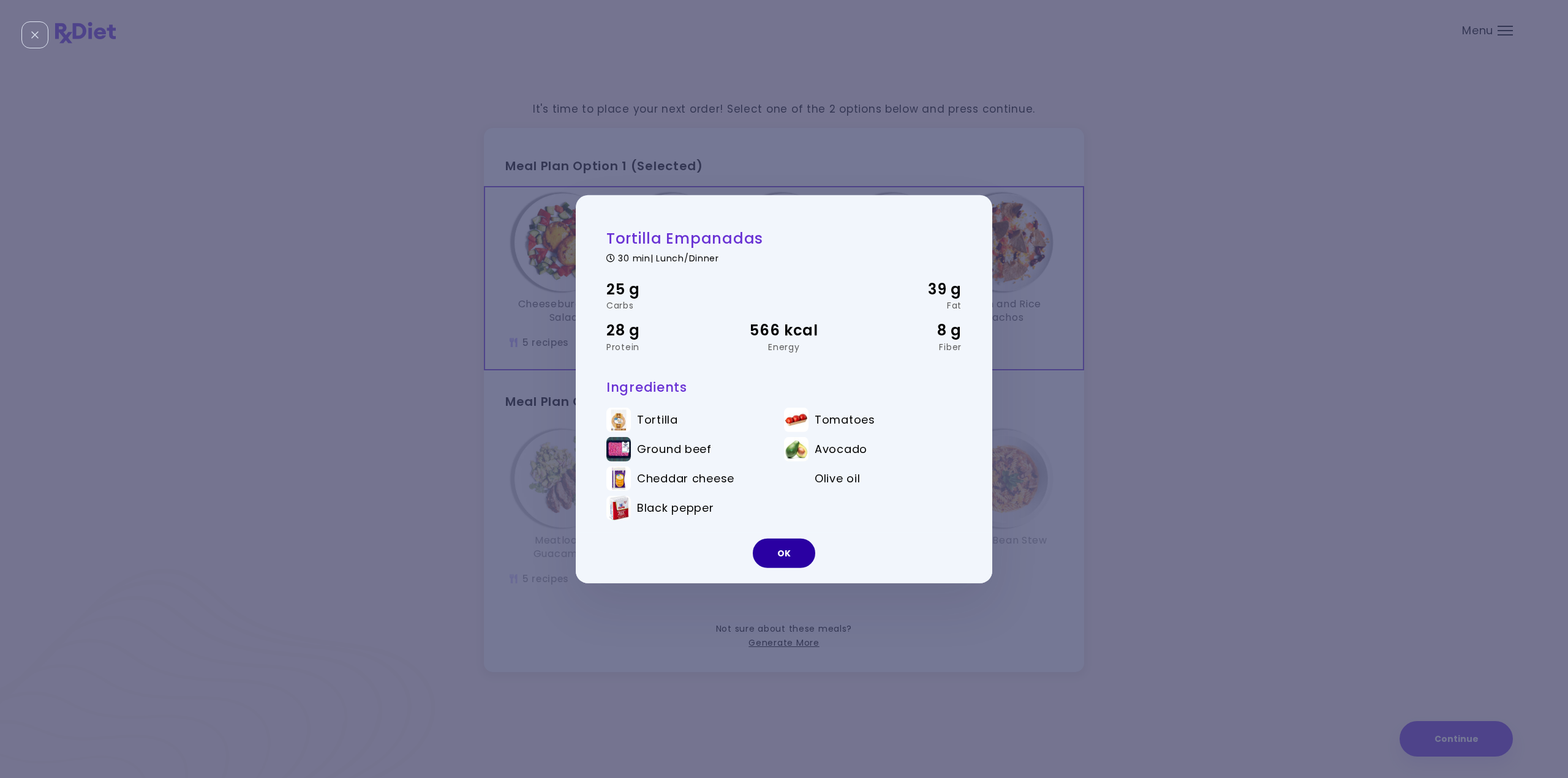
click at [778, 545] on button "OK" at bounding box center [784, 553] width 63 height 29
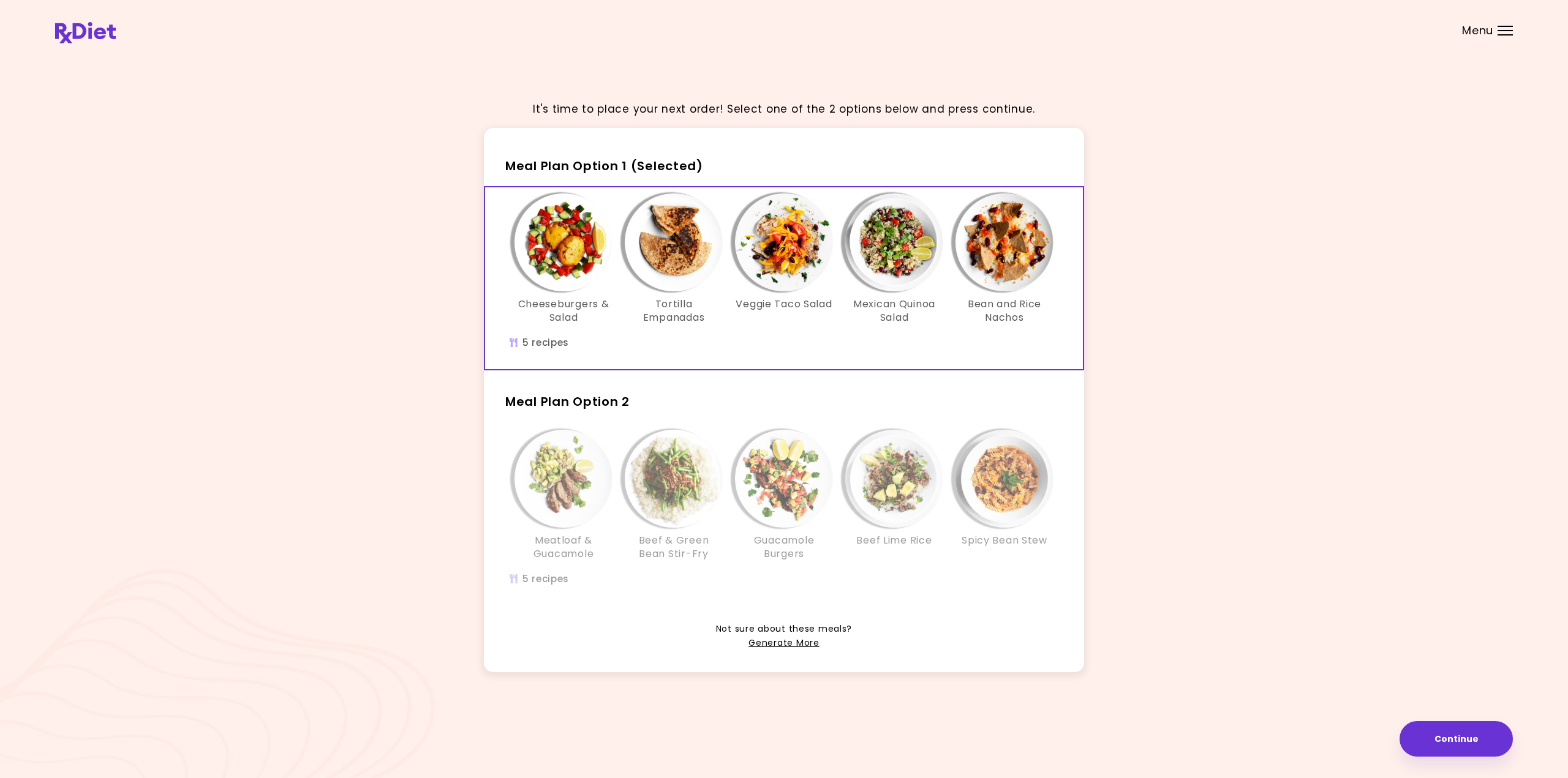
click at [780, 250] on img "Info - Veggie Taco Salad - Meal Plan Option 1 (Selected)" at bounding box center [784, 243] width 98 height 98
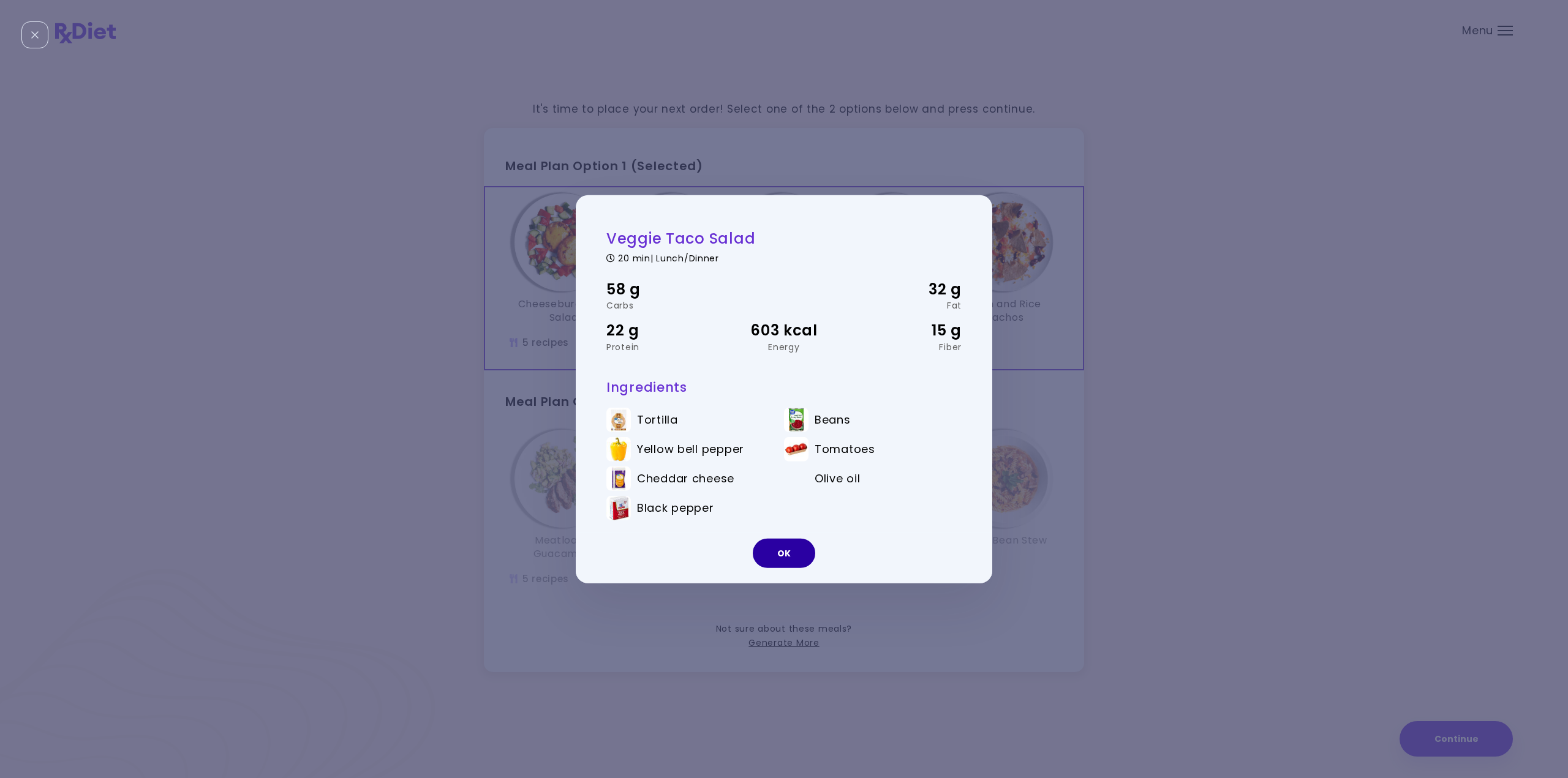
click at [771, 554] on button "OK" at bounding box center [784, 553] width 63 height 29
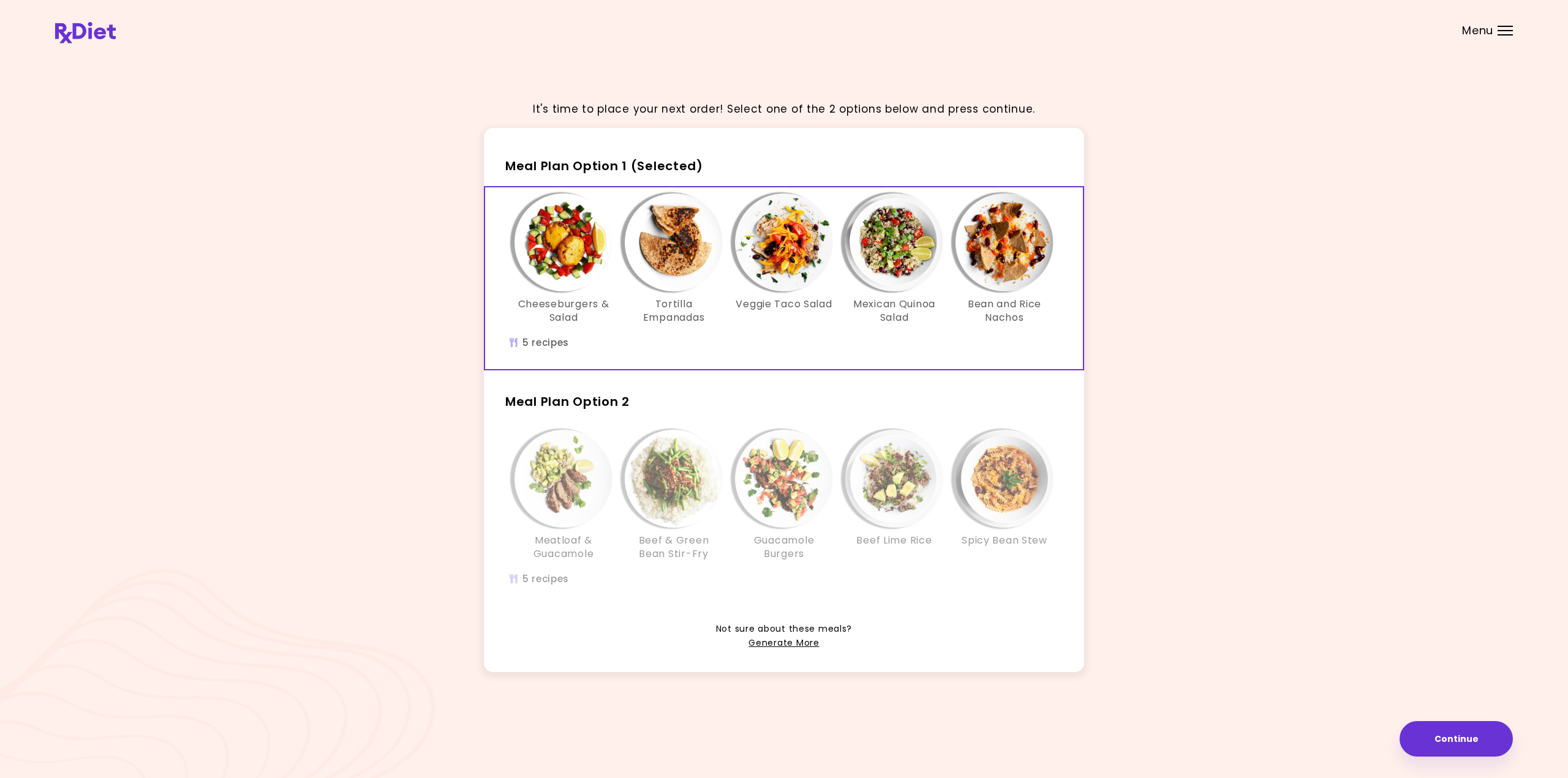
click at [890, 242] on img "Info - Mexican Quinoa Salad - Meal Plan Option 1 (Selected)" at bounding box center [894, 243] width 98 height 98
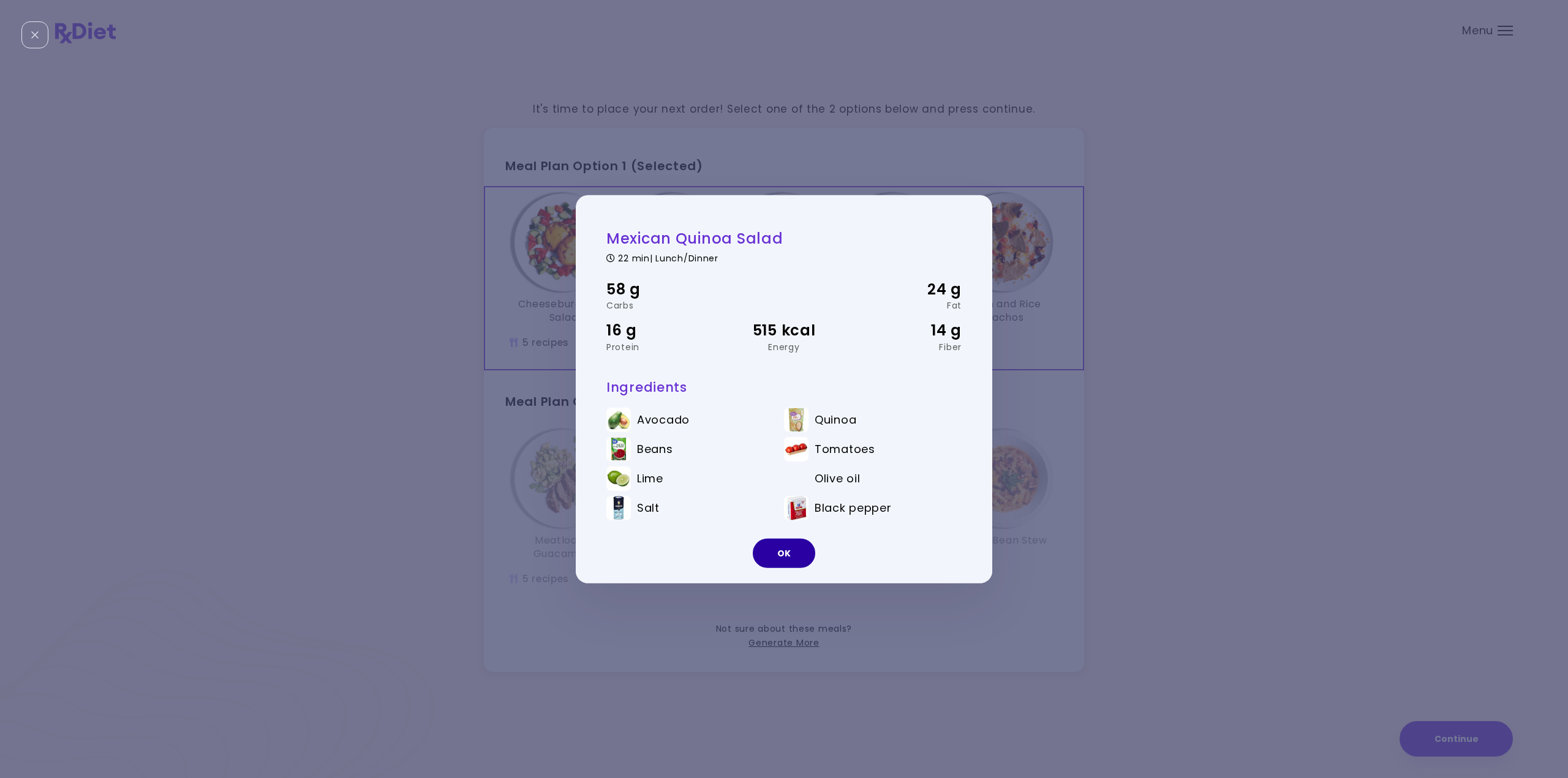
click at [792, 546] on button "OK" at bounding box center [784, 553] width 63 height 29
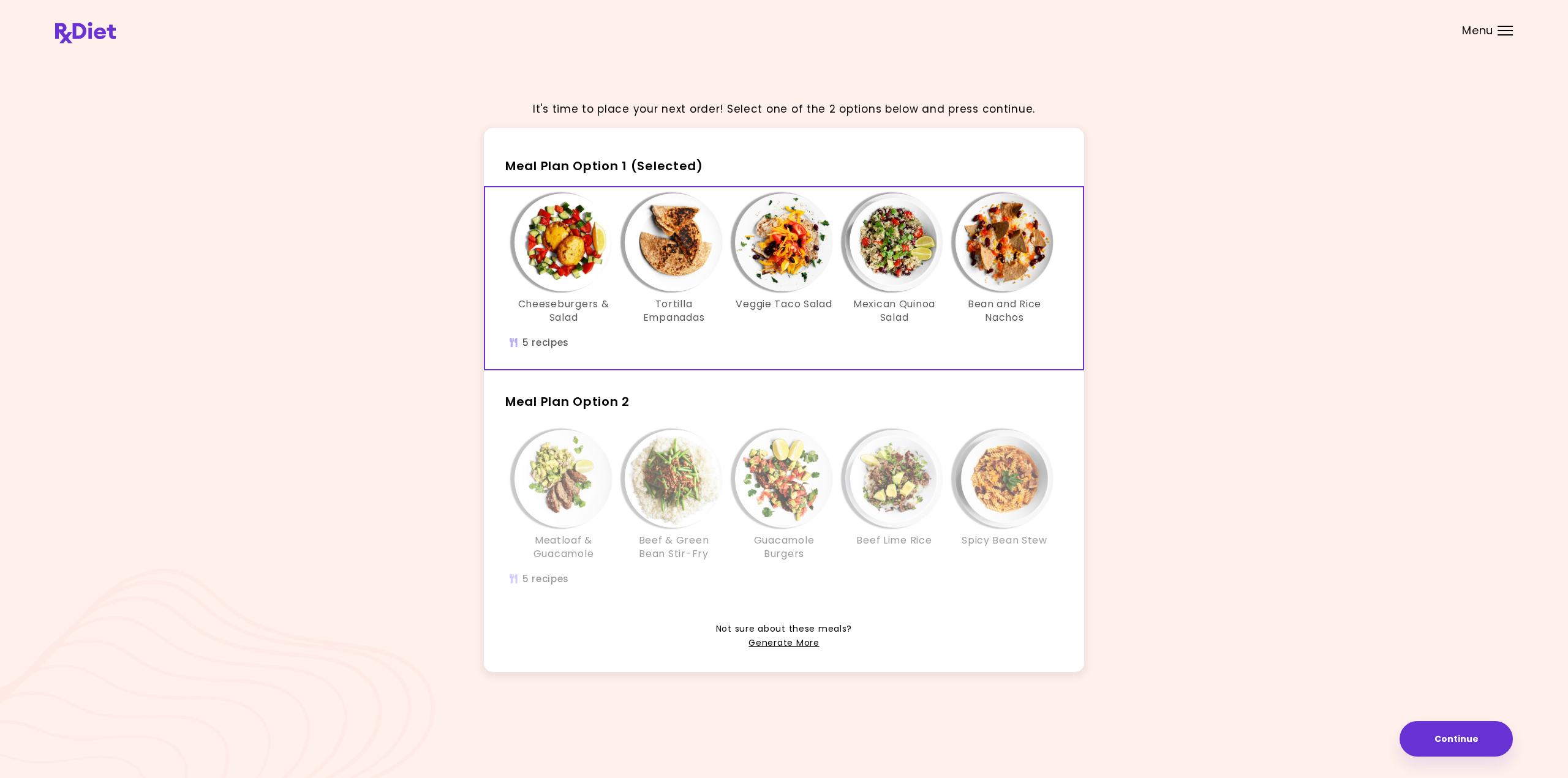
click at [1009, 252] on img "Info - Bean and Rice Nachos - Meal Plan Option 1 (Selected)" at bounding box center [1005, 243] width 98 height 98
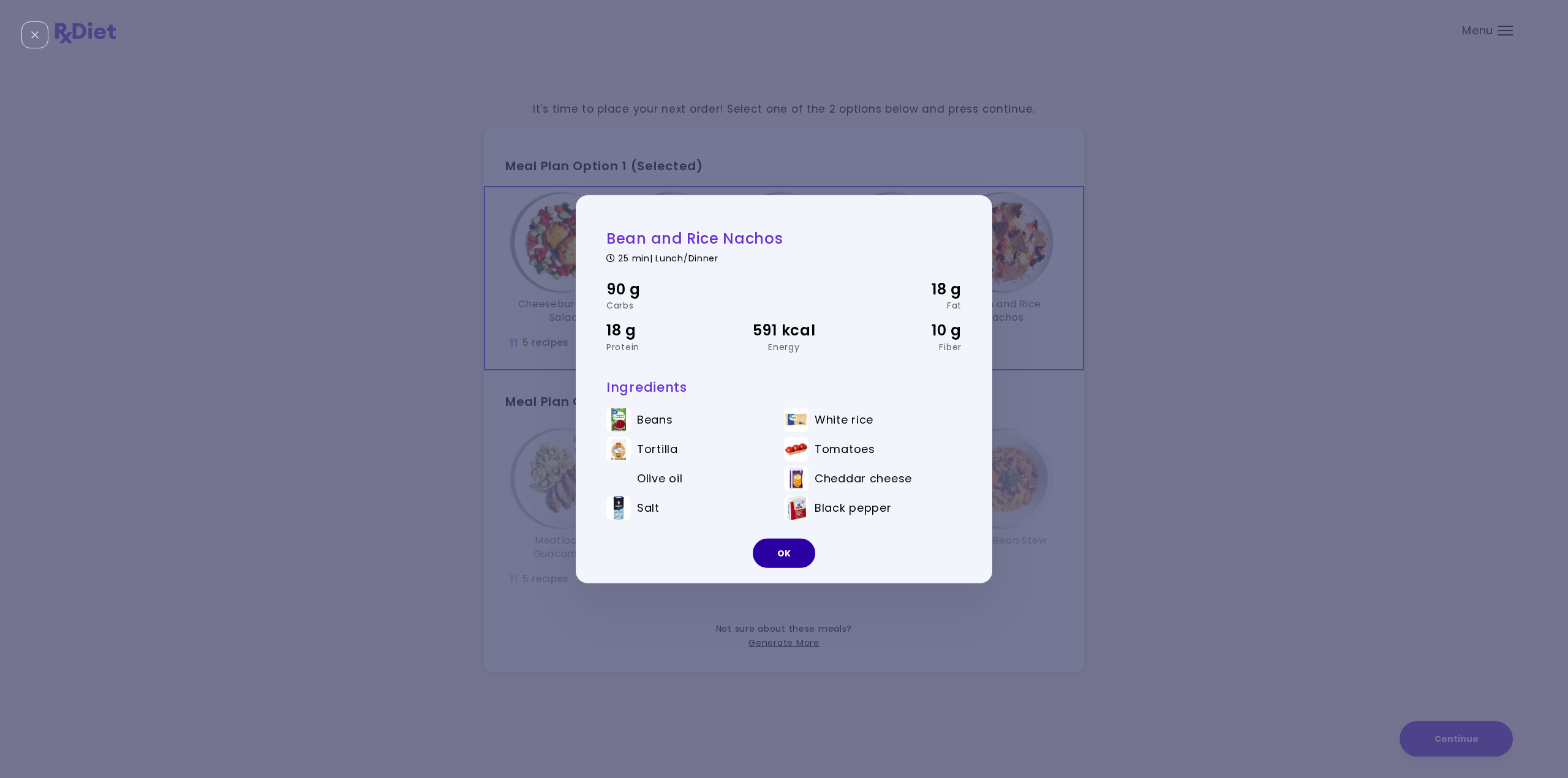
click at [784, 547] on button "OK" at bounding box center [784, 553] width 63 height 29
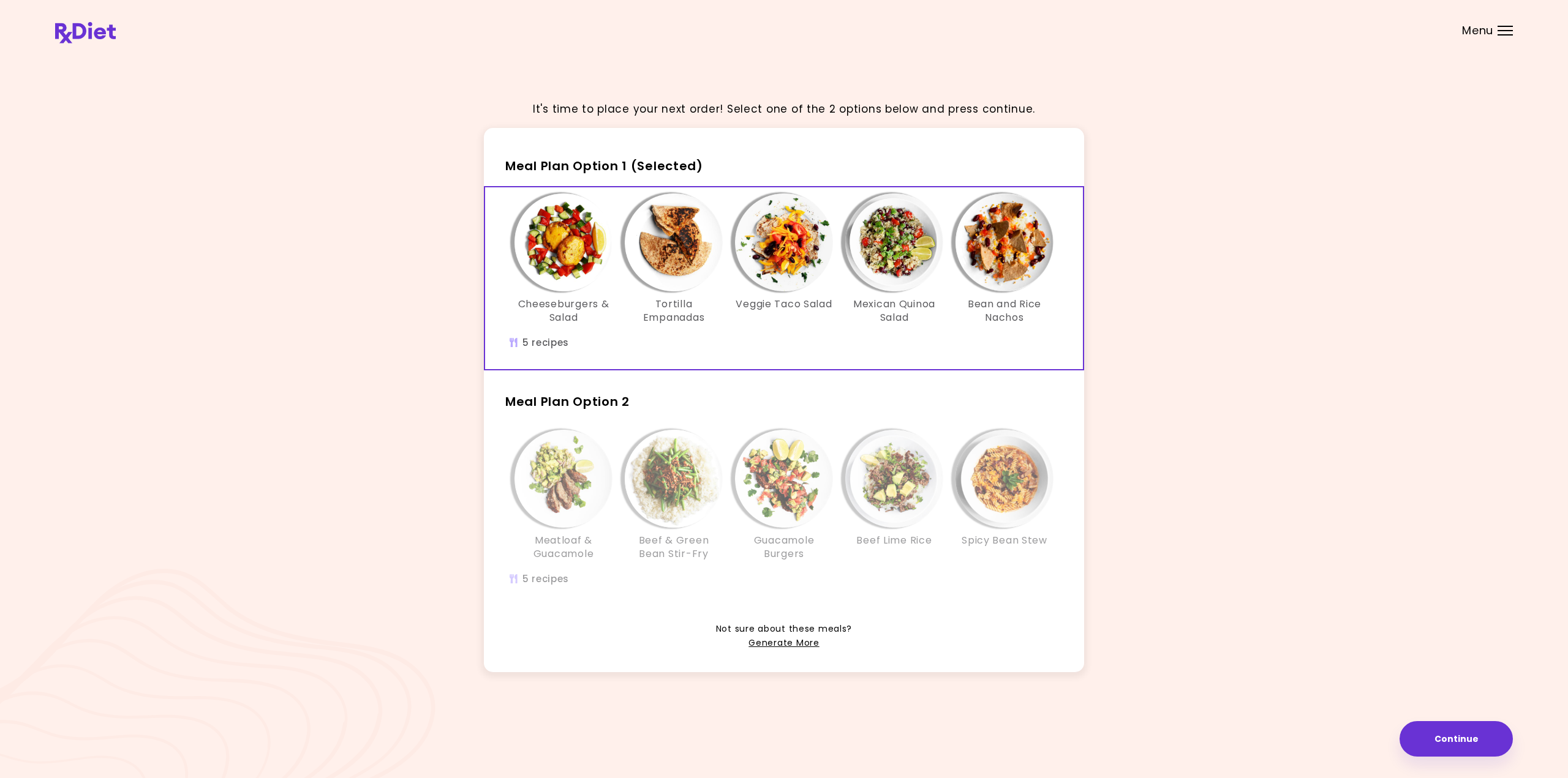
click at [682, 499] on img "Info - Beef & Green Bean Stir-Fry - Meal Plan Option 2" at bounding box center [674, 479] width 98 height 98
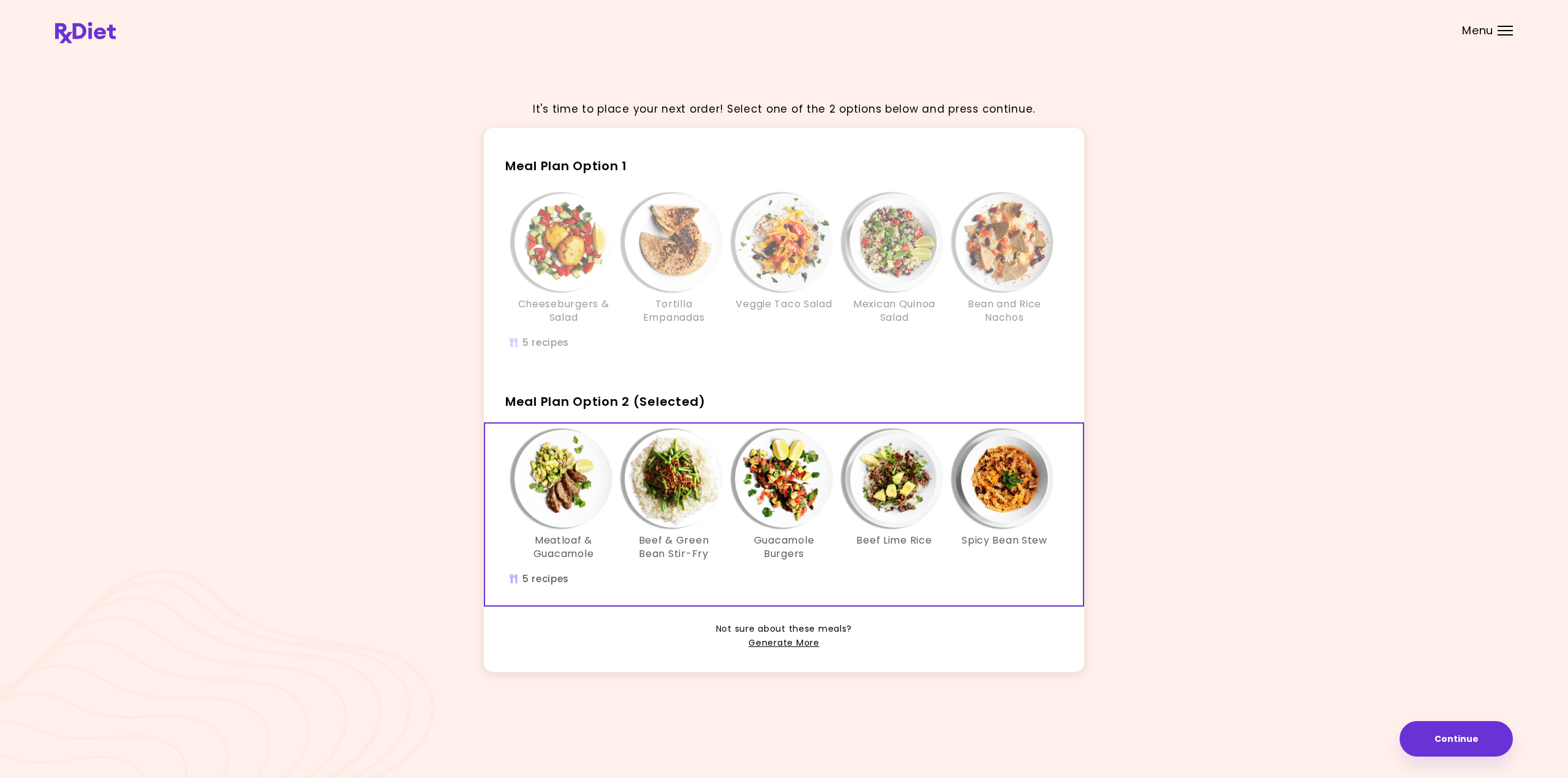
click at [553, 477] on img "Info - Meatloaf & Guacamole - Meal Plan Option 2 (Selected)" at bounding box center [563, 479] width 98 height 98
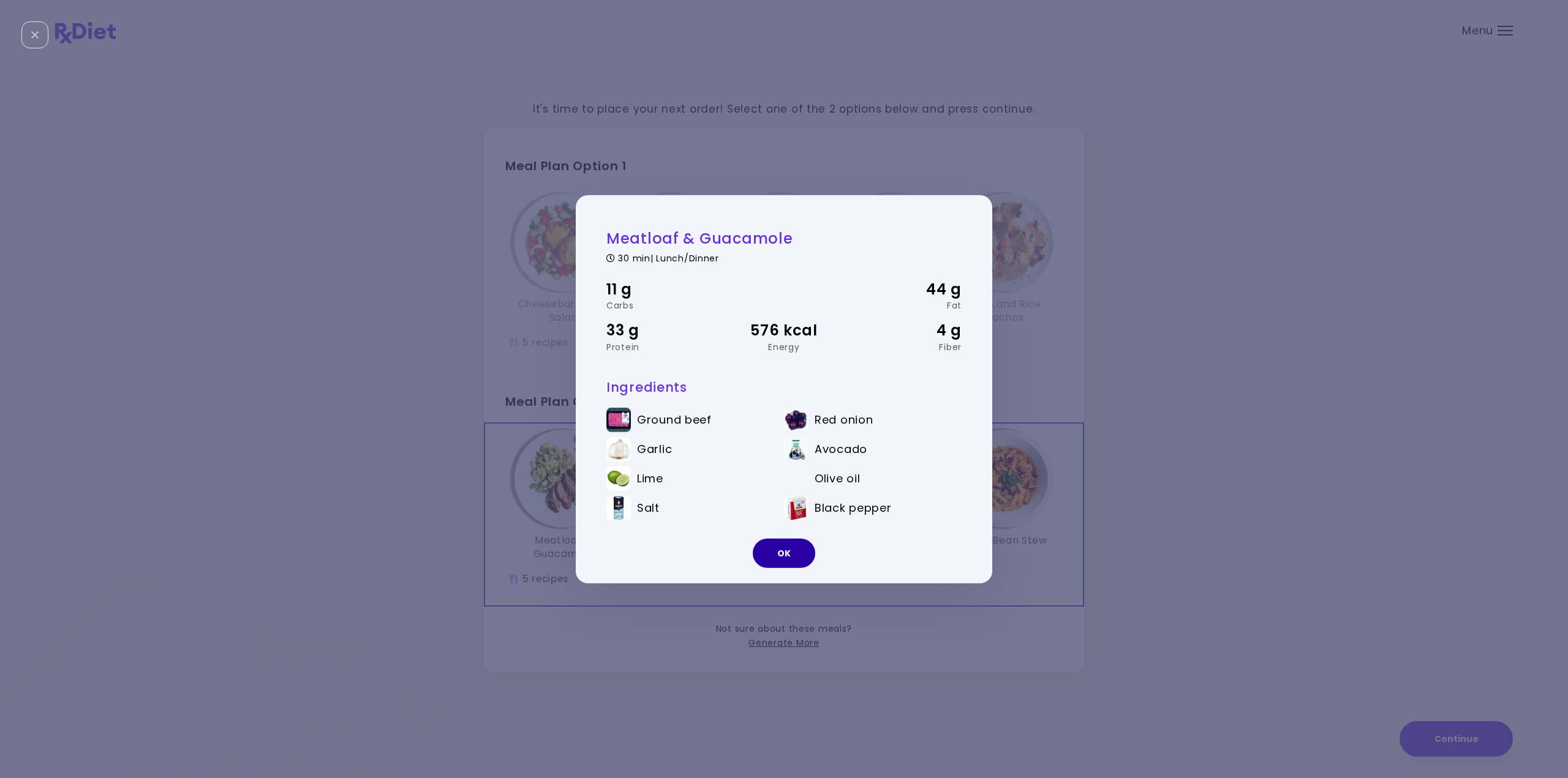
click at [781, 561] on button "OK" at bounding box center [784, 553] width 63 height 29
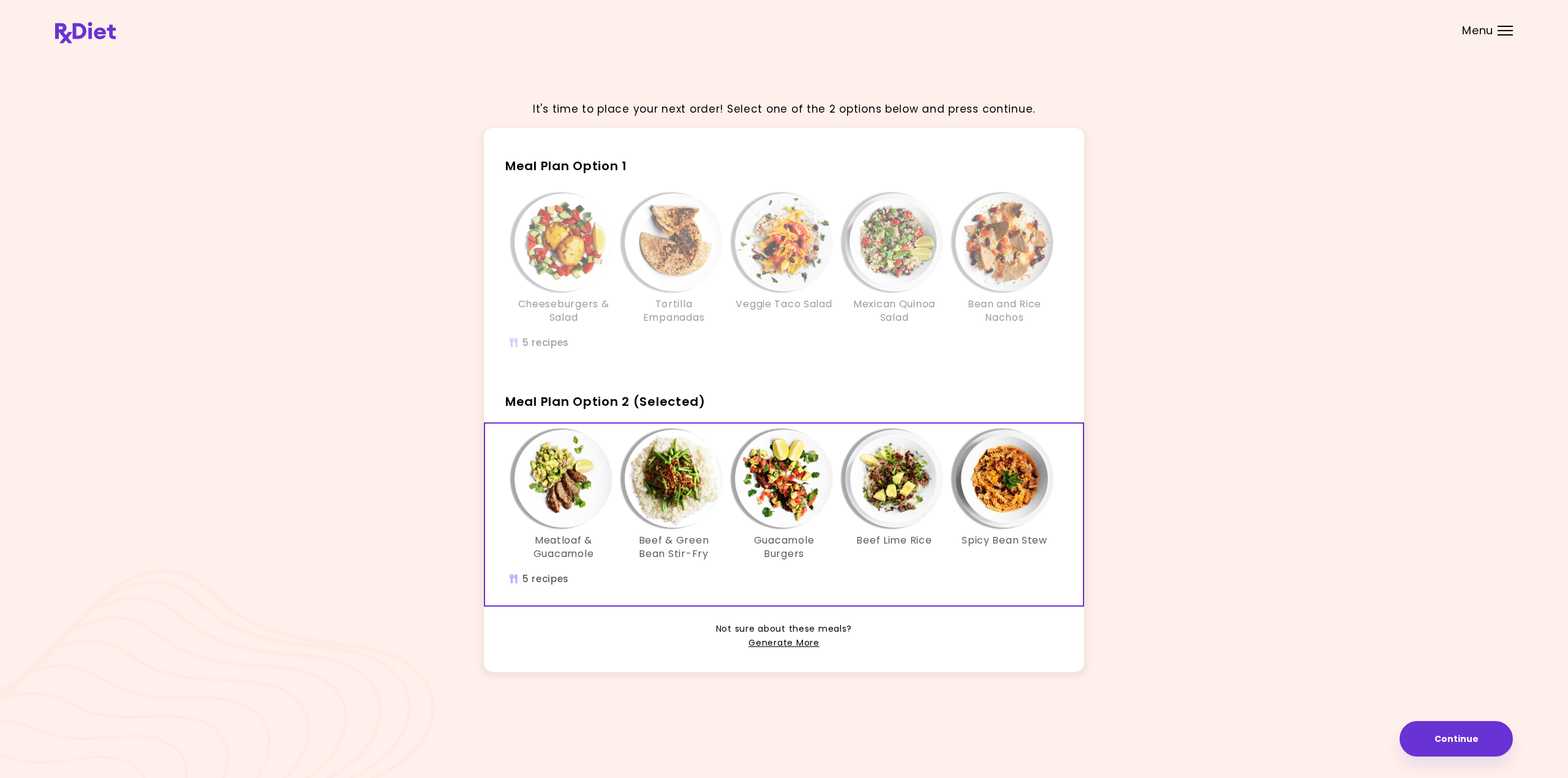
click at [679, 482] on img "Info - Beef & Green Bean Stir-Fry - Meal Plan Option 2 (Selected)" at bounding box center [674, 479] width 98 height 98
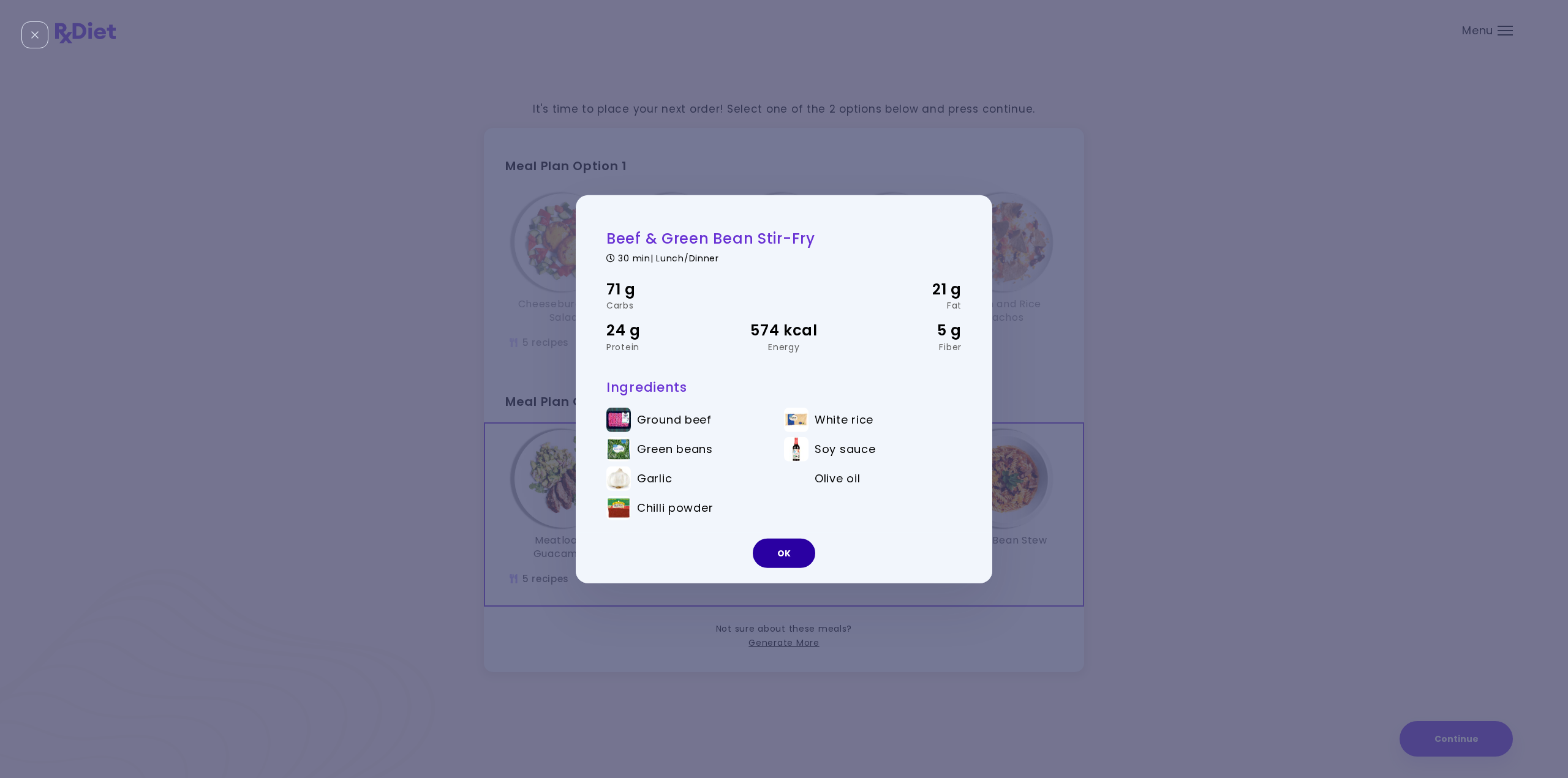
click at [797, 544] on button "OK" at bounding box center [784, 553] width 63 height 29
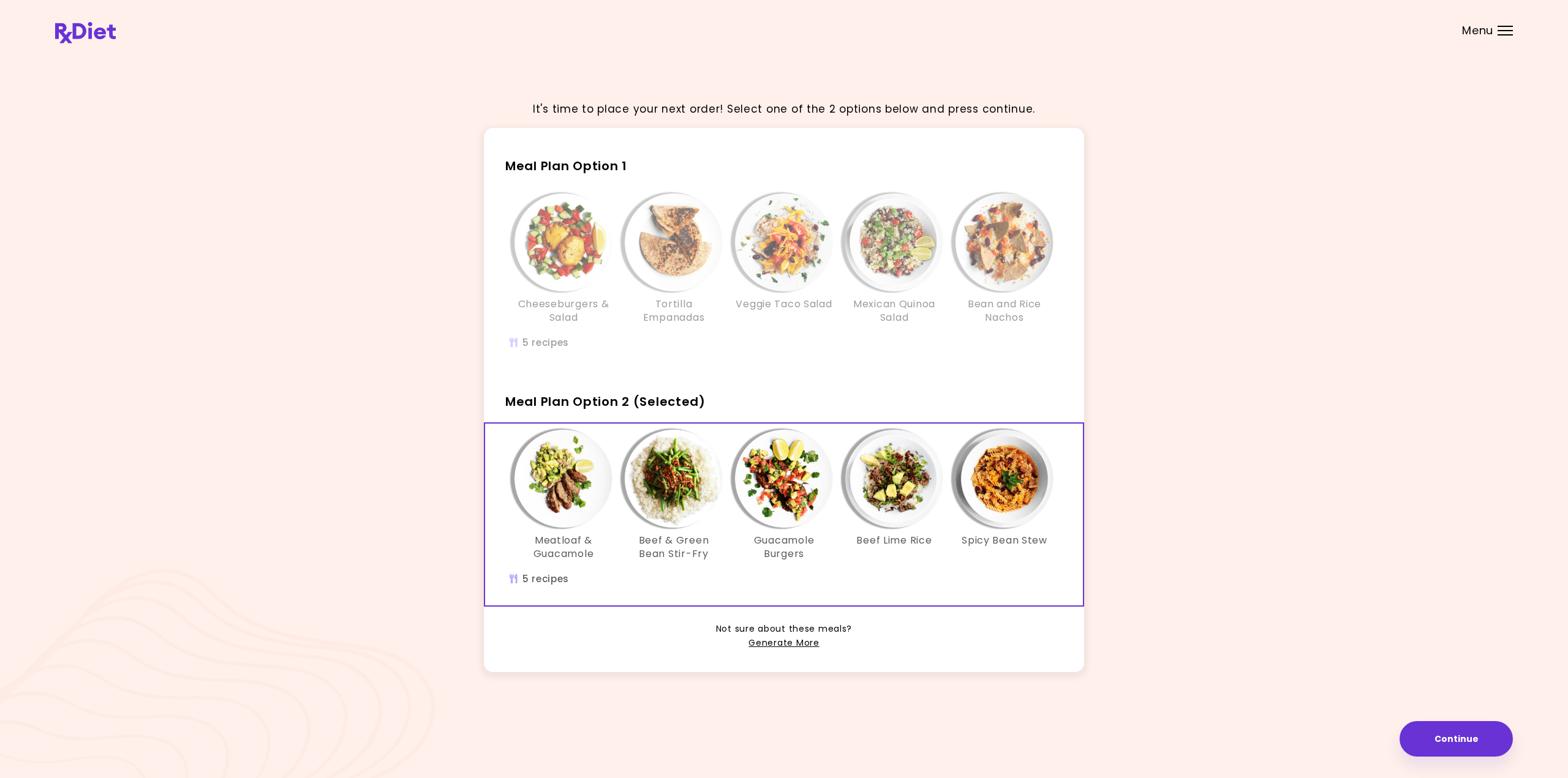
click at [792, 483] on img "Info - Guacamole Burgers - Meal Plan Option 2 (Selected)" at bounding box center [784, 479] width 98 height 98
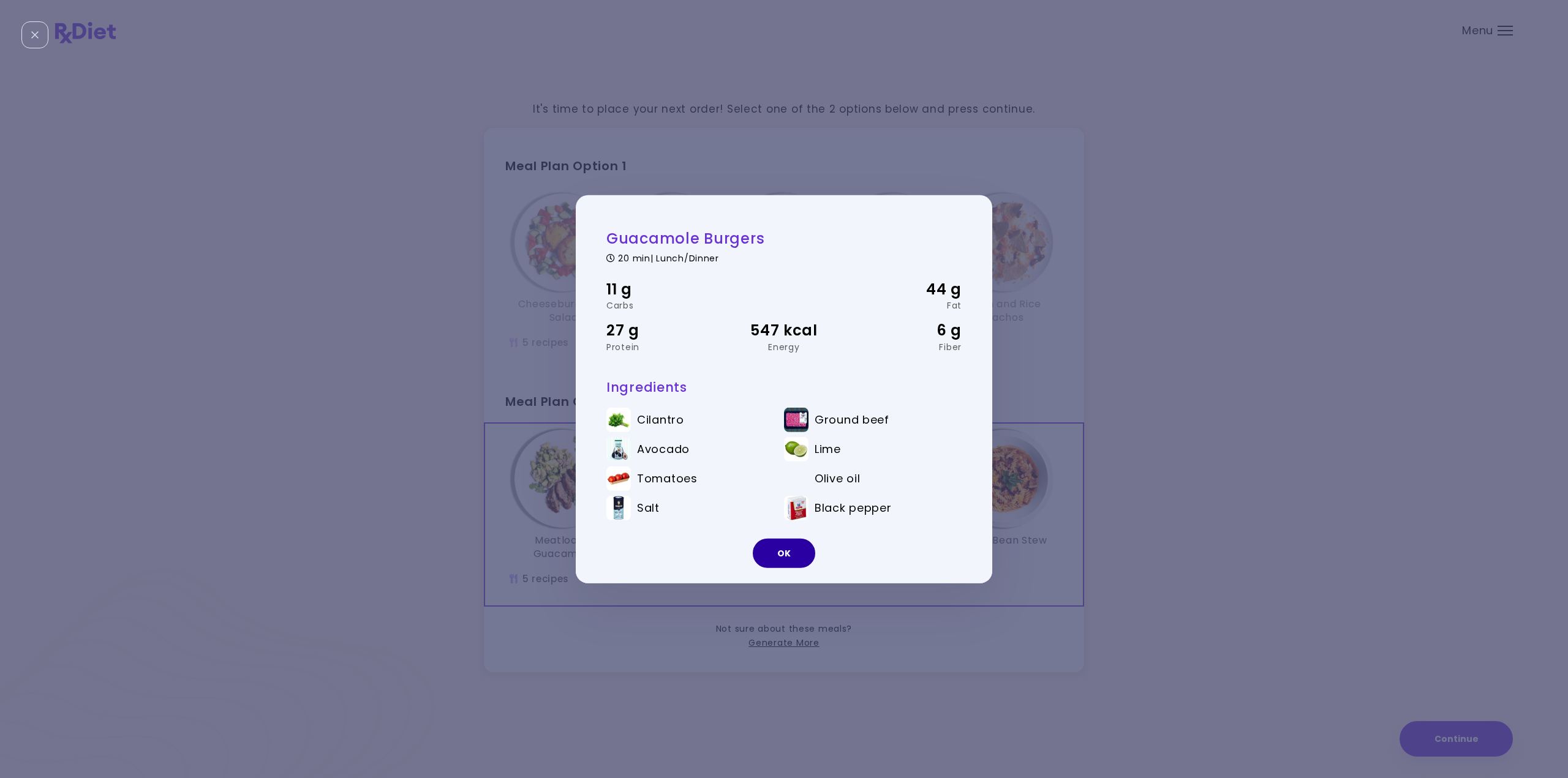
click at [783, 548] on button "OK" at bounding box center [784, 553] width 63 height 29
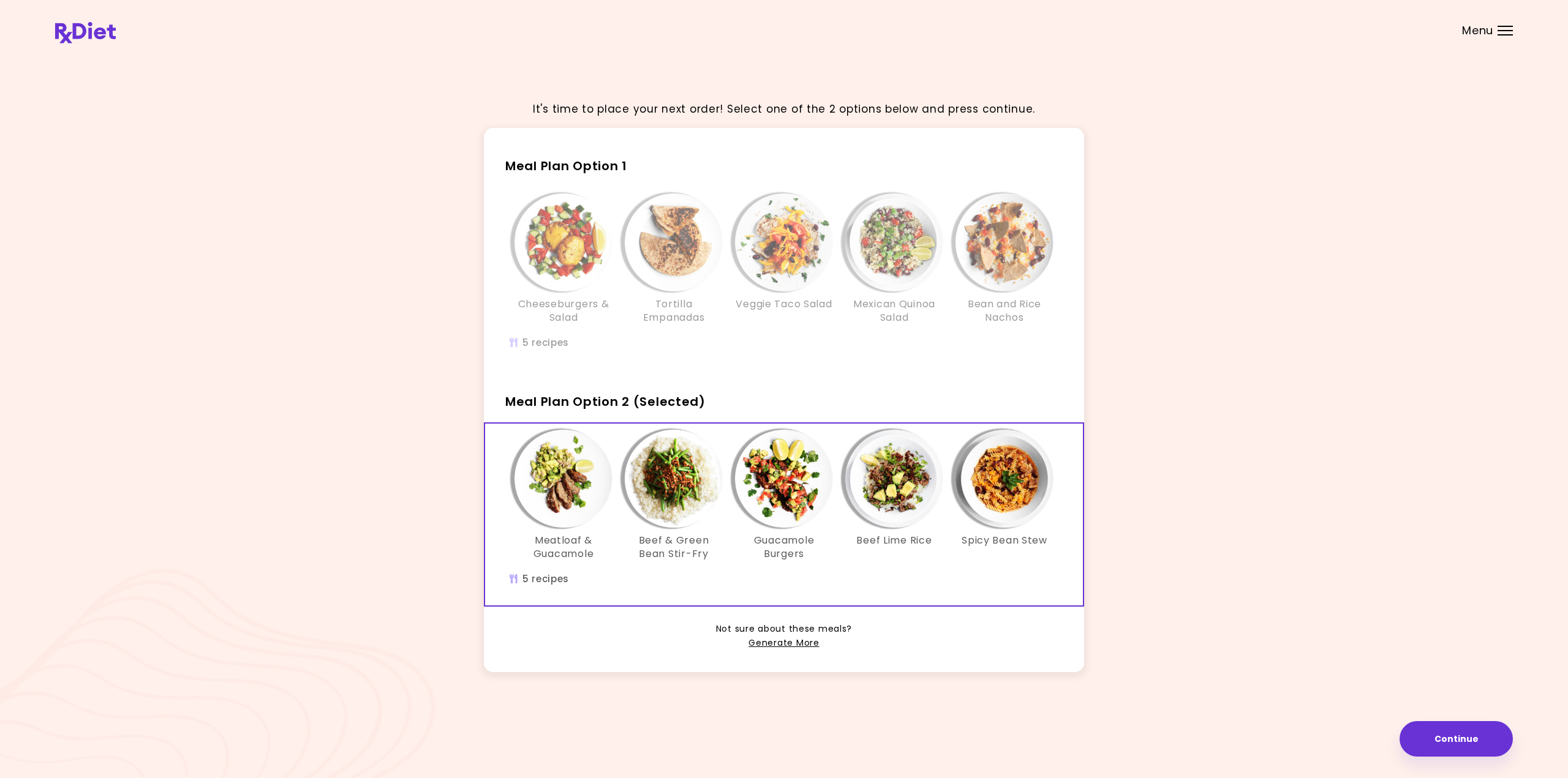
click at [894, 489] on img "Info - Beef Lime Rice - Meal Plan Option 2 (Selected)" at bounding box center [894, 479] width 98 height 98
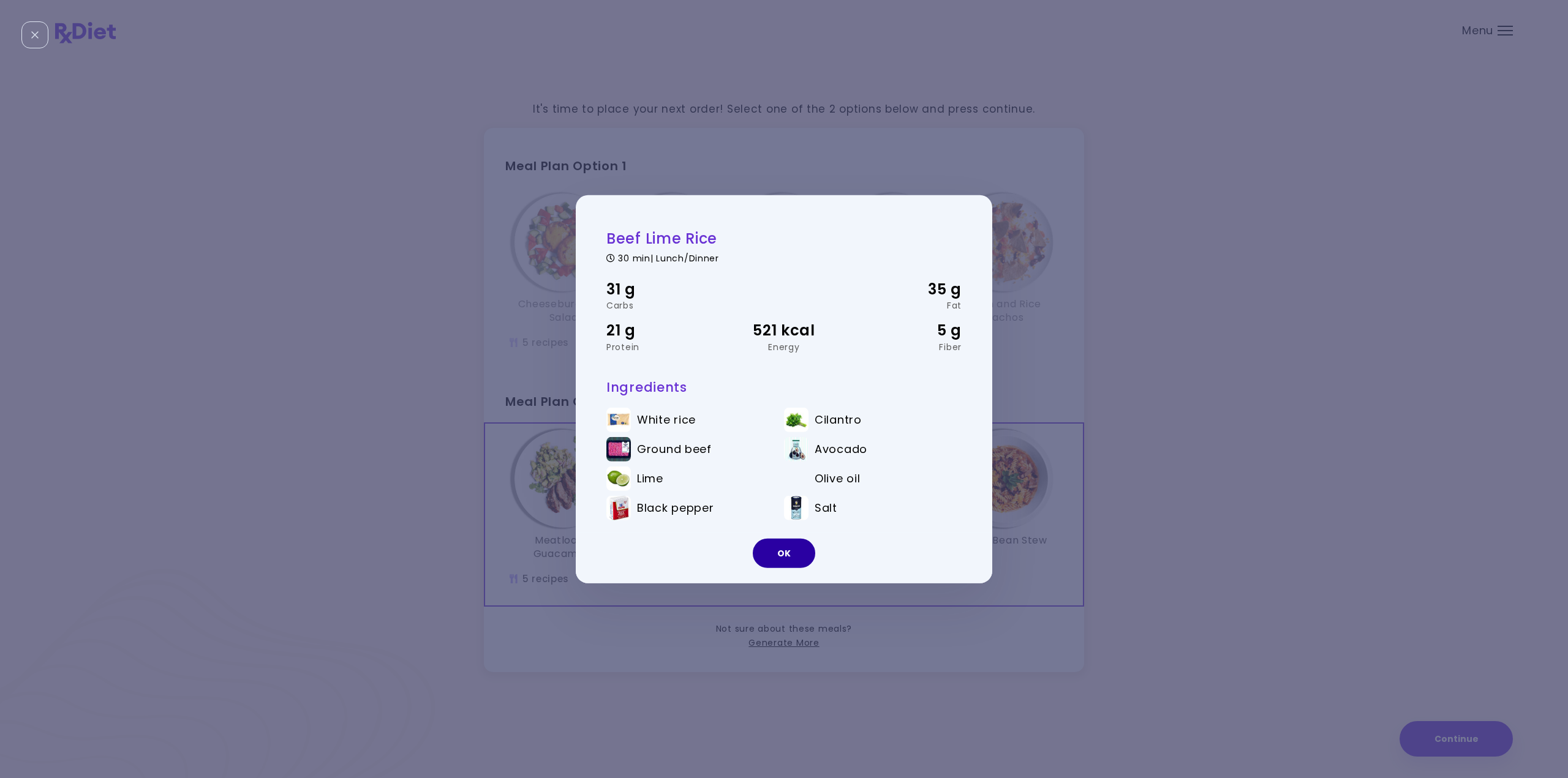
click at [779, 548] on button "OK" at bounding box center [784, 553] width 63 height 29
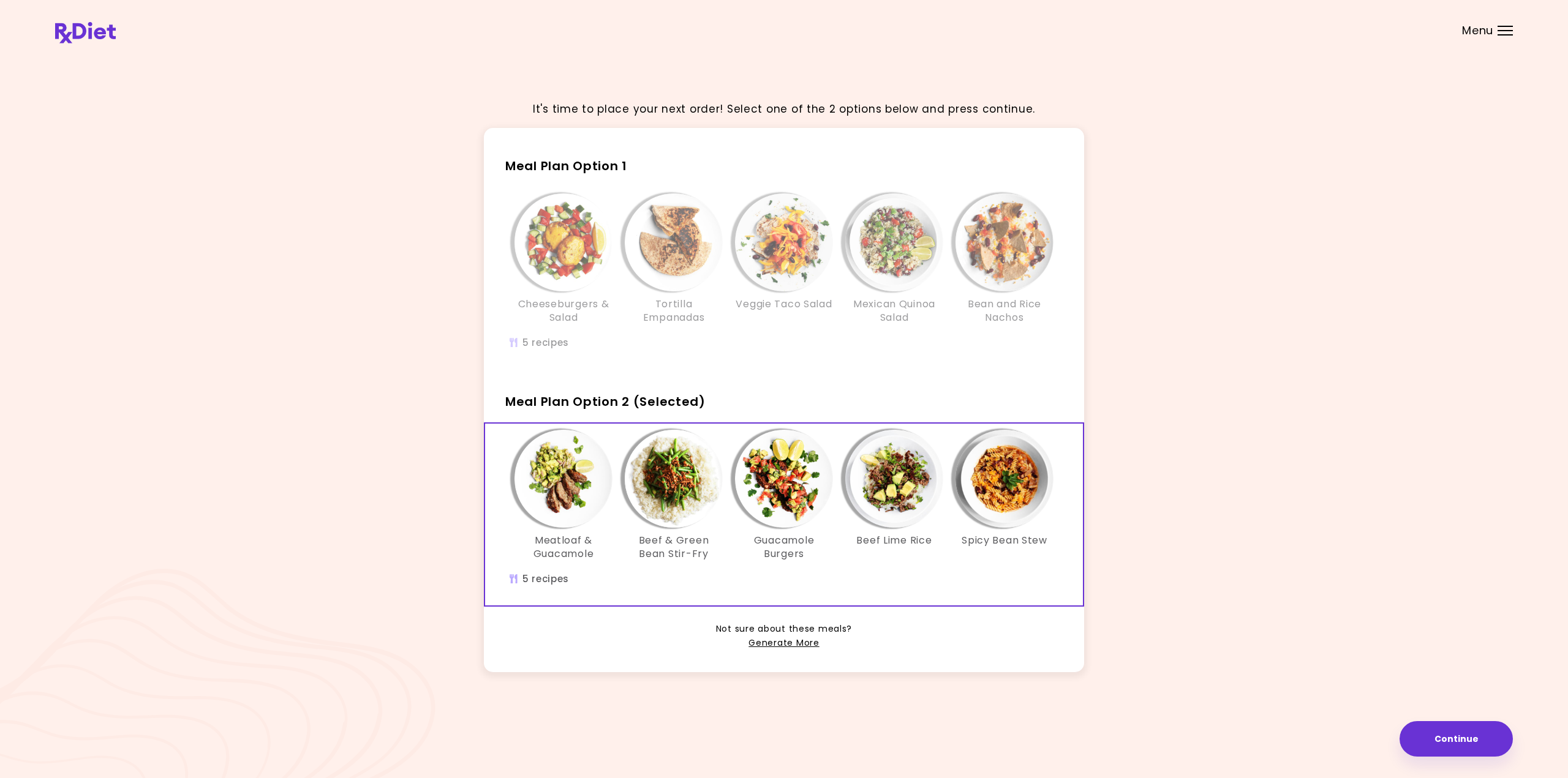
click at [1003, 482] on img "Info - Spicy Bean Stew - Meal Plan Option 2 (Selected)" at bounding box center [1005, 479] width 98 height 98
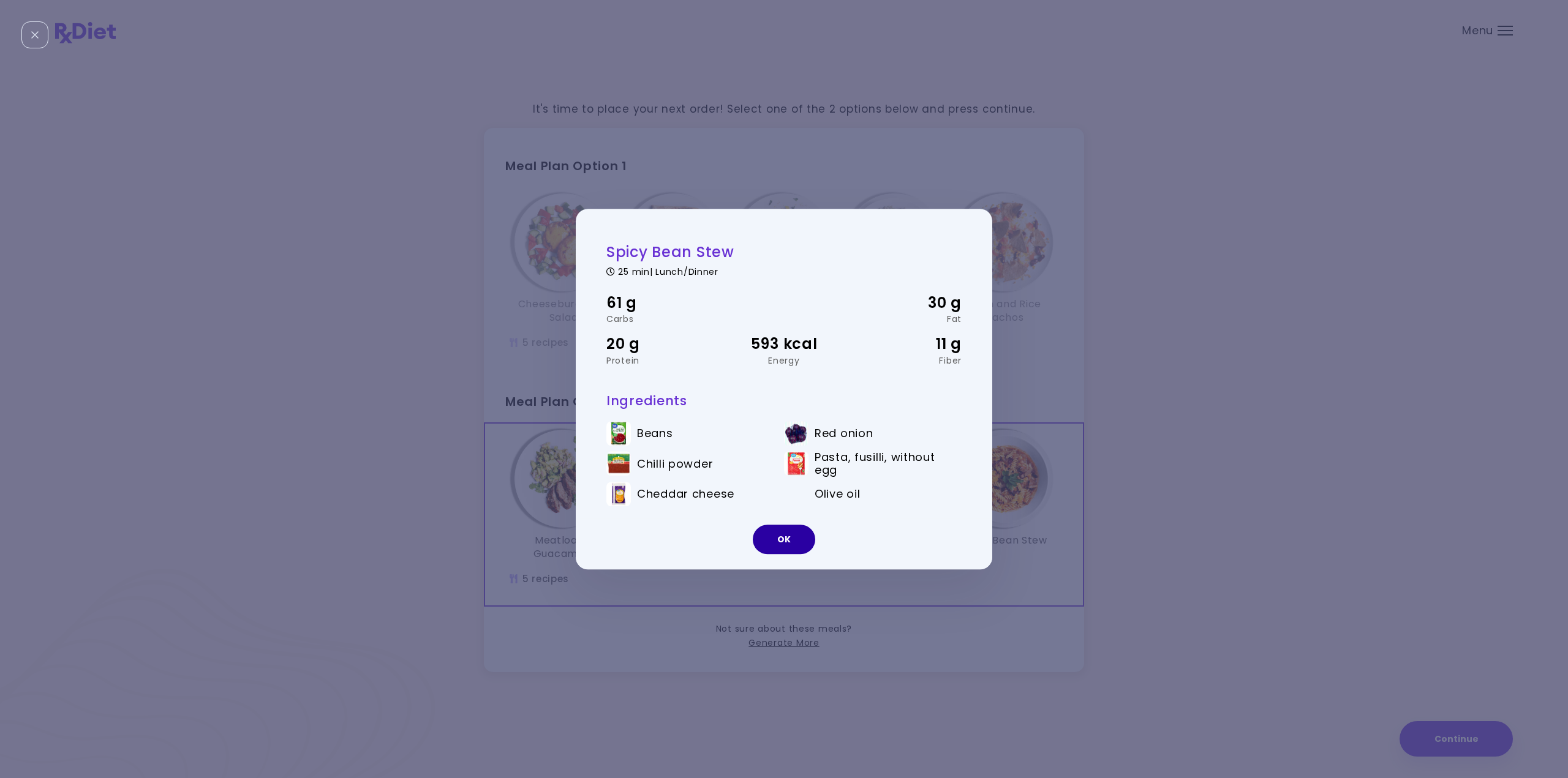
click at [789, 533] on button "OK" at bounding box center [784, 539] width 63 height 29
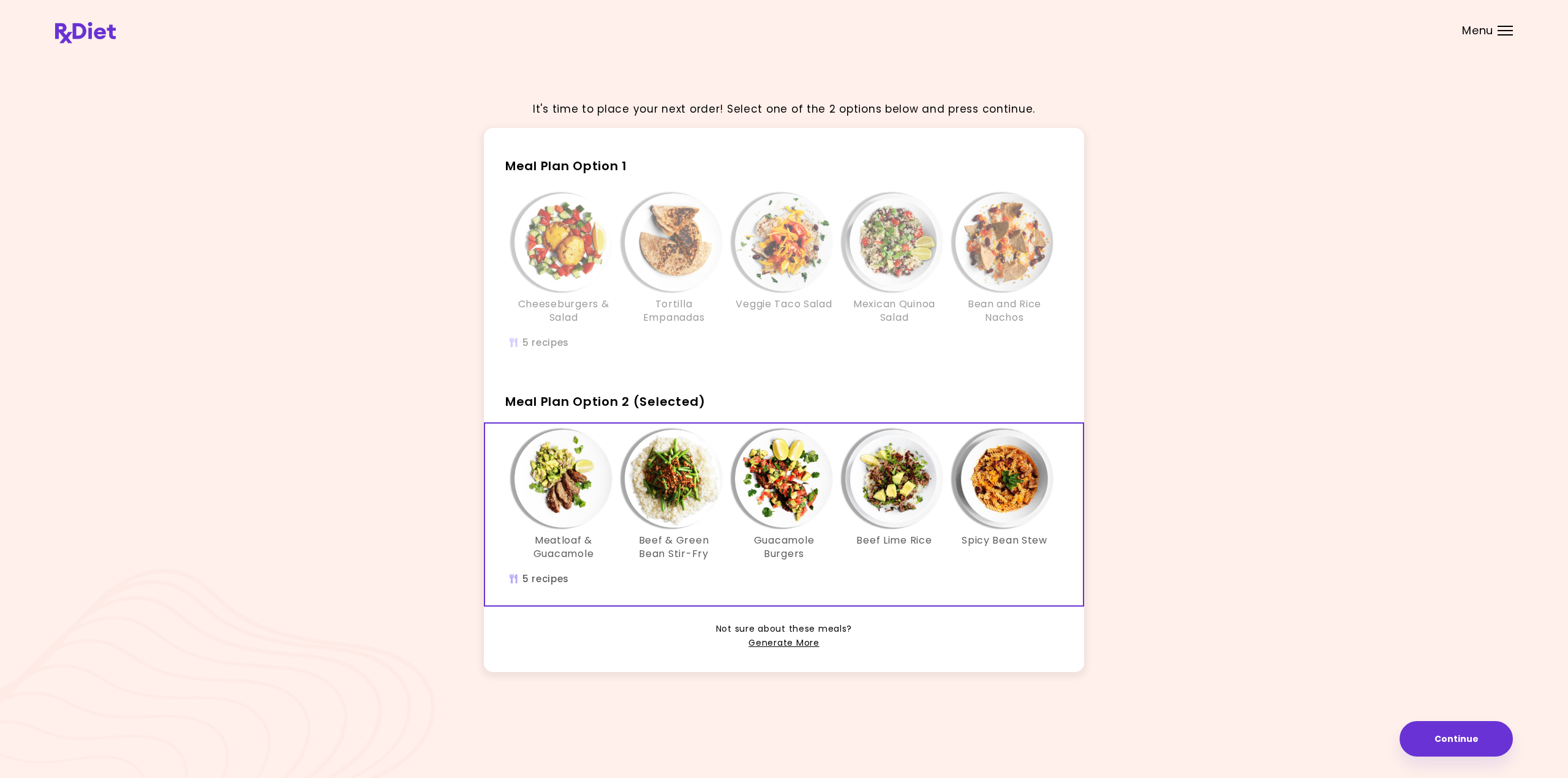
click at [699, 501] on img "Info - Beef & Green Bean Stir-Fry - Meal Plan Option 2 (Selected)" at bounding box center [674, 479] width 98 height 98
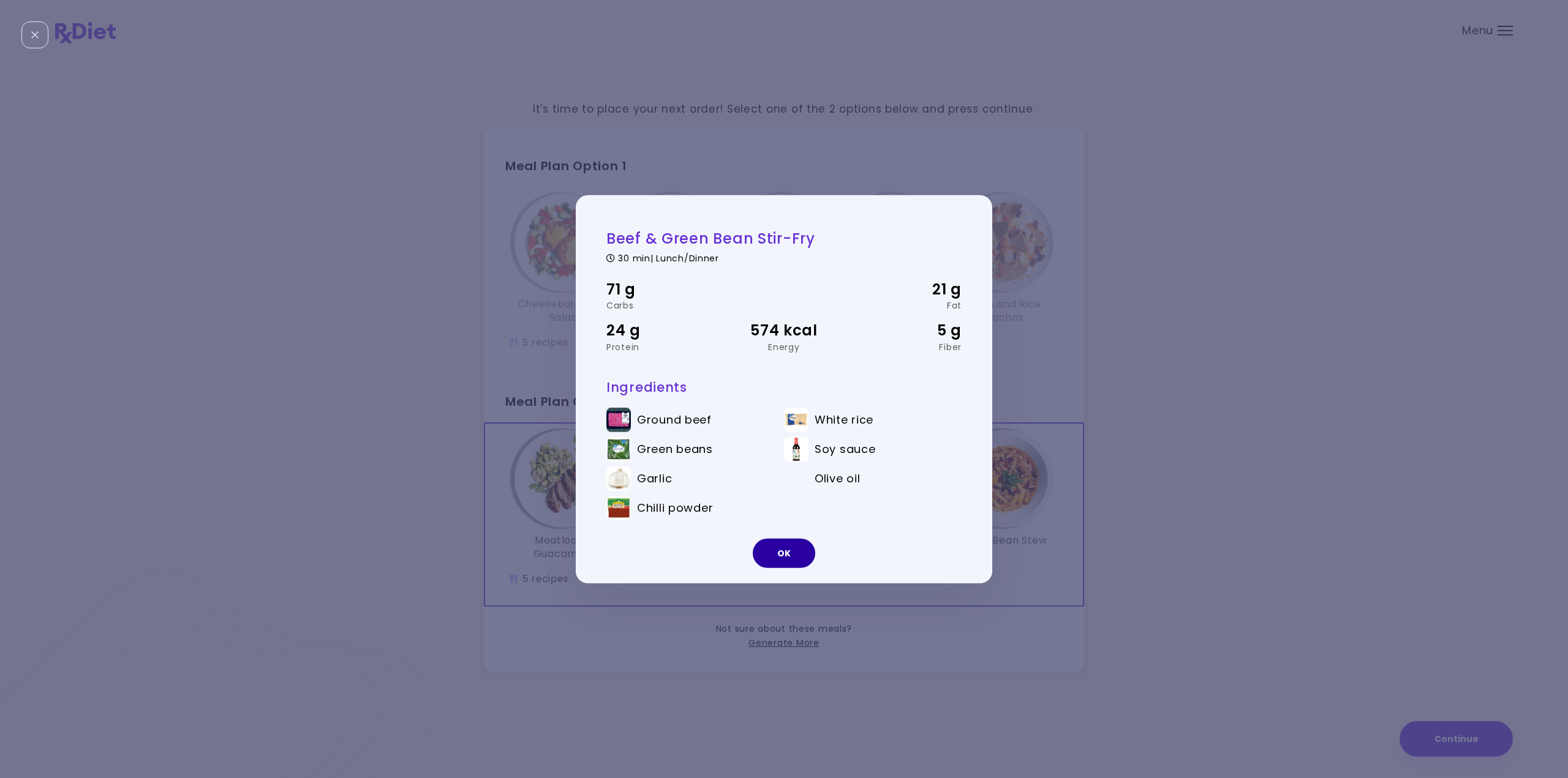
click at [800, 559] on button "OK" at bounding box center [784, 553] width 63 height 29
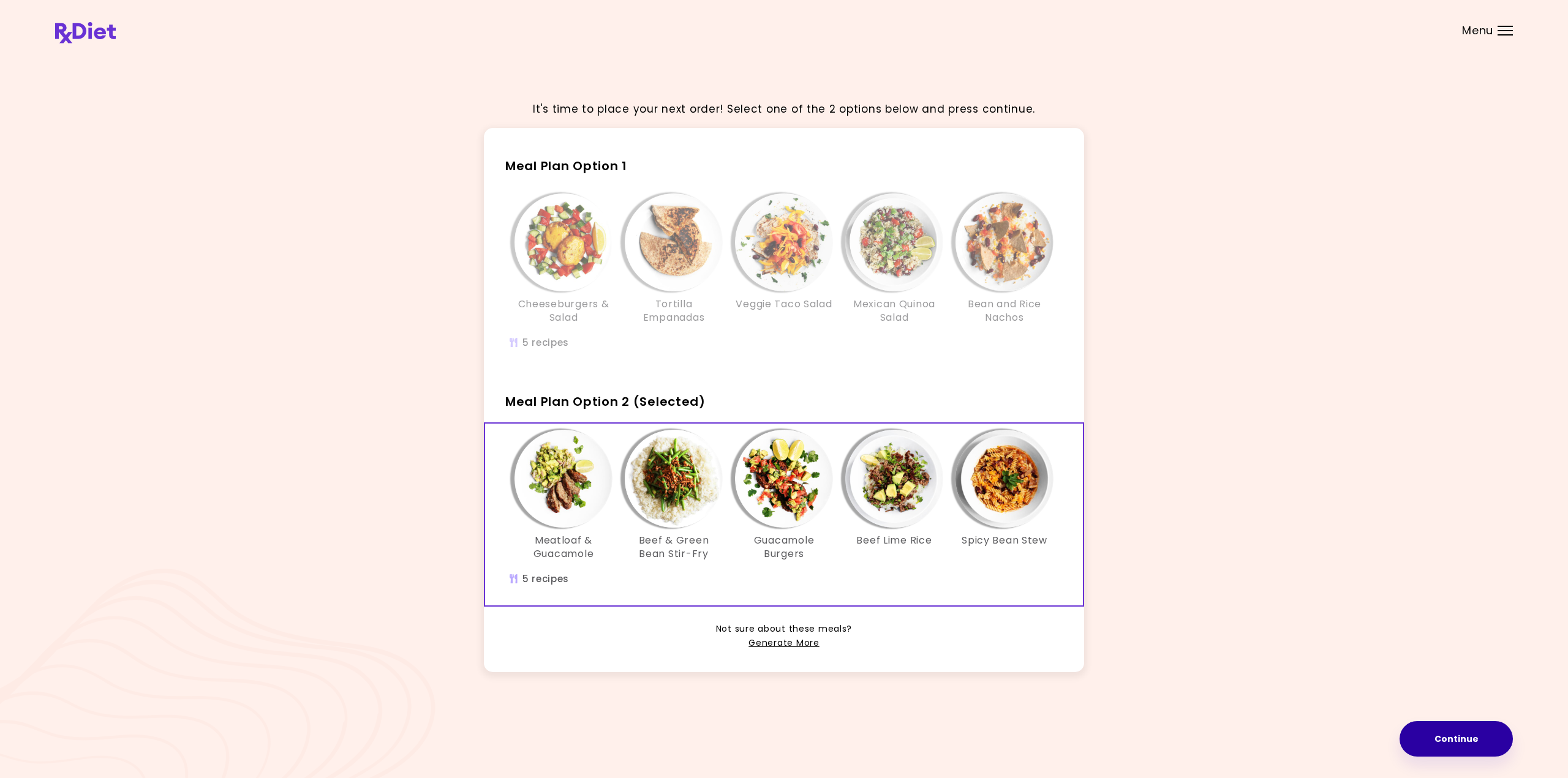
click at [1453, 741] on button "Continue" at bounding box center [1456, 739] width 114 height 35
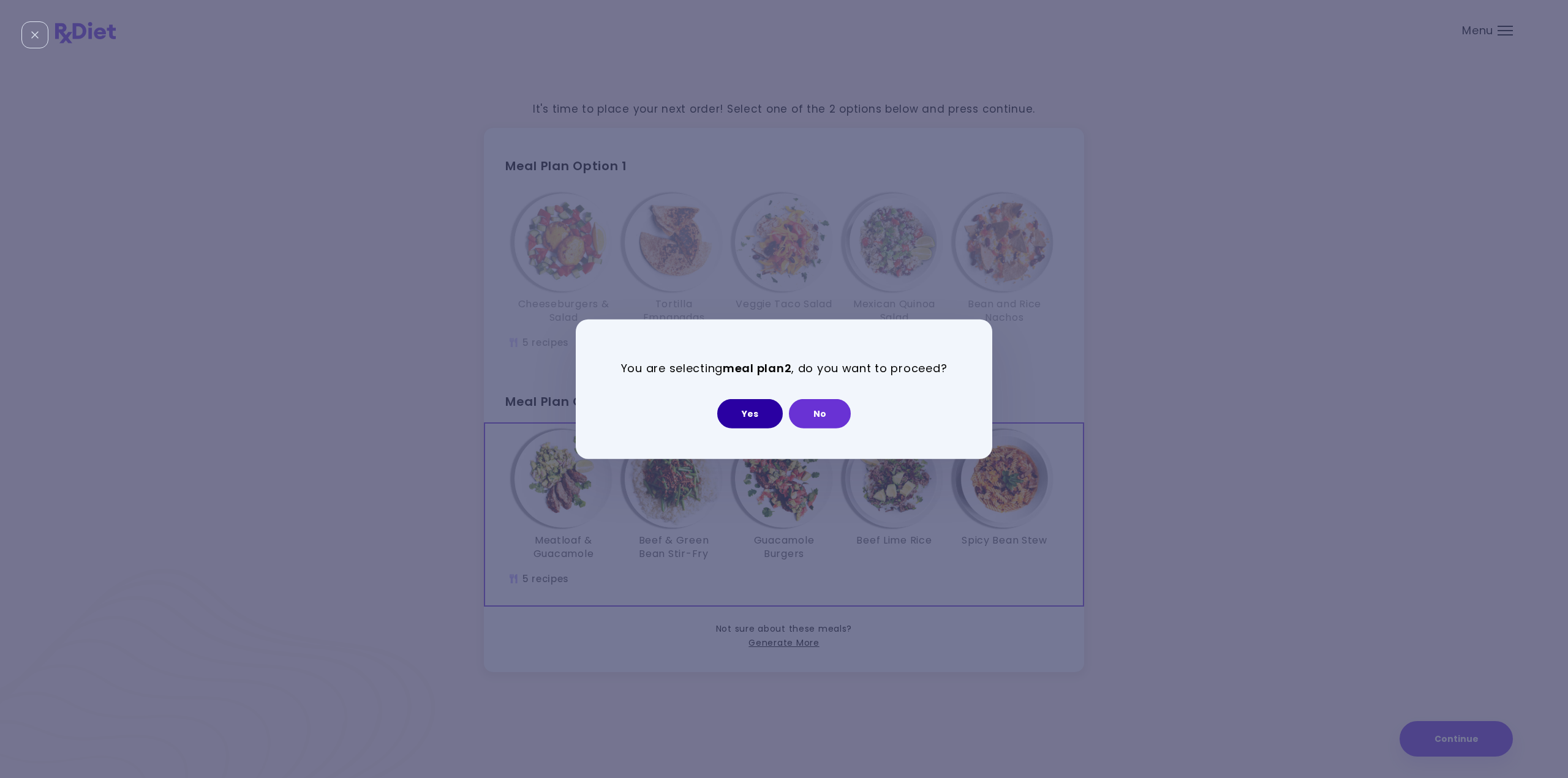
click at [742, 413] on button "Yes" at bounding box center [750, 414] width 65 height 29
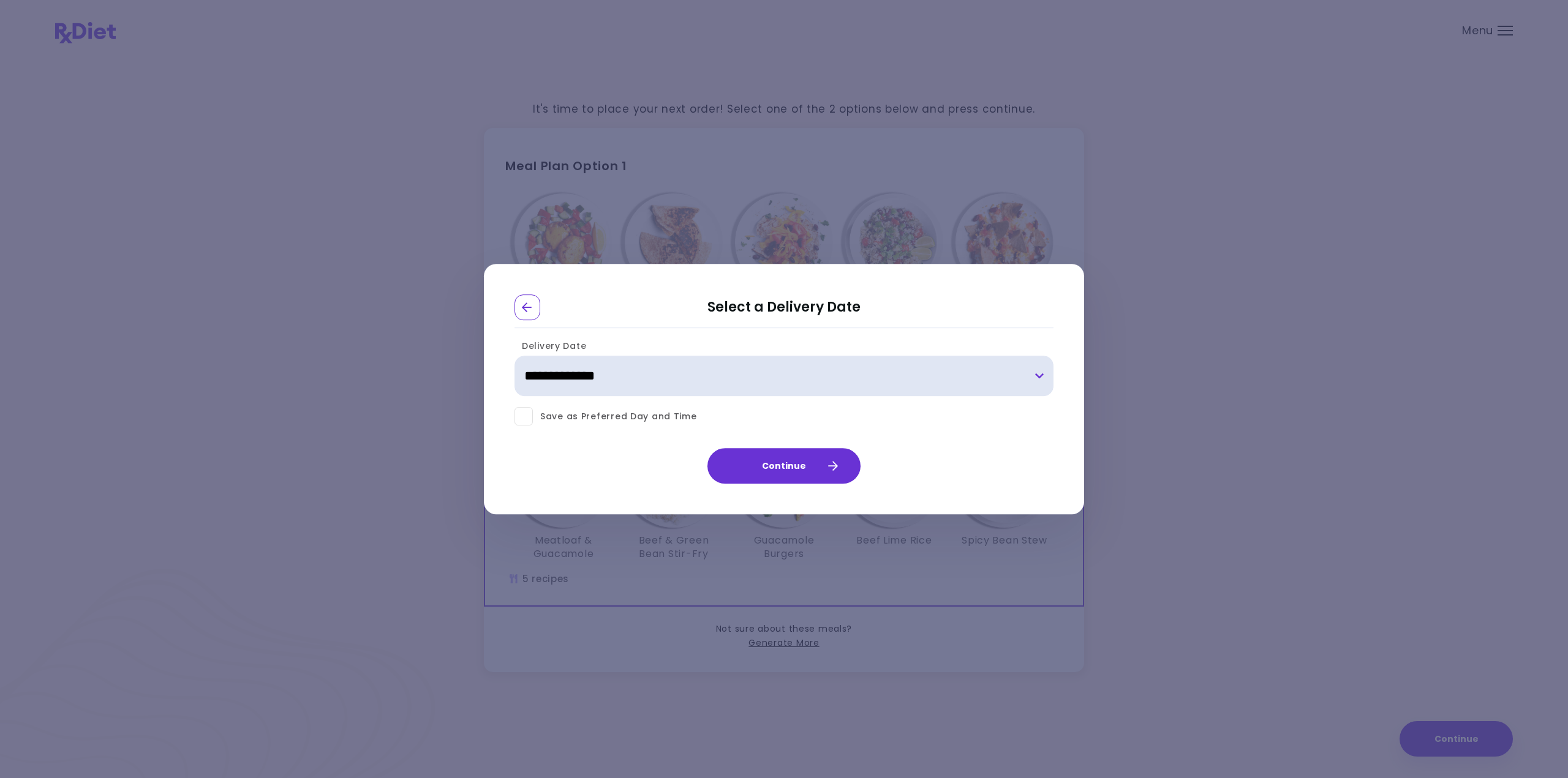
click at [551, 370] on select "**********" at bounding box center [784, 376] width 539 height 40
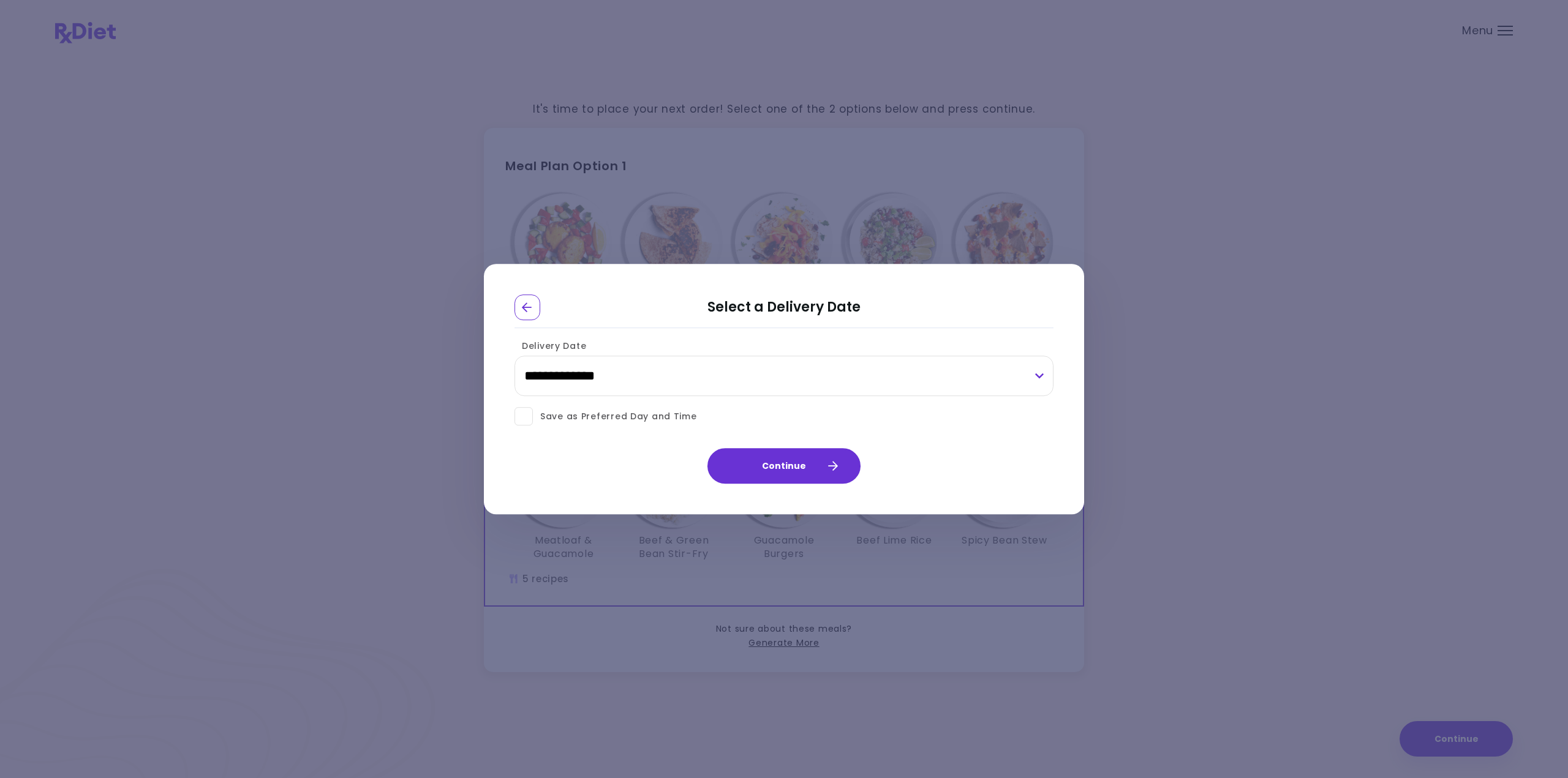
click at [610, 478] on div "Continue" at bounding box center [784, 463] width 600 height 42
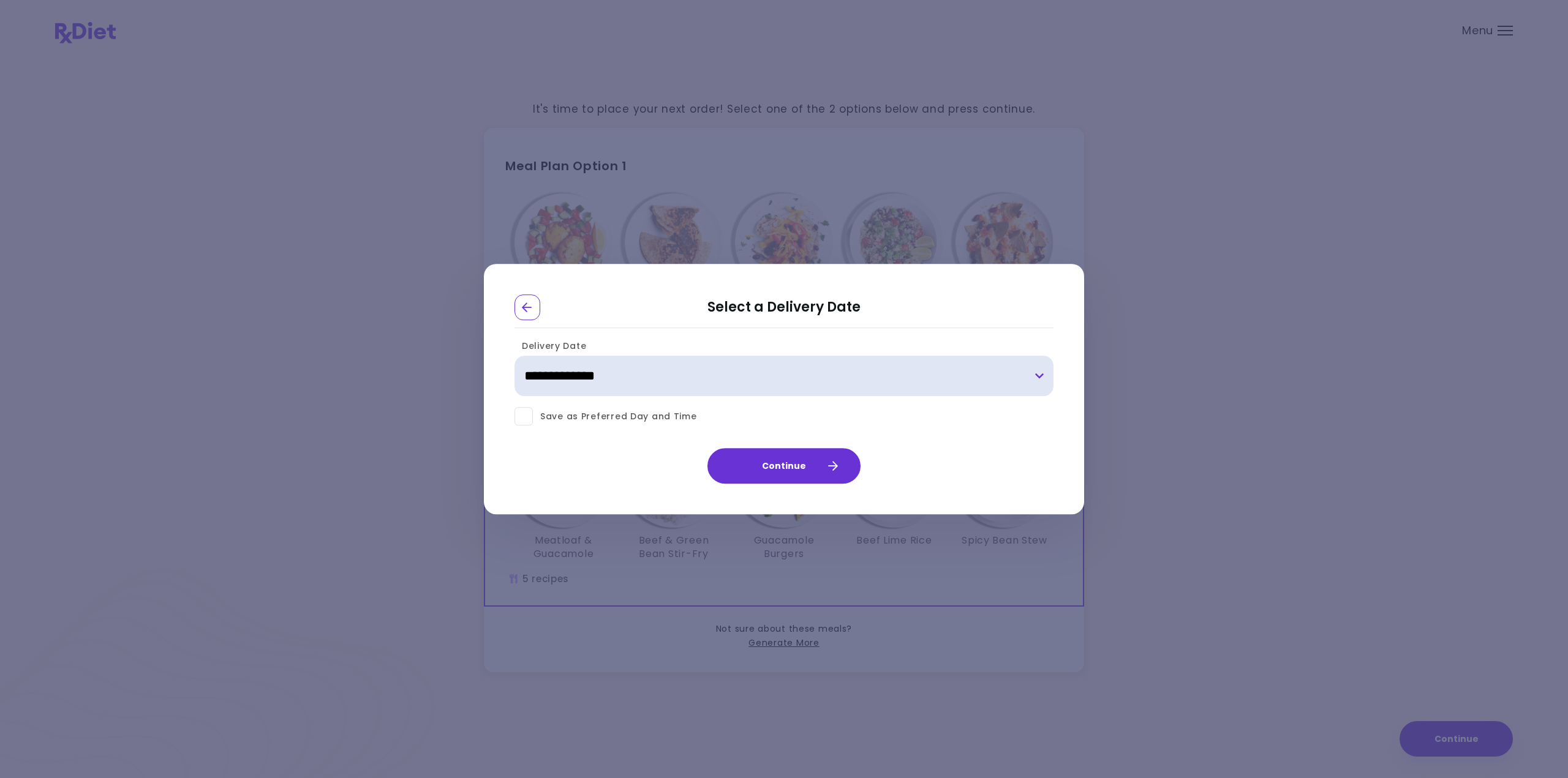
click at [587, 381] on select "**********" at bounding box center [784, 376] width 539 height 40
select select "**********"
click at [515, 356] on select "**********" at bounding box center [784, 376] width 539 height 40
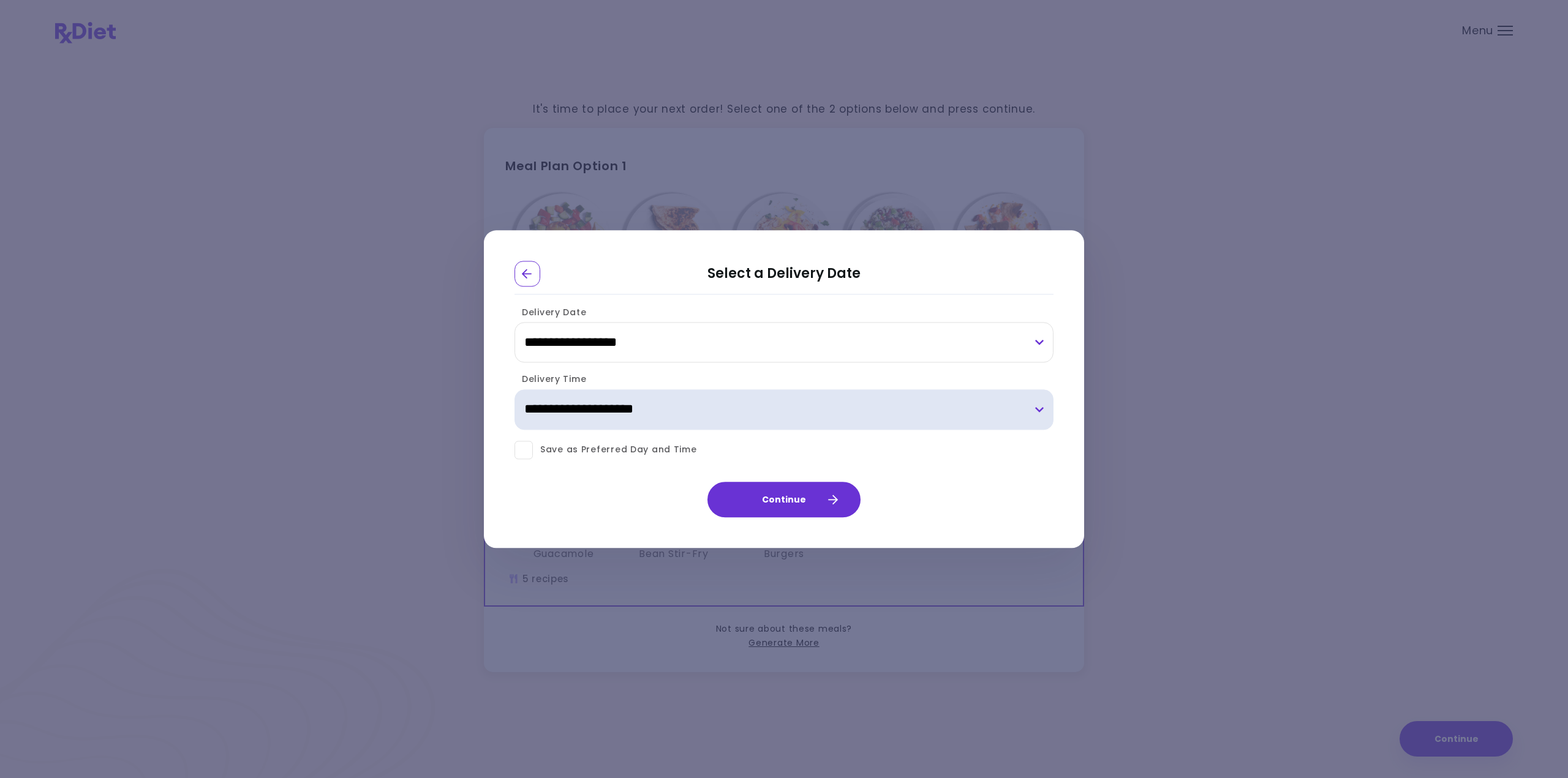
click at [627, 400] on select "**********" at bounding box center [784, 409] width 539 height 40
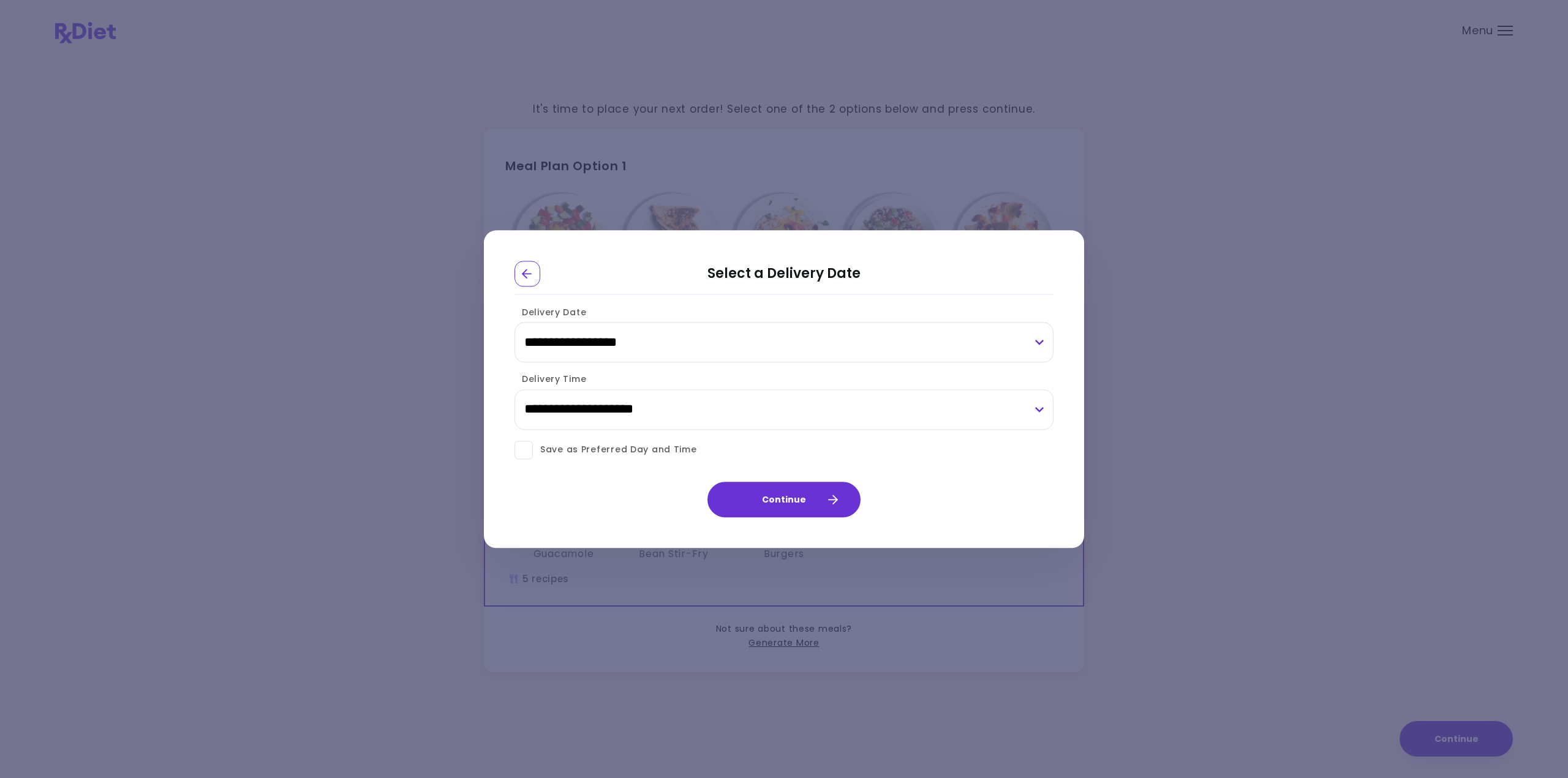
click at [902, 366] on div "**********" at bounding box center [784, 335] width 539 height 67
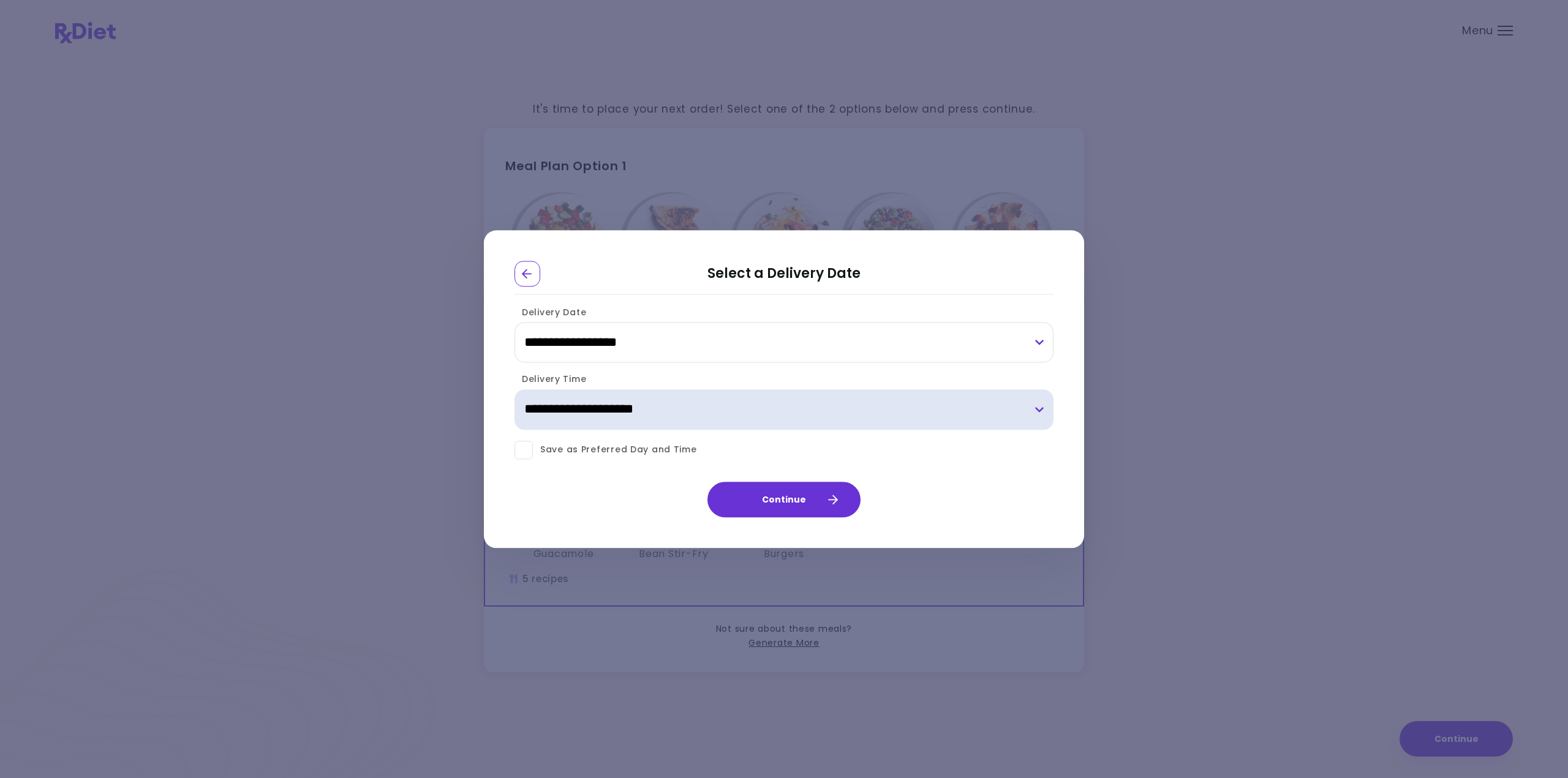
click at [699, 407] on select "**********" at bounding box center [784, 409] width 539 height 40
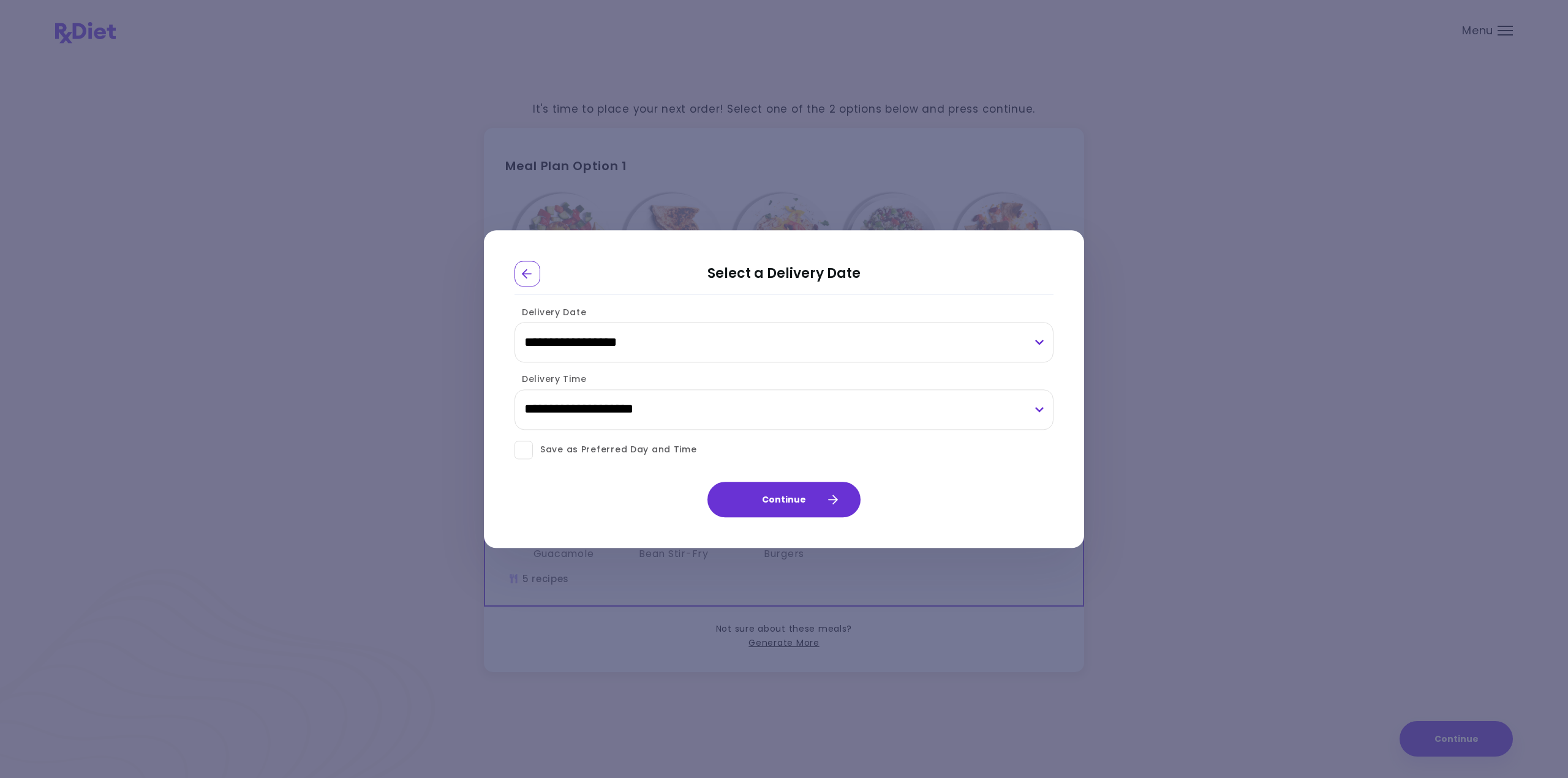
click at [623, 369] on div "**********" at bounding box center [784, 402] width 539 height 67
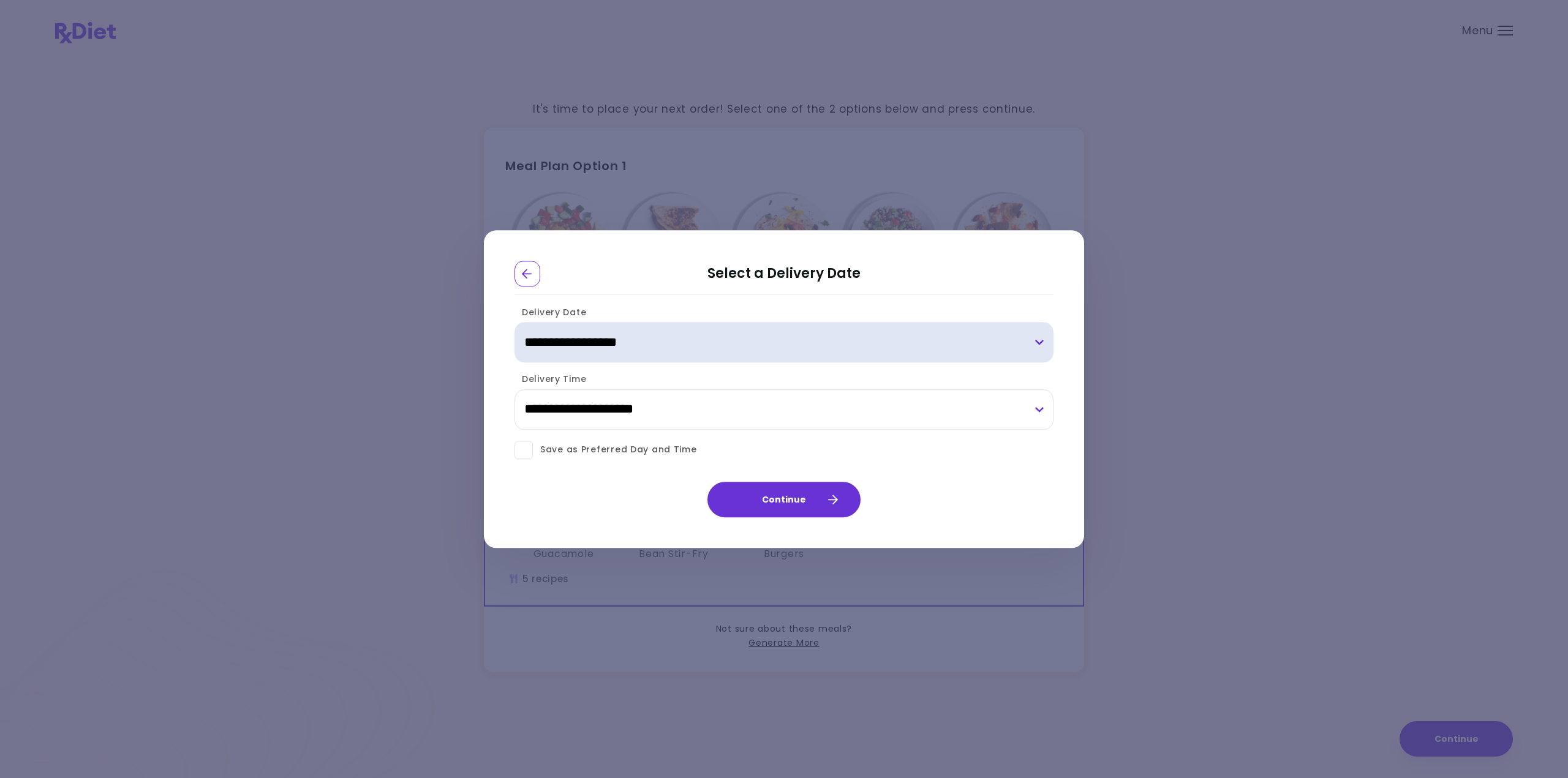
click at [626, 344] on select "**********" at bounding box center [784, 342] width 539 height 40
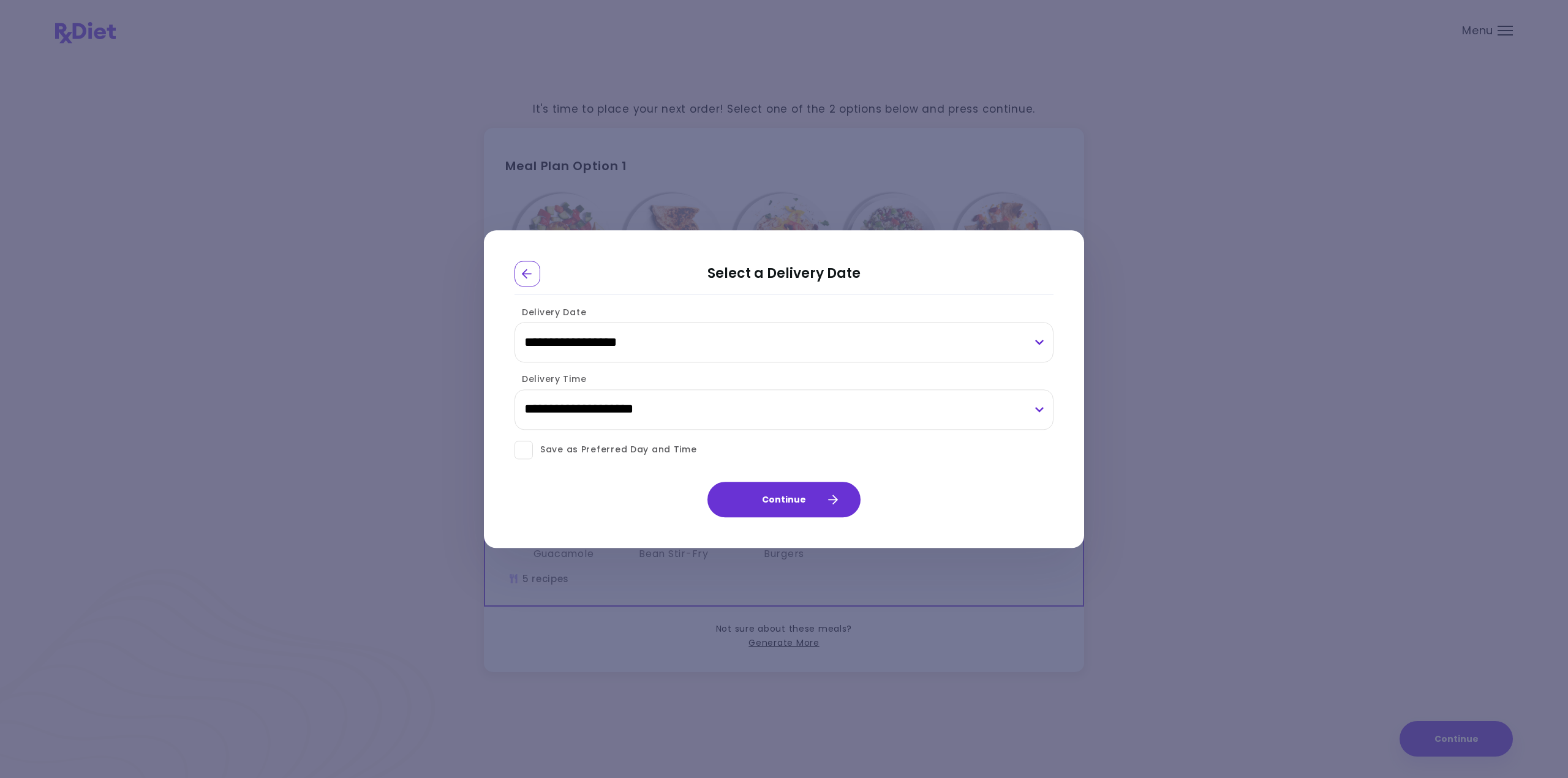
click at [630, 303] on div "**********" at bounding box center [784, 335] width 539 height 67
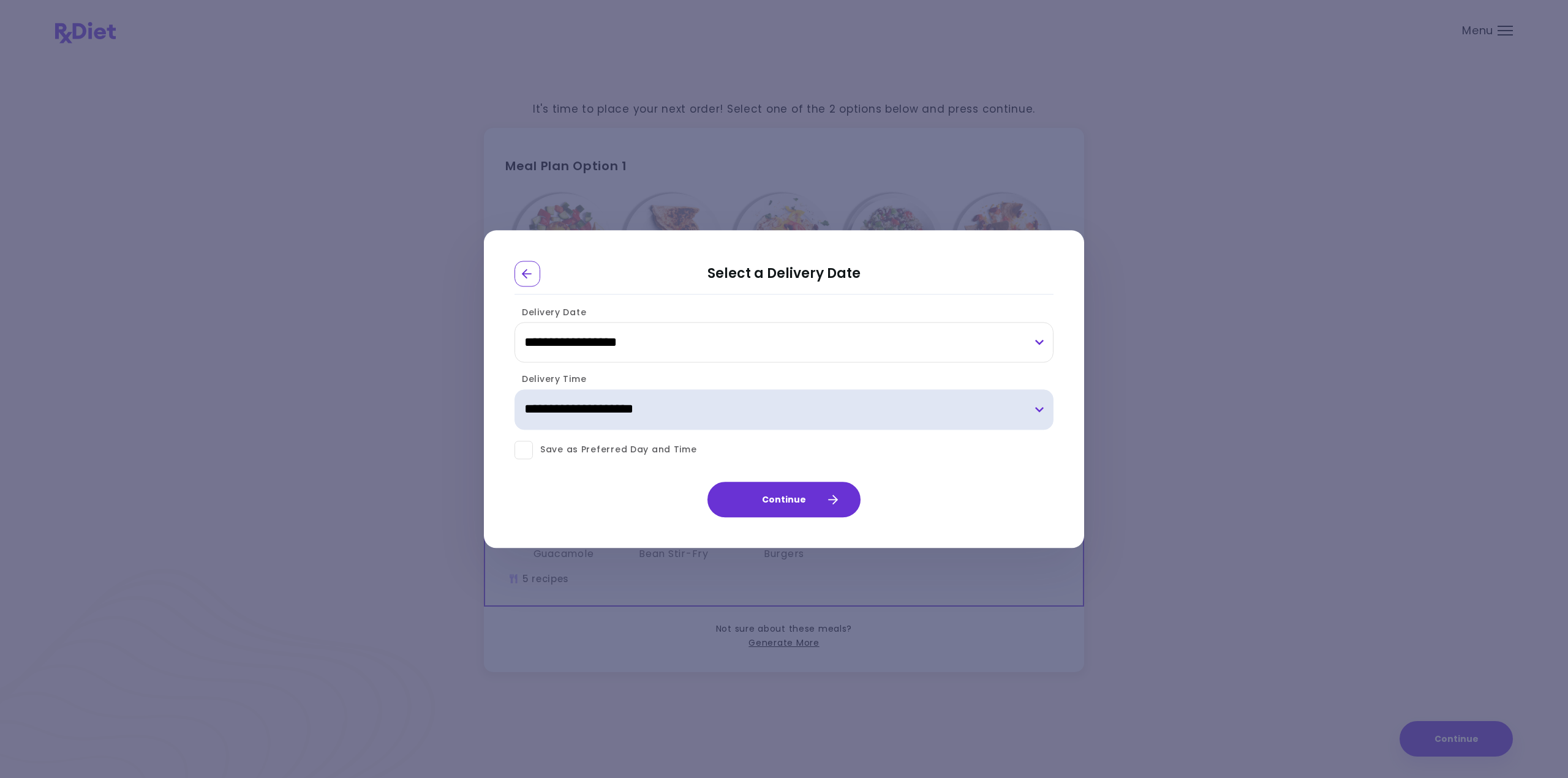
click at [644, 410] on select "**********" at bounding box center [784, 409] width 539 height 40
select select "*"
click at [515, 389] on select "**********" at bounding box center [784, 409] width 539 height 40
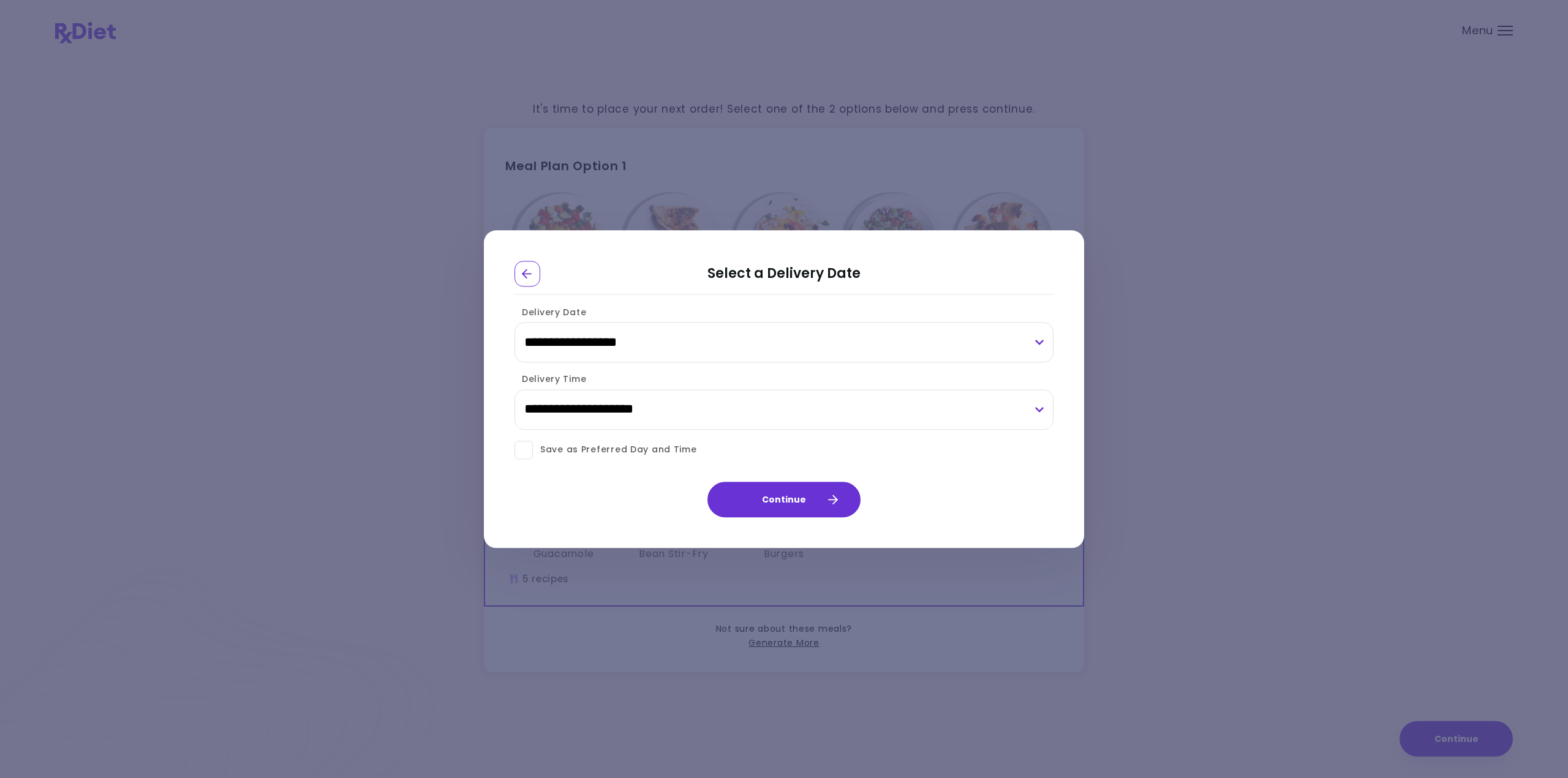
click at [522, 453] on span at bounding box center [523, 450] width 18 height 18
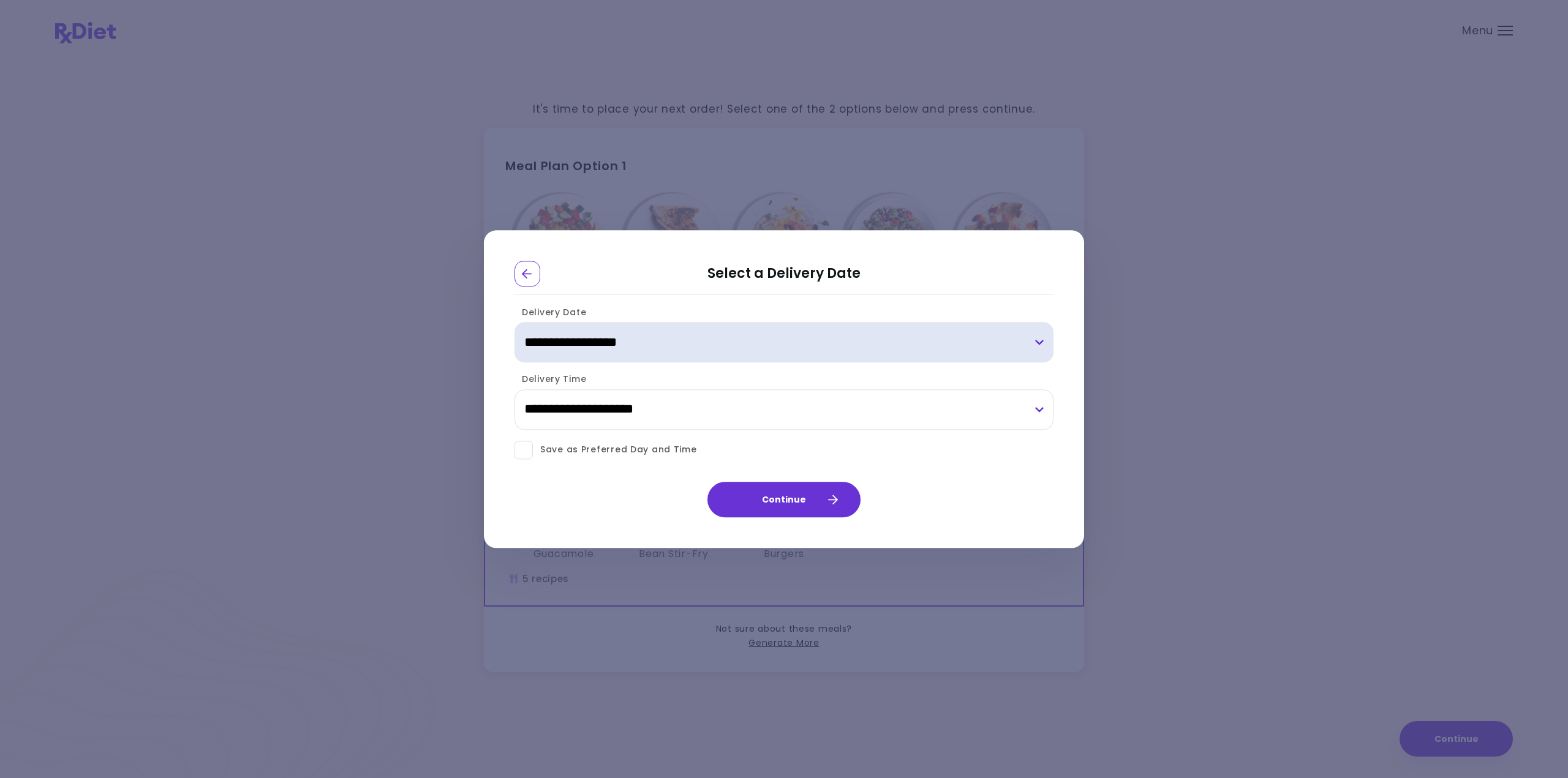
click at [659, 341] on select "**********" at bounding box center [784, 342] width 539 height 40
select select "**********"
click at [515, 323] on select "**********" at bounding box center [784, 342] width 539 height 40
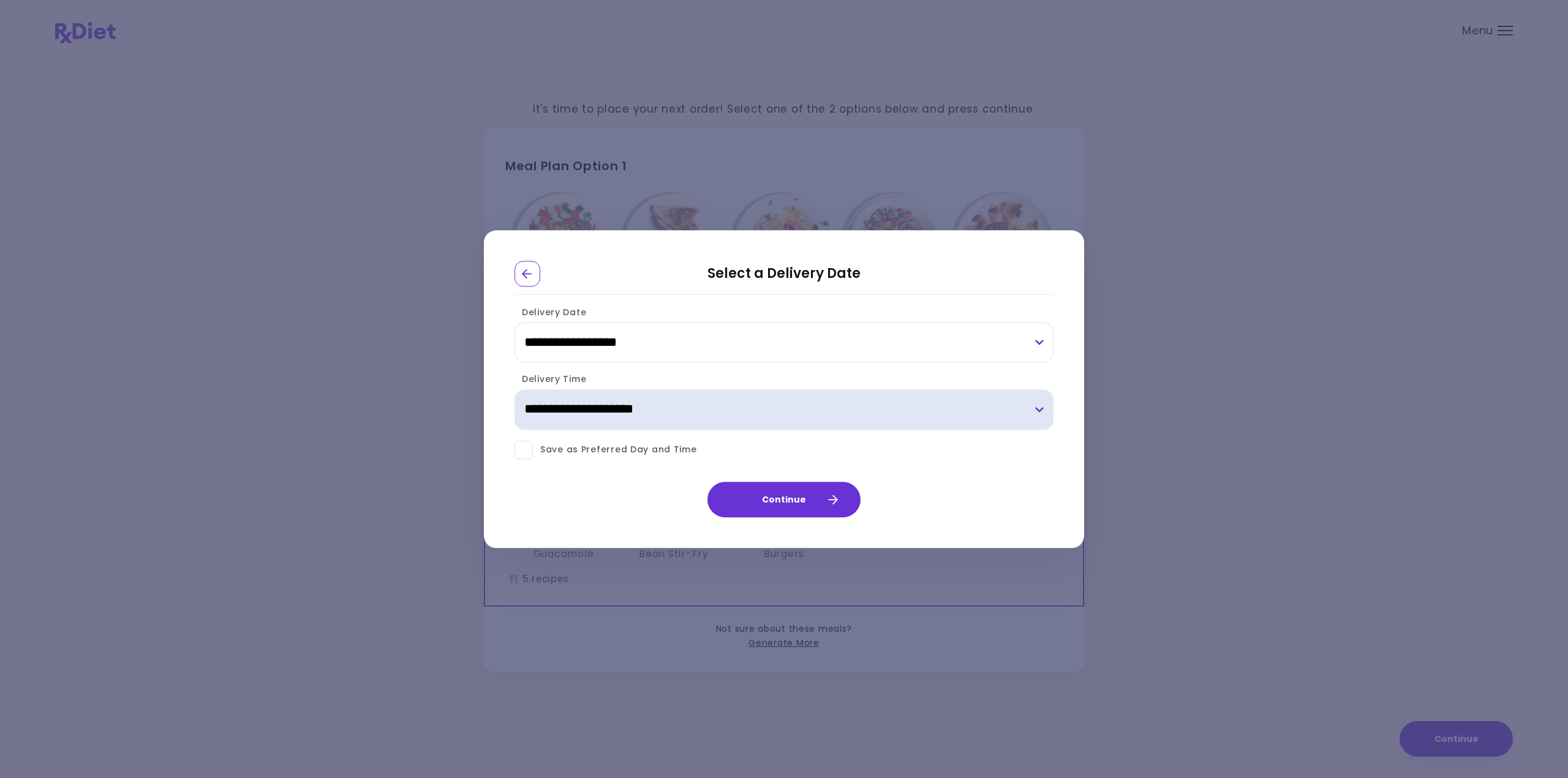
click at [589, 401] on select "**********" at bounding box center [784, 409] width 539 height 40
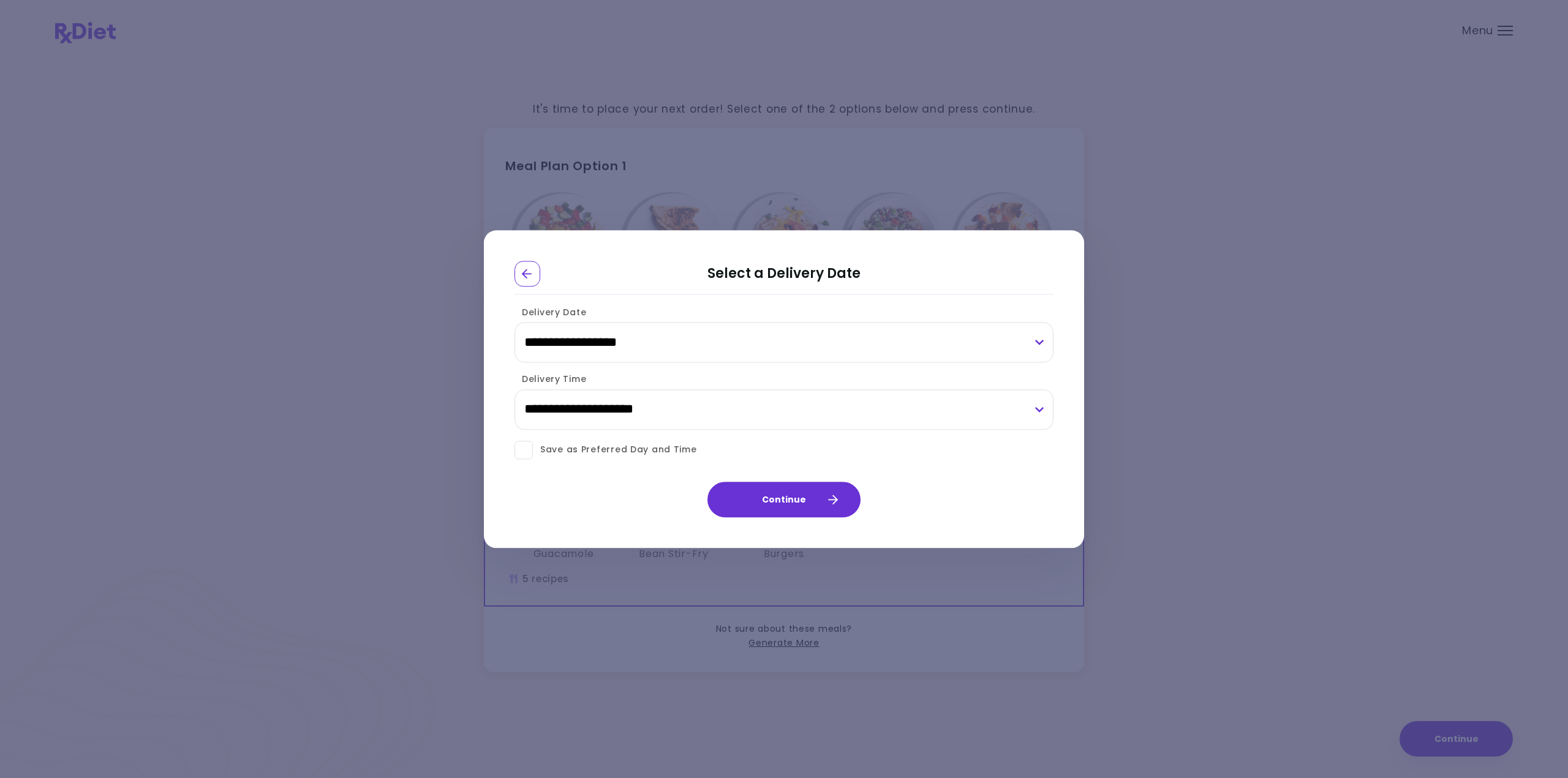
click at [580, 505] on div "Continue" at bounding box center [784, 496] width 600 height 42
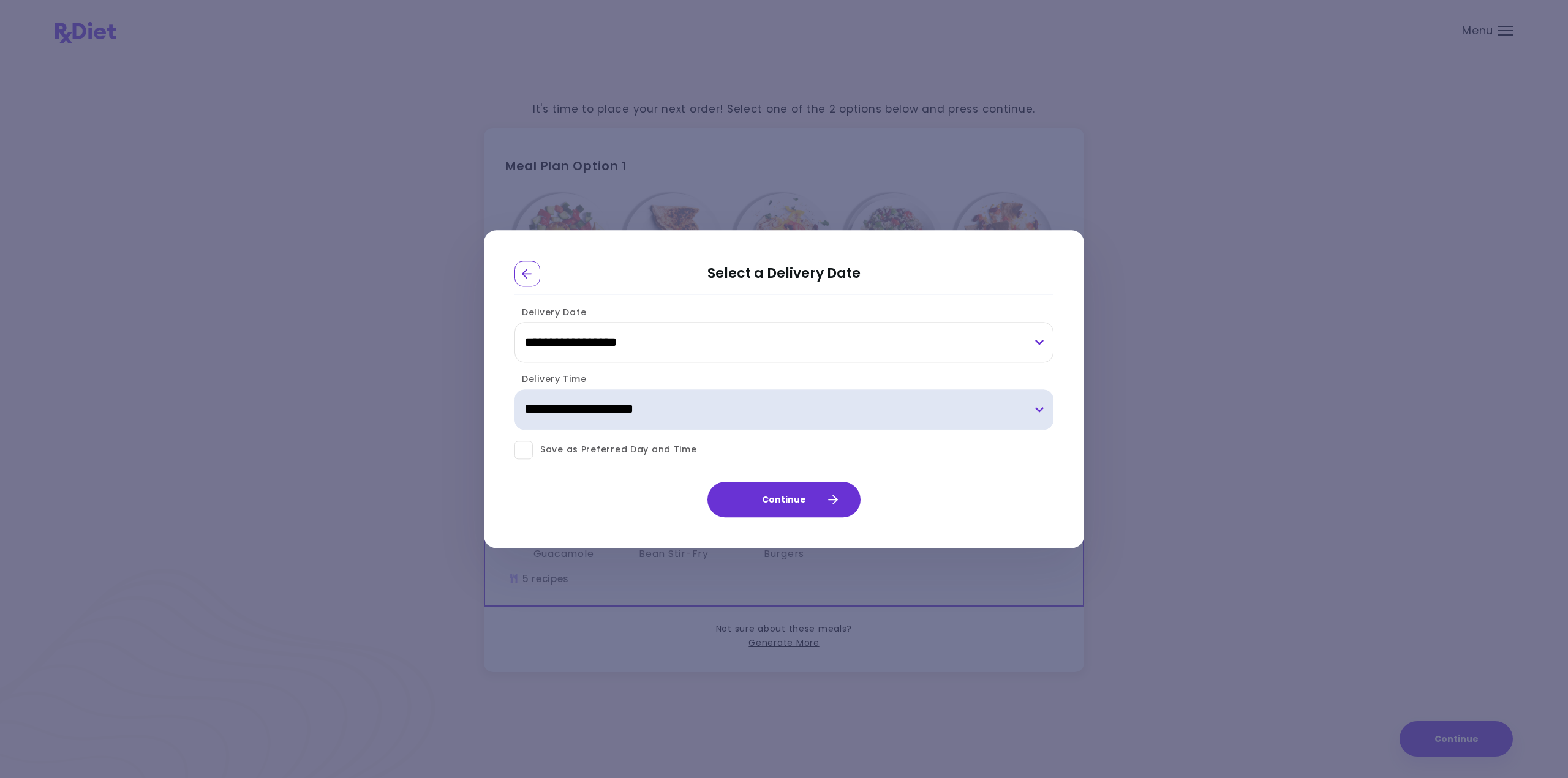
click at [616, 409] on select "**********" at bounding box center [784, 409] width 539 height 40
select select "*"
click at [515, 389] on select "**********" at bounding box center [784, 409] width 539 height 40
click at [527, 448] on span at bounding box center [523, 450] width 18 height 18
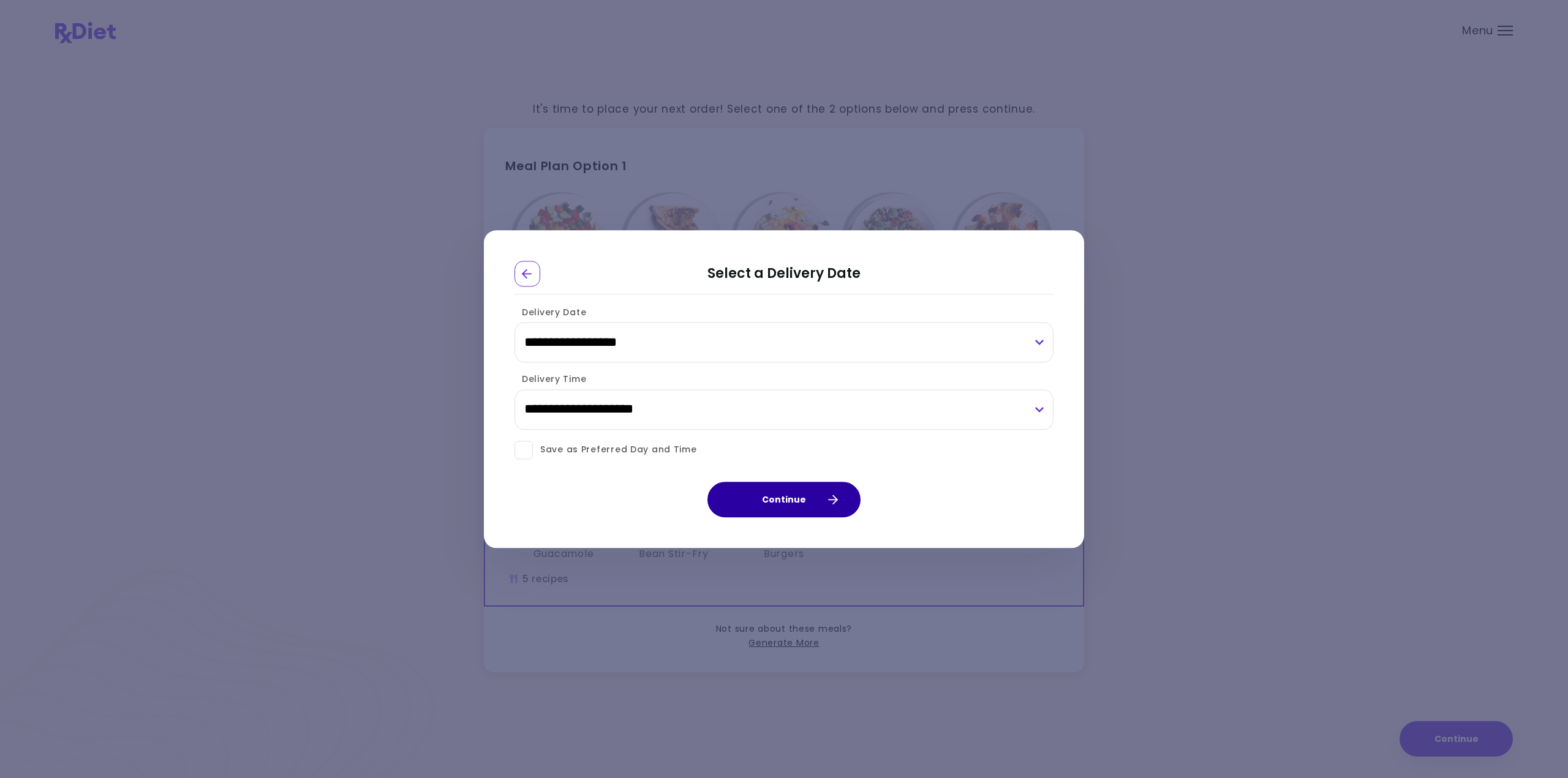
click at [768, 501] on button "Continue" at bounding box center [784, 499] width 153 height 35
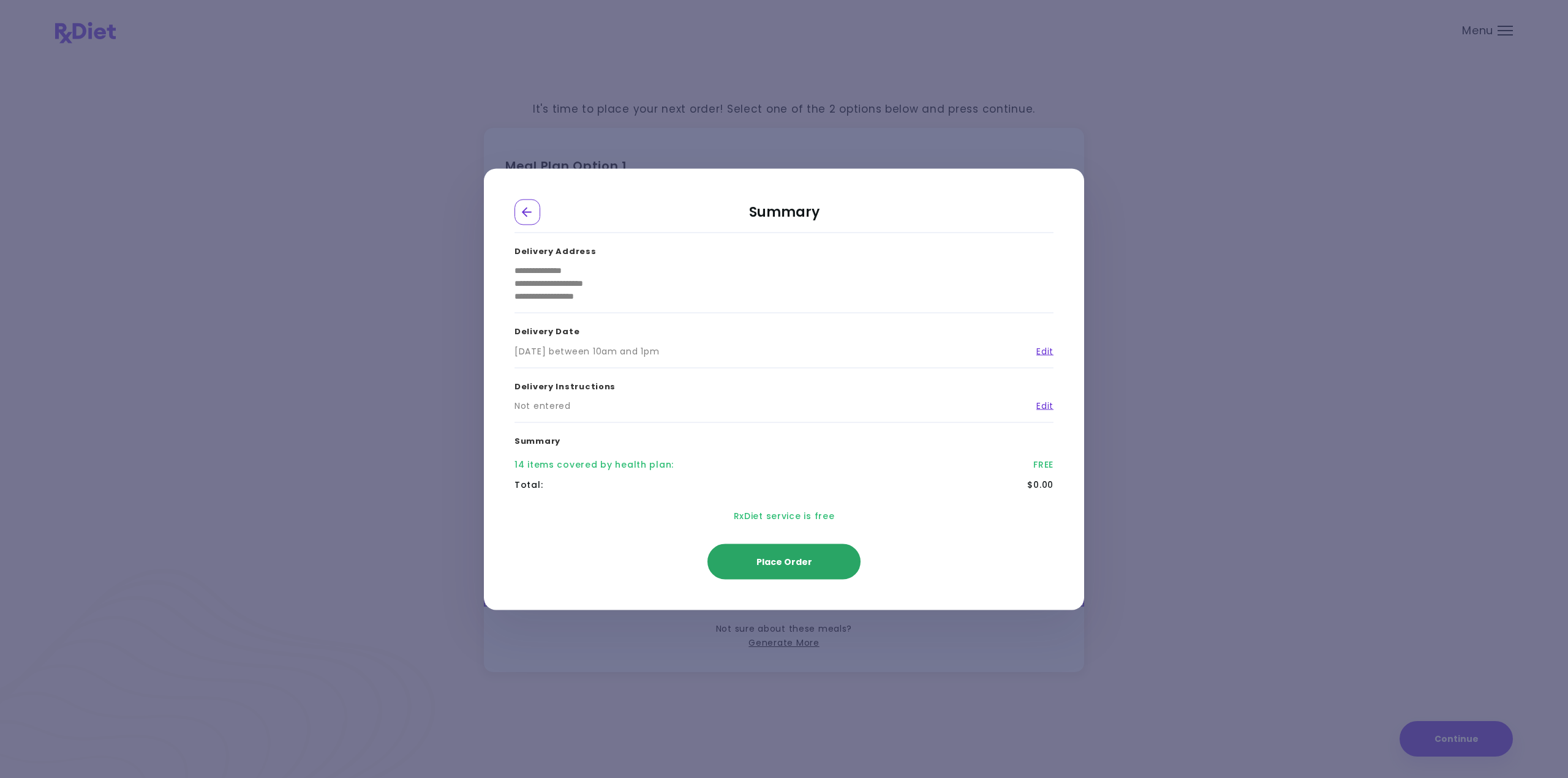
click at [788, 567] on span "Place Order" at bounding box center [784, 561] width 56 height 12
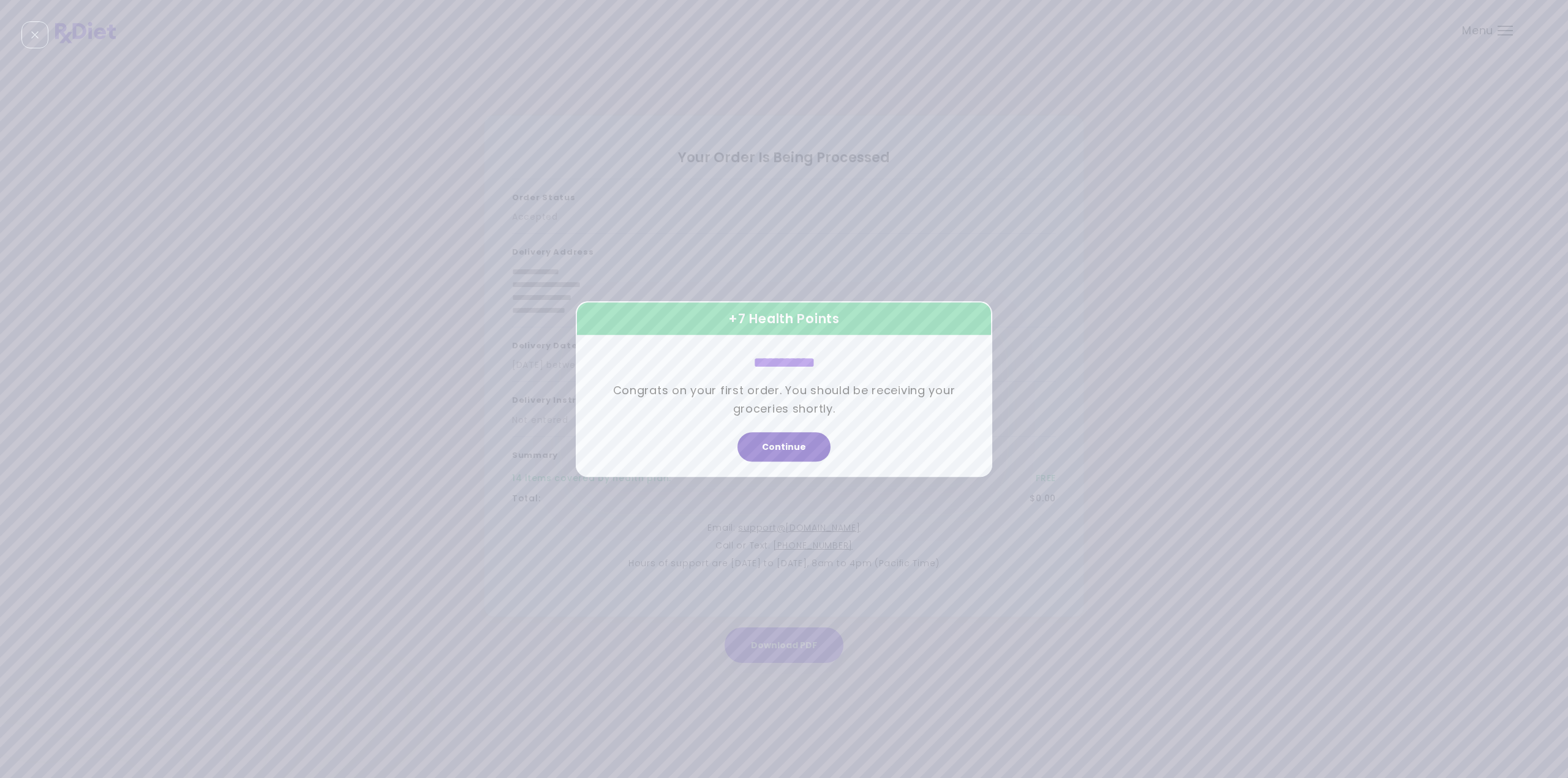
click at [806, 449] on button "Continue" at bounding box center [784, 446] width 93 height 29
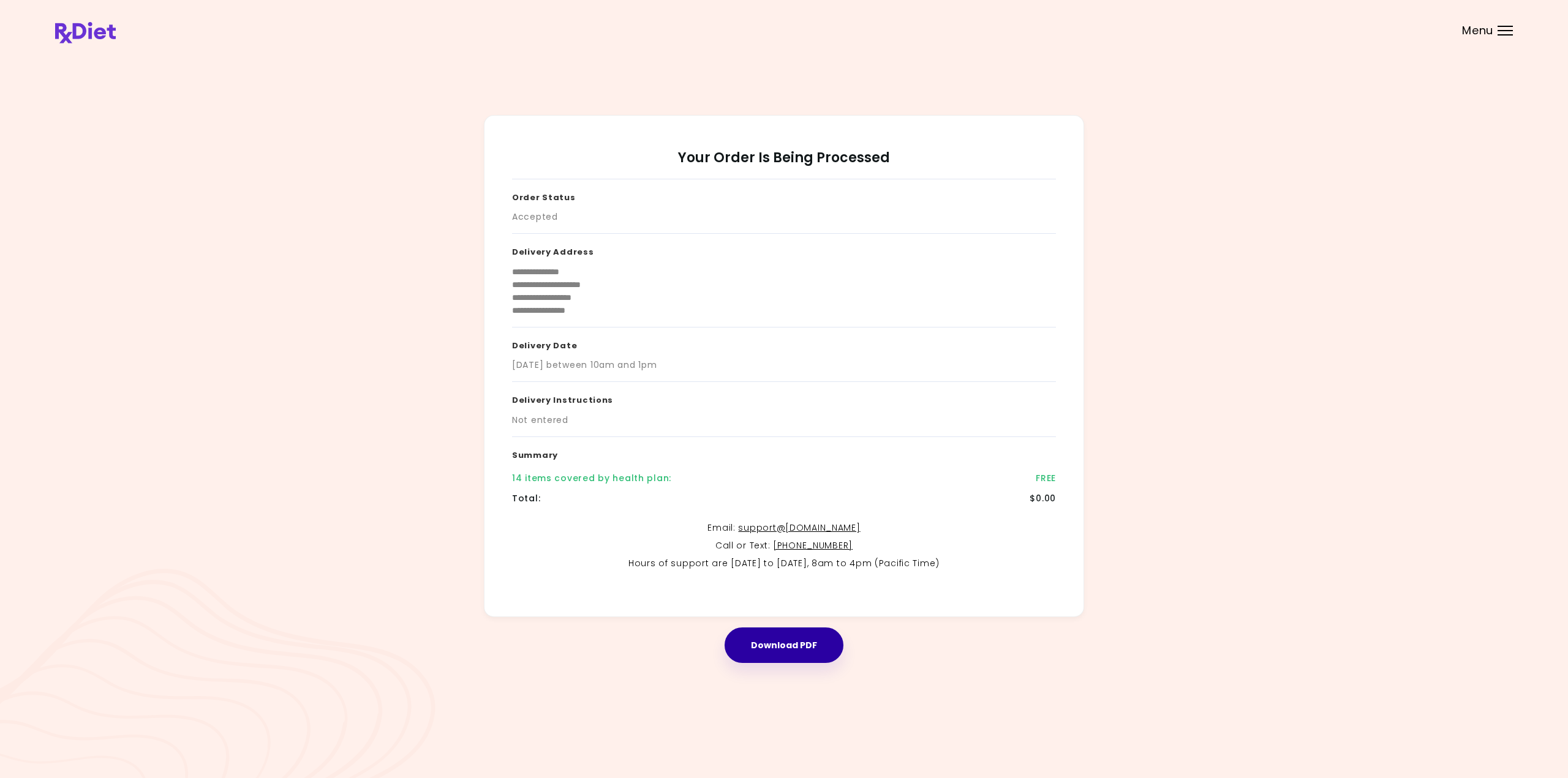
click at [785, 648] on button "Download PDF" at bounding box center [784, 646] width 119 height 35
click at [118, 24] on header at bounding box center [784, 24] width 1568 height 49
click at [93, 29] on img at bounding box center [85, 33] width 60 height 22
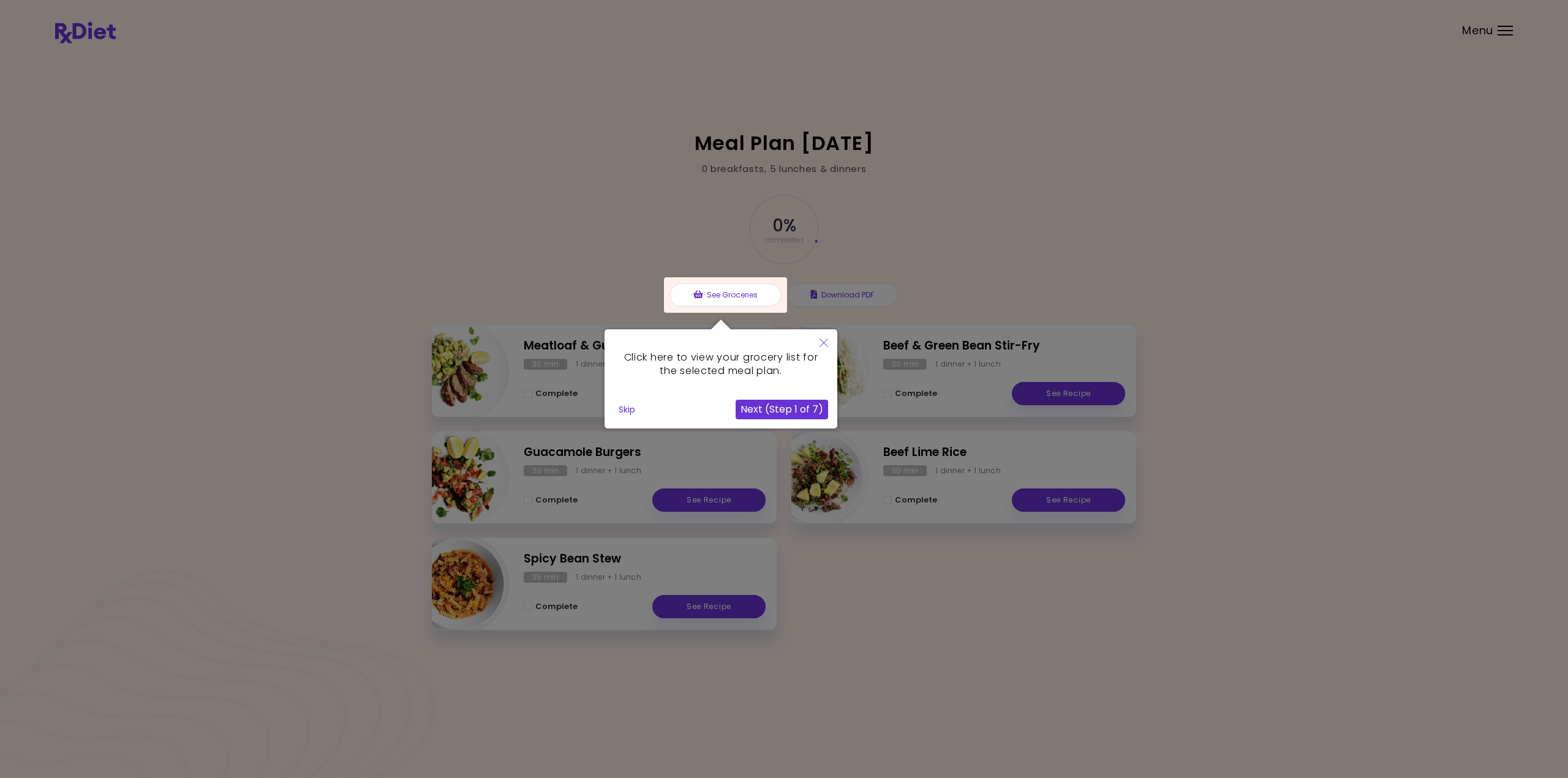
click at [1224, 231] on div at bounding box center [784, 389] width 1568 height 778
click at [629, 410] on button "Skip" at bounding box center [627, 409] width 27 height 18
